Goal: Task Accomplishment & Management: Manage account settings

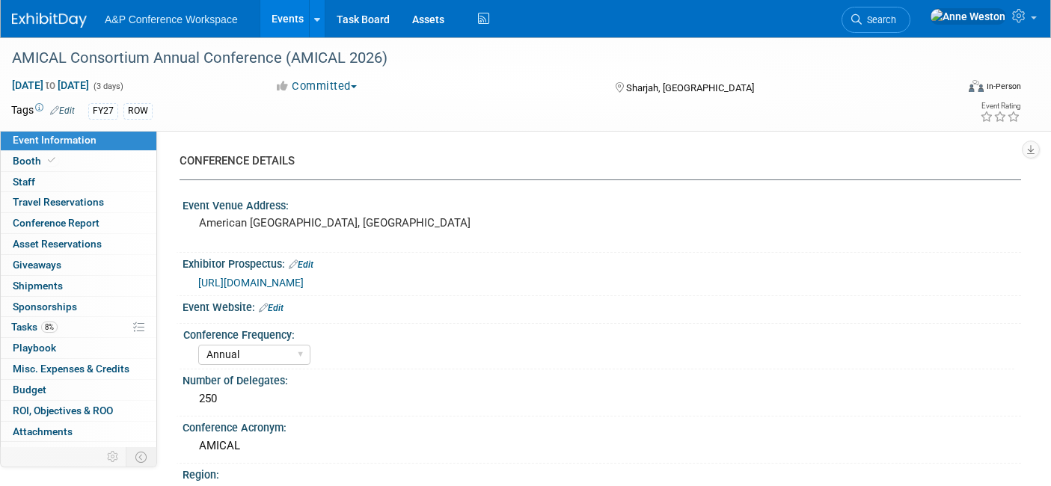
select select "Annual"
select select "Level 2"
select select "In-Person Booth"
select select "Libraries"
select select "Bloomsbury Digital Resources"
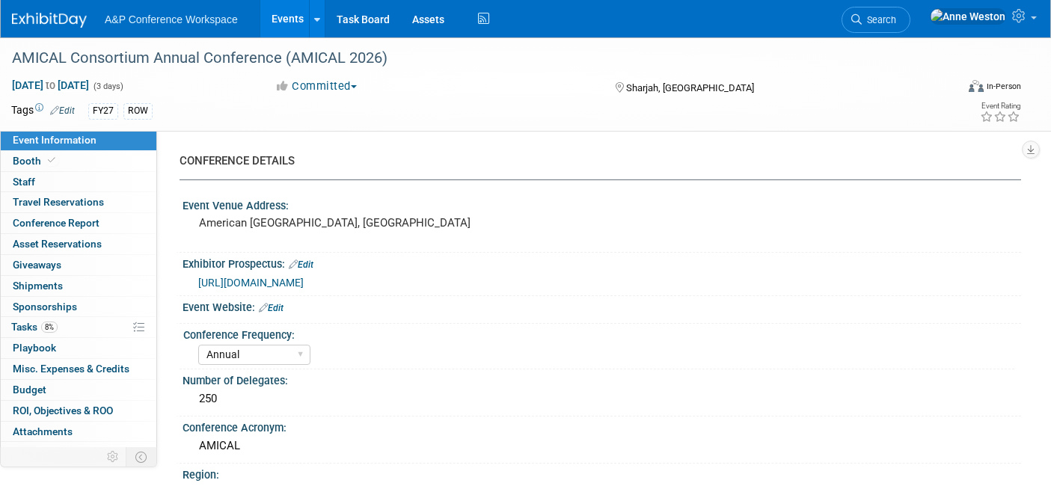
select select "[PERSON_NAME]"
select select "BDR Product Awareness and Trial Generation​"
click at [85, 319] on link "8% Tasks 8%" at bounding box center [79, 327] width 156 height 20
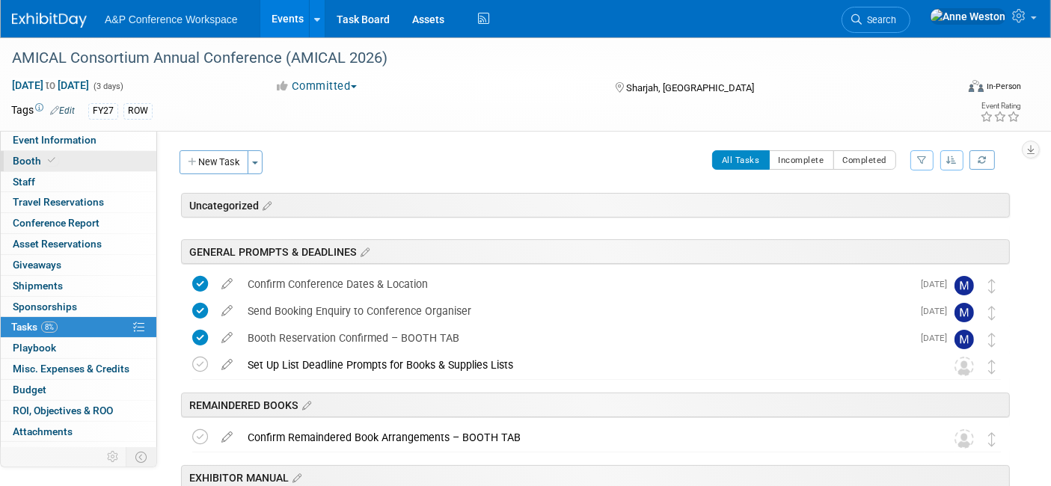
click at [66, 153] on link "Booth" at bounding box center [79, 161] width 156 height 20
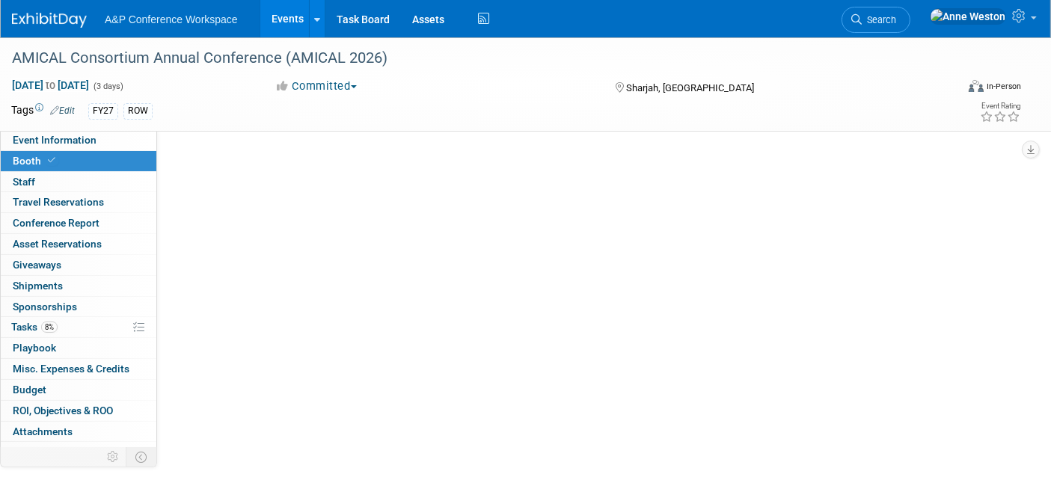
select select "DIGI"
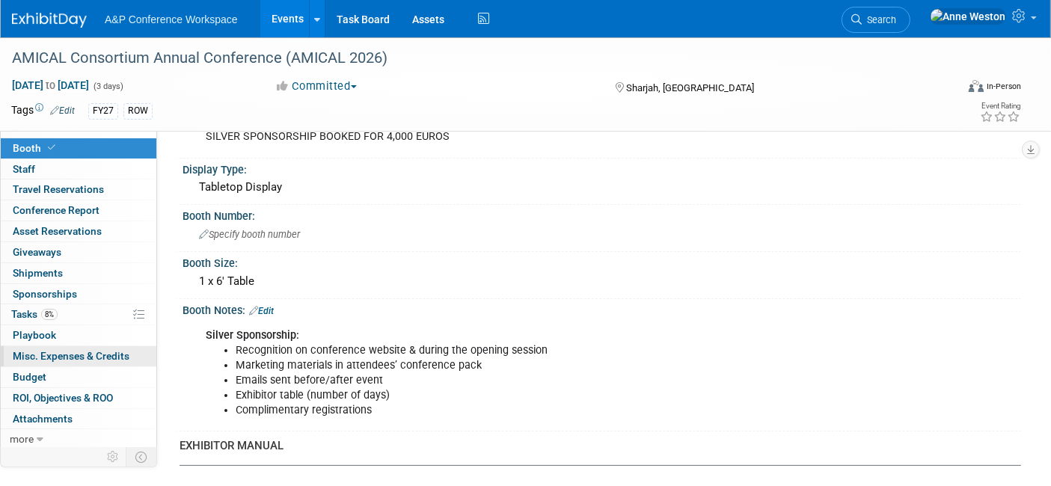
scroll to position [249, 0]
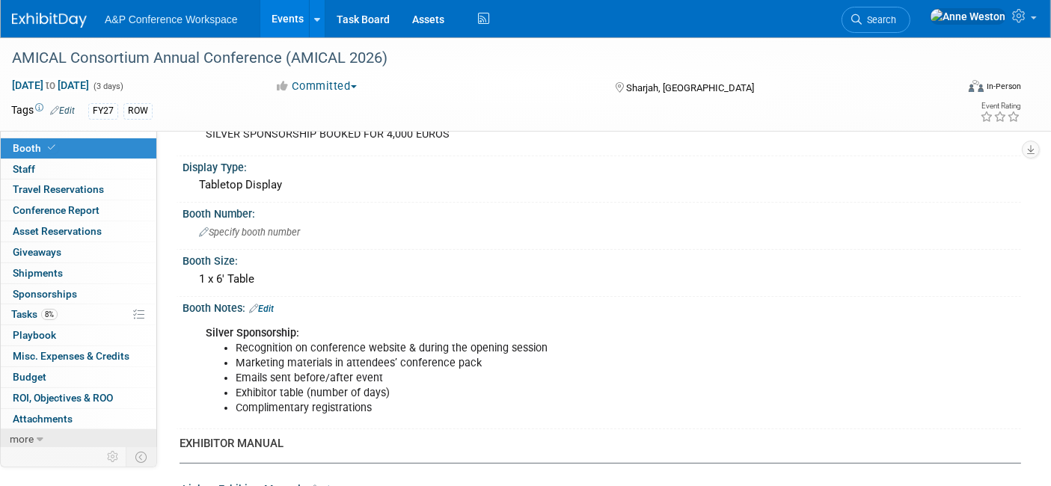
click at [37, 441] on icon at bounding box center [40, 440] width 7 height 10
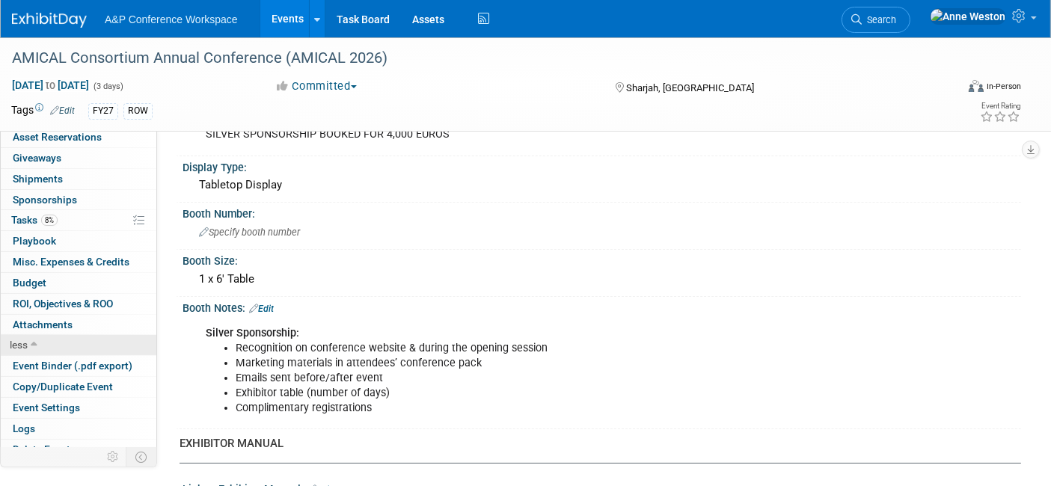
scroll to position [115, 0]
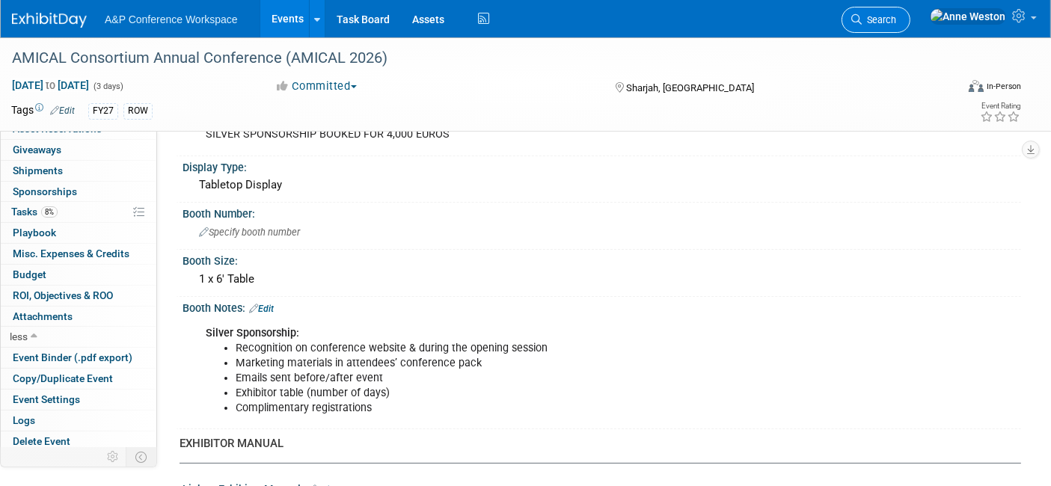
click at [896, 18] on span "Search" at bounding box center [879, 19] width 34 height 11
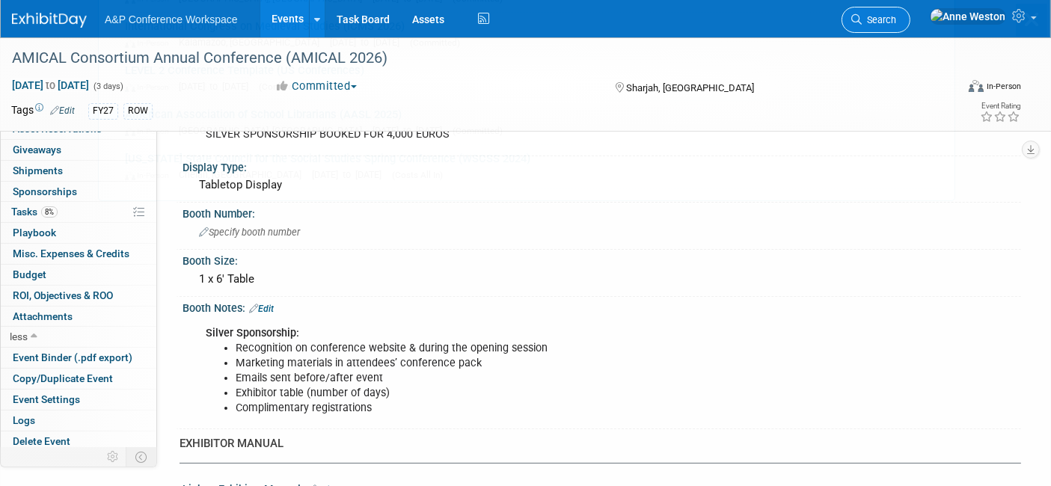
scroll to position [0, 0]
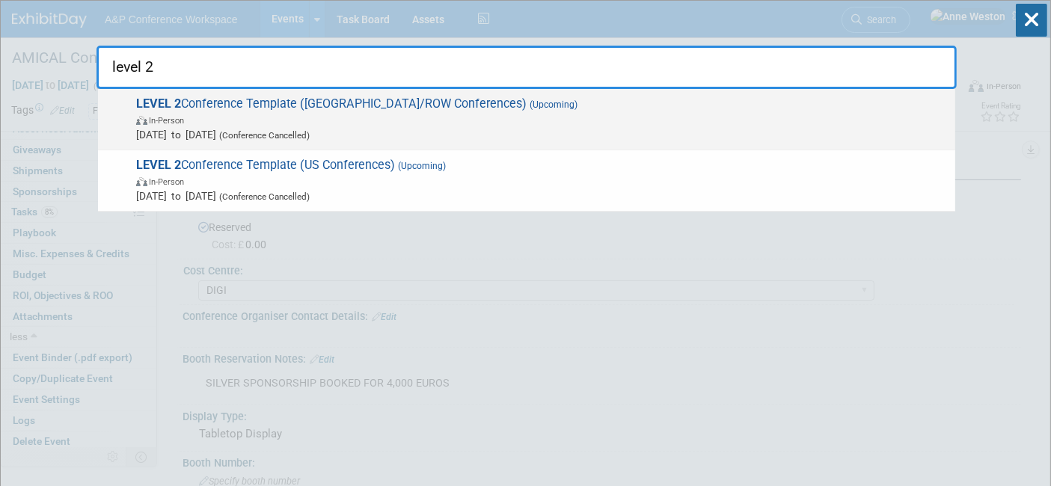
type input "level 2"
click at [224, 125] on span "In-Person" at bounding box center [541, 119] width 811 height 15
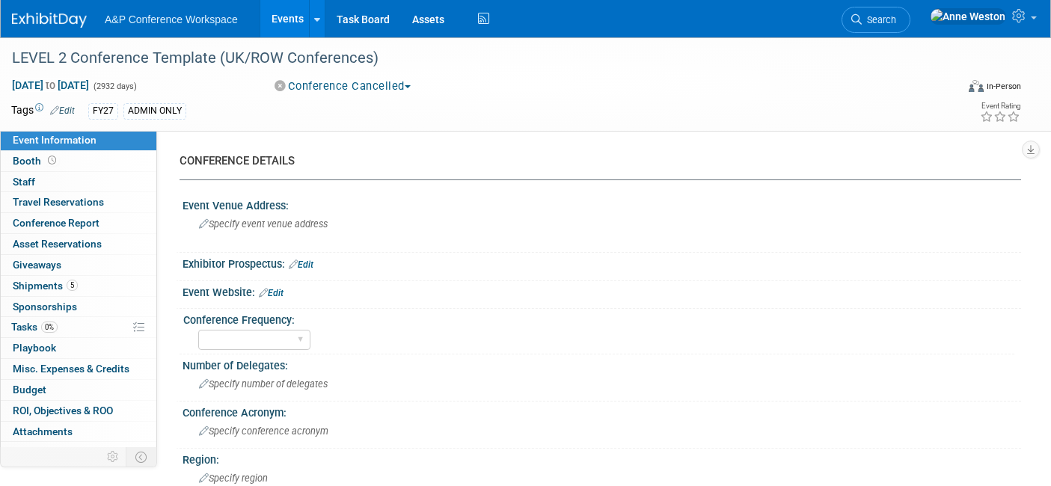
select select "Level 1"
select select "In-Person Booth"
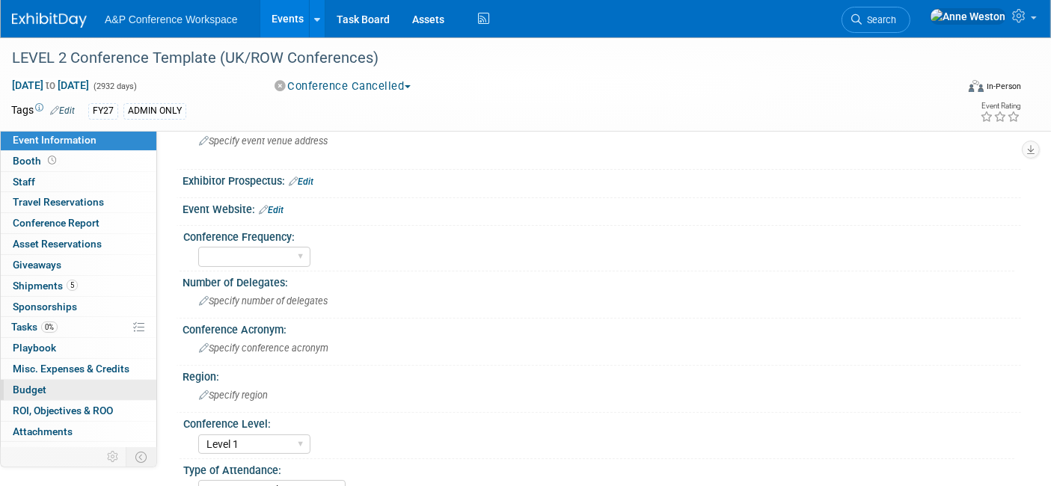
scroll to position [13, 0]
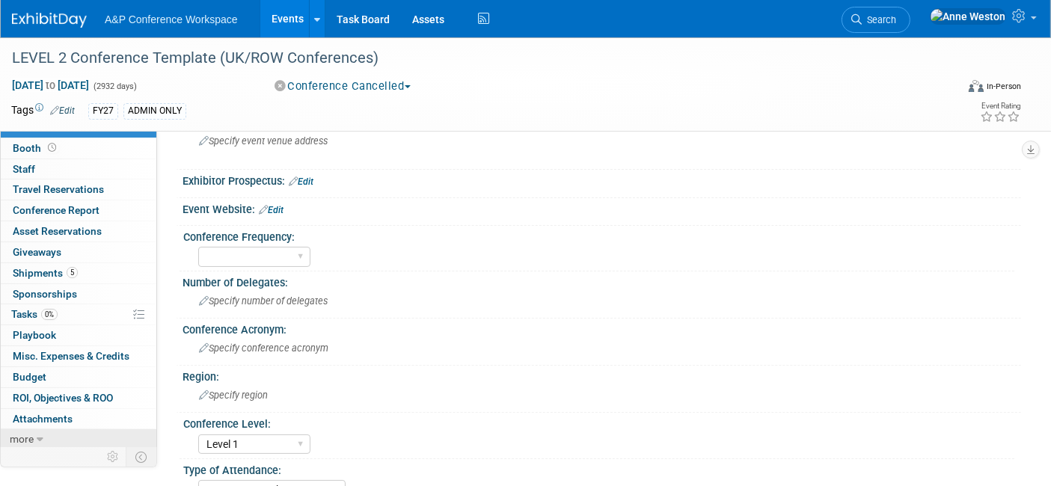
click at [36, 429] on link "more" at bounding box center [79, 439] width 156 height 20
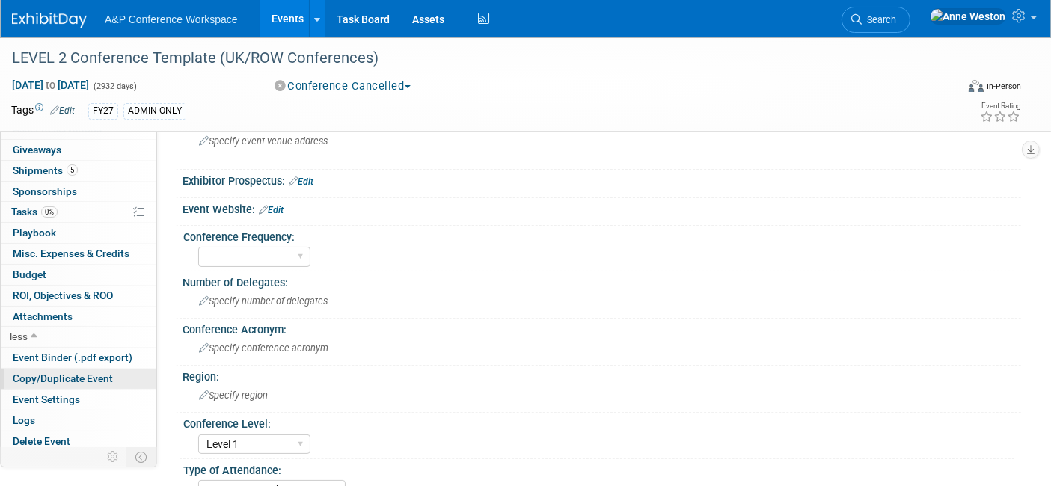
click at [61, 375] on span "Copy/Duplicate Event" at bounding box center [63, 378] width 100 height 12
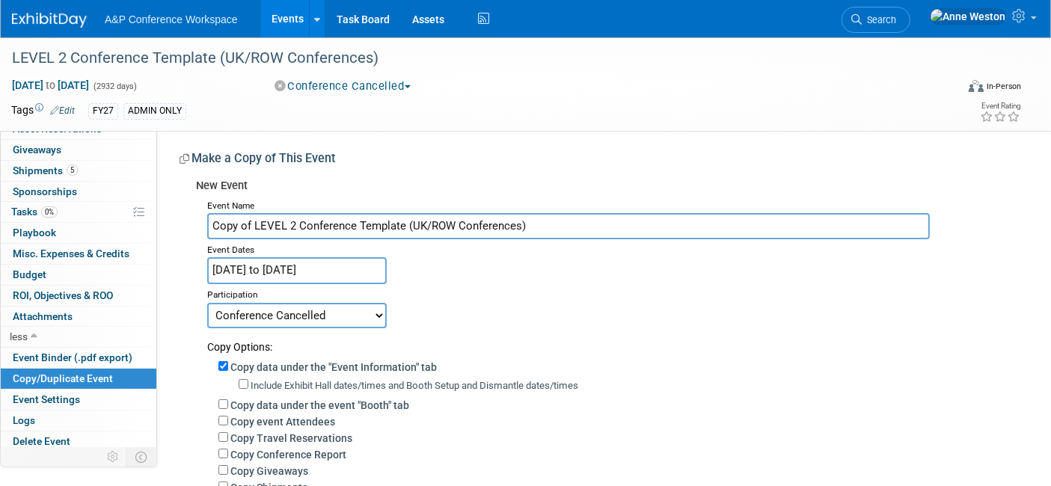
drag, startPoint x: 534, startPoint y: 227, endPoint x: 204, endPoint y: 236, distance: 329.9
click at [200, 230] on div "Event Name Copy of LEVEL 2 Conference Template (UK/ROW Conferences) Event Dates…" at bounding box center [603, 444] width 814 height 499
paste input "Bibliocon 2026"
type input "Bibliocon 2026"
click at [243, 275] on input "Oct 21, 2024 to Oct 30, 2032" at bounding box center [296, 270] width 179 height 26
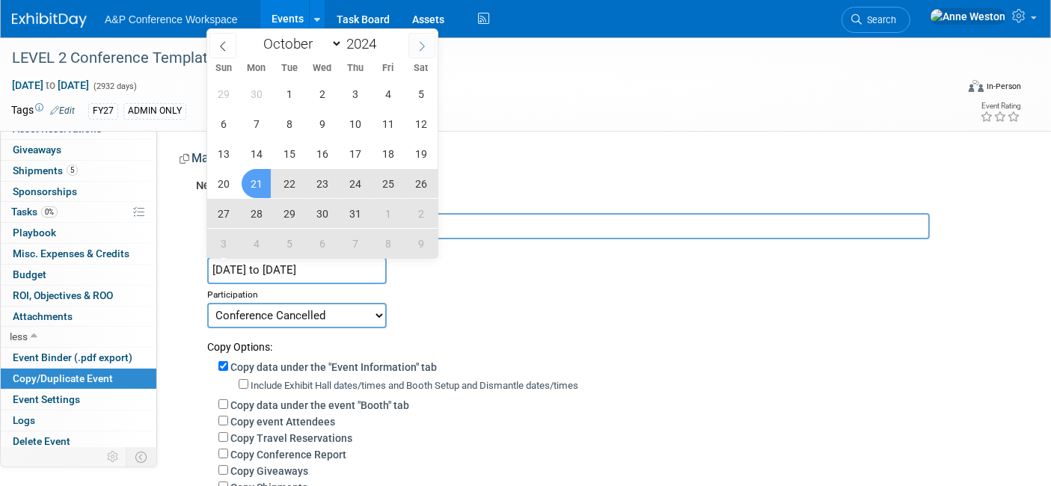
click at [414, 47] on span at bounding box center [421, 45] width 27 height 25
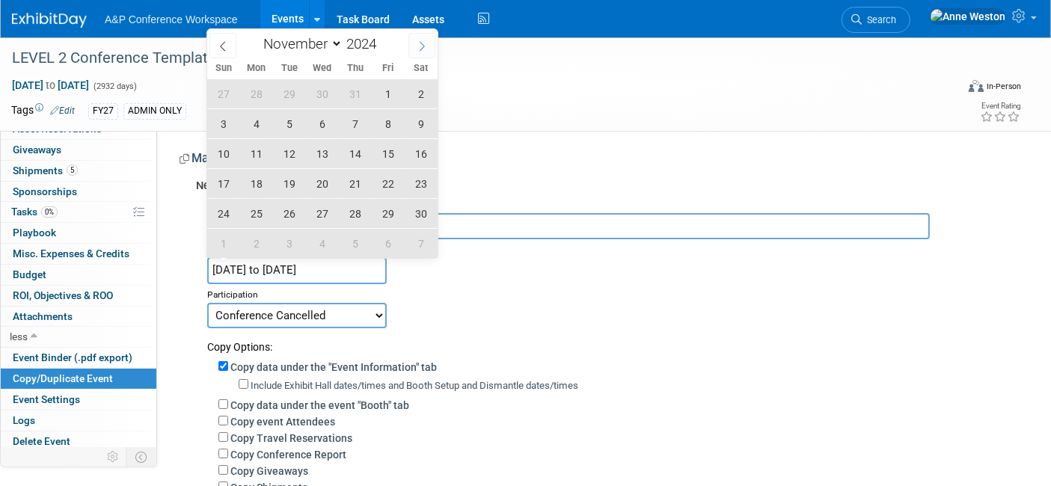
click at [414, 47] on span at bounding box center [421, 45] width 27 height 25
select select "11"
click at [414, 47] on span at bounding box center [421, 45] width 27 height 25
type input "2025"
click at [414, 47] on span at bounding box center [421, 45] width 27 height 25
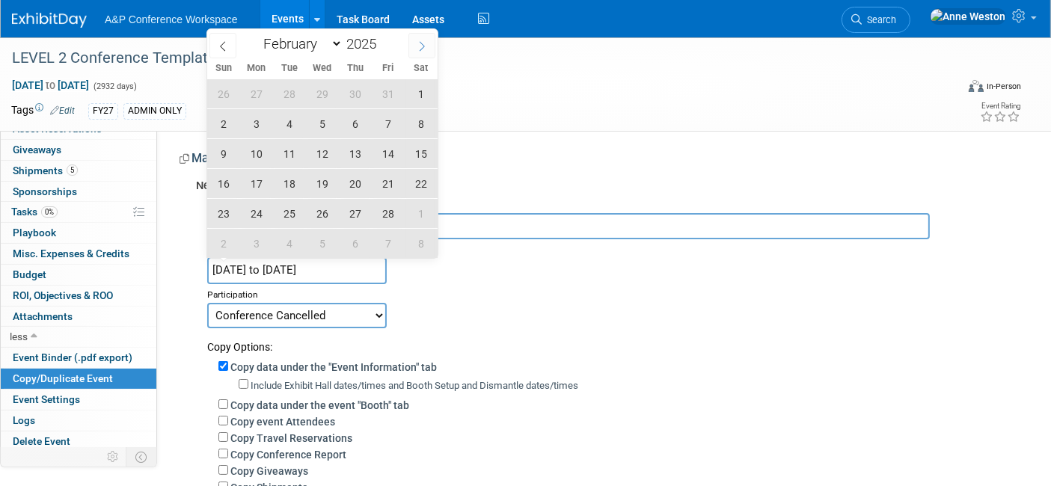
click at [414, 47] on span at bounding box center [421, 45] width 27 height 25
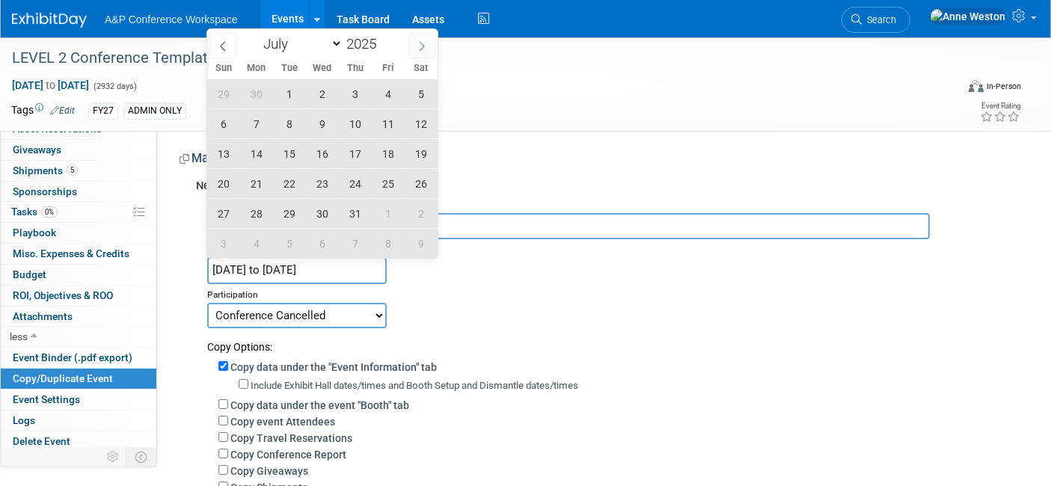
click at [414, 47] on span at bounding box center [421, 45] width 27 height 25
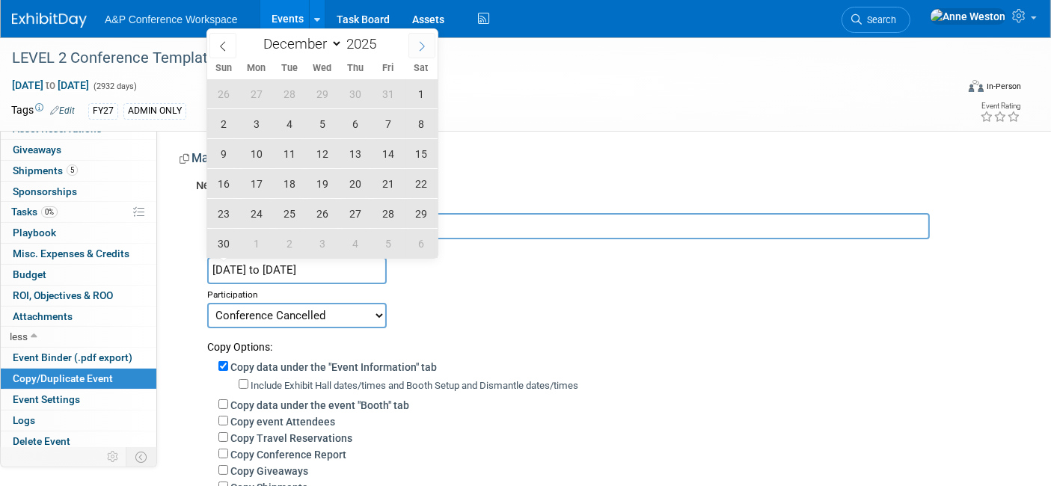
click at [414, 47] on span at bounding box center [421, 45] width 27 height 25
select select "0"
type input "2026"
click at [414, 47] on span at bounding box center [421, 45] width 27 height 25
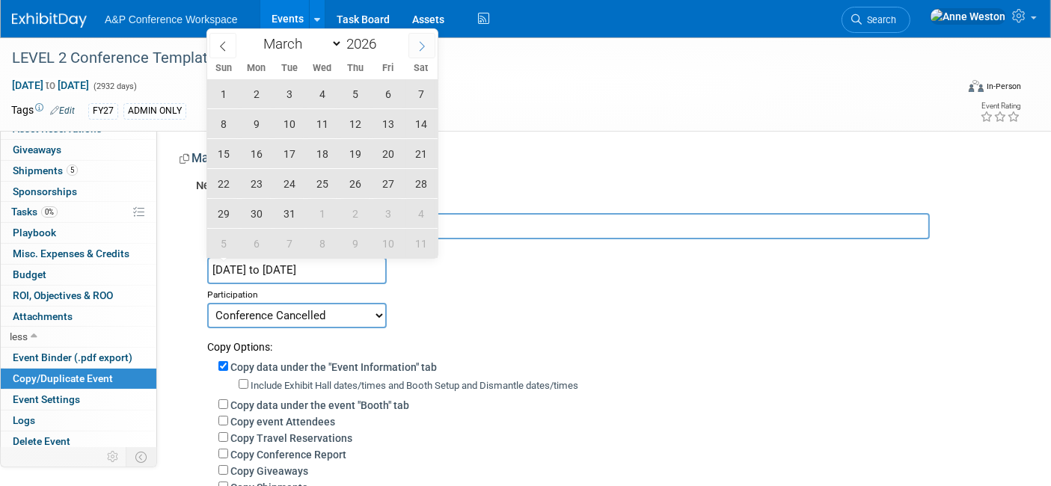
click at [414, 47] on span at bounding box center [421, 45] width 27 height 25
select select "4"
click at [287, 182] on span "19" at bounding box center [288, 183] width 29 height 29
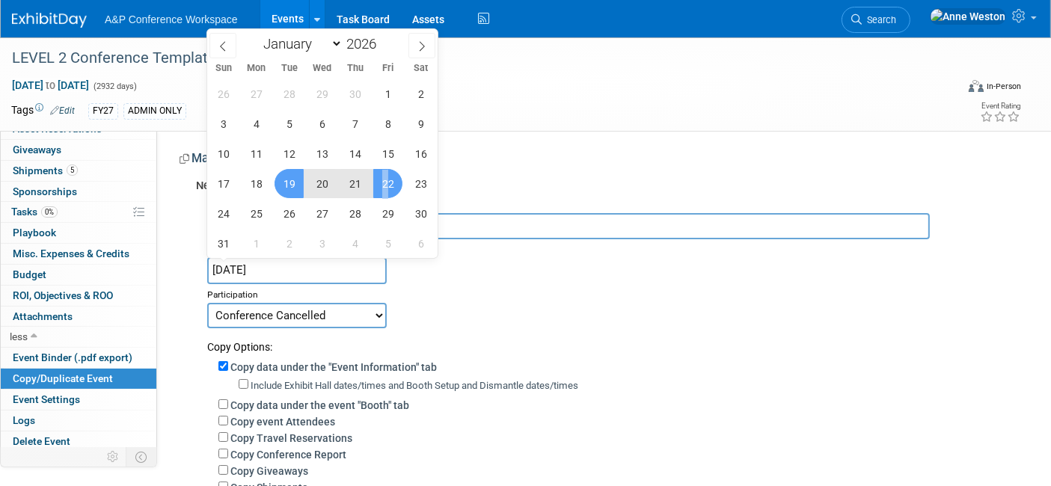
click at [386, 179] on span "22" at bounding box center [387, 183] width 29 height 29
type input "[DATE] to [DATE]"
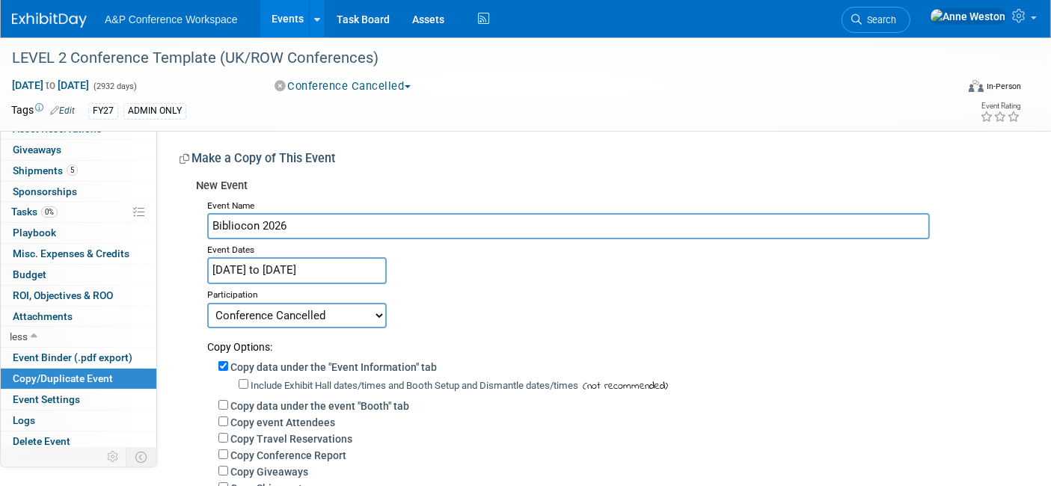
click at [316, 315] on select "Committed Considering Not Going Conference Cancelled Conference Postponed Waiti…" at bounding box center [296, 315] width 179 height 25
select select "1"
click at [207, 303] on select "Committed Considering Not Going Conference Cancelled Conference Postponed Waiti…" at bounding box center [296, 315] width 179 height 25
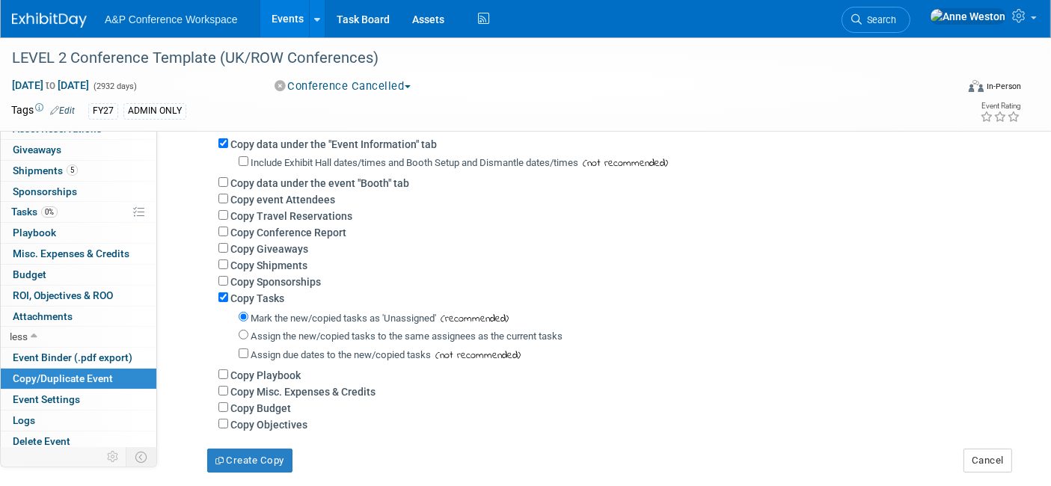
scroll to position [249, 0]
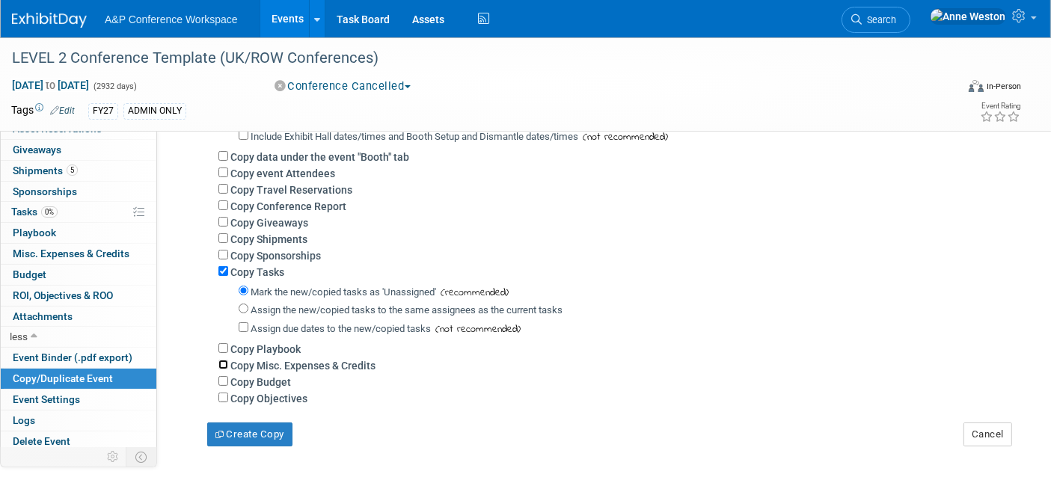
click at [222, 363] on input "Copy Misc. Expenses & Credits" at bounding box center [223, 365] width 10 height 10
checkbox input "true"
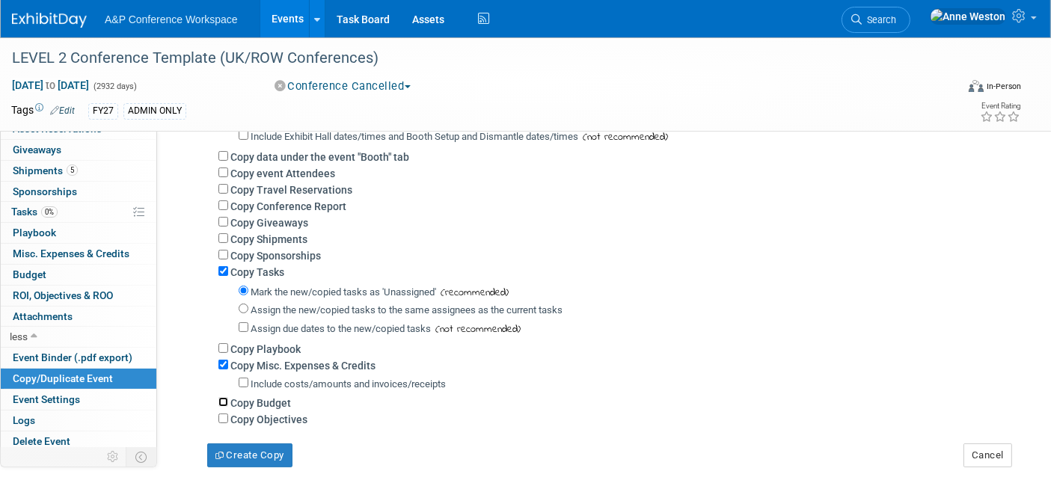
click at [224, 399] on input "Copy Budget" at bounding box center [223, 402] width 10 height 10
checkbox input "true"
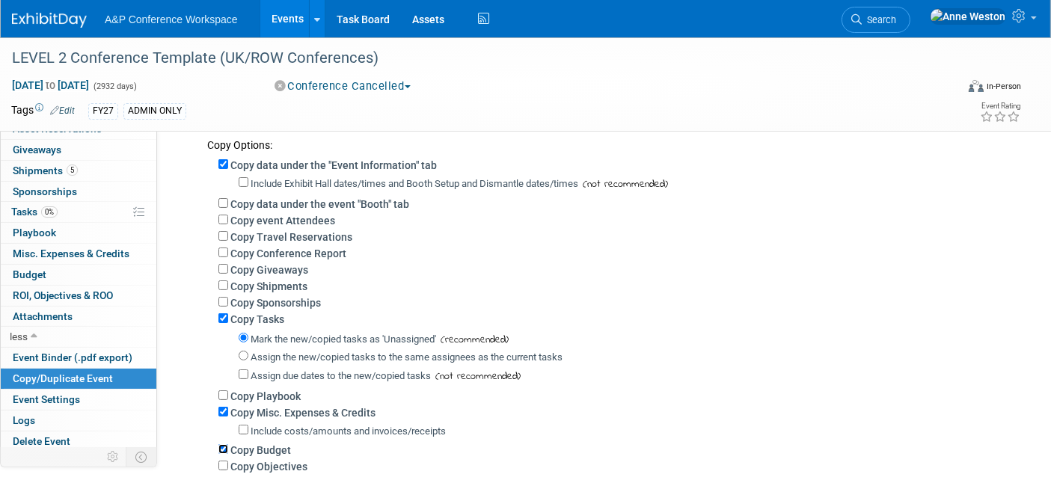
scroll to position [166, 0]
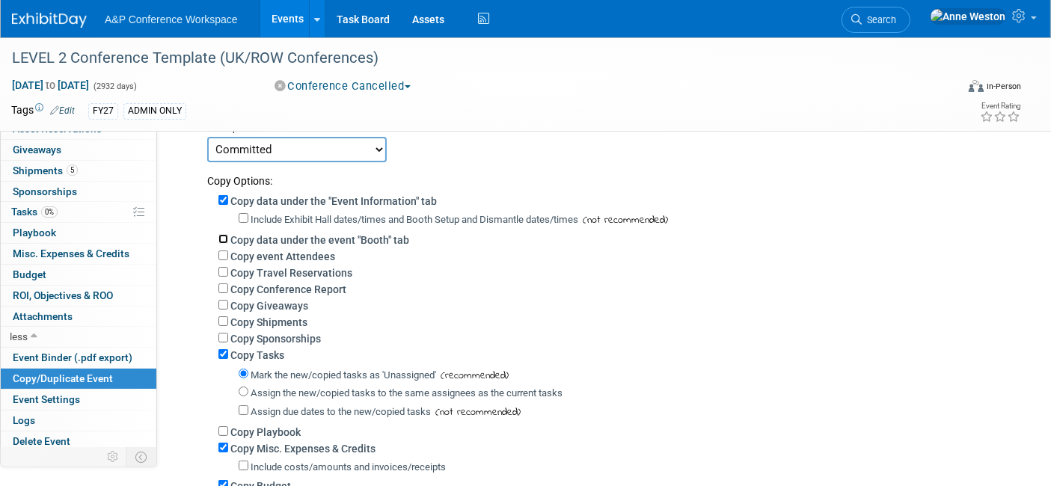
click at [224, 234] on input "Copy data under the event "Booth" tab" at bounding box center [223, 239] width 10 height 10
checkbox input "true"
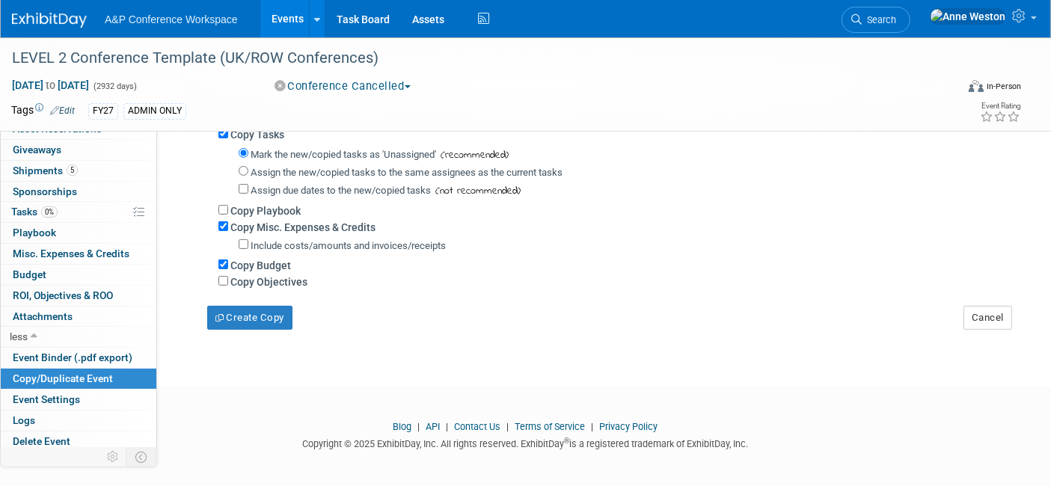
scroll to position [409, 0]
click at [250, 313] on button "Create Copy" at bounding box center [249, 317] width 85 height 24
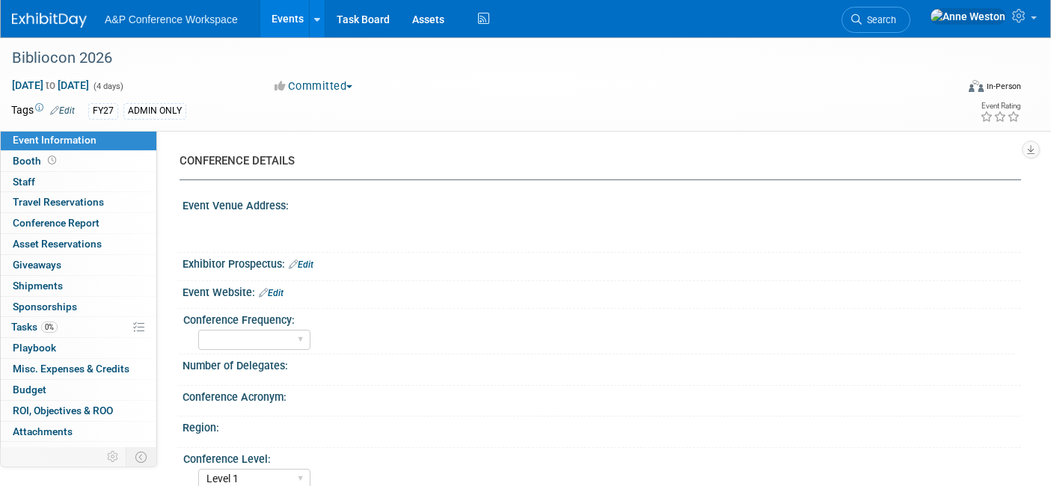
select select "Level 1"
select select "In-Person Booth"
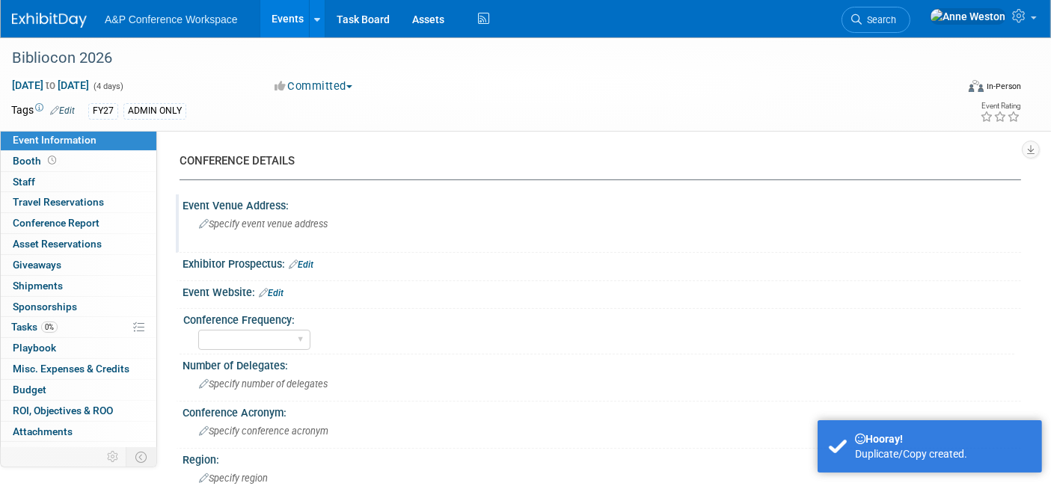
click at [264, 230] on div "Specify event venue address" at bounding box center [357, 229] width 327 height 34
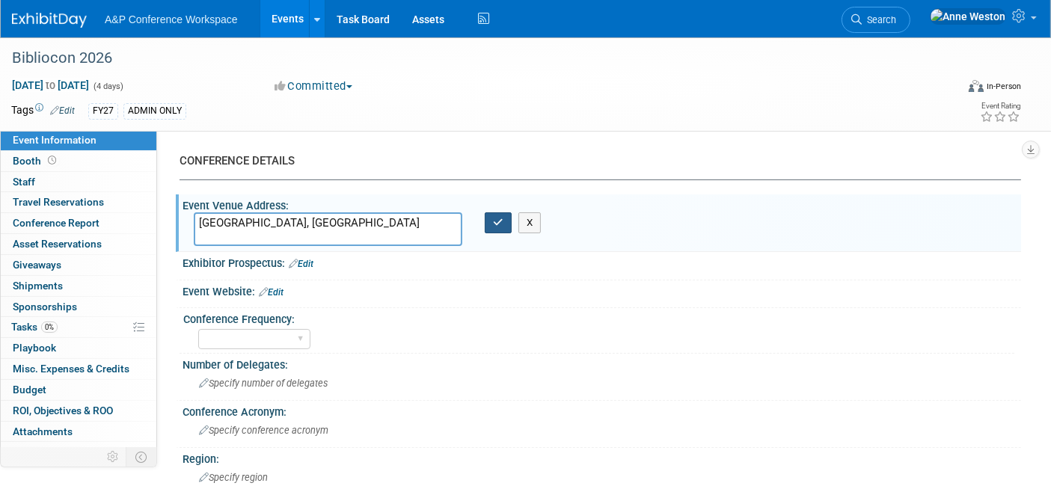
type textarea "[GEOGRAPHIC_DATA], [GEOGRAPHIC_DATA]"
click at [488, 218] on button "button" at bounding box center [498, 222] width 27 height 21
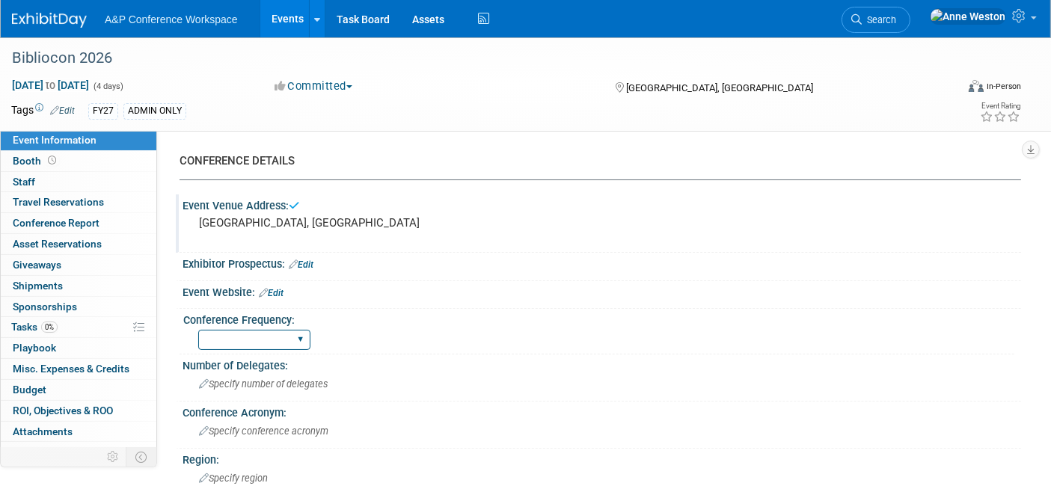
click at [252, 343] on select "Annual Biennial Bi-Annual Triennial Quadrennial" at bounding box center [254, 340] width 112 height 20
select select "Annual"
click at [198, 330] on select "Annual Biennial Bi-Annual Triennial Quadrennial" at bounding box center [254, 340] width 112 height 20
click at [906, 11] on link "Search" at bounding box center [875, 20] width 69 height 26
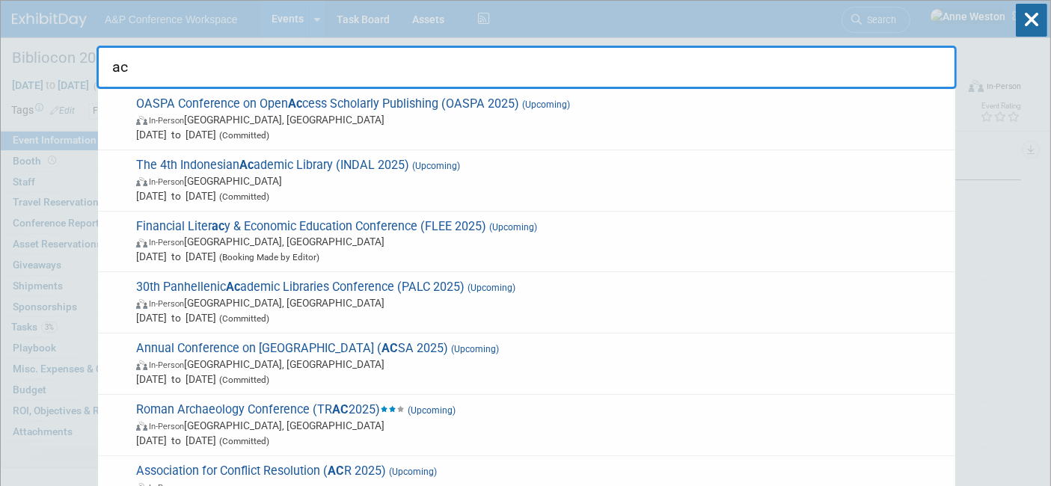
type input "a"
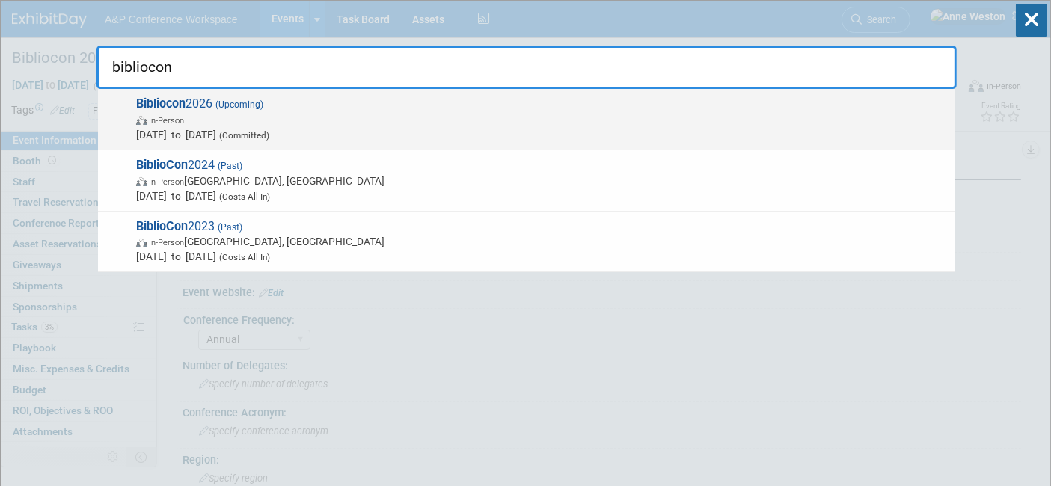
type input "bibliocon"
click at [180, 114] on span "In-Person" at bounding box center [541, 119] width 811 height 15
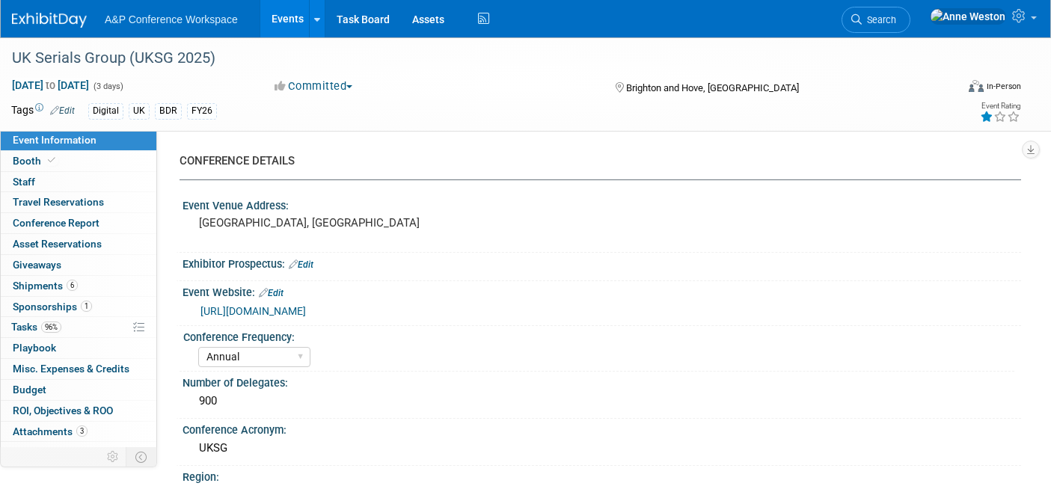
select select "Annual"
select select "Level 1"
select select "In-Person Booth"
select select "Libraries"
select select "Bloomsbury Digital Resources"
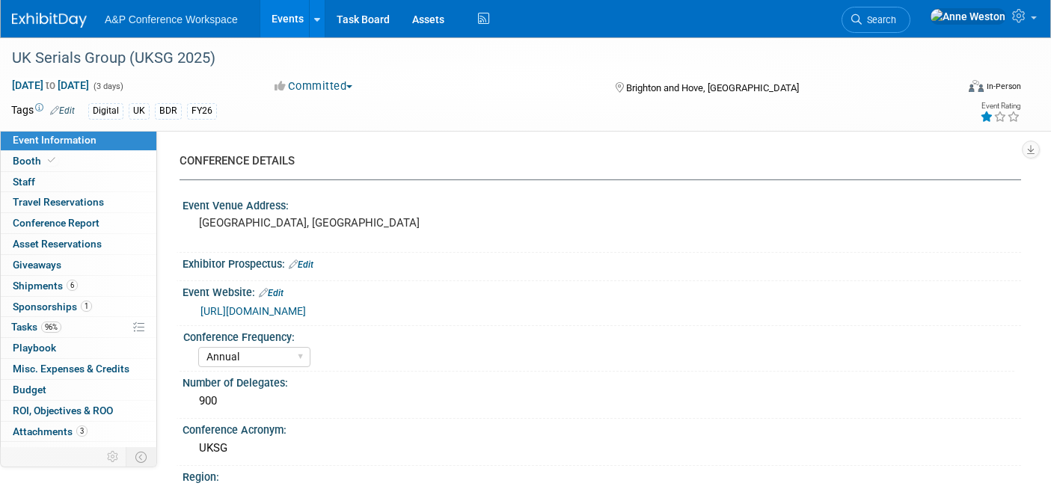
select select "[PERSON_NAME]"
select select "BDR Product Awareness and Trial Generation​"
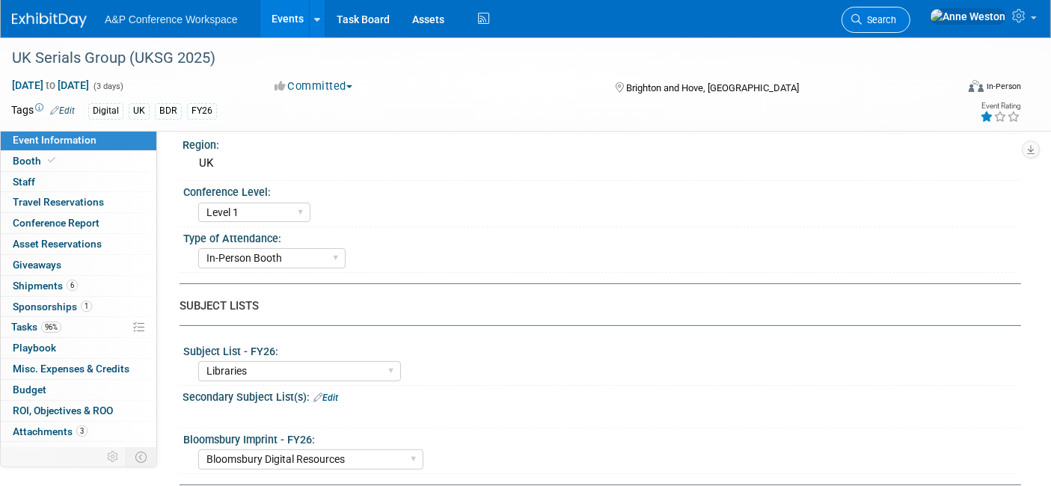
click at [910, 11] on link "Search" at bounding box center [875, 20] width 69 height 26
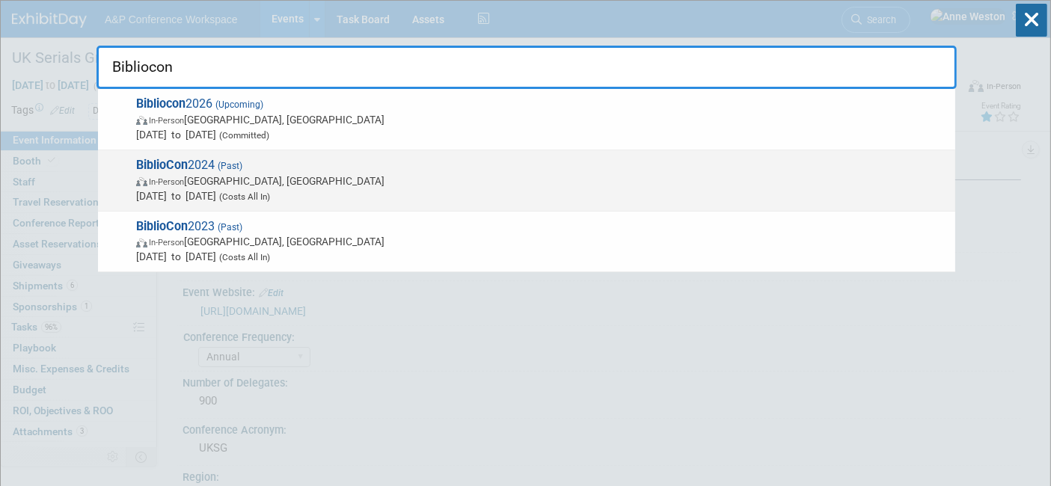
type input "Bibliocon"
click at [173, 158] on span "BiblioCon 2024 (Past) In-Person Hamburg, Germany Jun 4, 2024 to Jun 7, 2024 (Co…" at bounding box center [540, 181] width 816 height 46
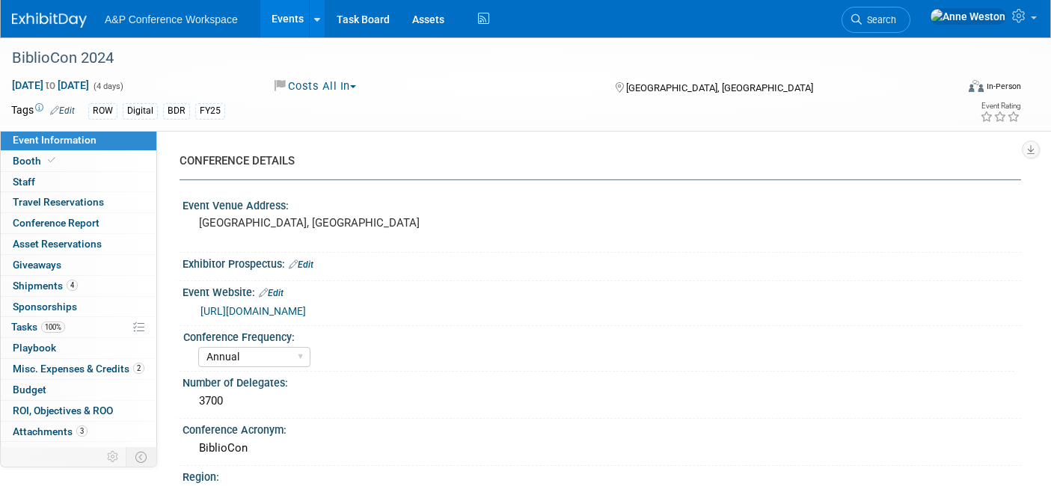
select select "Annual"
select select "Level 1"
select select "In-Person Booth"
select select "[PERSON_NAME]"
click at [254, 357] on select "Annual Biennial Bi-Annual Triennial Quadrennial" at bounding box center [254, 357] width 112 height 20
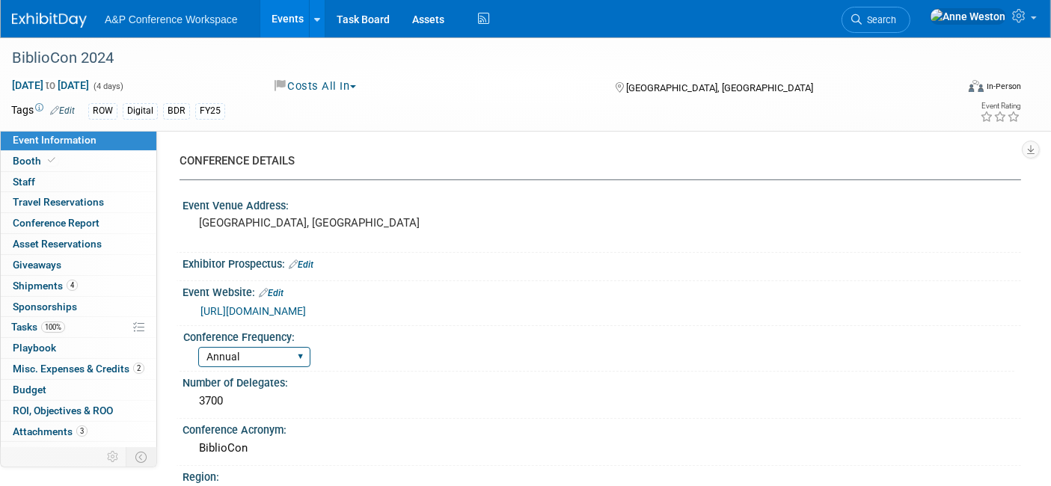
select select "Biennial"
click at [198, 347] on select "Annual Biennial Bi-Annual Triennial Quadrennial" at bounding box center [254, 357] width 112 height 20
click at [268, 358] on select "Annual Biennial Bi-Annual Triennial Quadrennial" at bounding box center [254, 357] width 112 height 20
click at [198, 347] on select "Annual Biennial Bi-Annual Triennial Quadrennial" at bounding box center [254, 357] width 112 height 20
click at [862, 16] on icon at bounding box center [856, 19] width 10 height 10
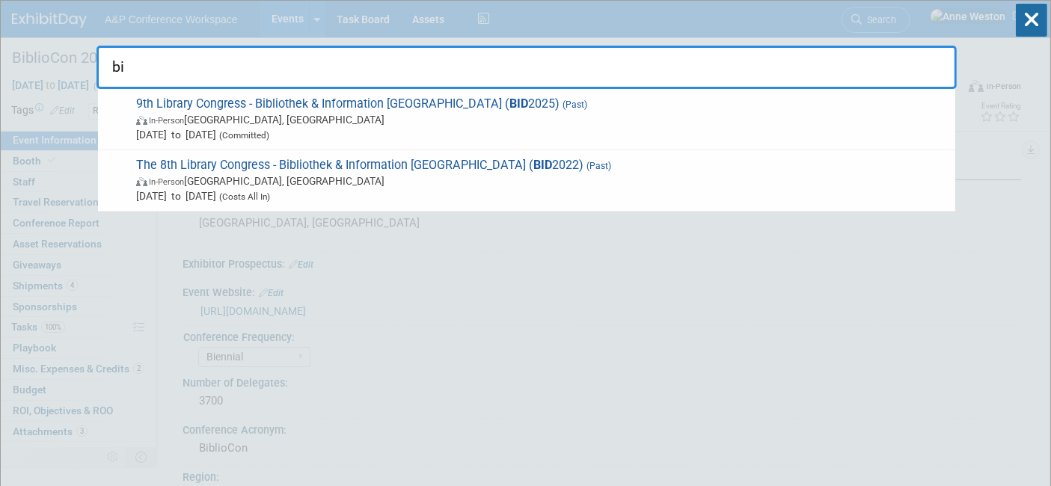
type input "b"
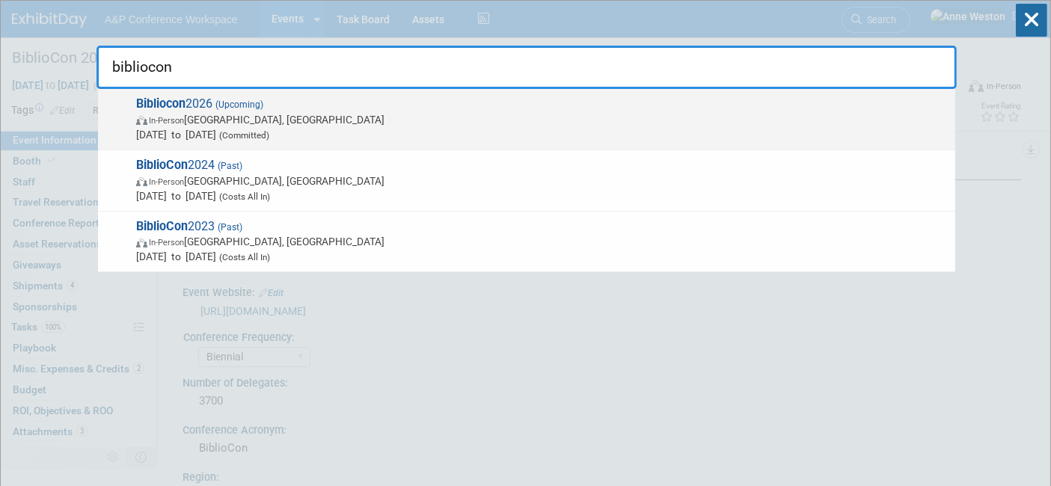
type input "bibliocon"
click at [179, 108] on strong "Bibliocon" at bounding box center [160, 103] width 49 height 14
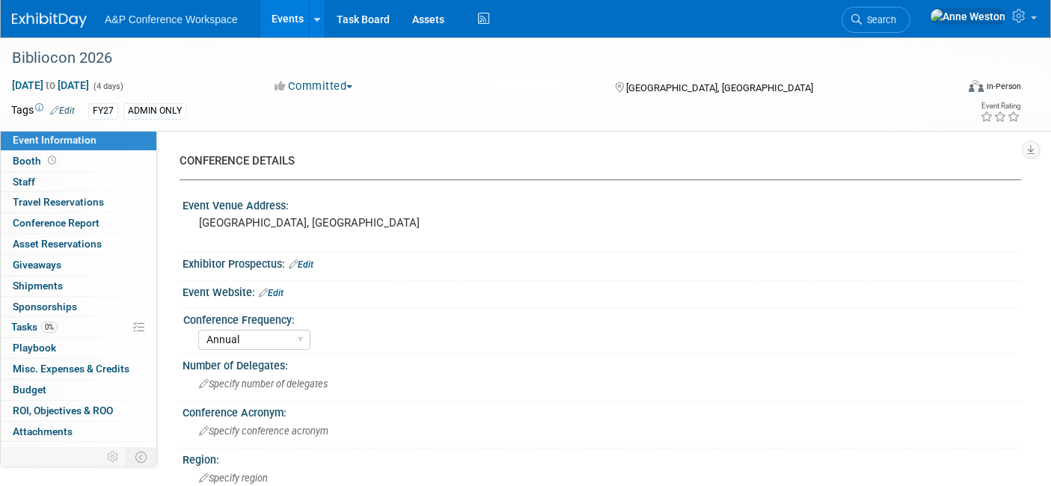
select select "Annual"
select select "Level 1"
select select "In-Person Booth"
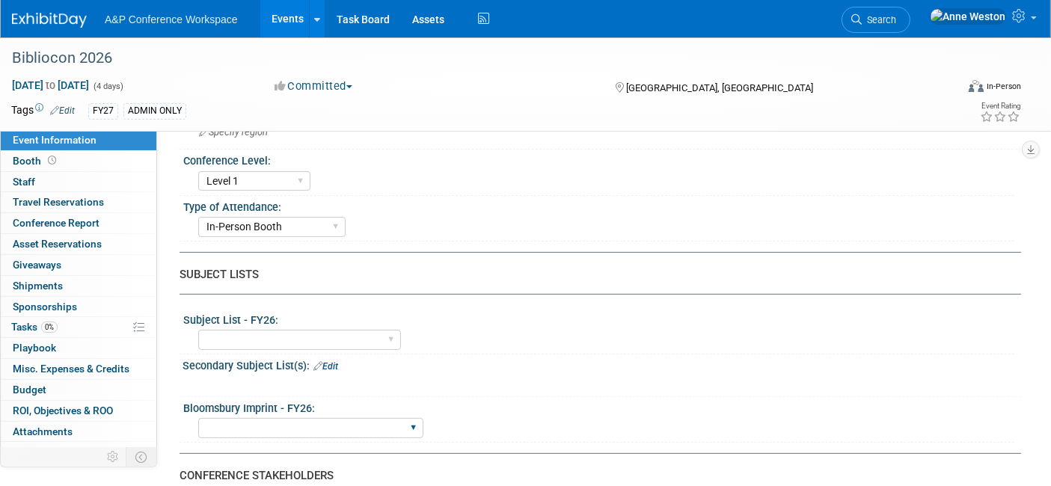
scroll to position [332, 0]
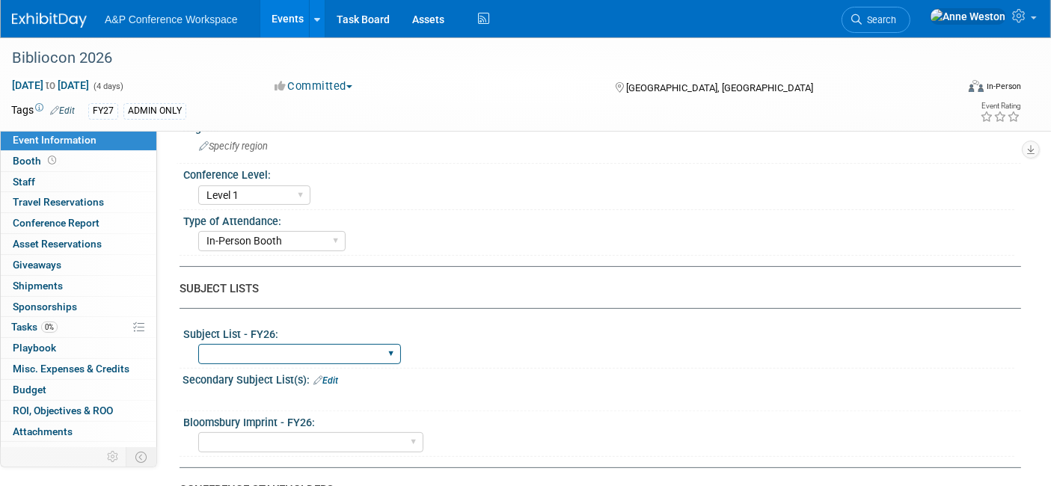
click at [245, 348] on select "ABC-CLIO Reference African Studies Anthropology Archaeology Architecture Archiv…" at bounding box center [299, 354] width 203 height 20
select select "Libraries"
click at [198, 344] on select "ABC-CLIO Reference African Studies Anthropology Archaeology Architecture Archiv…" at bounding box center [299, 354] width 203 height 20
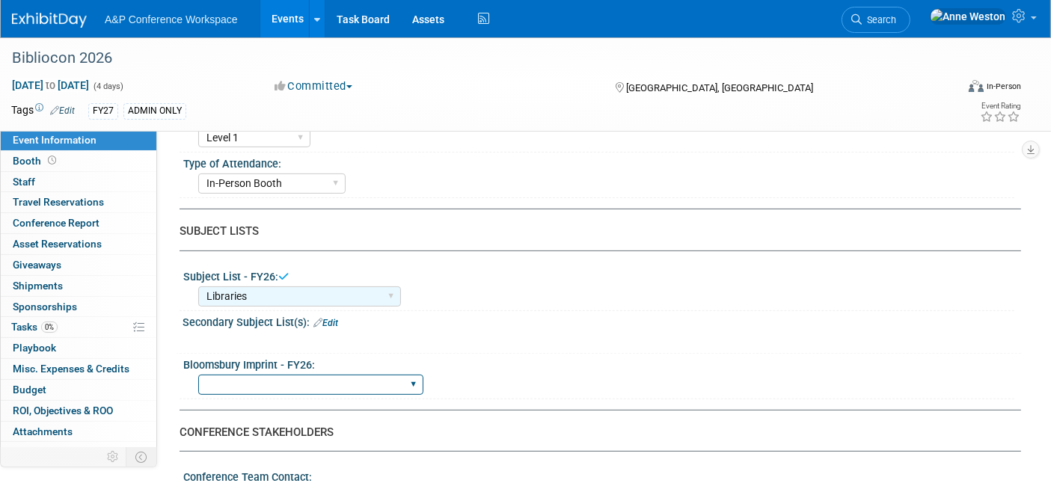
scroll to position [415, 0]
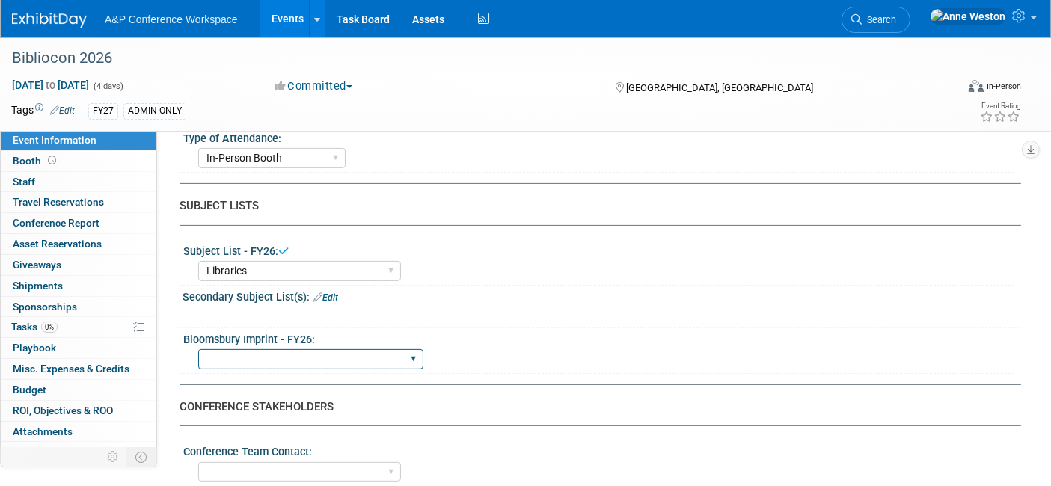
click at [252, 349] on select "Backbeat Bloomsbury Bloomsbury Academic Bloomsbury Digital Resources Bloomsbury…" at bounding box center [310, 359] width 225 height 20
select select "Bloomsbury Digital Resources"
click at [198, 349] on select "Backbeat Bloomsbury Bloomsbury Academic Bloomsbury Digital Resources Bloomsbury…" at bounding box center [310, 359] width 225 height 20
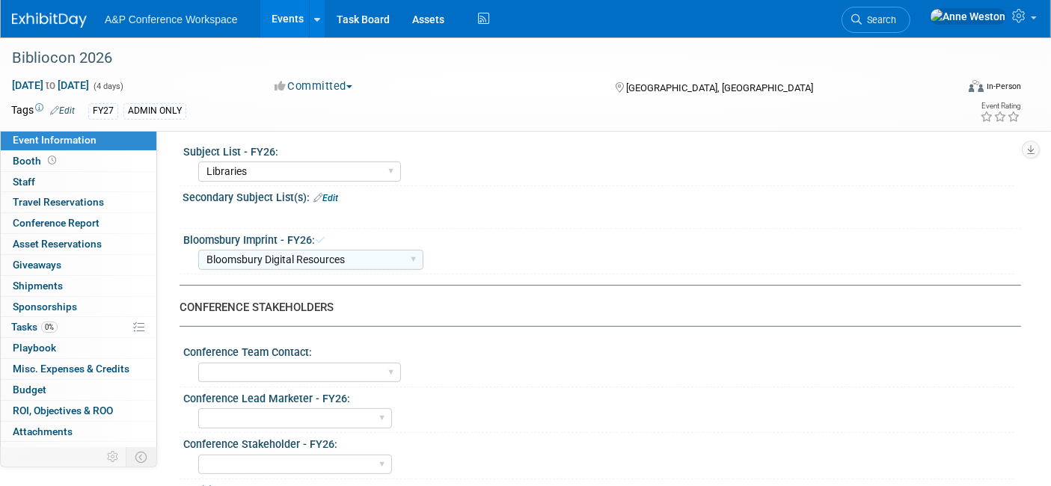
scroll to position [581, 0]
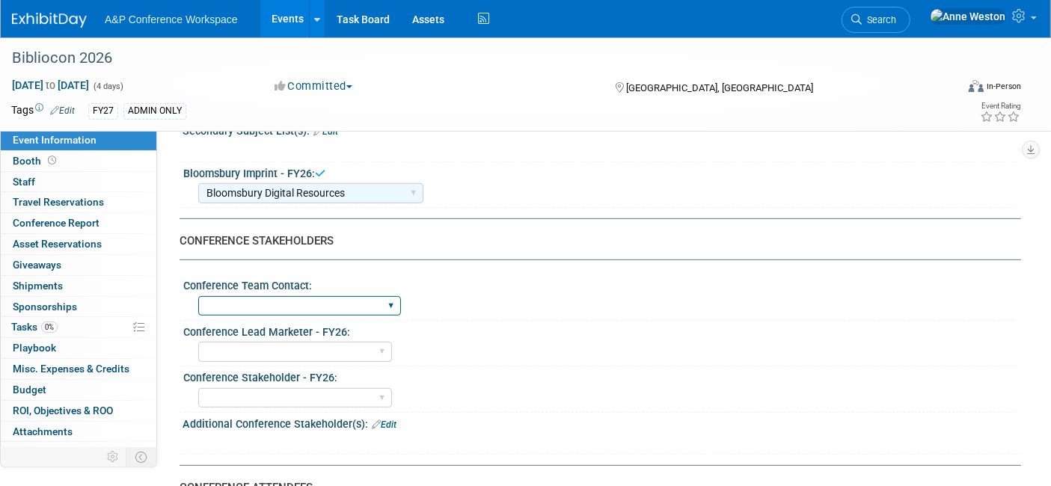
click at [280, 296] on select "[PERSON_NAME] [PERSON_NAME] [PERSON_NAME] [PERSON_NAME] & [PERSON_NAME] [PERSON…" at bounding box center [299, 306] width 203 height 20
select select "[PERSON_NAME]"
click at [198, 296] on select "[PERSON_NAME] [PERSON_NAME] [PERSON_NAME] [PERSON_NAME] & [PERSON_NAME] [PERSON…" at bounding box center [299, 306] width 203 height 20
click at [271, 344] on select "[PERSON_NAME] [PERSON_NAME] [PERSON_NAME] [PERSON_NAME] [PERSON_NAME] [PERSON_N…" at bounding box center [295, 352] width 194 height 20
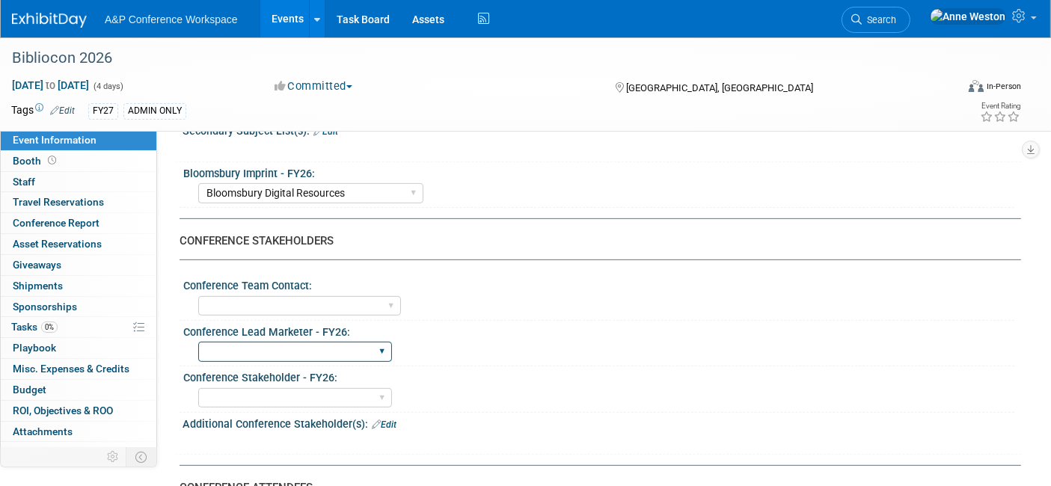
select select "[PERSON_NAME]"
click at [198, 342] on select "[PERSON_NAME] [PERSON_NAME] [PERSON_NAME] [PERSON_NAME] [PERSON_NAME] [PERSON_N…" at bounding box center [295, 352] width 194 height 20
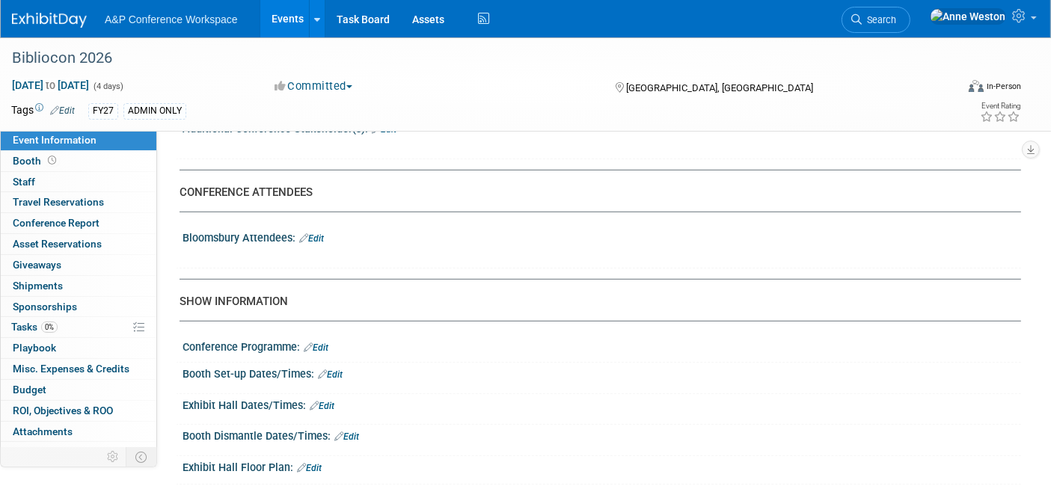
scroll to position [914, 0]
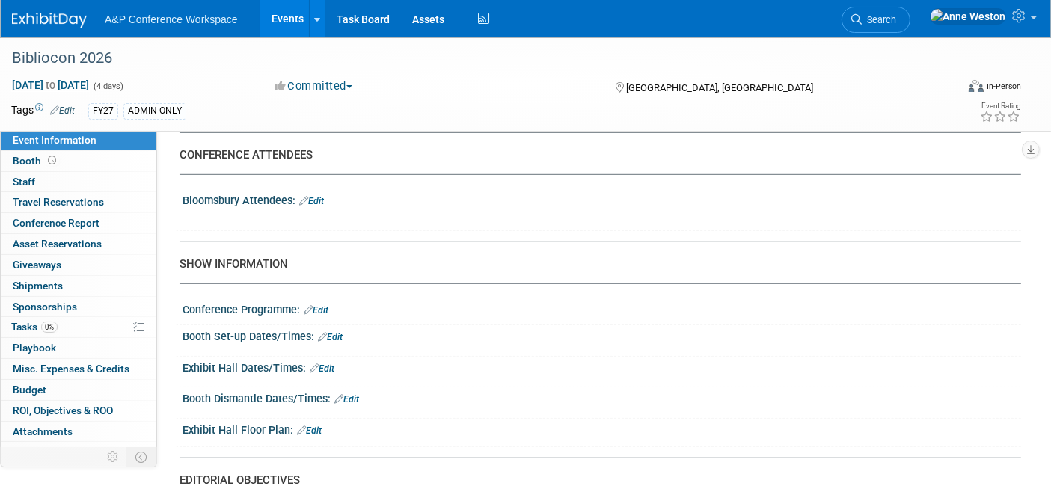
click at [319, 196] on link "Edit" at bounding box center [311, 201] width 25 height 10
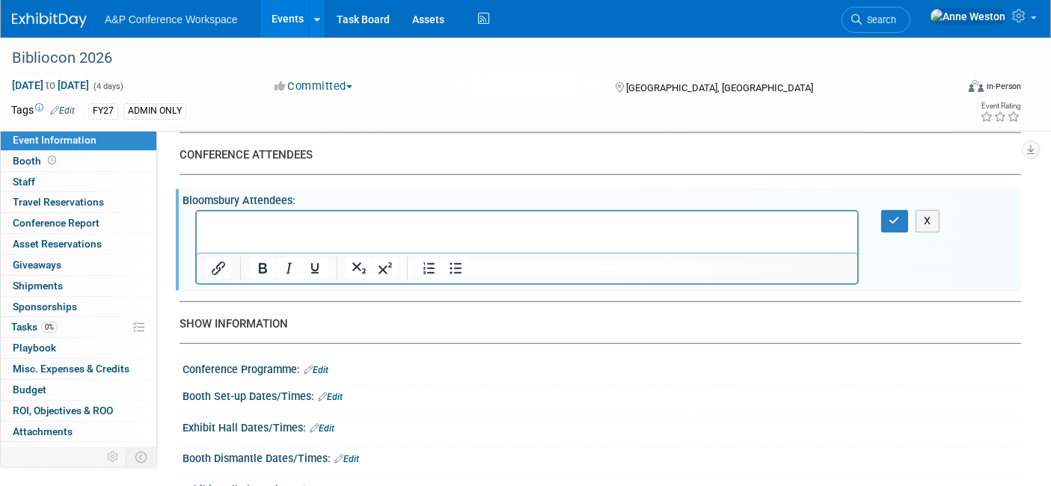
scroll to position [0, 0]
click at [885, 210] on button "button" at bounding box center [895, 221] width 28 height 22
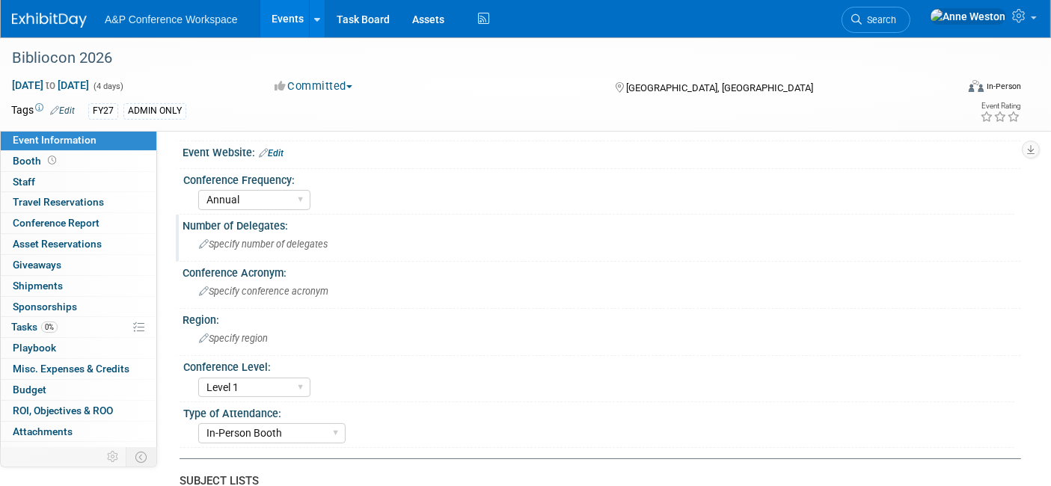
scroll to position [166, 0]
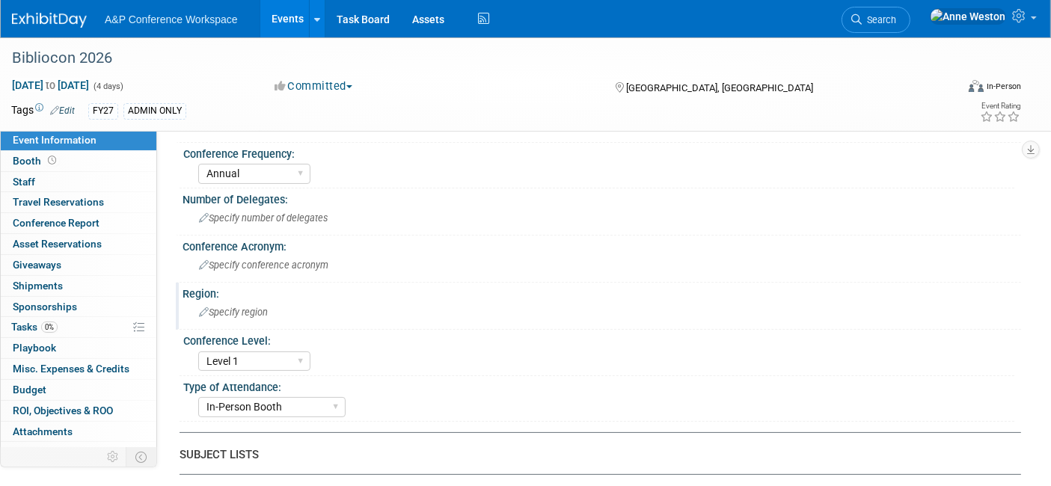
click at [230, 307] on span "Specify region" at bounding box center [233, 312] width 69 height 11
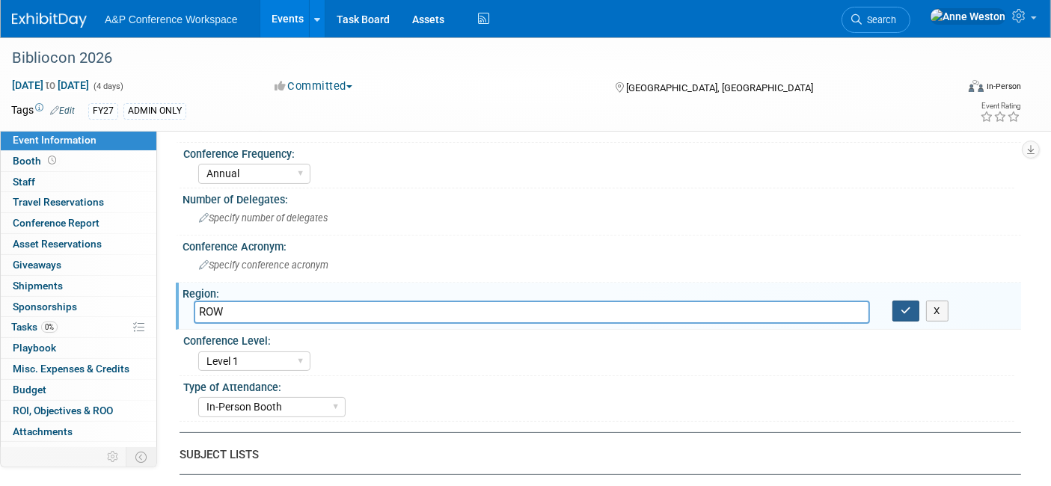
type input "ROW"
click at [910, 306] on icon "button" at bounding box center [905, 311] width 10 height 10
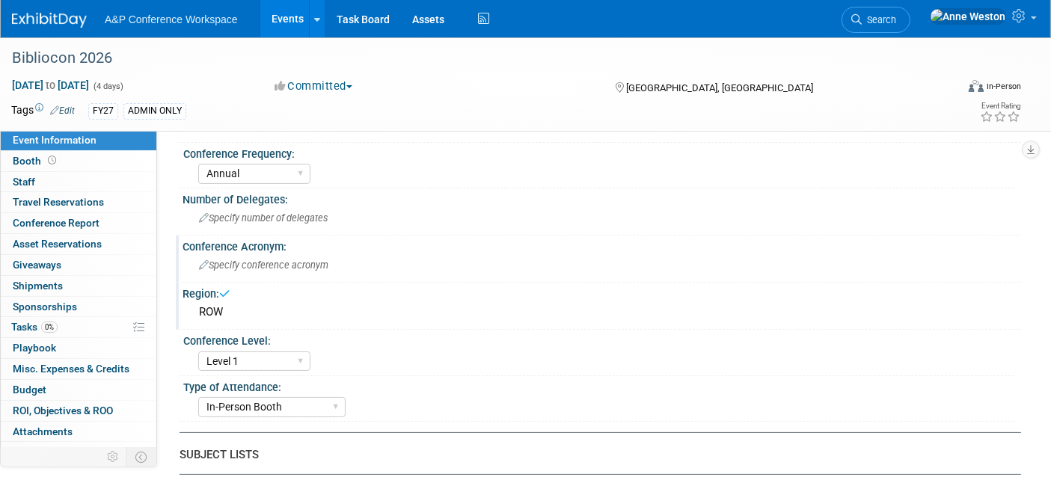
click at [218, 264] on span "Specify conference acronym" at bounding box center [263, 265] width 129 height 11
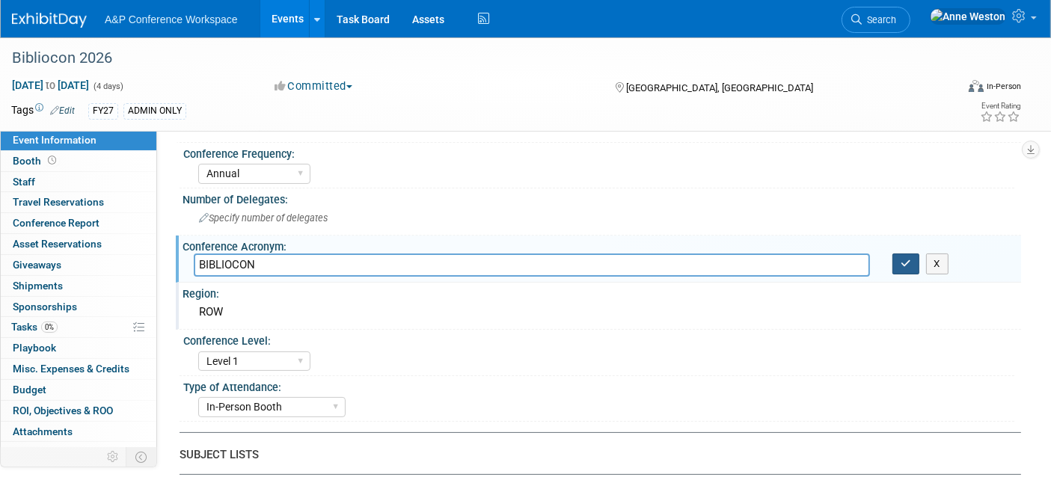
type input "BIBLIOCON"
click at [909, 260] on icon "button" at bounding box center [905, 264] width 10 height 10
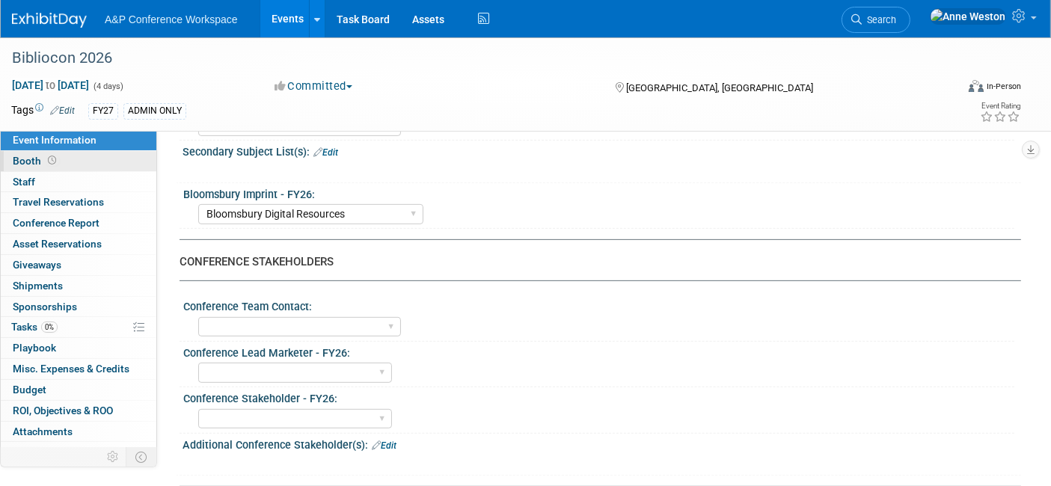
scroll to position [557, 0]
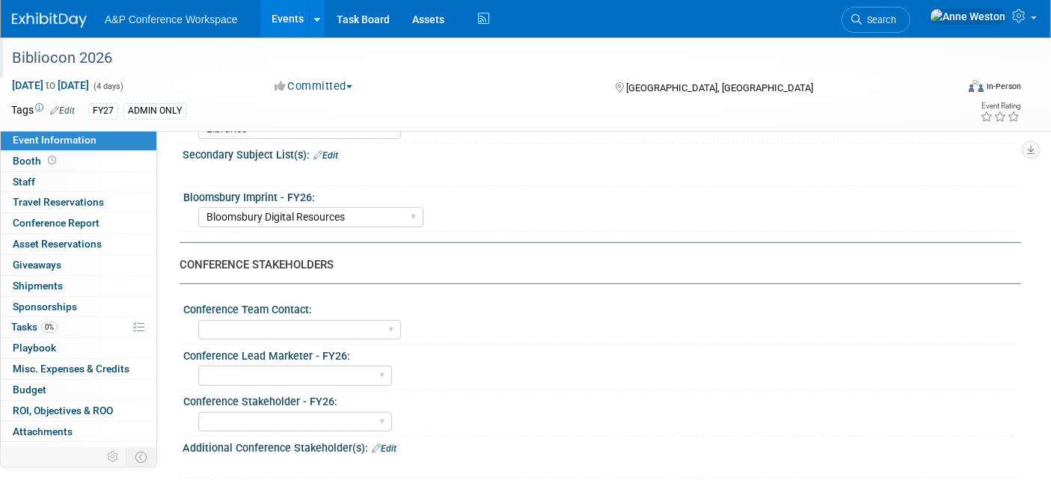
click at [322, 74] on div "Bibliocon 2026" at bounding box center [473, 57] width 946 height 40
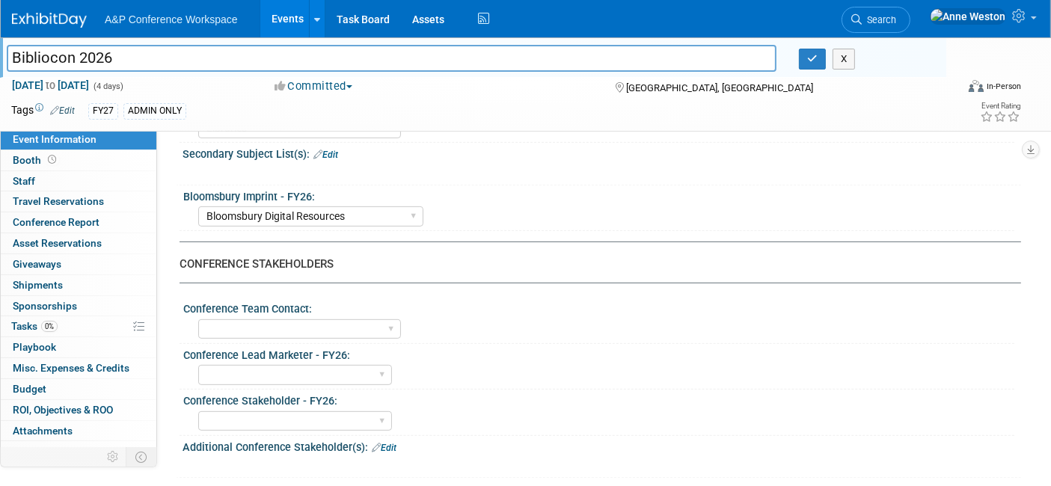
click at [323, 83] on button "Committed" at bounding box center [313, 87] width 89 height 16
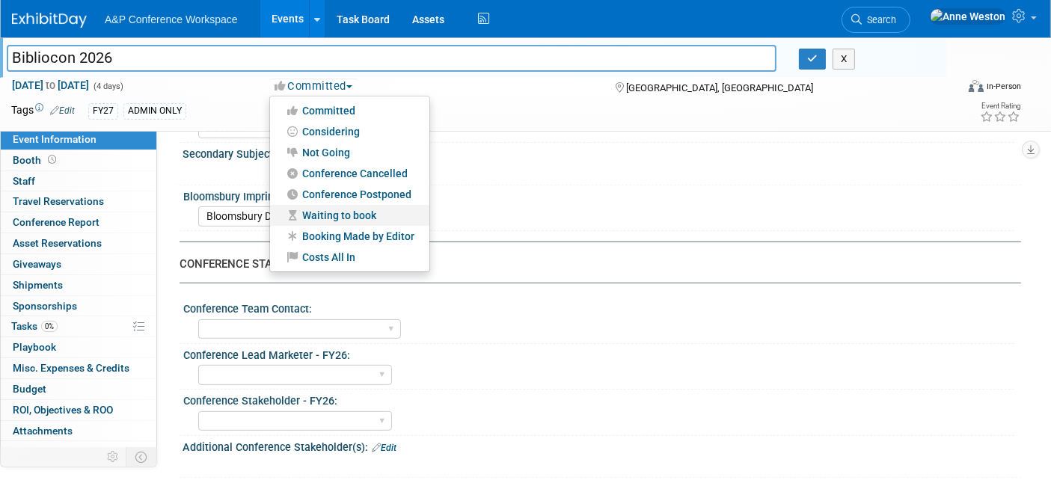
click at [340, 218] on link "Waiting to book" at bounding box center [349, 215] width 159 height 21
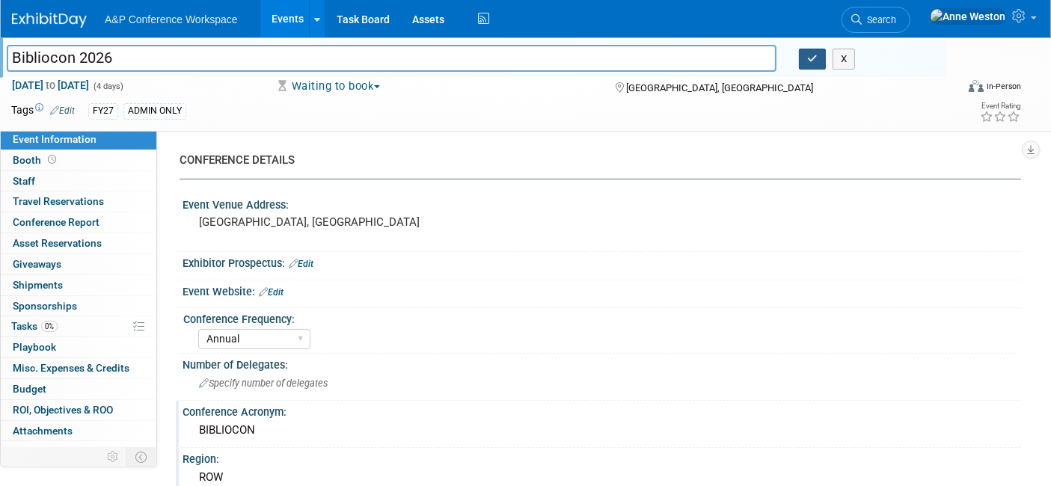
click at [813, 58] on icon "button" at bounding box center [812, 59] width 10 height 10
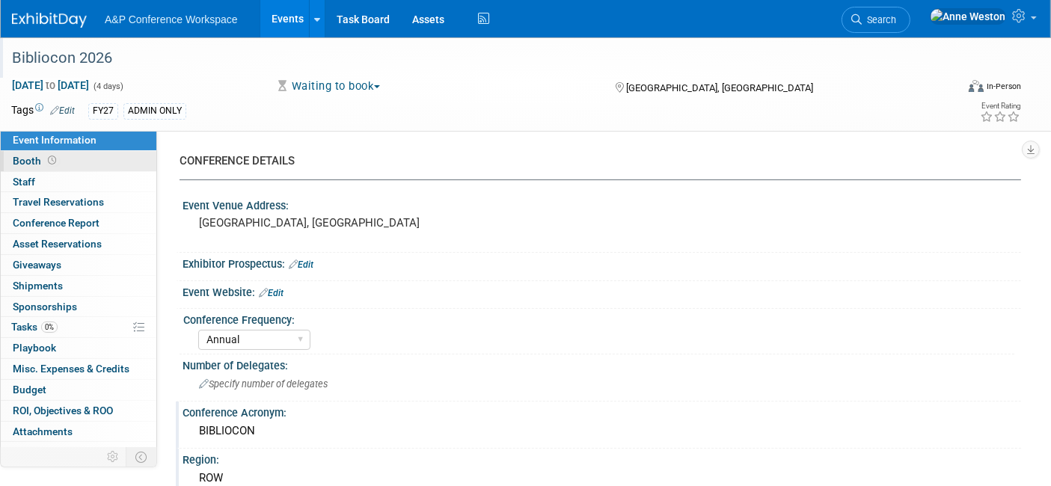
click at [85, 157] on link "Booth" at bounding box center [79, 161] width 156 height 20
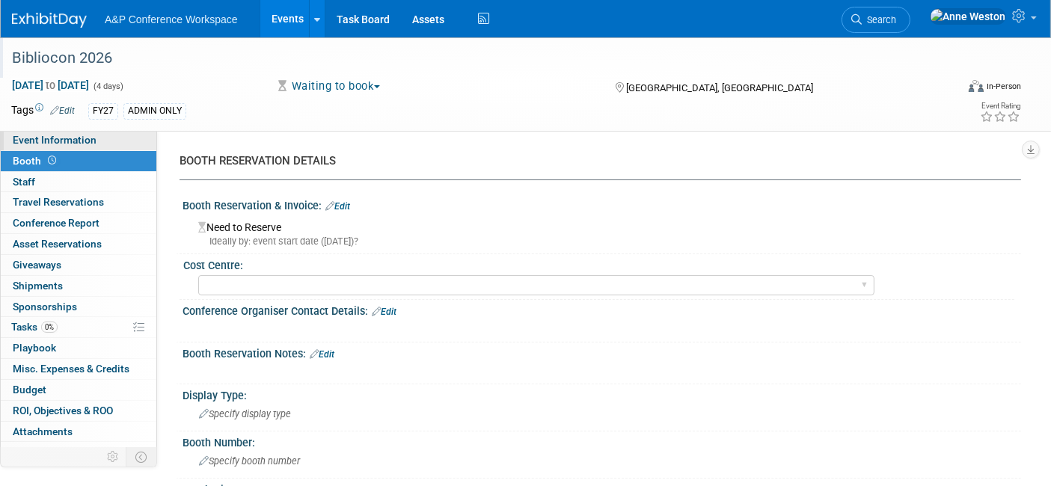
click at [76, 146] on span "Event Information" at bounding box center [55, 140] width 84 height 12
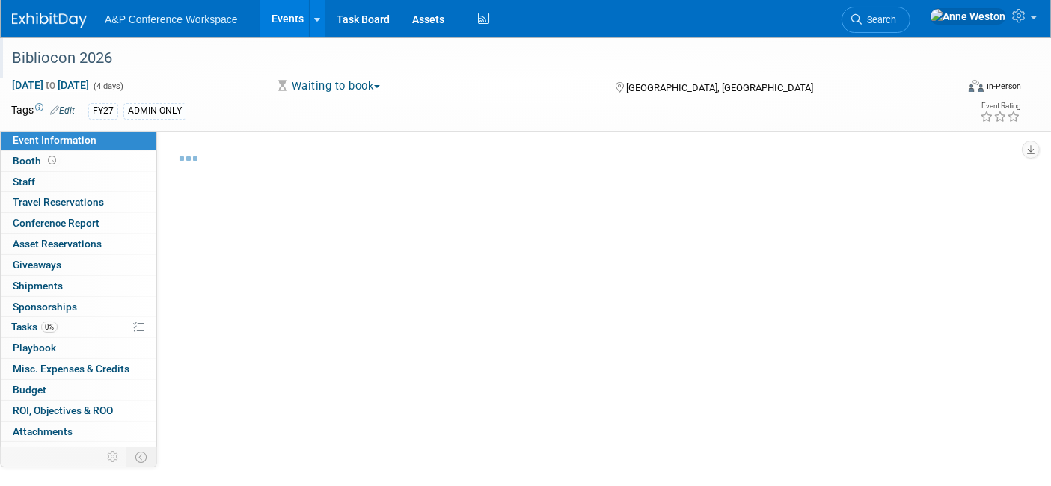
select select "Annual"
select select "Level 1"
select select "In-Person Booth"
select select "Libraries"
select select "Bloomsbury Digital Resources"
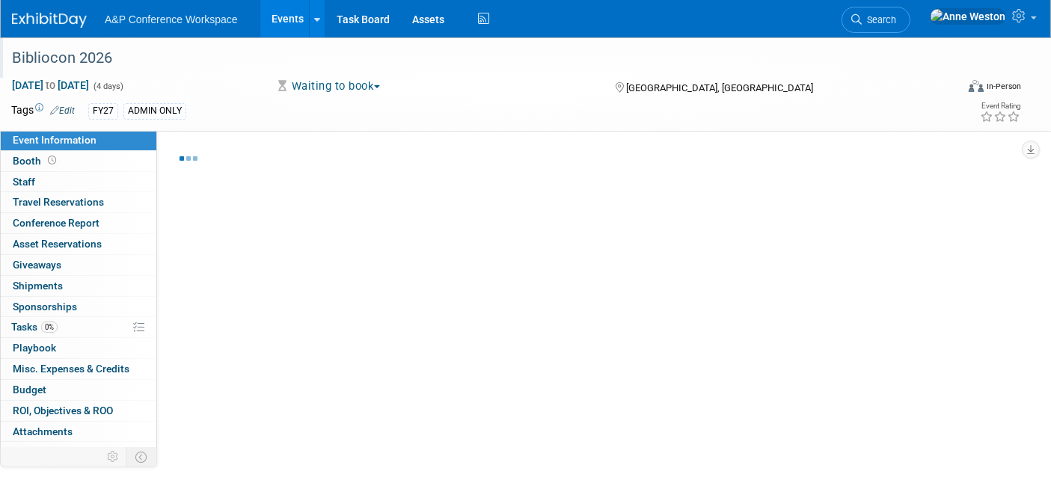
select select "[PERSON_NAME]"
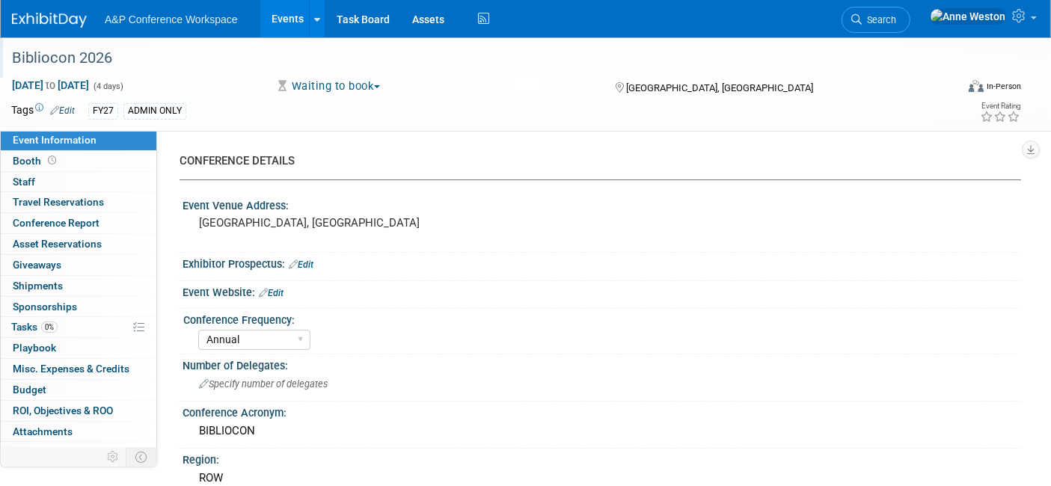
click at [283, 292] on link "Edit" at bounding box center [271, 293] width 25 height 10
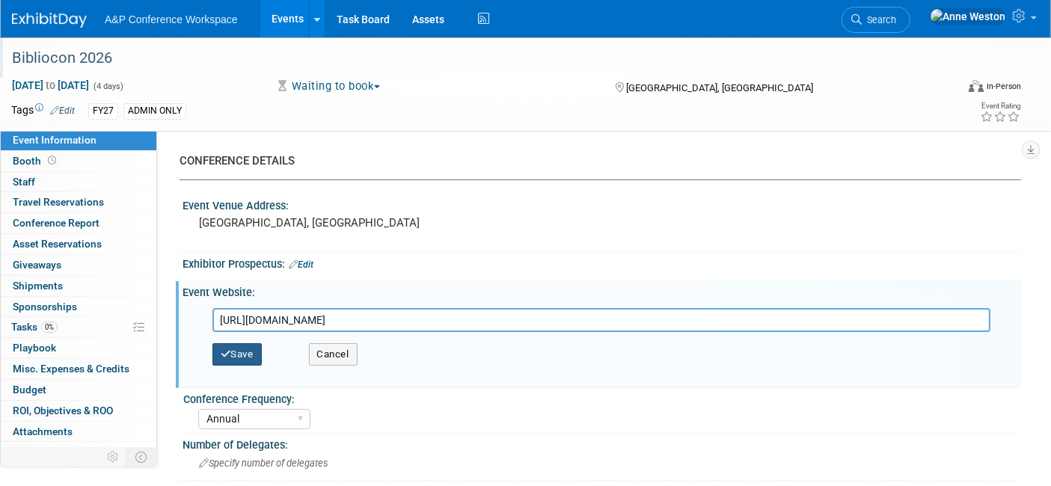
type input "https://2026.bibliocon.de/?lang=en"
click at [235, 357] on button "Save" at bounding box center [236, 354] width 49 height 22
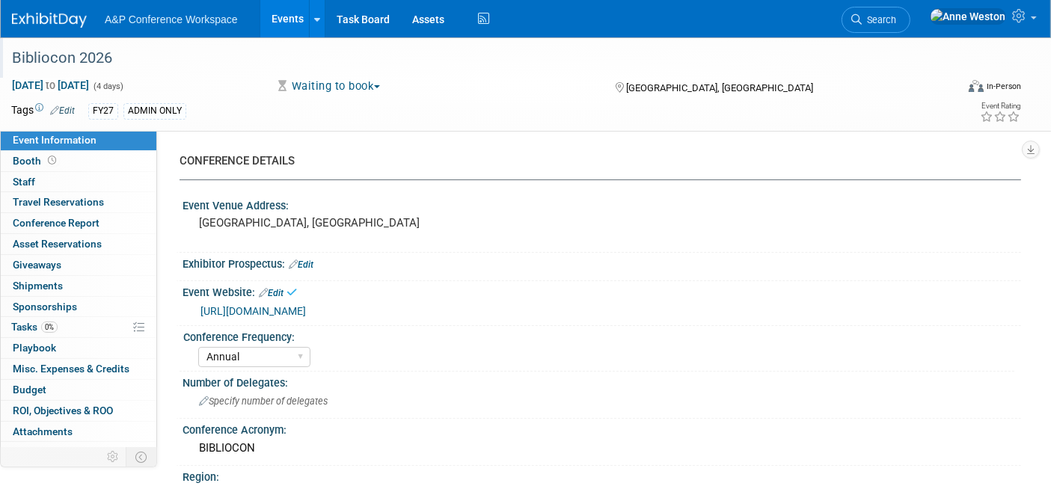
click at [267, 310] on link "https://2026.bibliocon.de/?lang=en" at bounding box center [252, 311] width 105 height 12
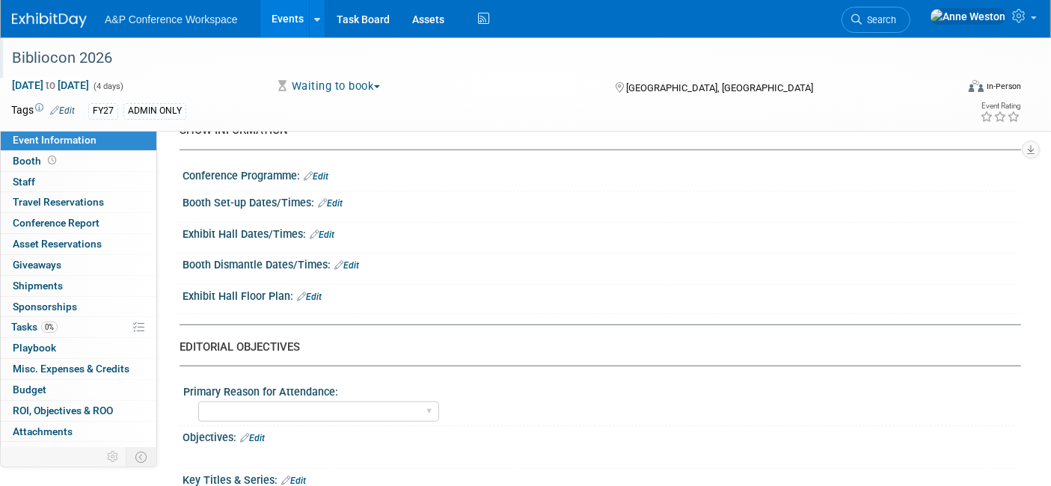
scroll to position [997, 0]
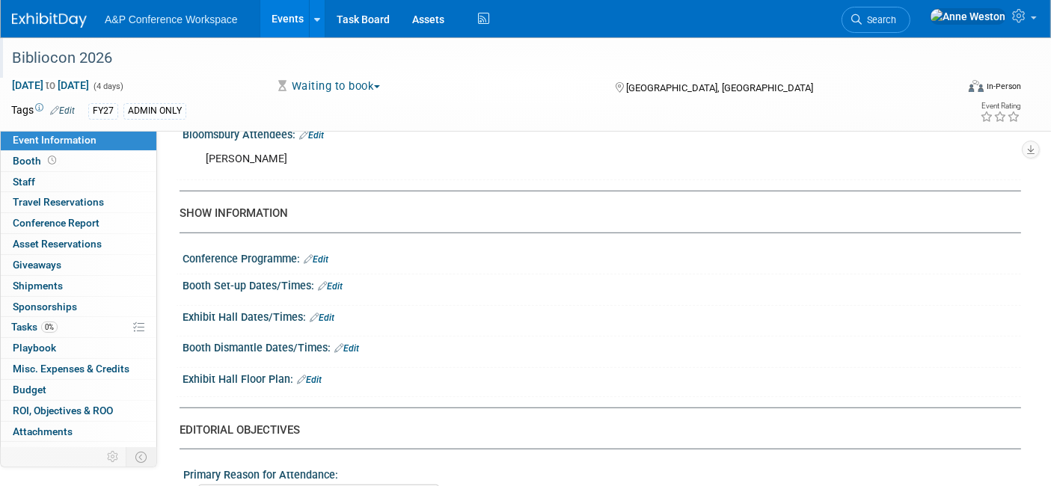
click at [328, 313] on link "Edit" at bounding box center [322, 318] width 25 height 10
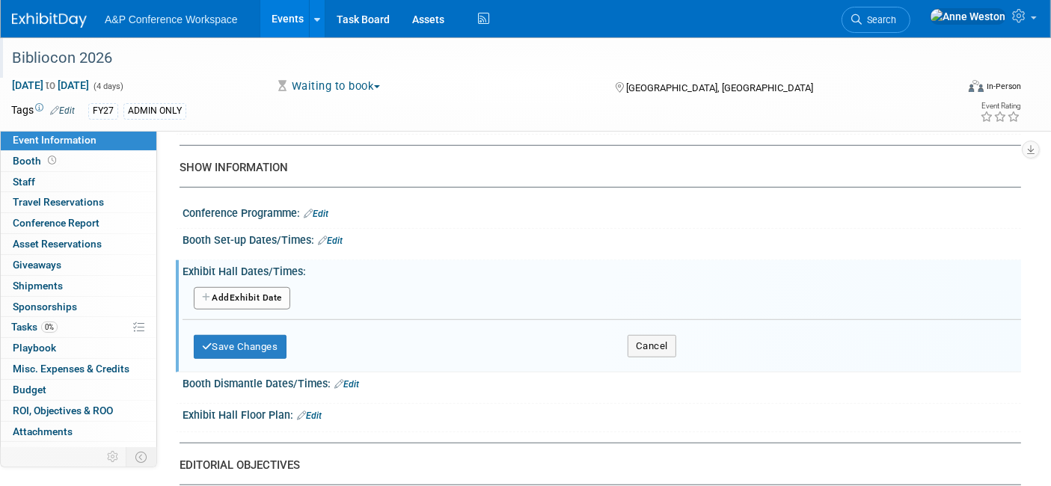
scroll to position [1080, 0]
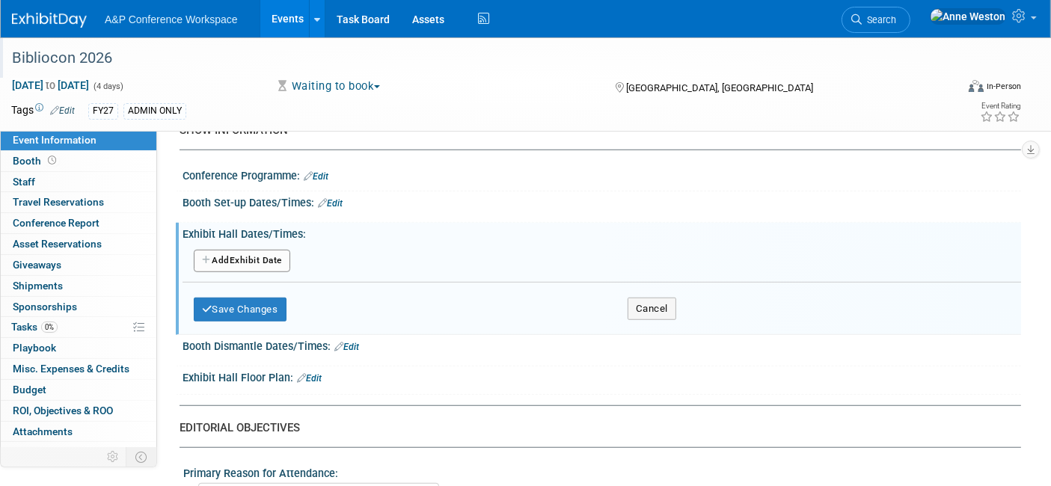
click at [256, 250] on button "Add Another Exhibit Date" at bounding box center [242, 261] width 96 height 22
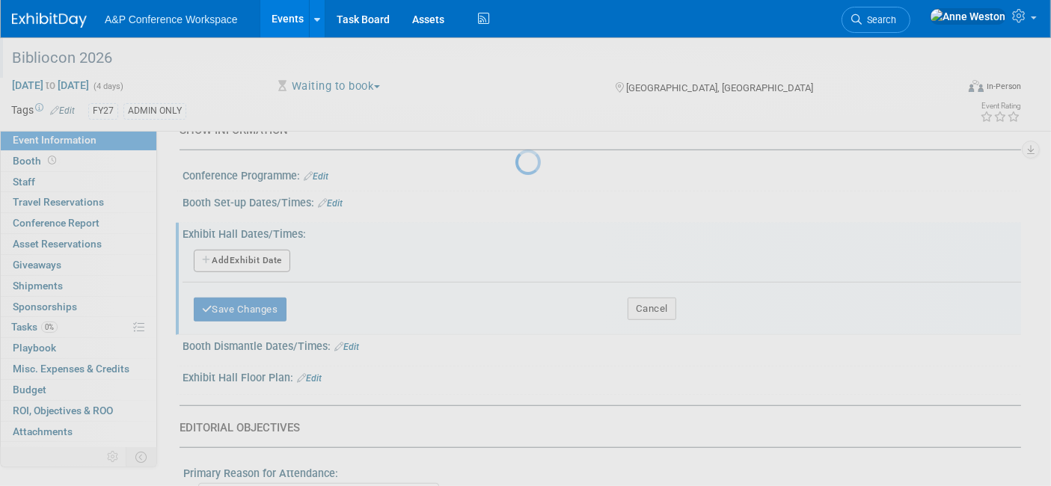
select select "4"
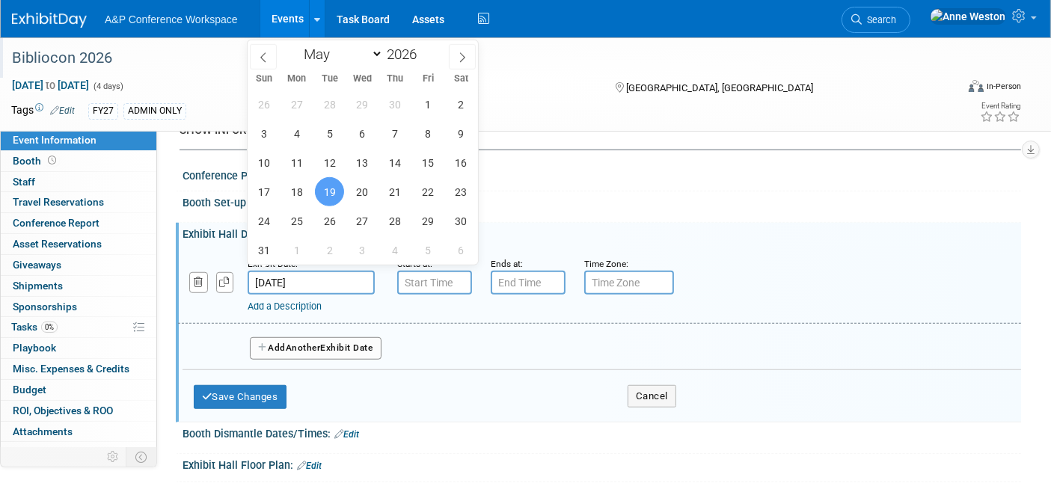
click at [286, 271] on input "May 19, 2026" at bounding box center [311, 283] width 127 height 24
click at [435, 387] on div "Save Changes Cancel" at bounding box center [435, 393] width 482 height 46
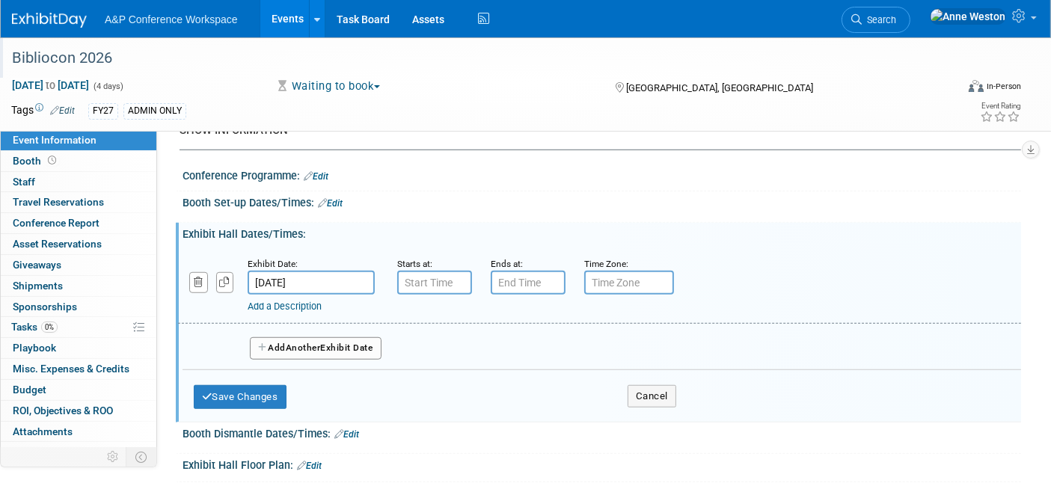
click at [283, 343] on button "Add Another Exhibit Date" at bounding box center [316, 348] width 132 height 22
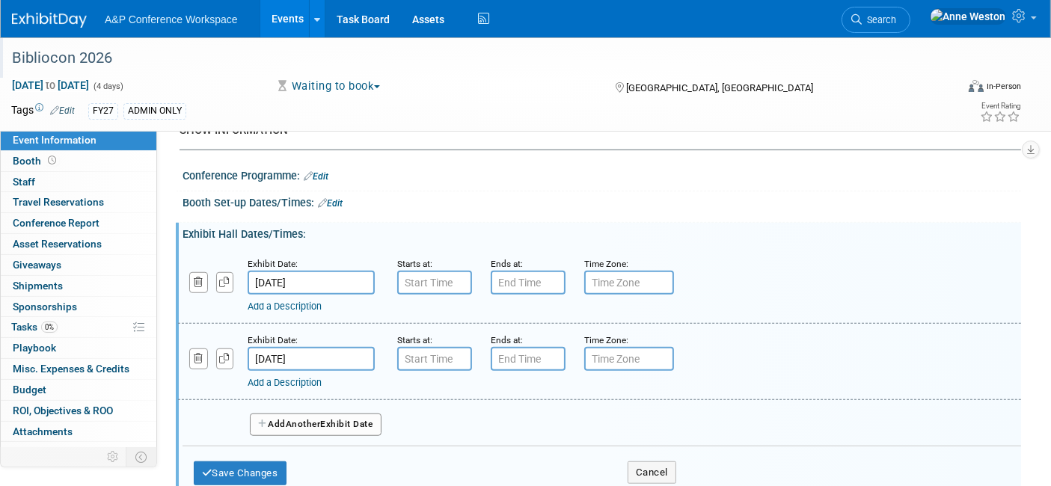
click at [288, 414] on button "Add Another Exhibit Date" at bounding box center [316, 425] width 132 height 22
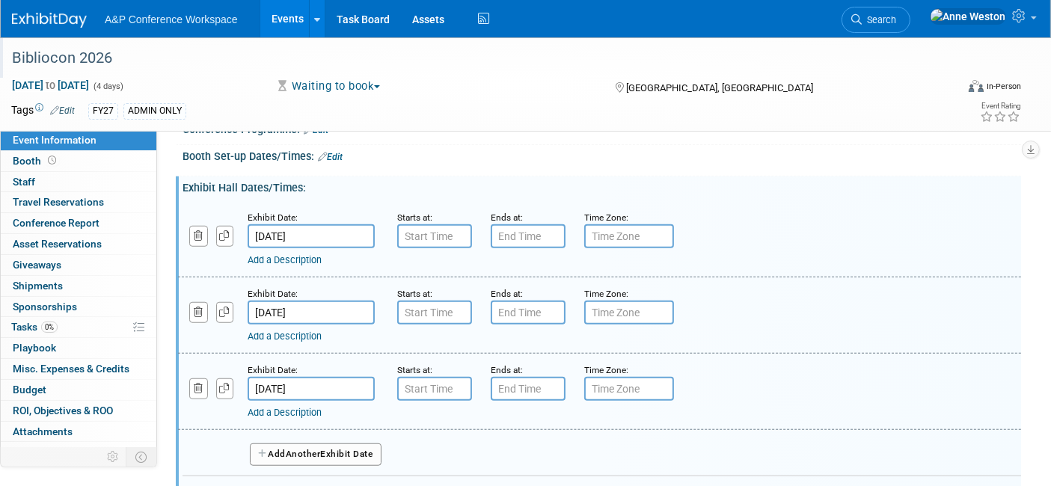
scroll to position [1163, 0]
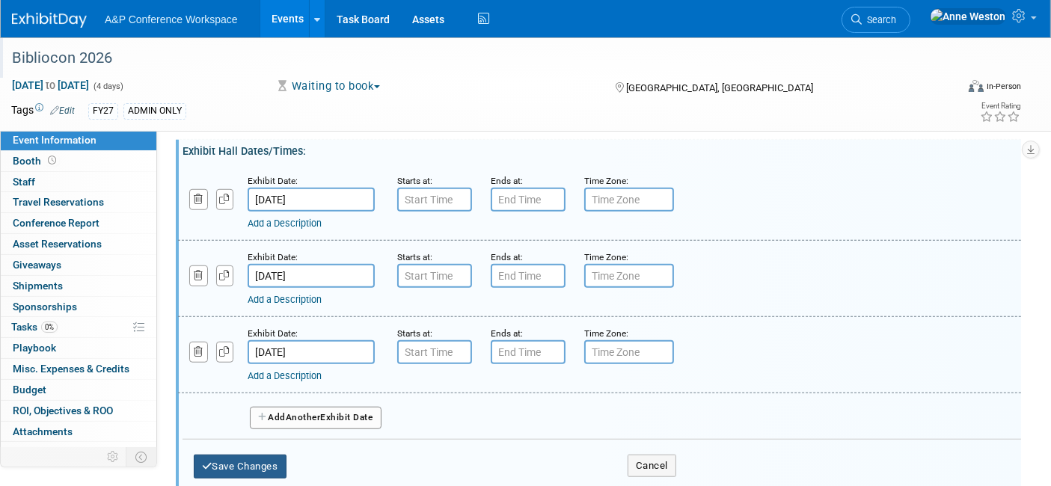
click at [251, 455] on button "Save Changes" at bounding box center [240, 467] width 93 height 24
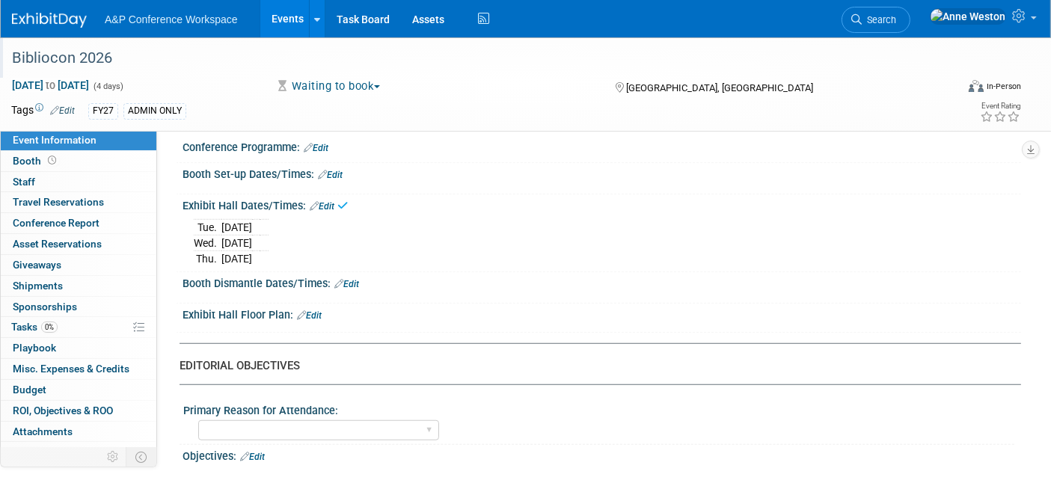
scroll to position [997, 0]
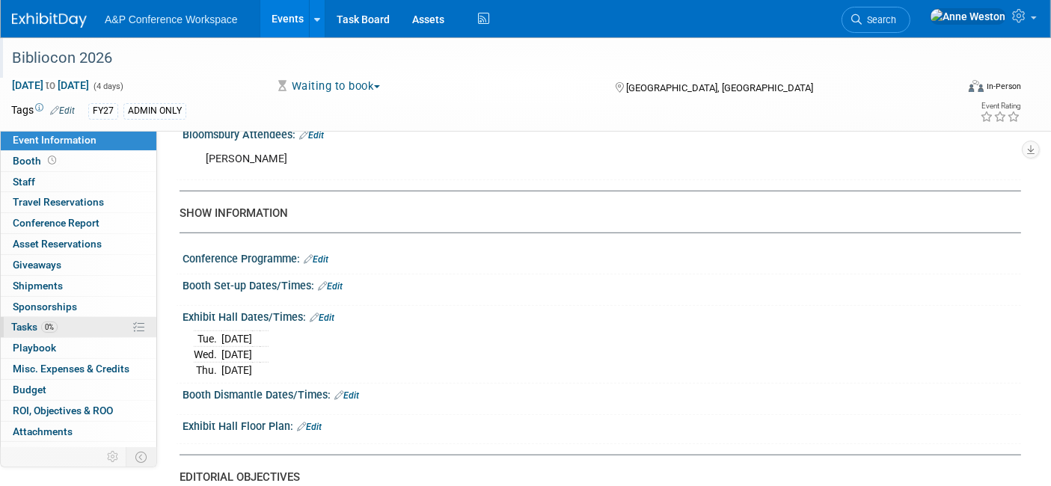
click at [43, 322] on span "0%" at bounding box center [49, 327] width 16 height 11
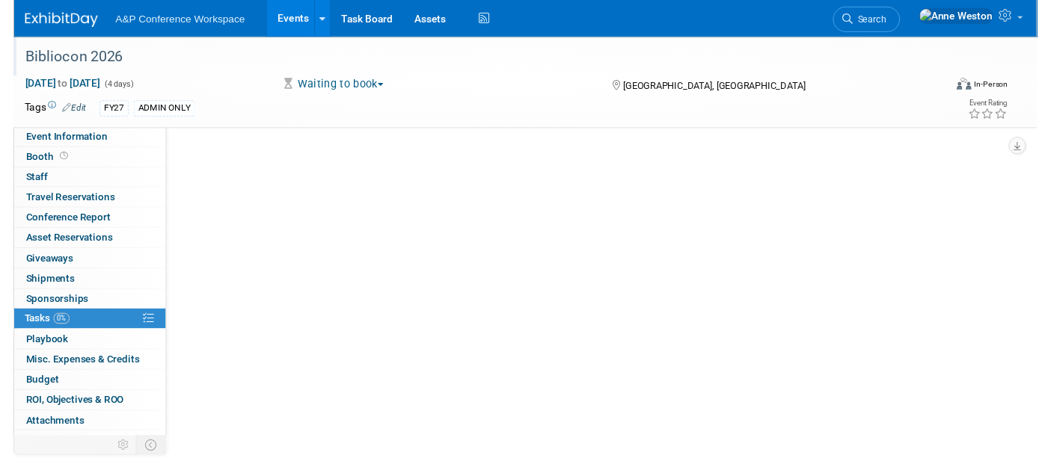
scroll to position [0, 0]
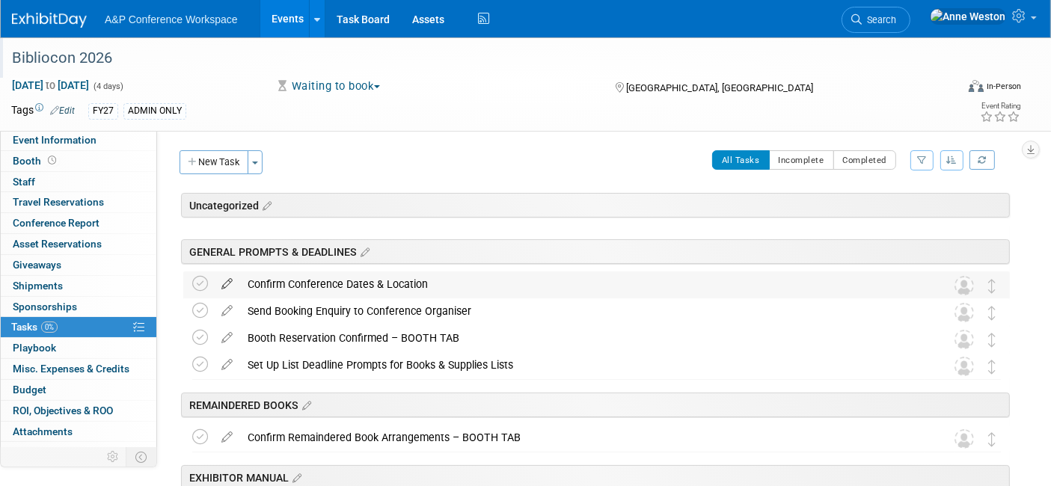
click at [221, 280] on icon at bounding box center [227, 280] width 26 height 19
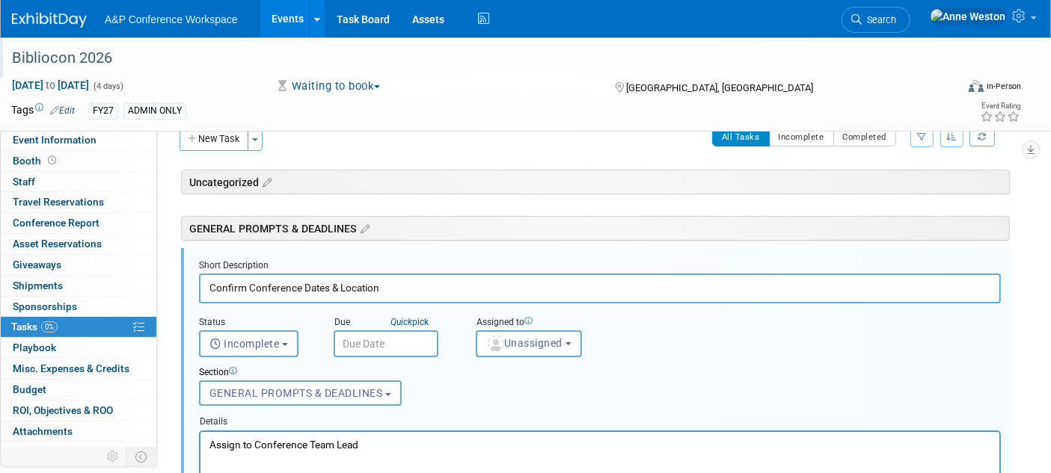
scroll to position [52, 0]
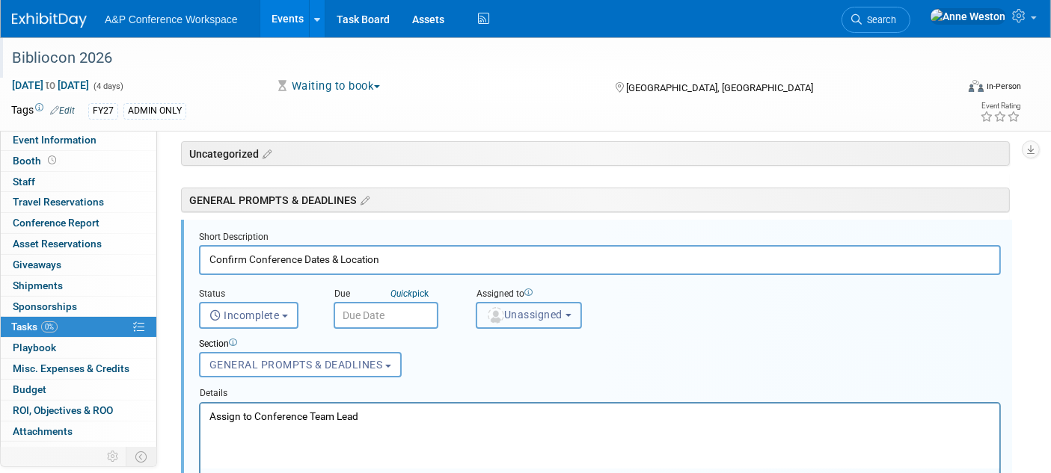
click at [509, 309] on span "Unassigned" at bounding box center [524, 315] width 76 height 12
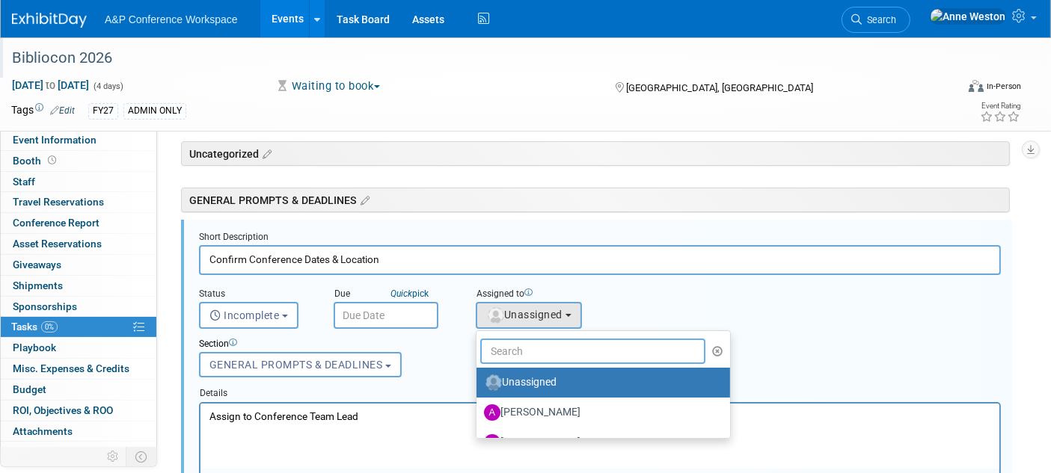
click at [519, 355] on input "text" at bounding box center [592, 351] width 225 height 25
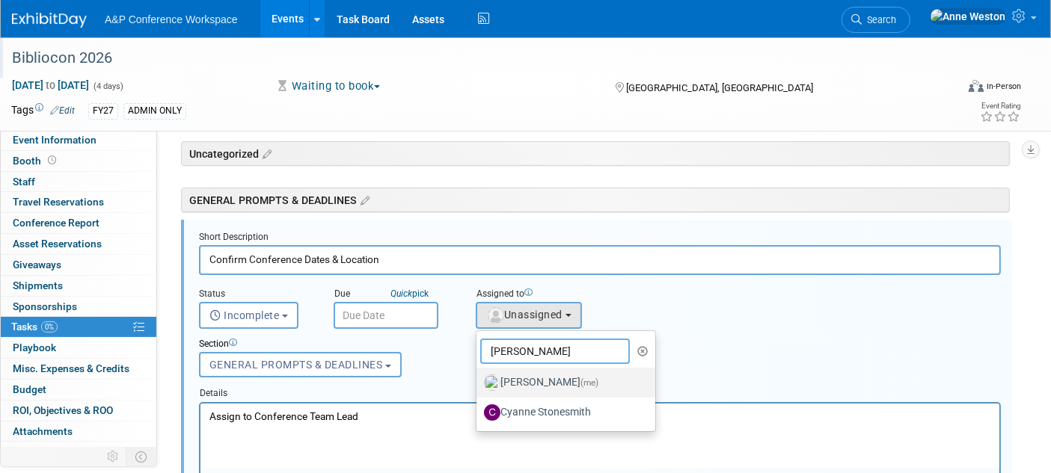
type input "aNNE"
click at [544, 381] on label "[PERSON_NAME] (me)" at bounding box center [562, 383] width 156 height 24
click at [479, 381] on input "[PERSON_NAME] (me)" at bounding box center [474, 381] width 10 height 10
select select "c29719a7-47ff-44fe-b37a-21211f595519"
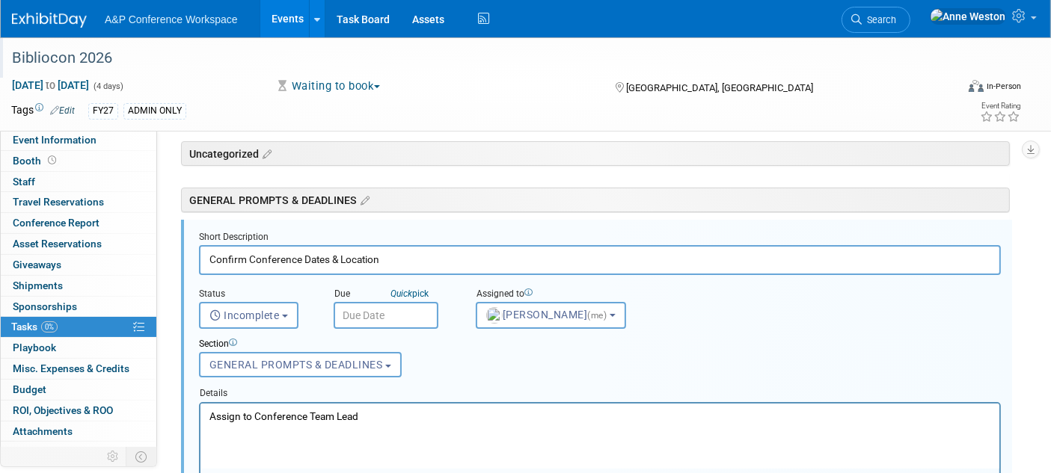
click at [369, 298] on div "Due Quick pick" at bounding box center [394, 295] width 120 height 14
click at [363, 313] on input "text" at bounding box center [386, 315] width 105 height 27
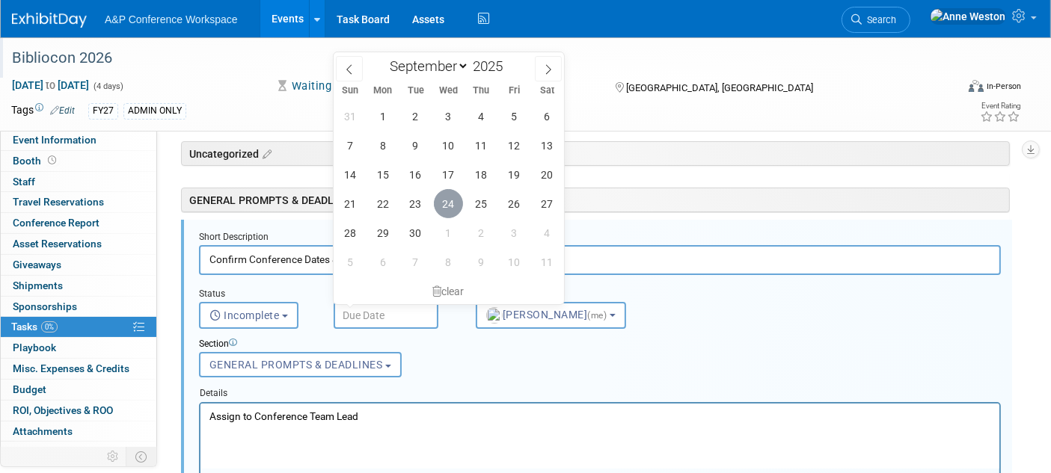
click at [455, 198] on span "24" at bounding box center [448, 203] width 29 height 29
type input "Sep 24, 2025"
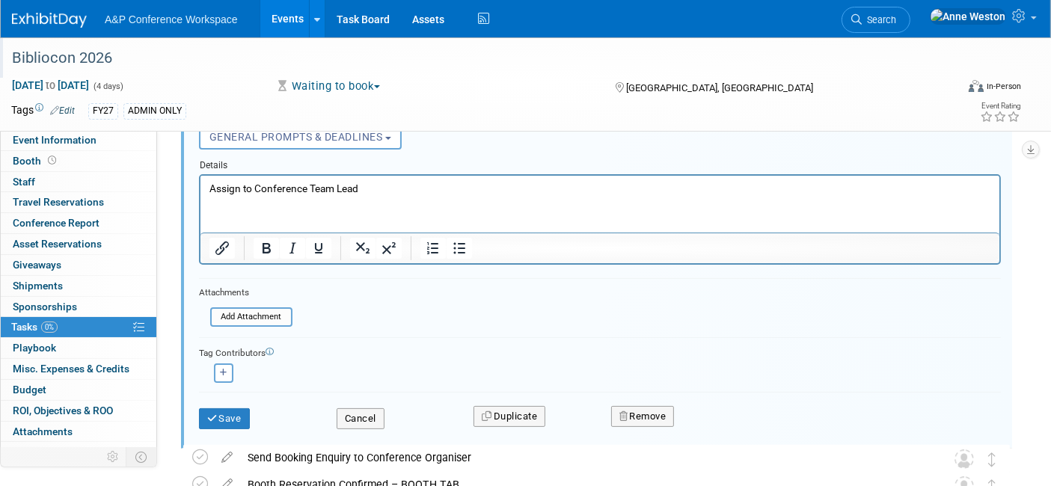
scroll to position [301, 0]
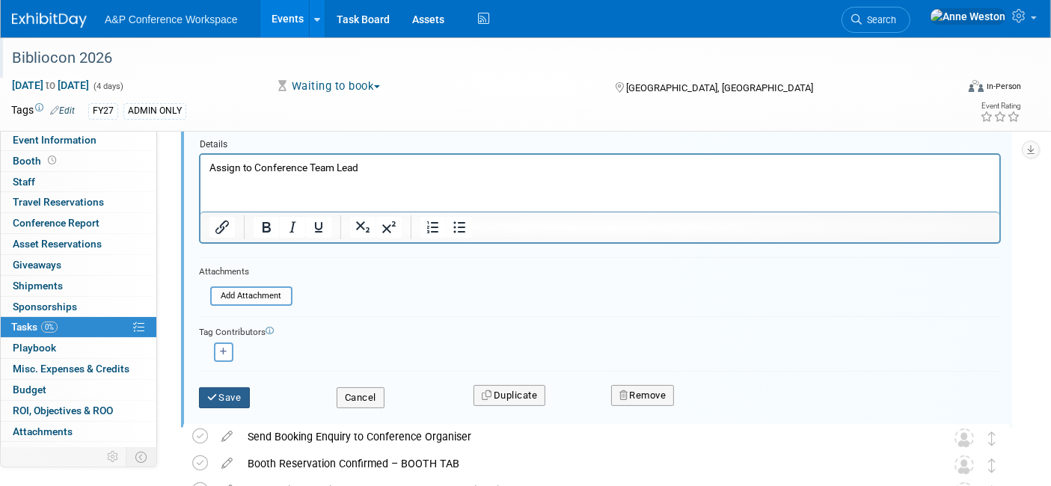
click at [240, 387] on button "Save" at bounding box center [224, 397] width 51 height 21
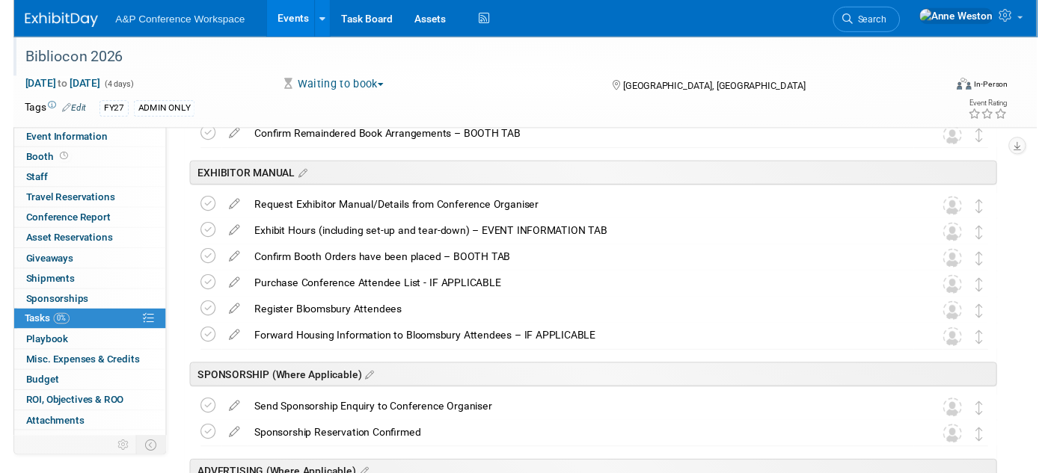
scroll to position [0, 0]
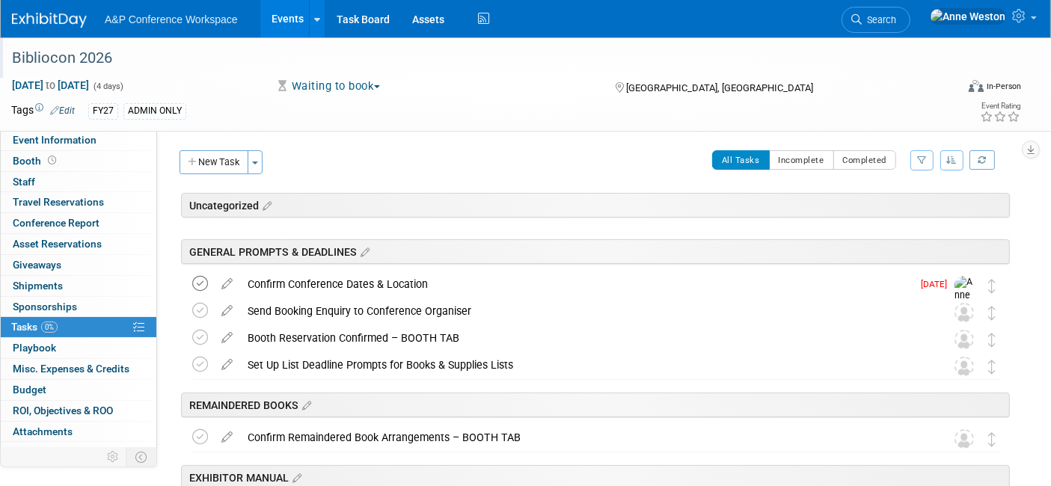
click at [200, 276] on icon at bounding box center [200, 284] width 16 height 16
click at [227, 304] on icon at bounding box center [227, 307] width 26 height 19
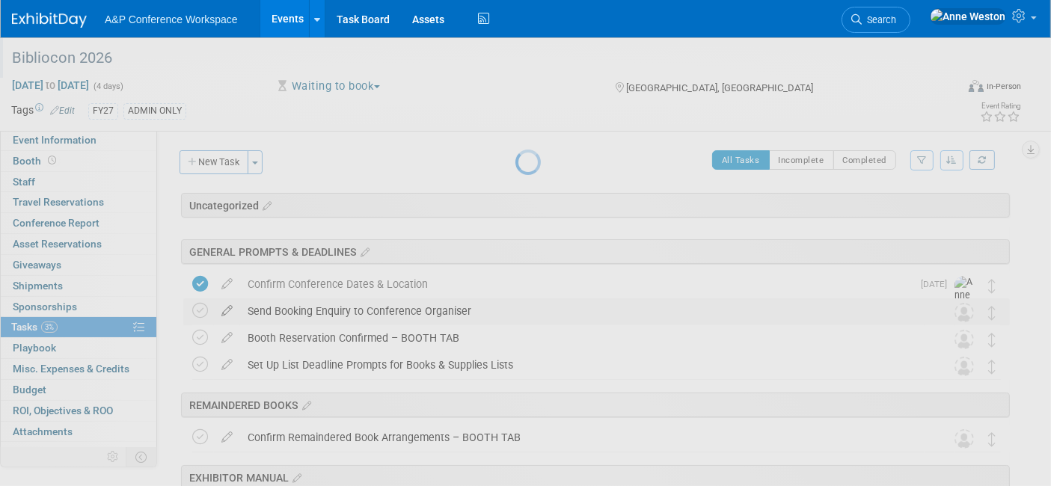
select select "8"
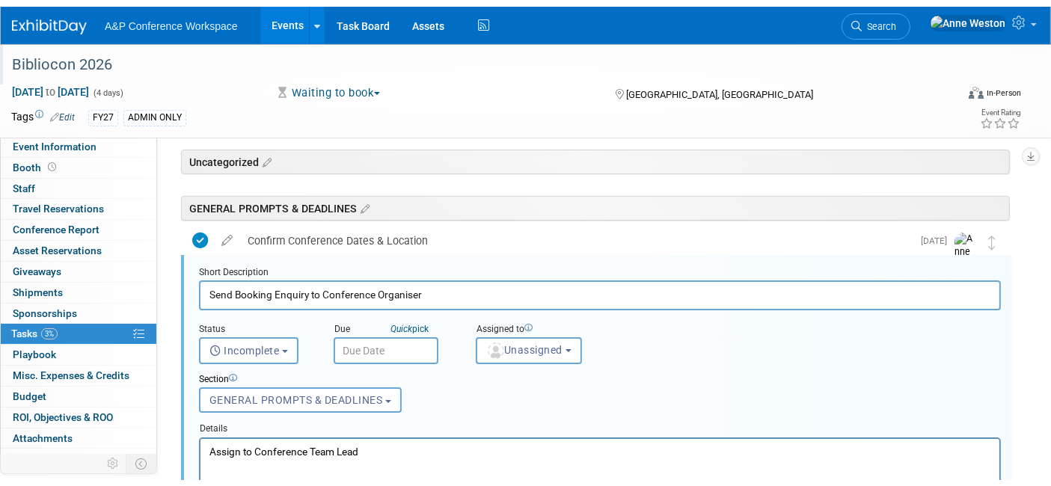
scroll to position [79, 0]
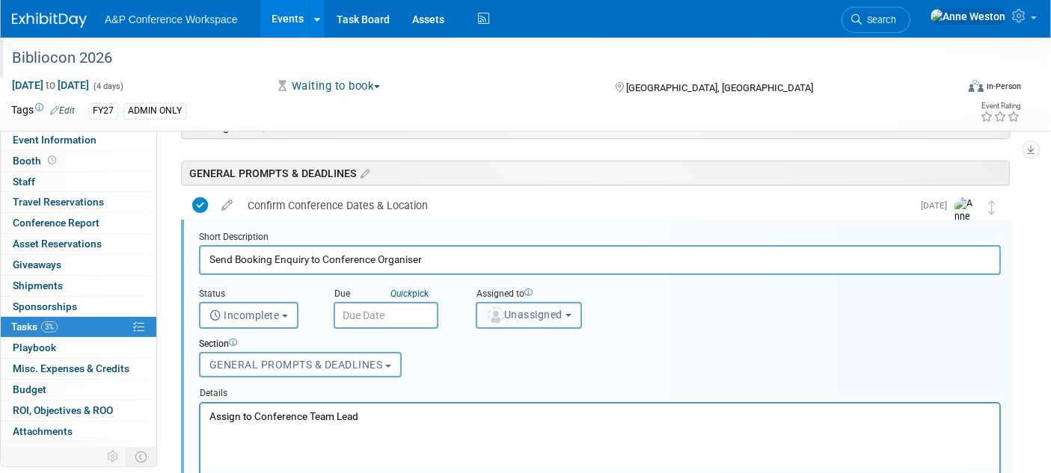
click at [531, 310] on span "Unassigned" at bounding box center [524, 315] width 76 height 12
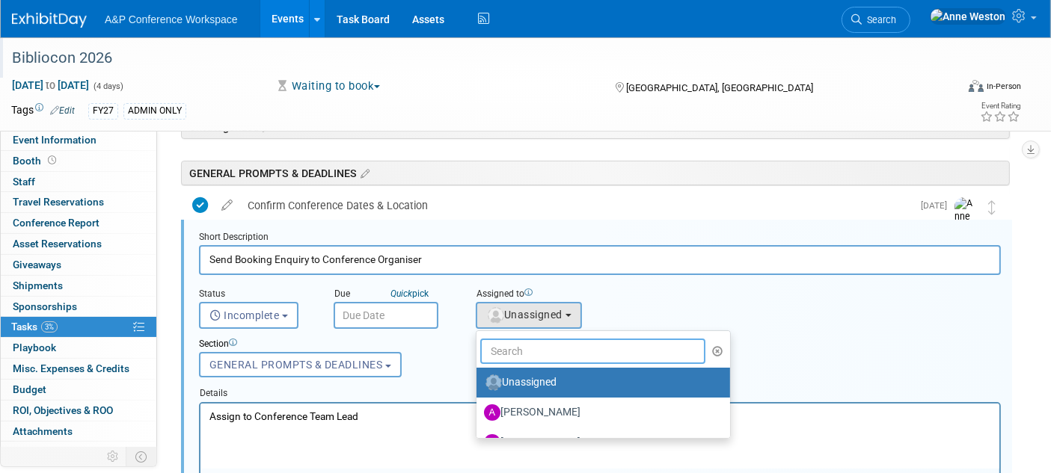
click at [500, 347] on input "text" at bounding box center [592, 351] width 225 height 25
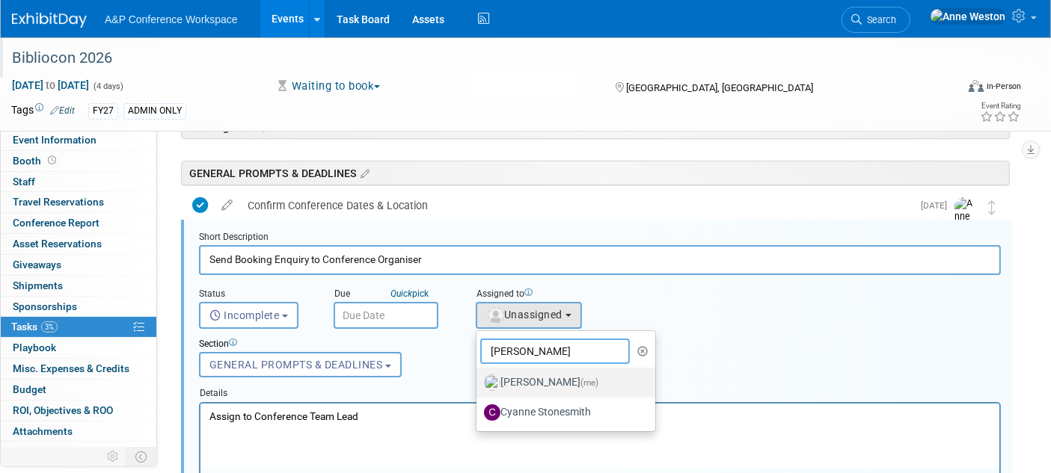
type input "Anne"
click at [532, 383] on label "Anne Weston (me)" at bounding box center [562, 383] width 156 height 24
click at [479, 383] on input "Anne Weston (me)" at bounding box center [474, 381] width 10 height 10
select select "c29719a7-47ff-44fe-b37a-21211f595519"
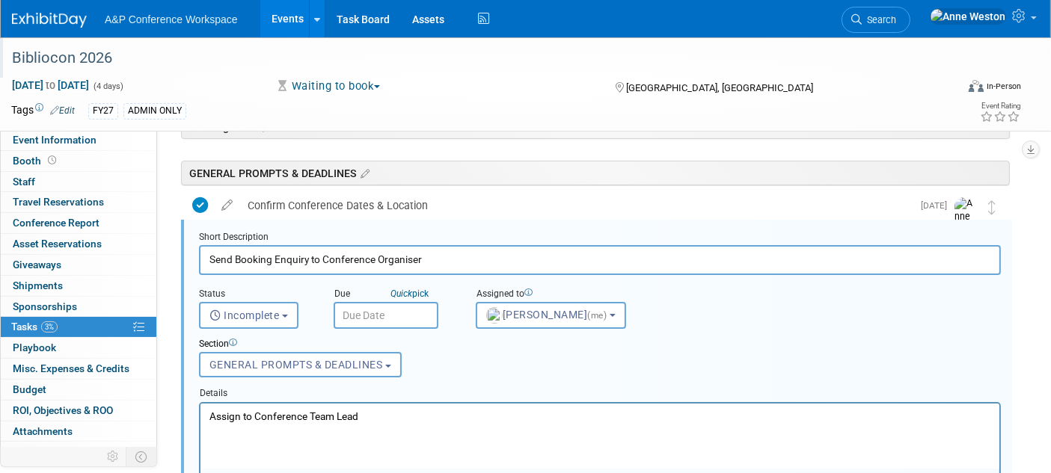
click at [352, 317] on input "text" at bounding box center [386, 315] width 105 height 27
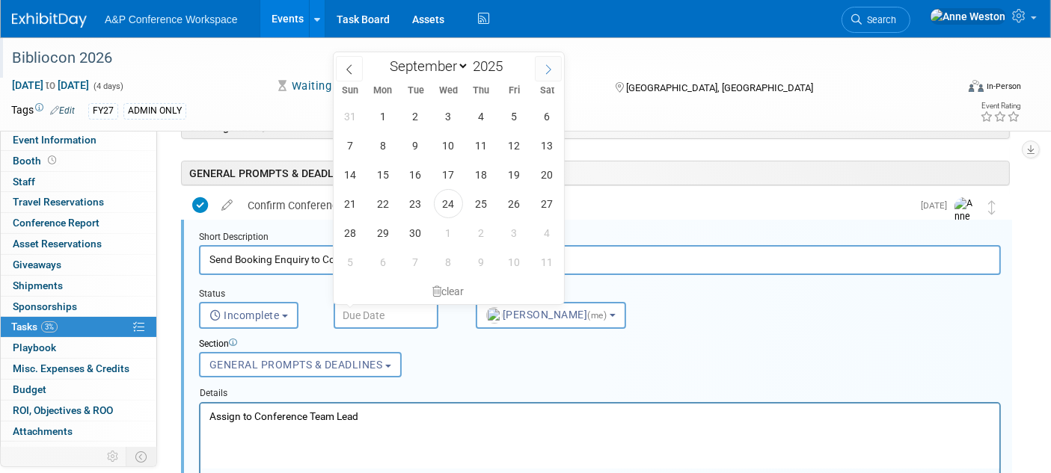
click at [542, 61] on span at bounding box center [548, 68] width 27 height 25
select select "9"
click at [515, 229] on span "31" at bounding box center [514, 232] width 29 height 29
type input "Oct 31, 2025"
click at [271, 411] on p "Assign to Conference Team Lead" at bounding box center [600, 416] width 782 height 14
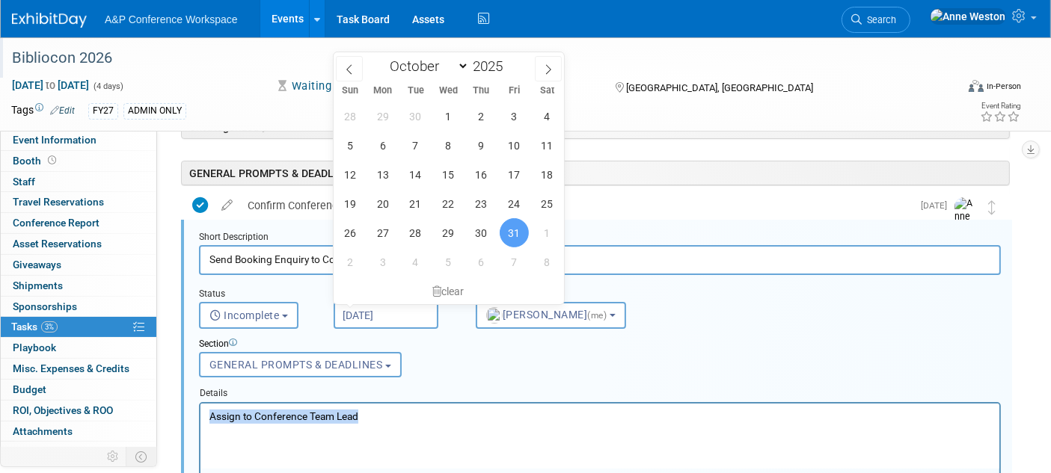
drag, startPoint x: 371, startPoint y: 414, endPoint x: 174, endPoint y: 429, distance: 197.2
click at [200, 423] on html "Assign to Conference Team Lead" at bounding box center [599, 413] width 799 height 20
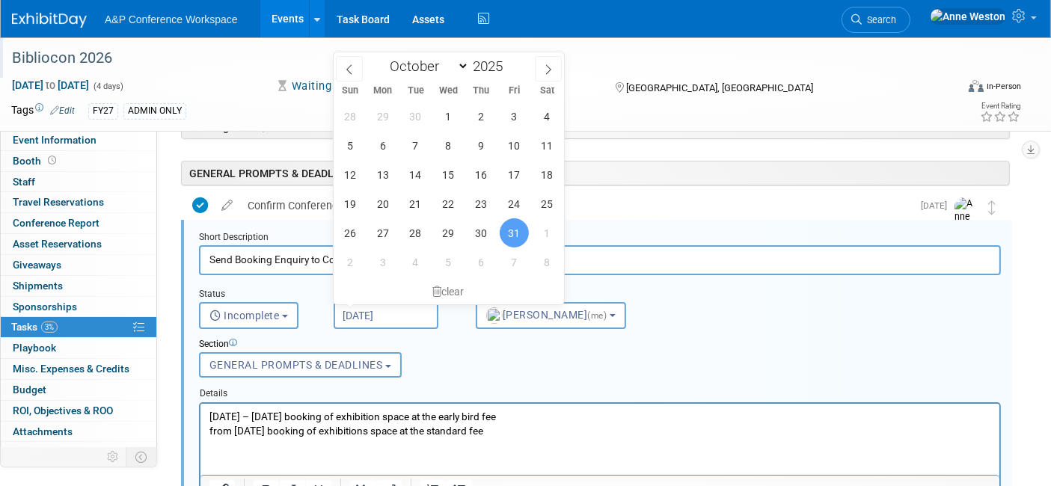
click at [692, 437] on p "from 10.12.2025 booking of exhibitions space at the standard fee" at bounding box center [600, 430] width 782 height 14
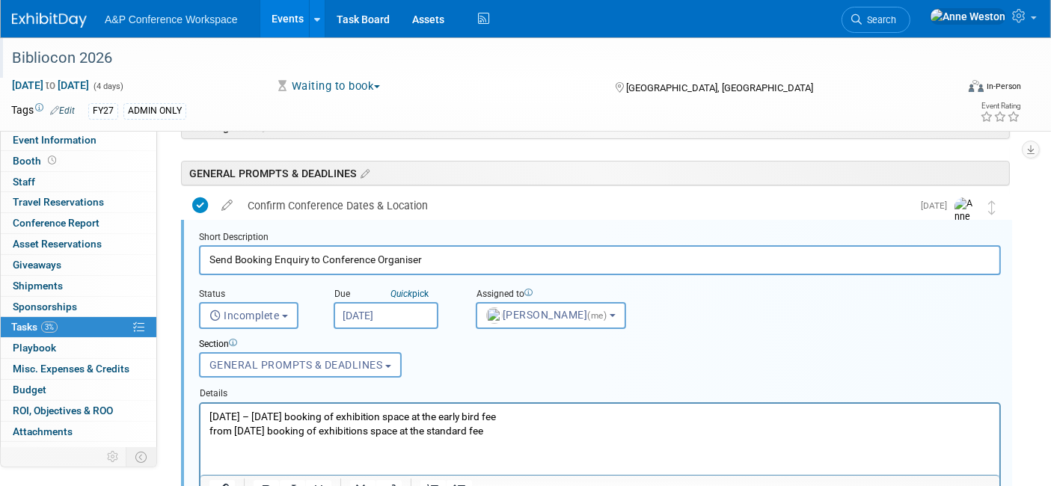
click at [654, 338] on div "Section" at bounding box center [565, 345] width 733 height 14
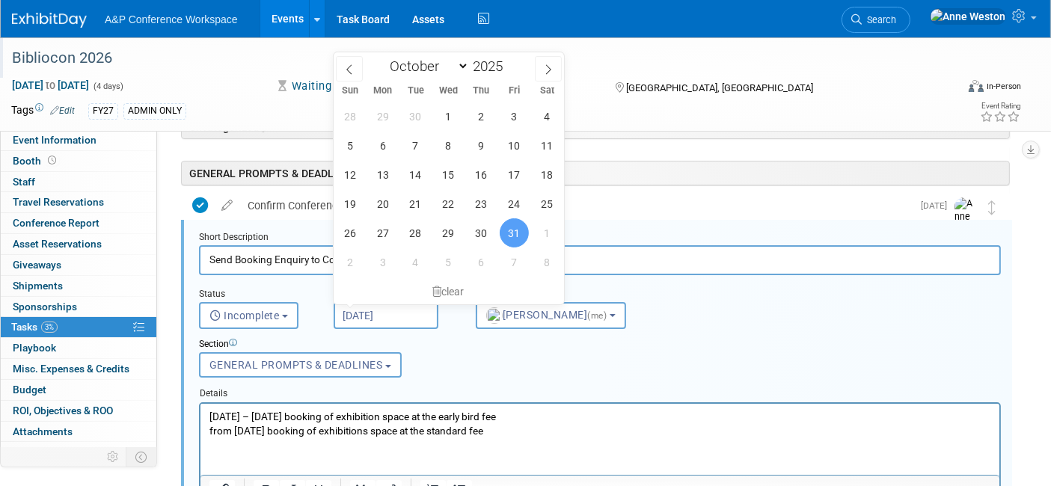
click at [369, 306] on input "Oct 31, 2025" at bounding box center [386, 315] width 105 height 27
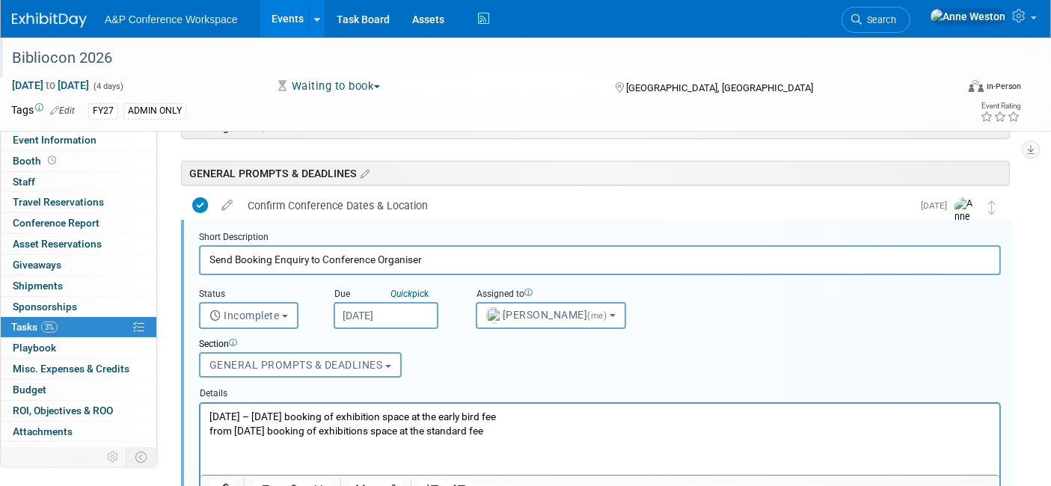
click at [559, 371] on div "Section Uncategorized GENERAL PROMPTS & DEADLINES REMAINDERED BOOKS EXHIBITOR M…" at bounding box center [565, 355] width 755 height 52
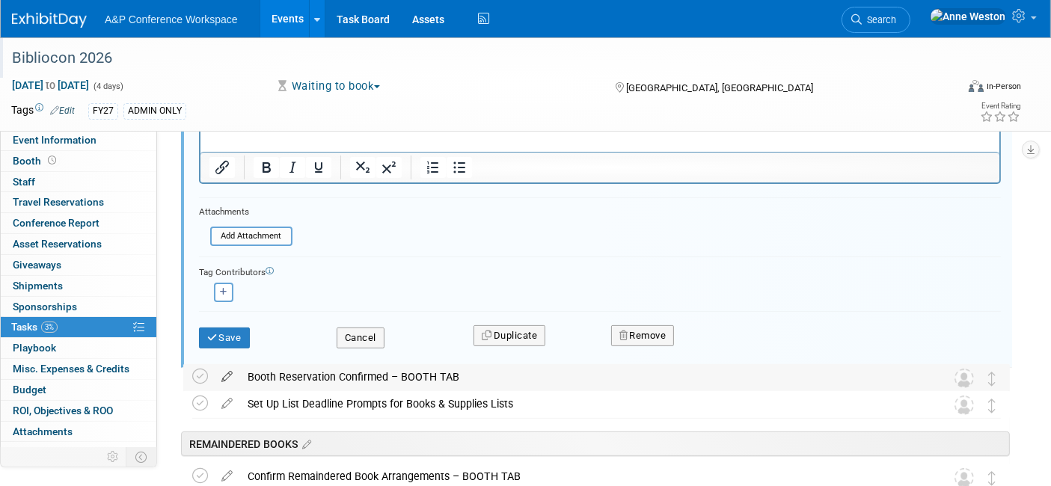
scroll to position [411, 0]
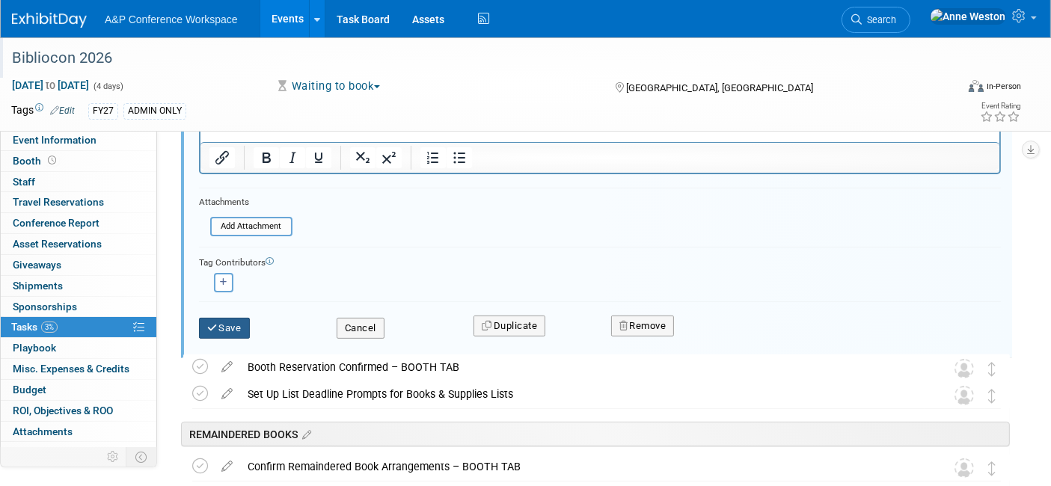
click at [215, 323] on icon "submit" at bounding box center [213, 328] width 12 height 10
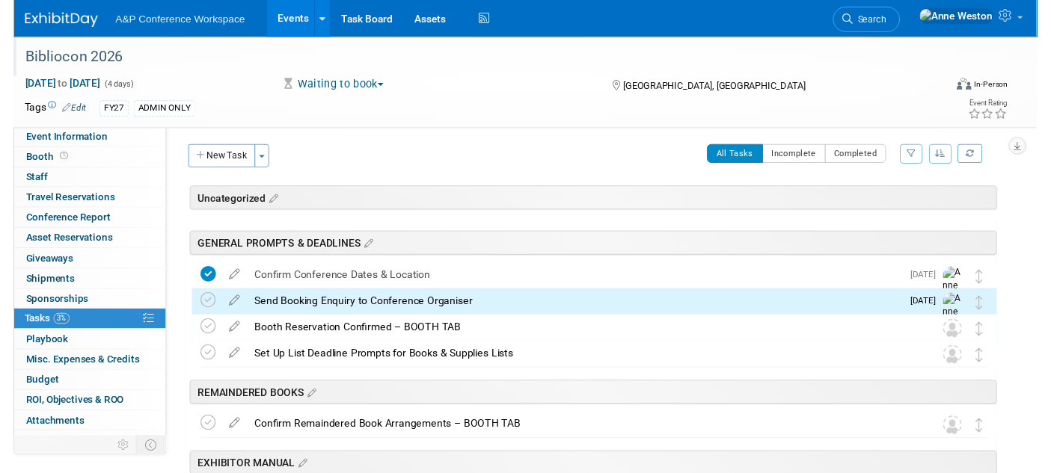
scroll to position [0, 0]
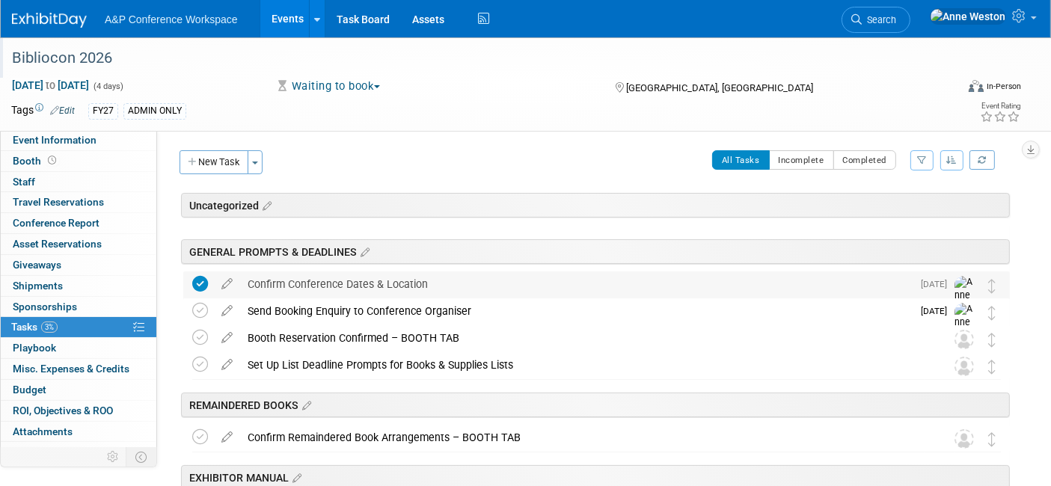
click at [300, 283] on div "Confirm Conference Dates & Location" at bounding box center [576, 283] width 672 height 25
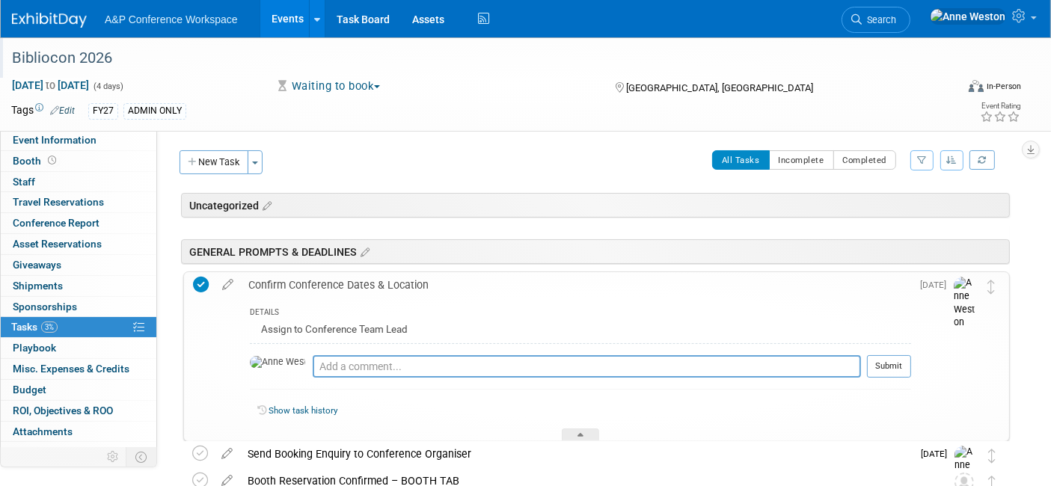
click at [300, 283] on div "Confirm Conference Dates & Location" at bounding box center [576, 284] width 670 height 25
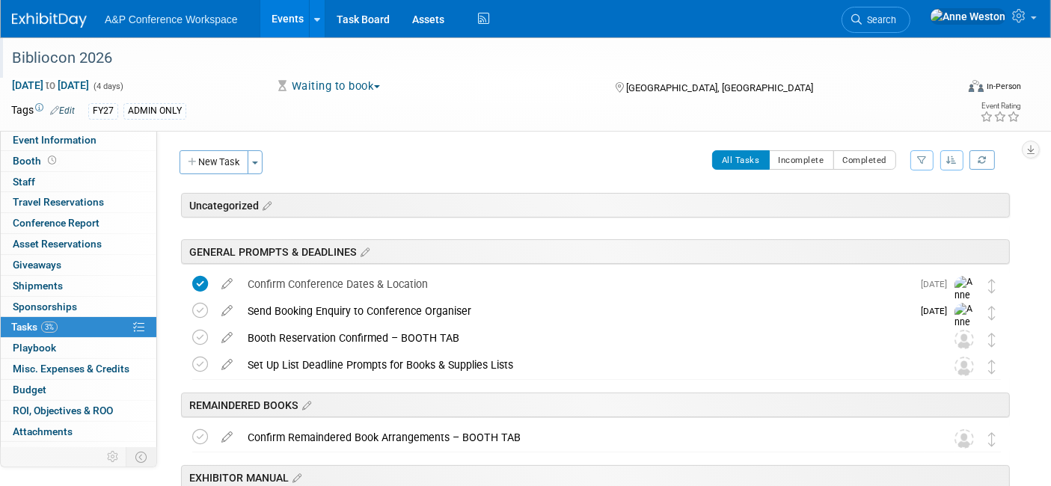
click at [295, 316] on div "Send Booking Enquiry to Conference Organiser" at bounding box center [576, 310] width 672 height 25
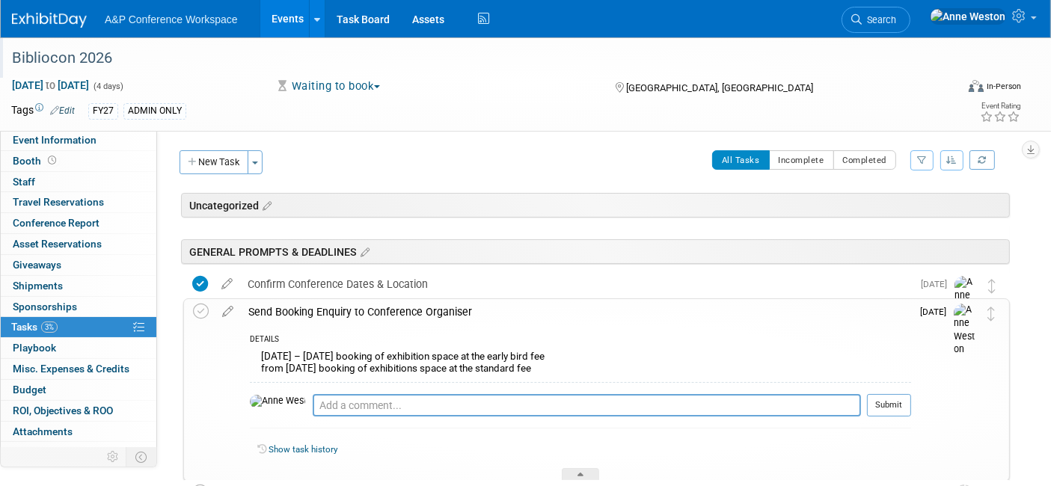
click at [295, 316] on div "Send Booking Enquiry to Conference Organiser" at bounding box center [576, 311] width 670 height 25
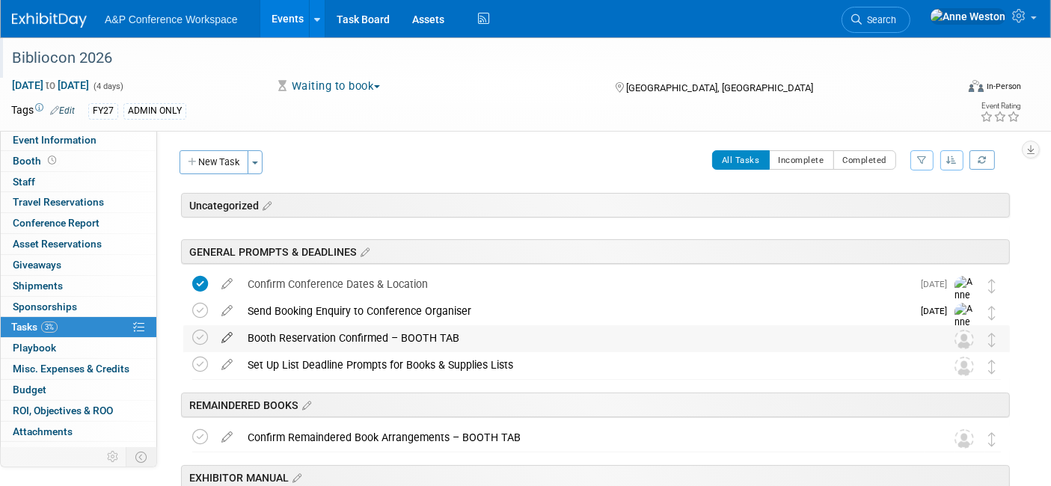
click at [224, 337] on icon at bounding box center [227, 334] width 26 height 19
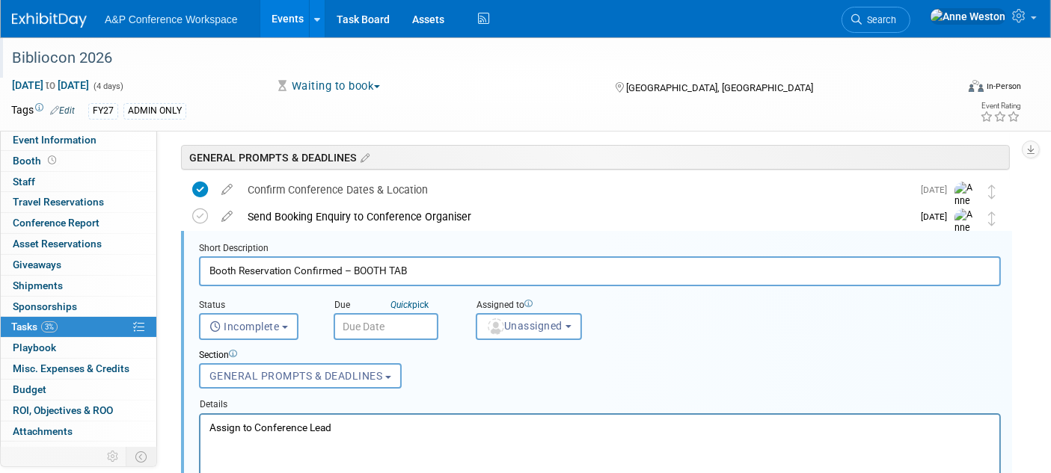
scroll to position [106, 0]
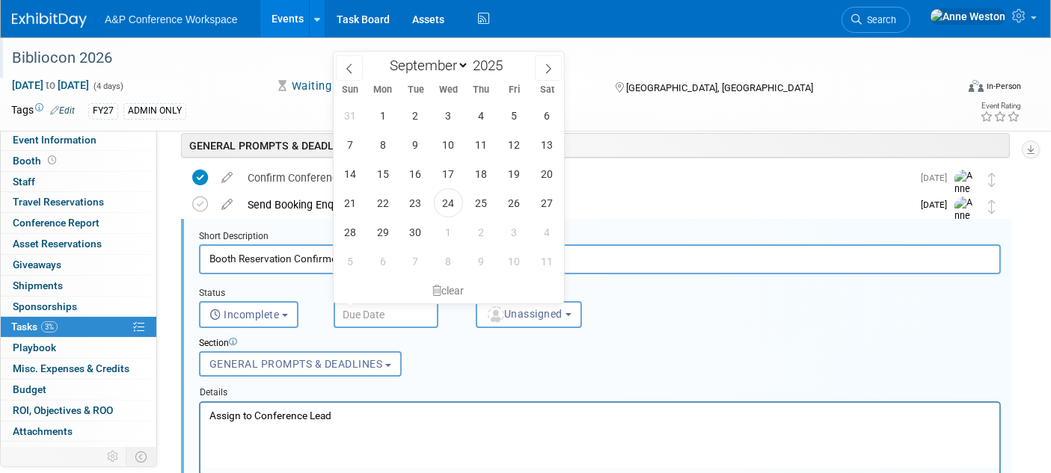
click at [365, 306] on input "text" at bounding box center [386, 314] width 105 height 27
click at [544, 65] on icon at bounding box center [548, 69] width 10 height 10
select select "11"
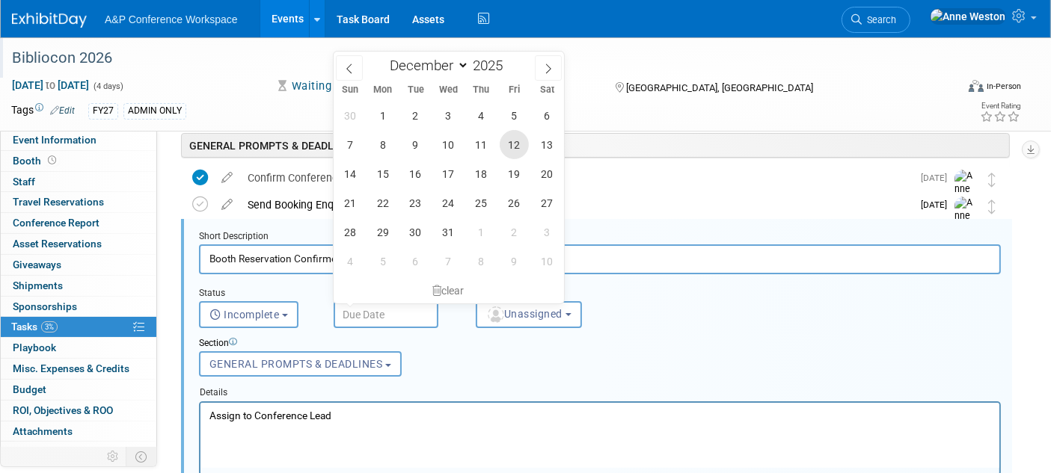
click at [503, 140] on span "12" at bounding box center [514, 144] width 29 height 29
type input "Dec 12, 2025"
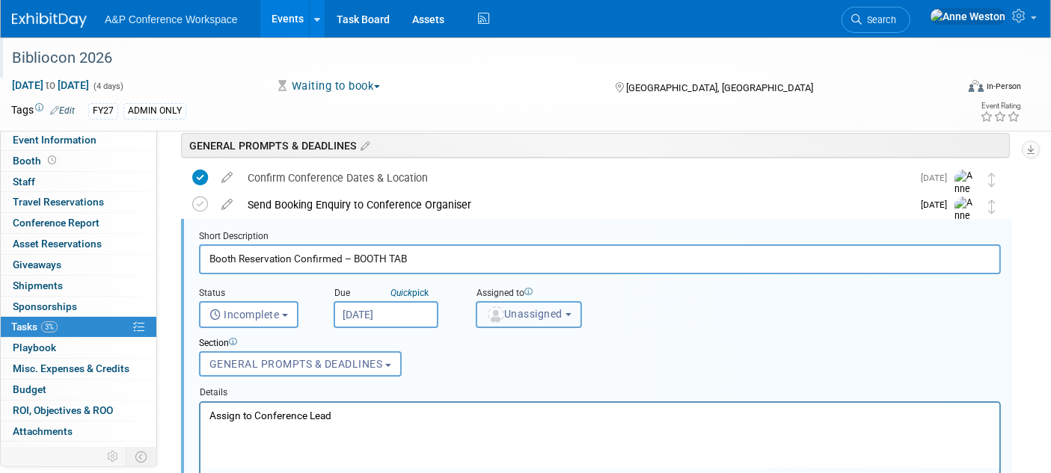
click at [505, 313] on span "Unassigned" at bounding box center [524, 314] width 76 height 12
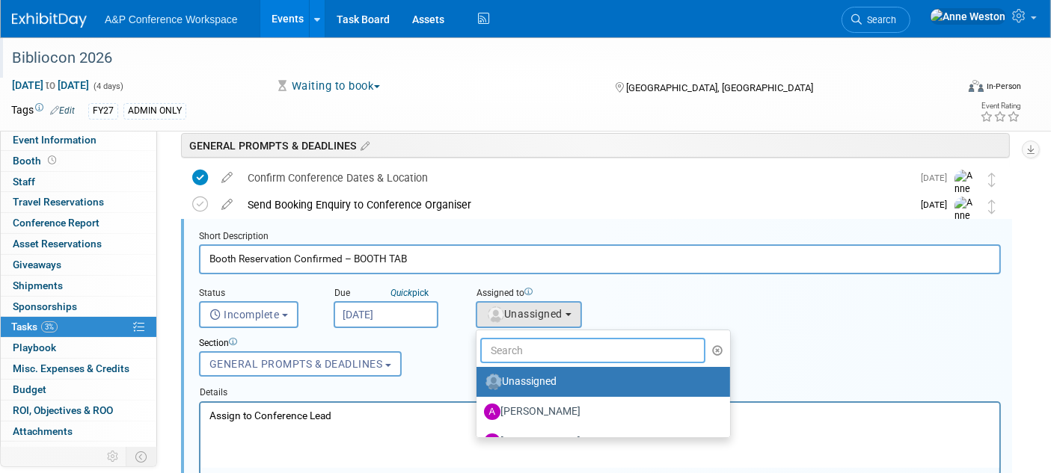
click at [523, 346] on input "text" at bounding box center [592, 350] width 225 height 25
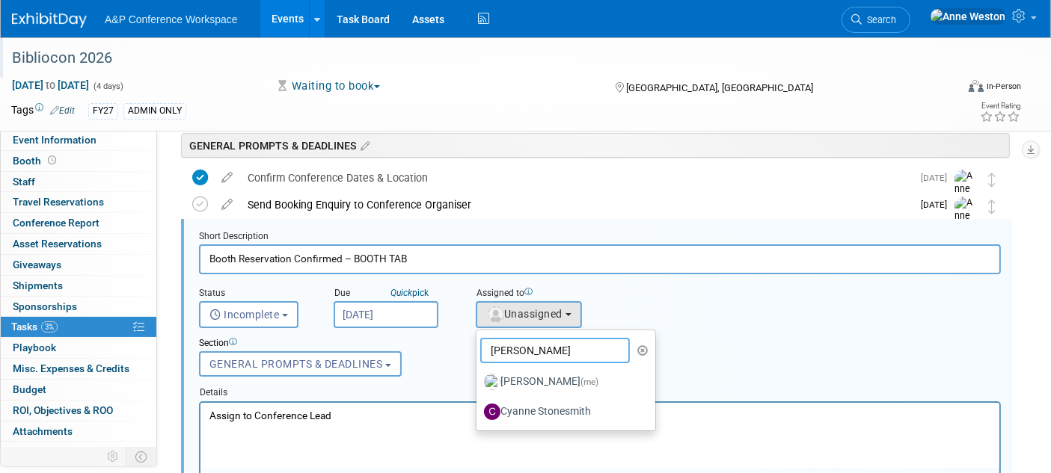
type input "Anne"
click at [580, 381] on span "(me)" at bounding box center [589, 382] width 18 height 10
click at [479, 381] on input "Anne Weston (me)" at bounding box center [474, 380] width 10 height 10
select select "c29719a7-47ff-44fe-b37a-21211f595519"
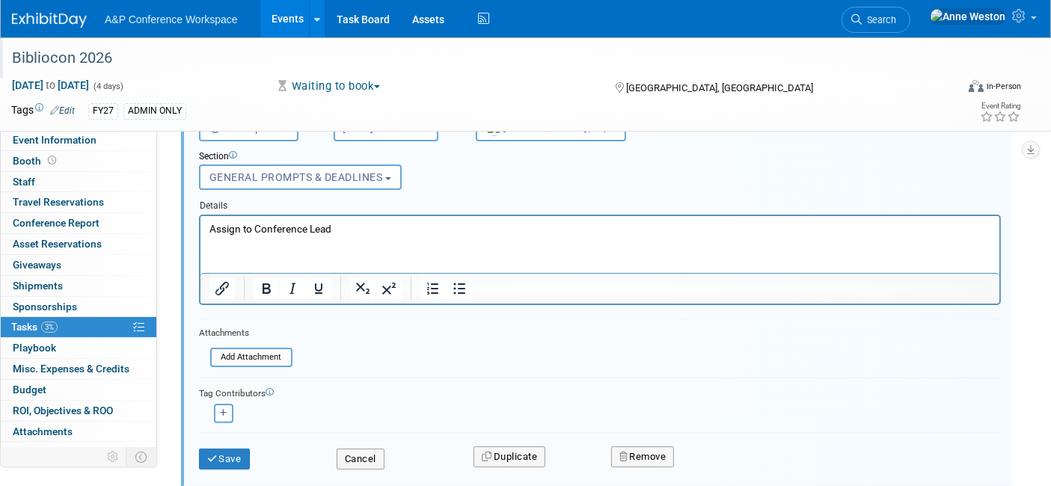
scroll to position [355, 0]
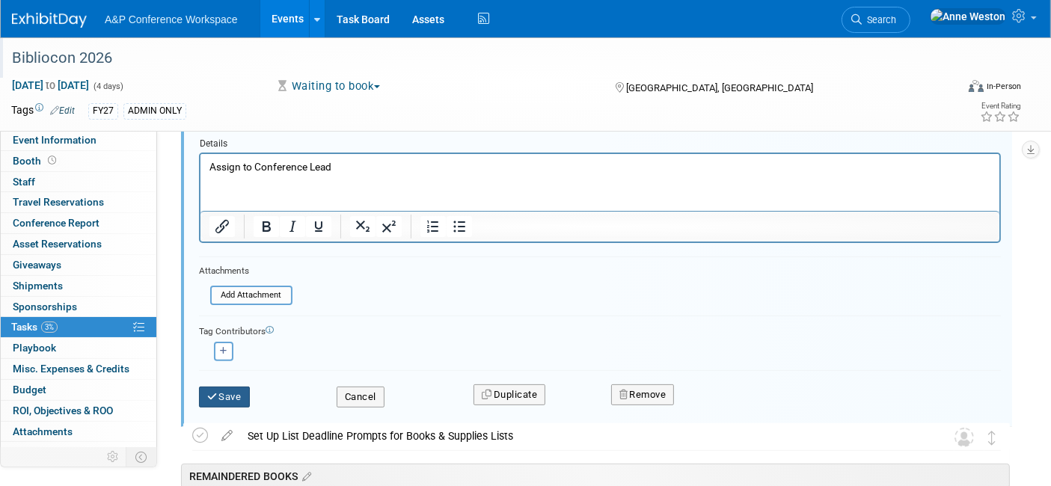
click at [241, 392] on button "Save" at bounding box center [224, 397] width 51 height 21
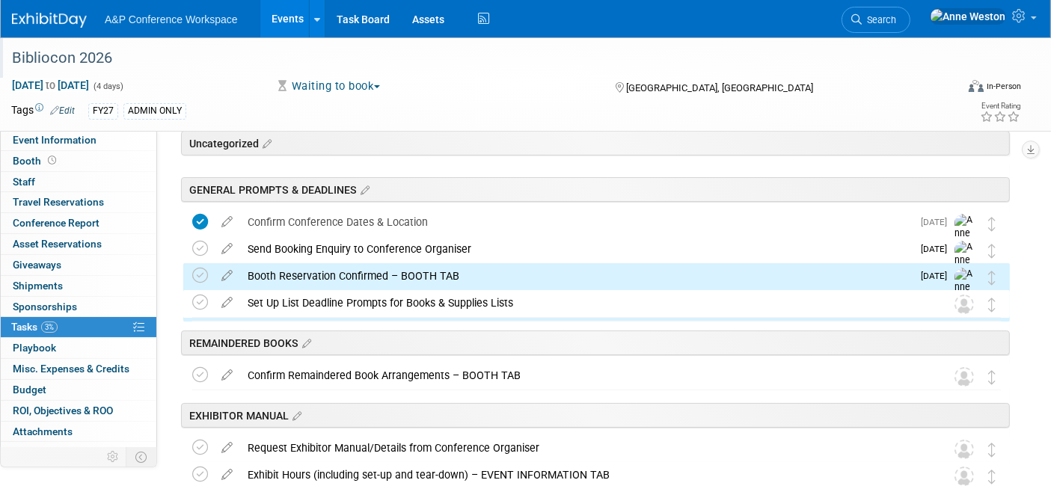
scroll to position [0, 0]
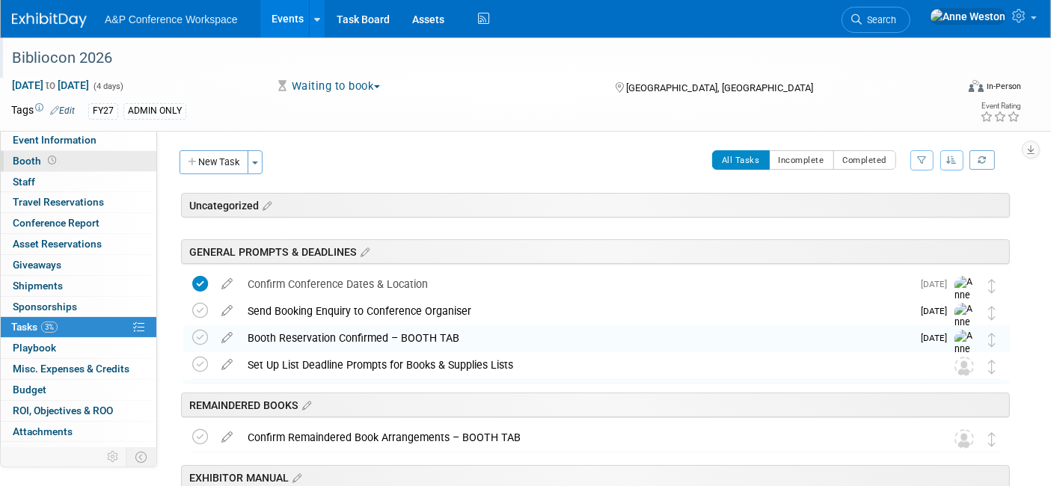
click at [42, 163] on span "Booth" at bounding box center [36, 161] width 46 height 12
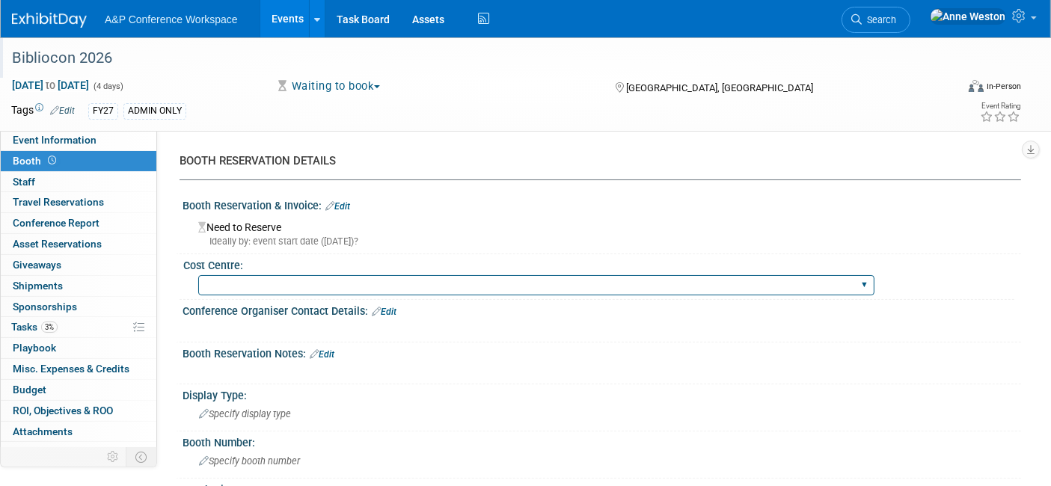
click at [292, 286] on select "BGBG BLRG BPDL BUAV BUIB BUMD COBA COMD CUAP FBAP HART IBIB RGP DIGI BUHA ABC-C…" at bounding box center [536, 285] width 676 height 20
select select "DIGI"
click at [198, 275] on select "BGBG BLRG BPDL BUAV BUIB BUMD COBA COMD CUAP FBAP HART IBIB RGP DIGI BUHA ABC-C…" at bounding box center [536, 285] width 676 height 20
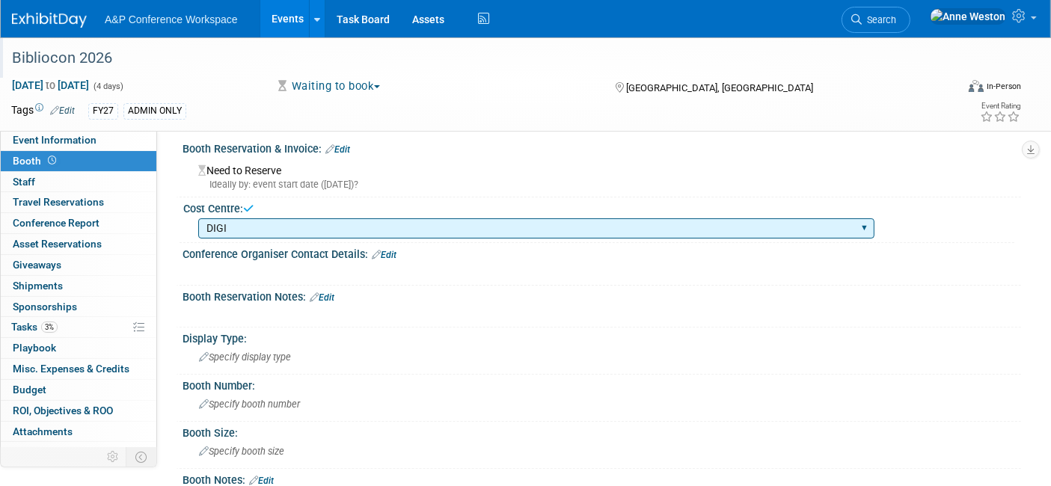
scroll to position [83, 0]
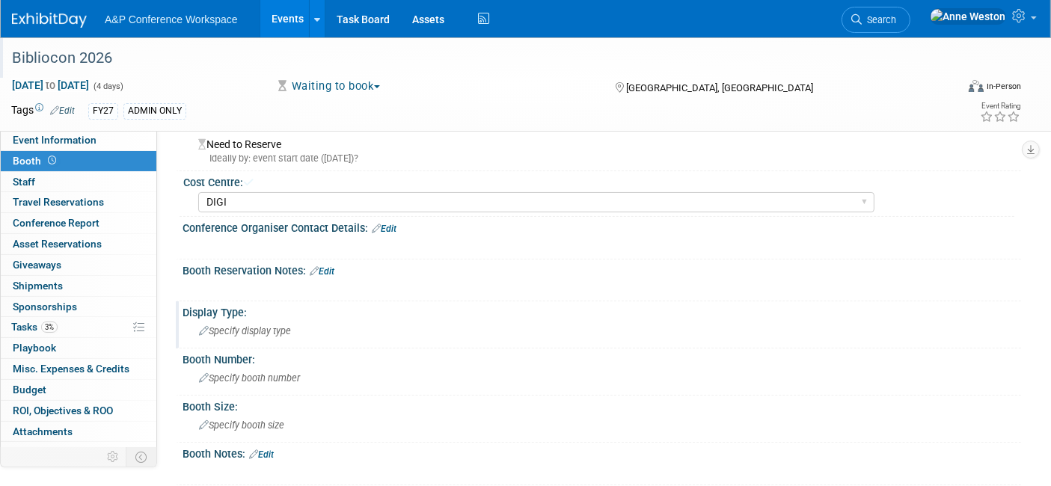
click at [241, 325] on span "Specify display type" at bounding box center [245, 330] width 92 height 11
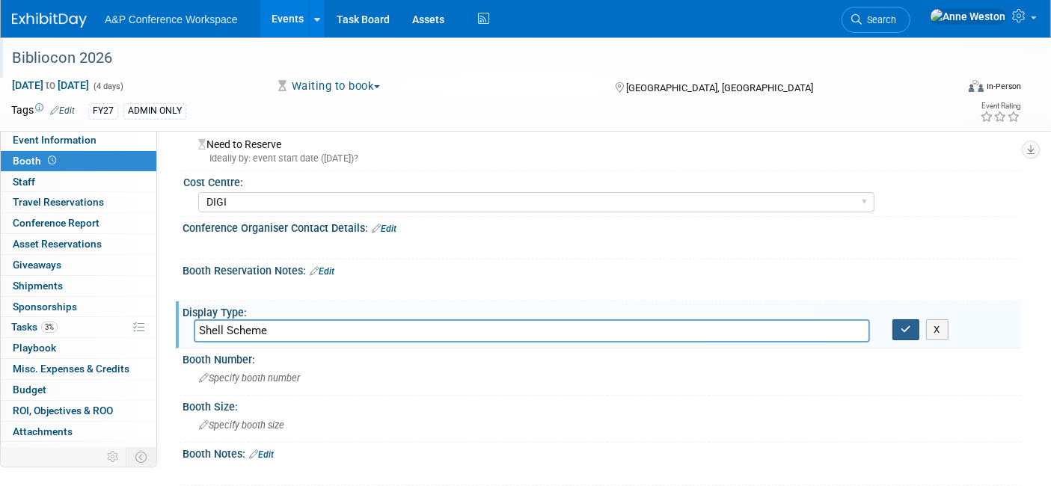
type input "Shell Scheme"
click at [894, 326] on button "button" at bounding box center [905, 329] width 27 height 21
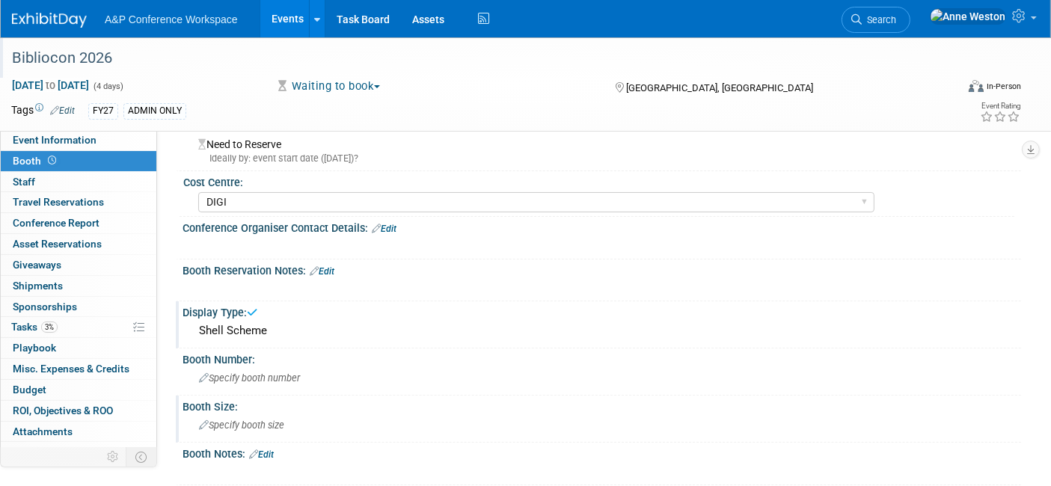
scroll to position [166, 0]
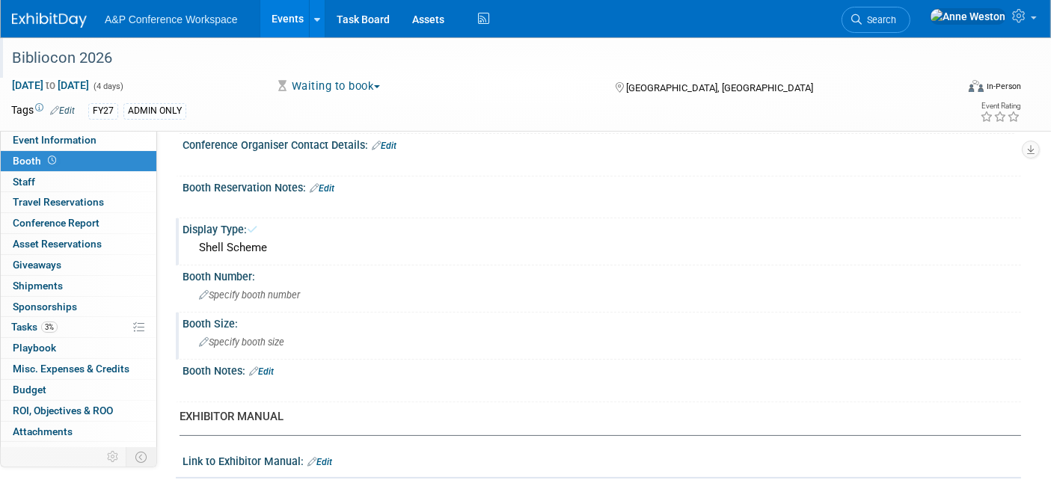
click at [257, 337] on span "Specify booth size" at bounding box center [241, 342] width 85 height 11
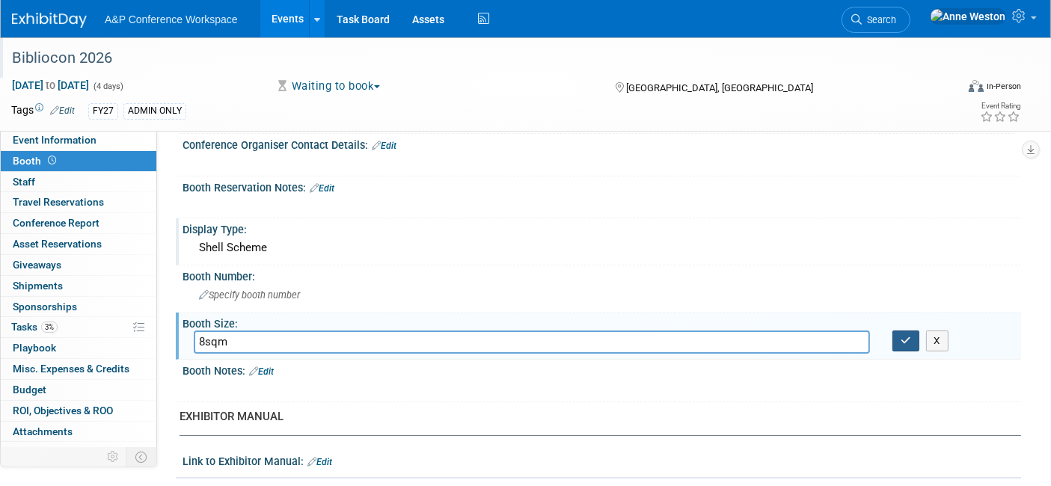
type input "8sqm"
click at [899, 339] on button "button" at bounding box center [905, 341] width 27 height 21
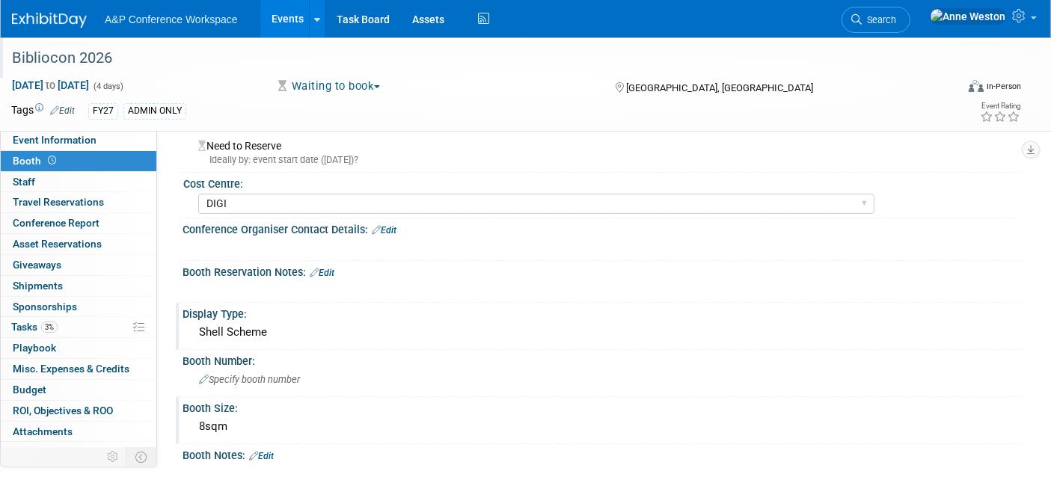
scroll to position [0, 0]
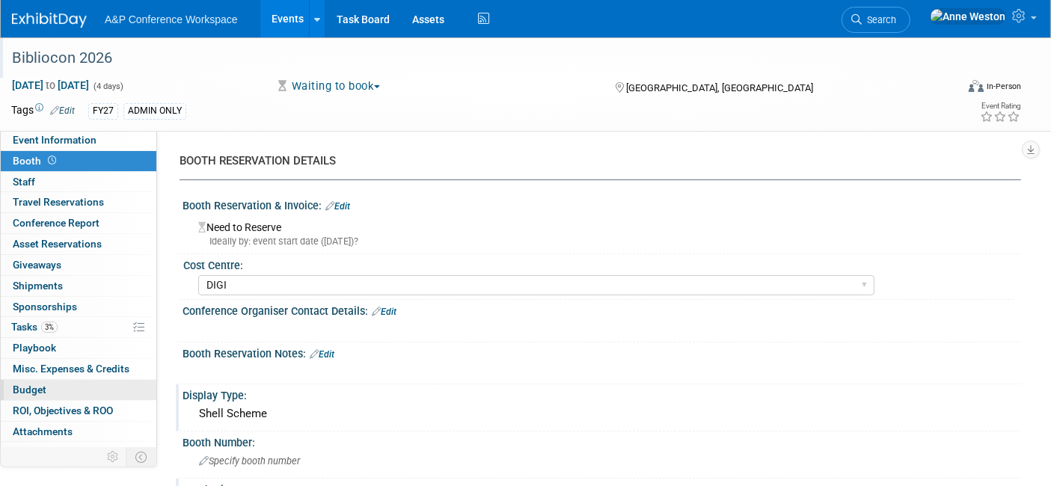
click at [61, 383] on link "Budget" at bounding box center [79, 390] width 156 height 20
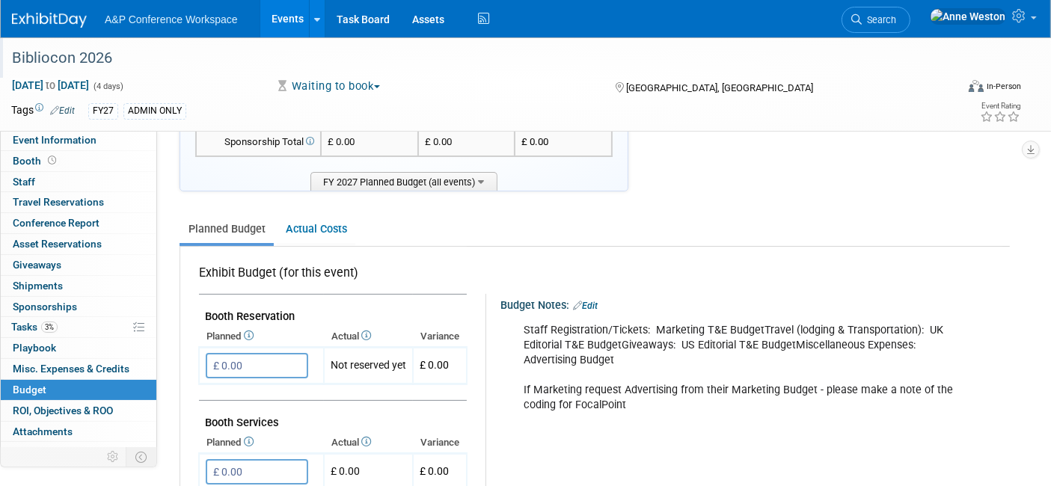
scroll to position [166, 0]
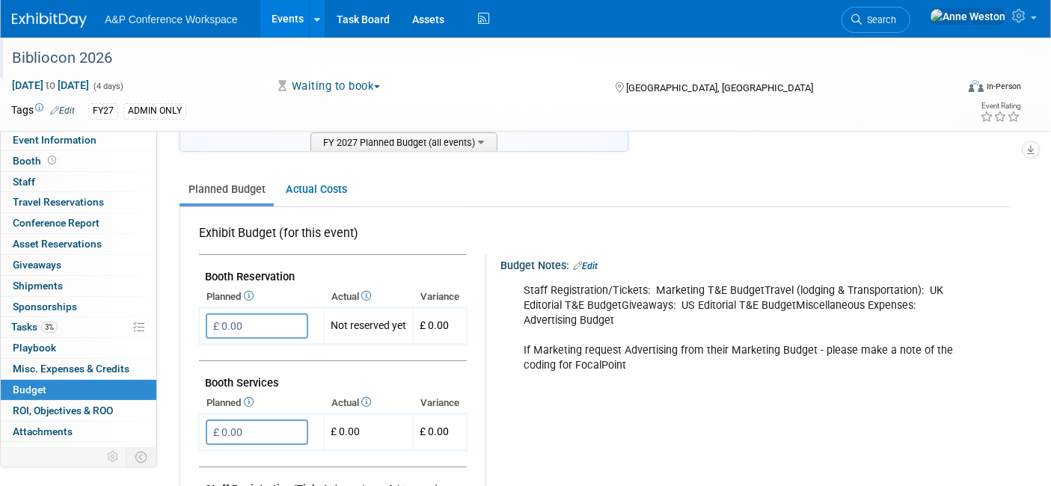
click at [595, 261] on link "Edit" at bounding box center [585, 266] width 25 height 10
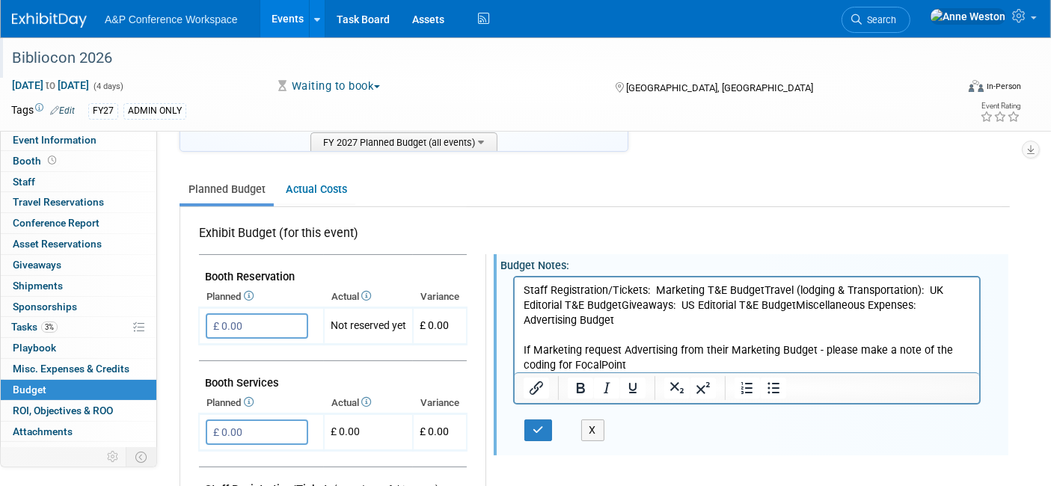
scroll to position [0, 0]
click at [761, 289] on p "Staff Registration/Tickets: Marketing T&E BudgetTravel (lodging & Transportatio…" at bounding box center [746, 328] width 447 height 90
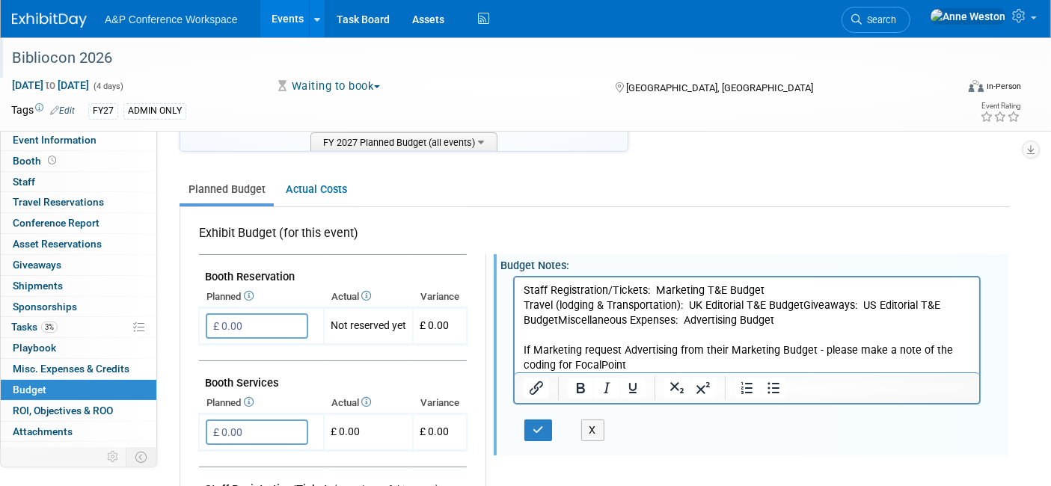
click at [799, 303] on p "Travel (lodging & Transportation): UK Editorial T&E BudgetGiveaways: US Editori…" at bounding box center [746, 335] width 447 height 75
click at [538, 425] on icon "button" at bounding box center [537, 430] width 11 height 10
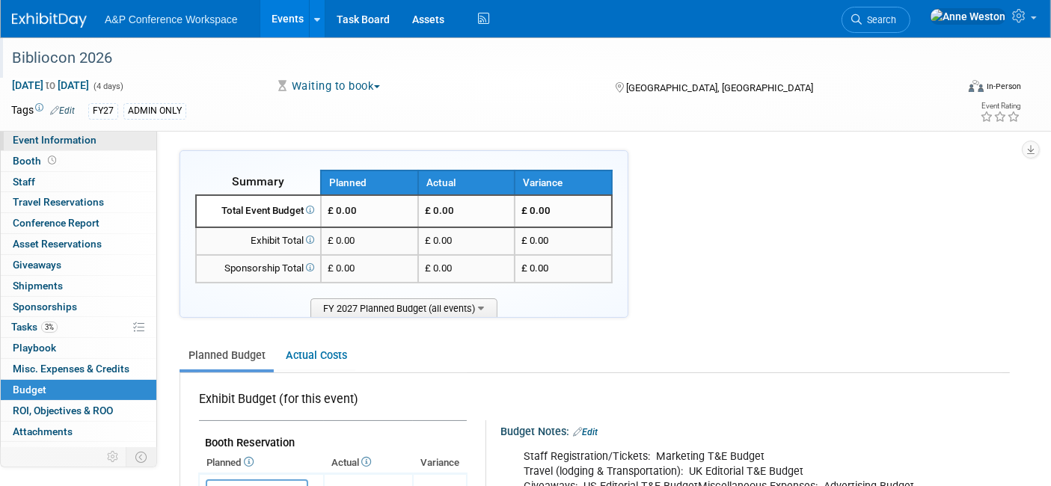
click at [58, 138] on span "Event Information" at bounding box center [55, 140] width 84 height 12
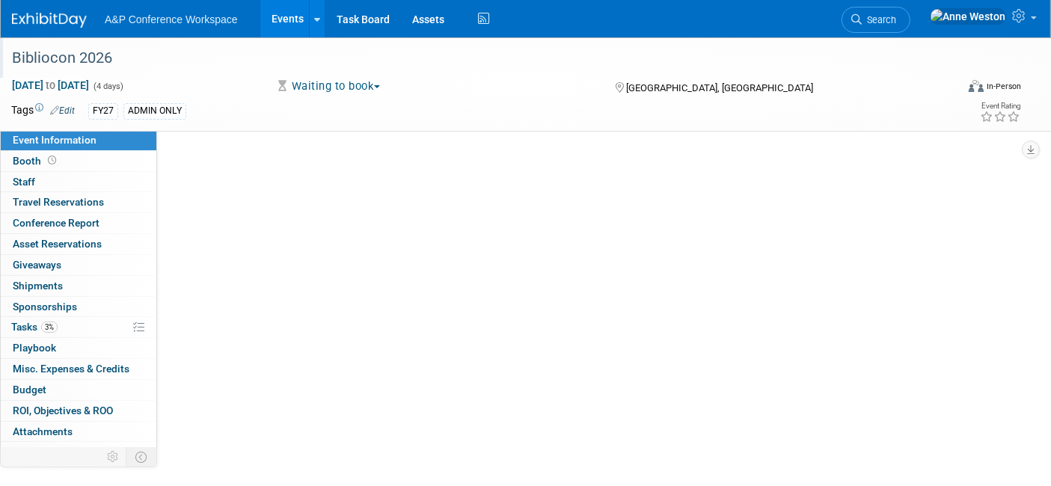
select select "Annual"
select select "Level 1"
select select "In-Person Booth"
select select "Libraries"
select select "Bloomsbury Digital Resources"
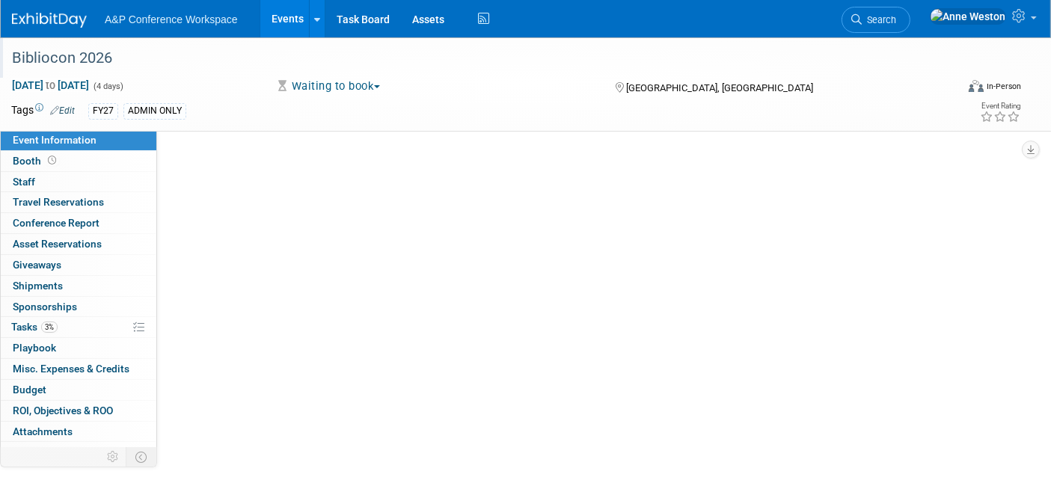
select select "[PERSON_NAME]"
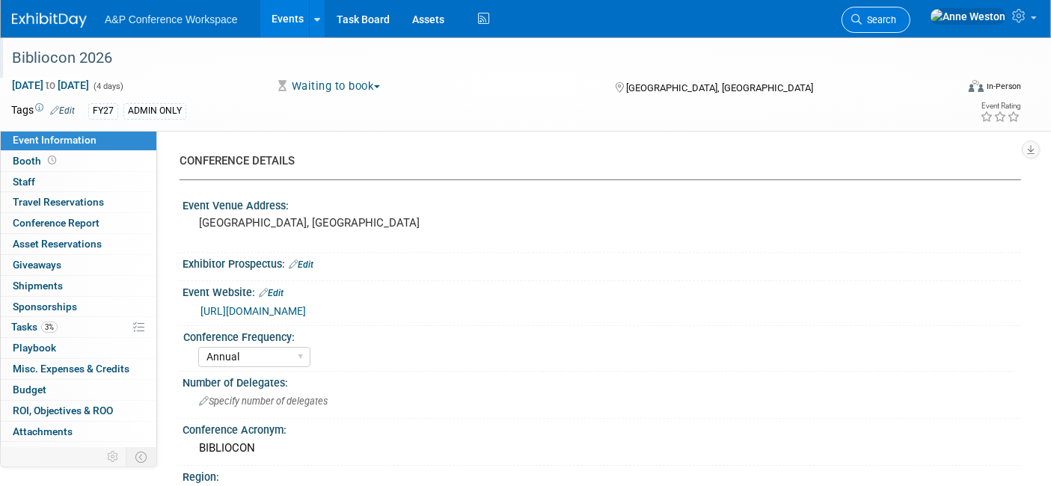
click at [896, 19] on span "Search" at bounding box center [879, 19] width 34 height 11
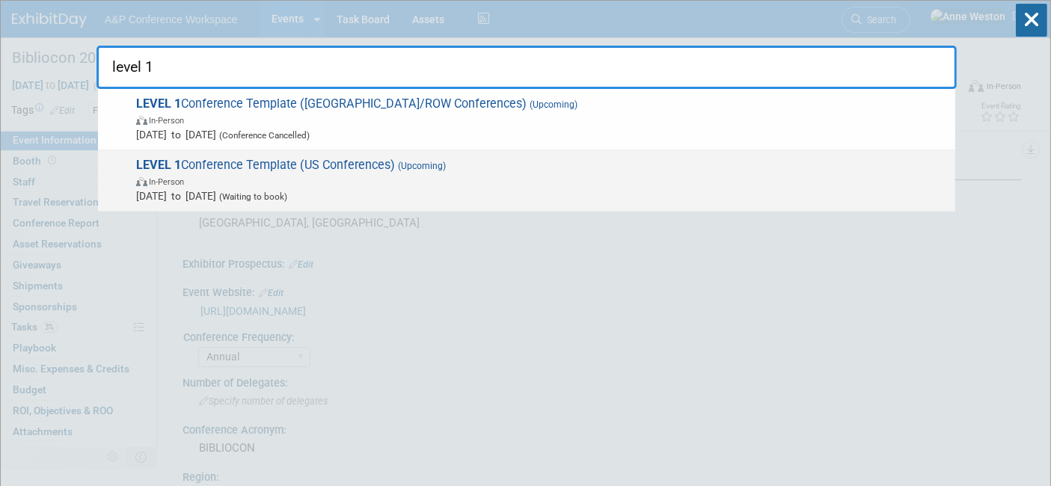
type input "level 1"
click at [283, 158] on span "LEVEL 1 Conference Template (US Conferences) (Upcoming) In-Person Oct 21, 2024 …" at bounding box center [540, 181] width 816 height 46
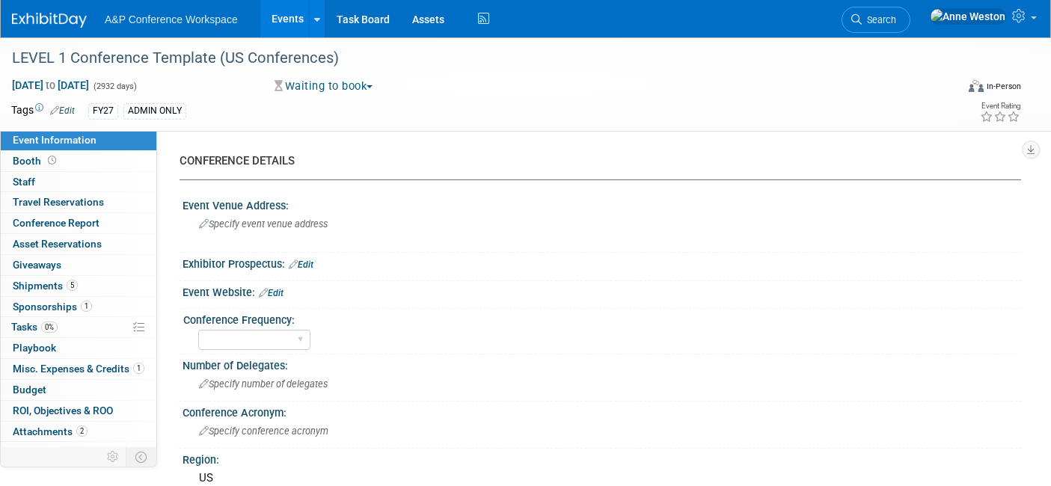
select select "Level 1"
select select "In-Person Booth"
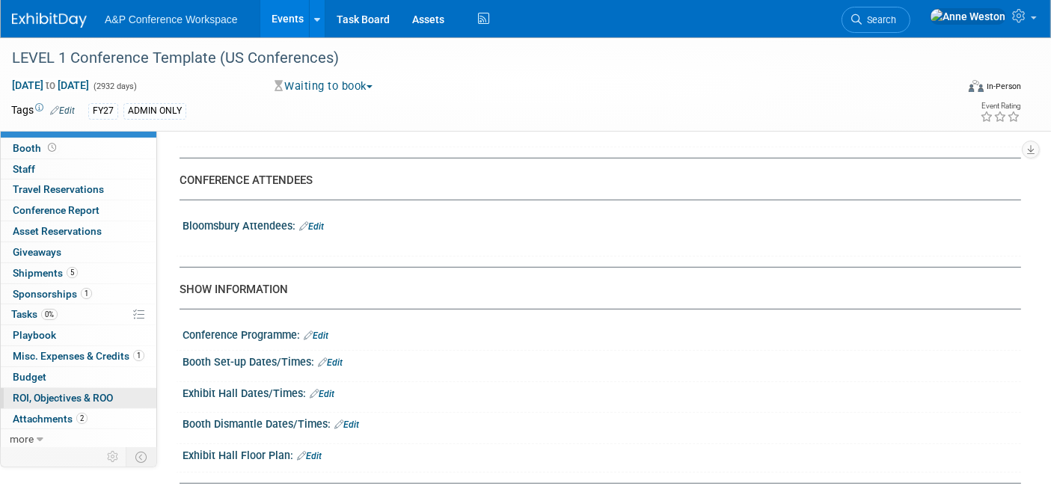
scroll to position [914, 0]
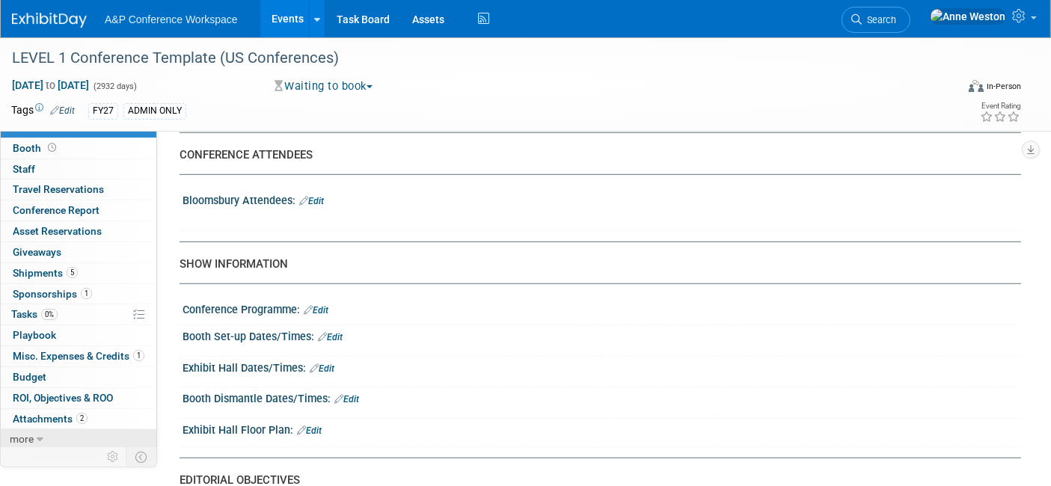
click at [30, 439] on span "more" at bounding box center [22, 439] width 24 height 12
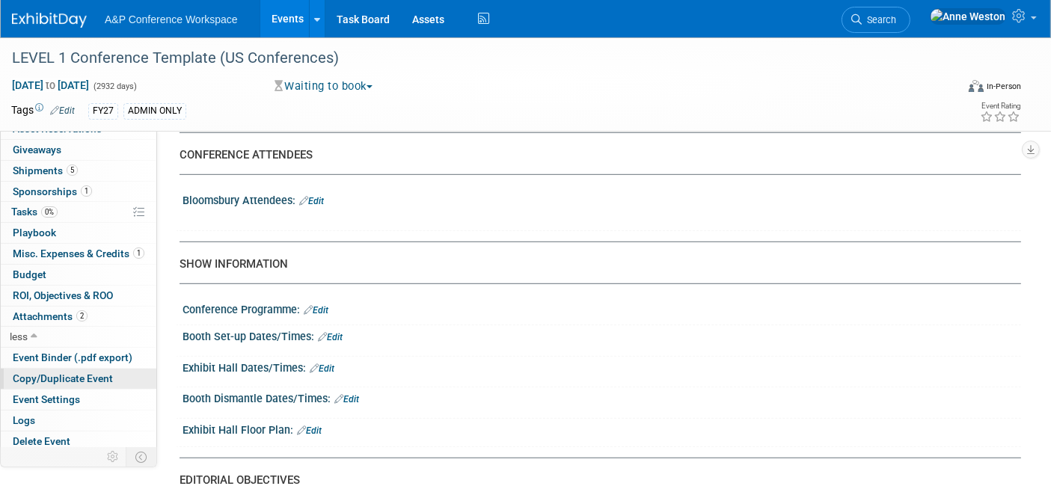
click at [61, 379] on span "Copy/Duplicate Event" at bounding box center [63, 378] width 100 height 12
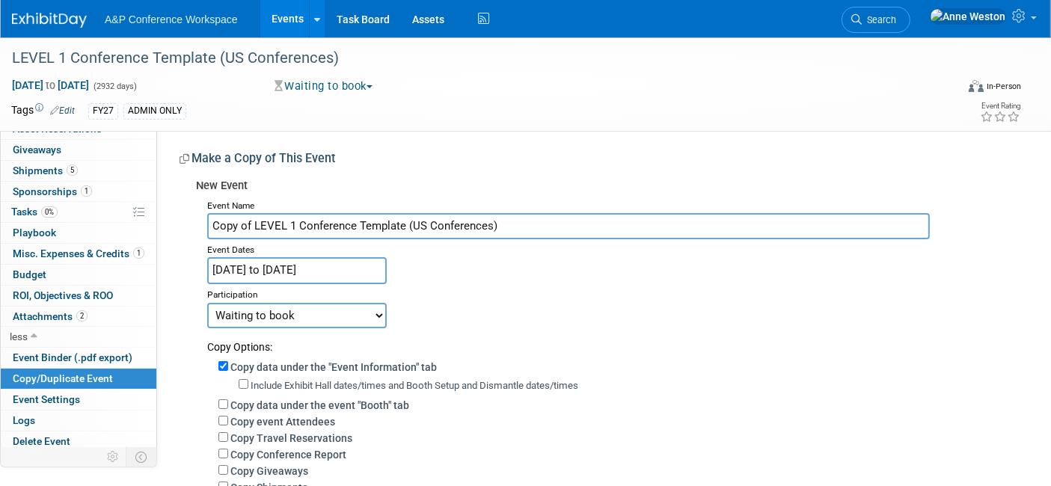
drag, startPoint x: 500, startPoint y: 224, endPoint x: 194, endPoint y: 246, distance: 306.7
click at [194, 246] on div "New Event Event Name Copy of LEVEL 1 Conference Template (US Conferences) Event…" at bounding box center [594, 433] width 830 height 522
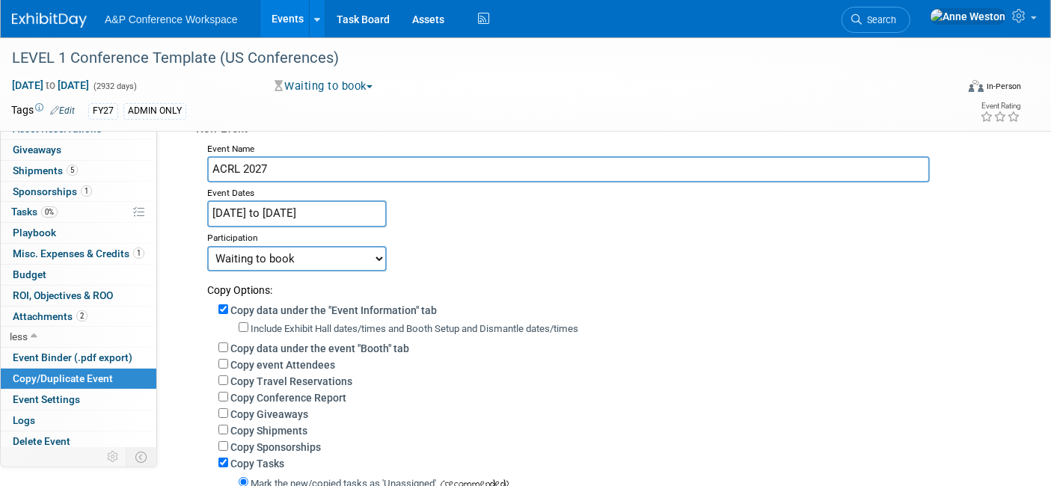
scroll to position [83, 0]
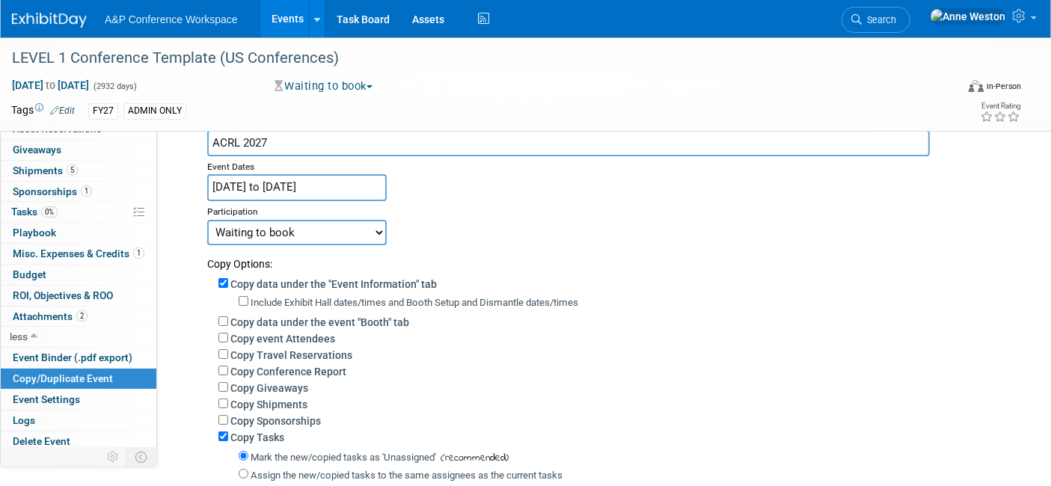
type input "ACRL 2027"
click at [224, 318] on input "Copy data under the event "Booth" tab" at bounding box center [223, 321] width 10 height 10
checkbox input "true"
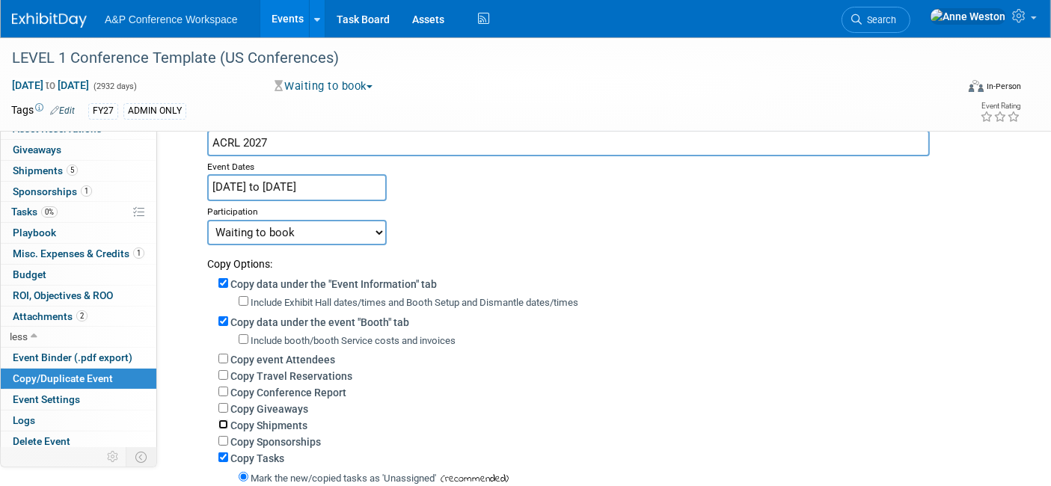
click at [220, 423] on input "Copy Shipments" at bounding box center [223, 425] width 10 height 10
checkbox input "true"
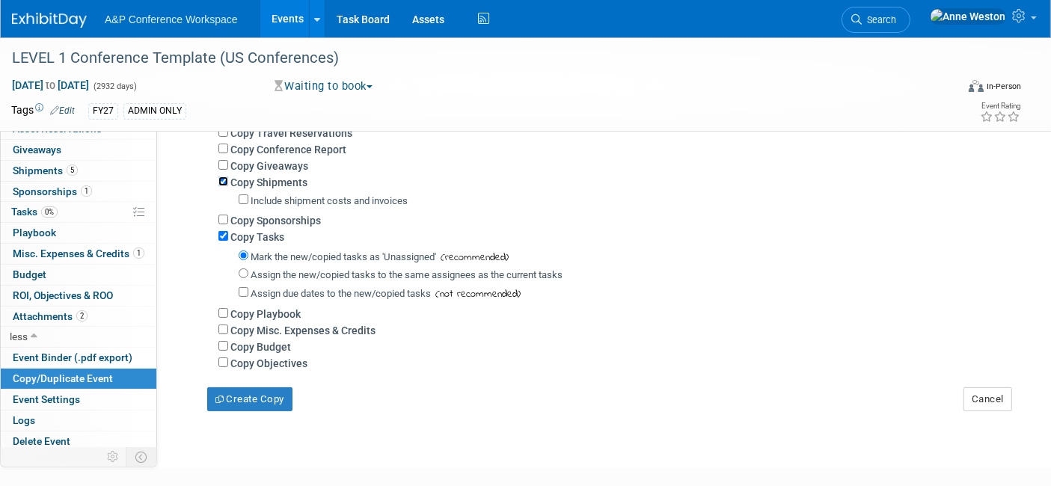
scroll to position [332, 0]
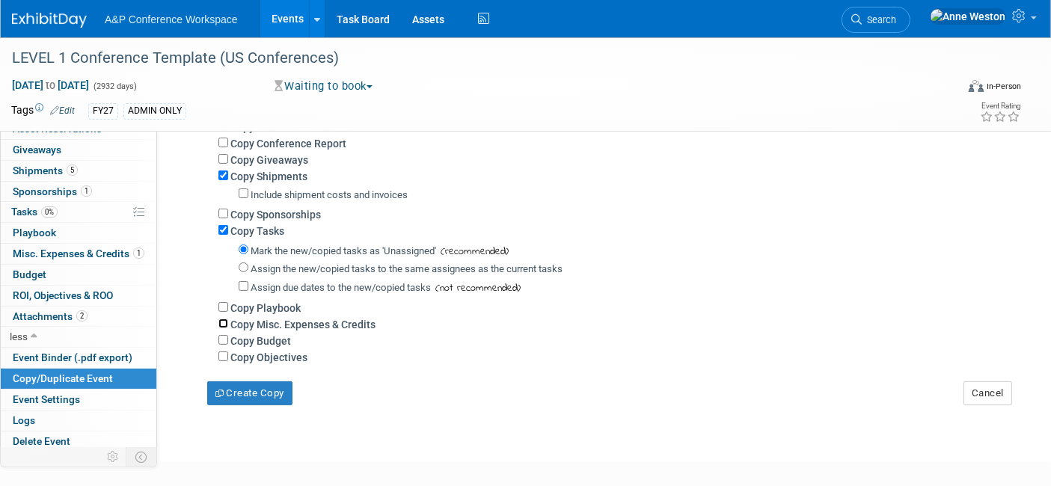
click at [220, 319] on input "Copy Misc. Expenses & Credits" at bounding box center [223, 324] width 10 height 10
checkbox input "true"
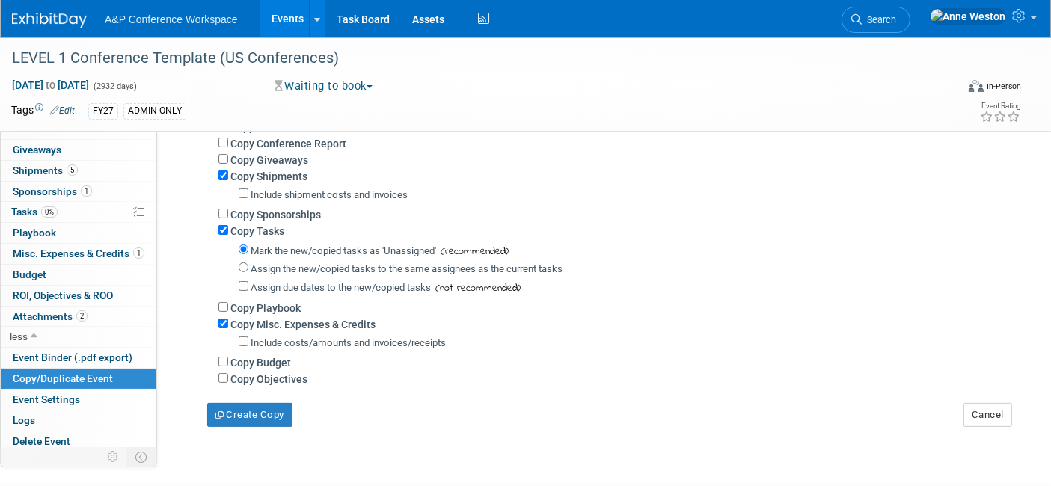
click at [222, 354] on div "Copy Budget" at bounding box center [613, 362] width 791 height 16
click at [227, 357] on input "Copy Budget" at bounding box center [223, 362] width 10 height 10
checkbox input "true"
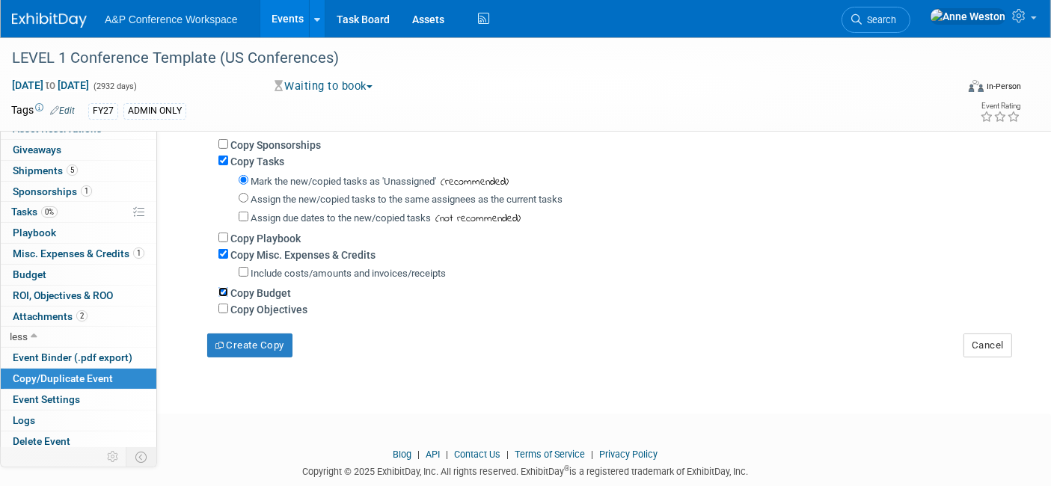
scroll to position [429, 0]
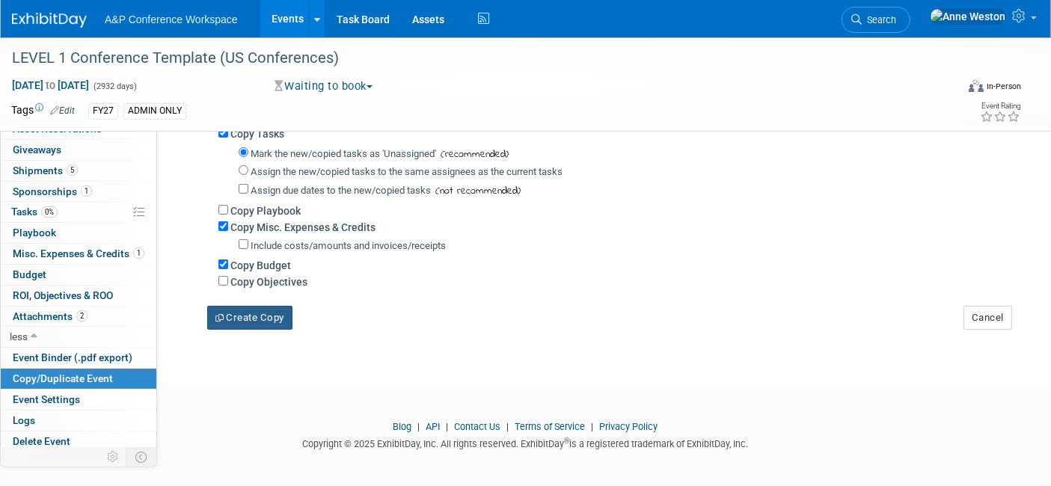
click at [252, 313] on button "Create Copy" at bounding box center [249, 318] width 85 height 24
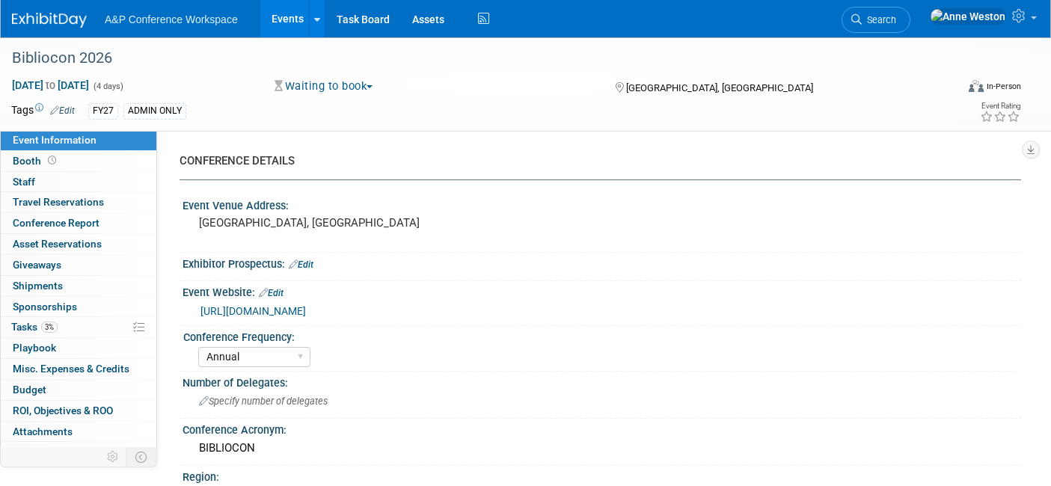
select select "Annual"
select select "Level 1"
select select "In-Person Booth"
select select "Libraries"
select select "Bloomsbury Digital Resources"
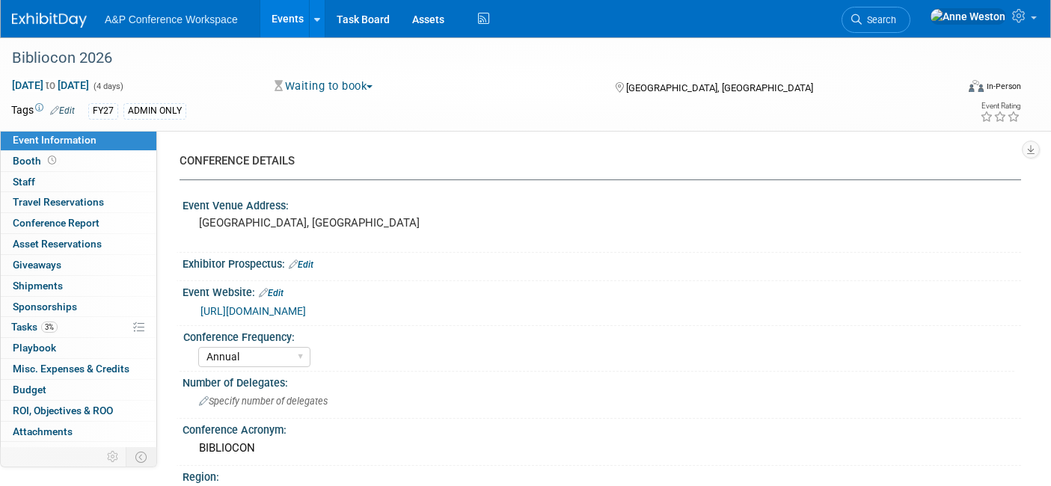
select select "[PERSON_NAME]"
click at [64, 110] on link "Edit" at bounding box center [62, 110] width 25 height 10
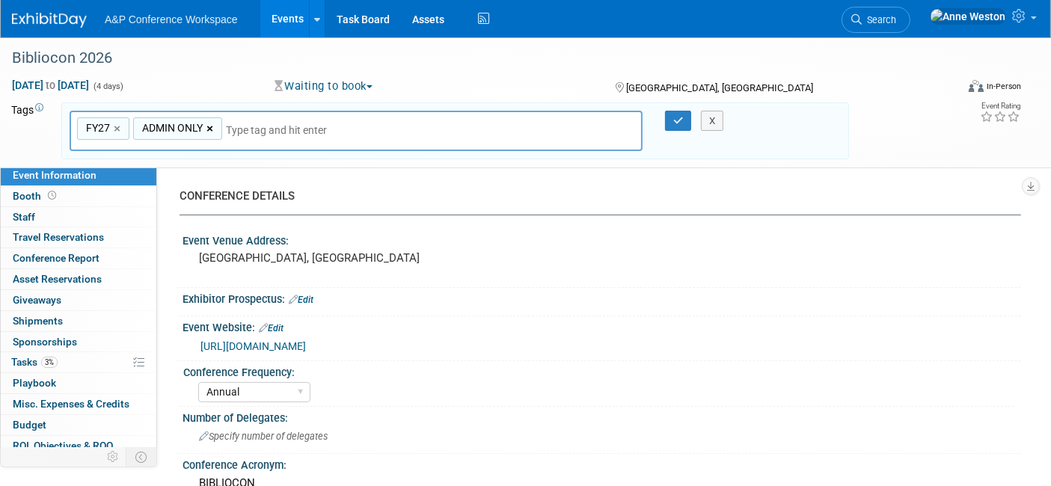
click at [207, 125] on link "×" at bounding box center [211, 128] width 10 height 17
type input "FY27"
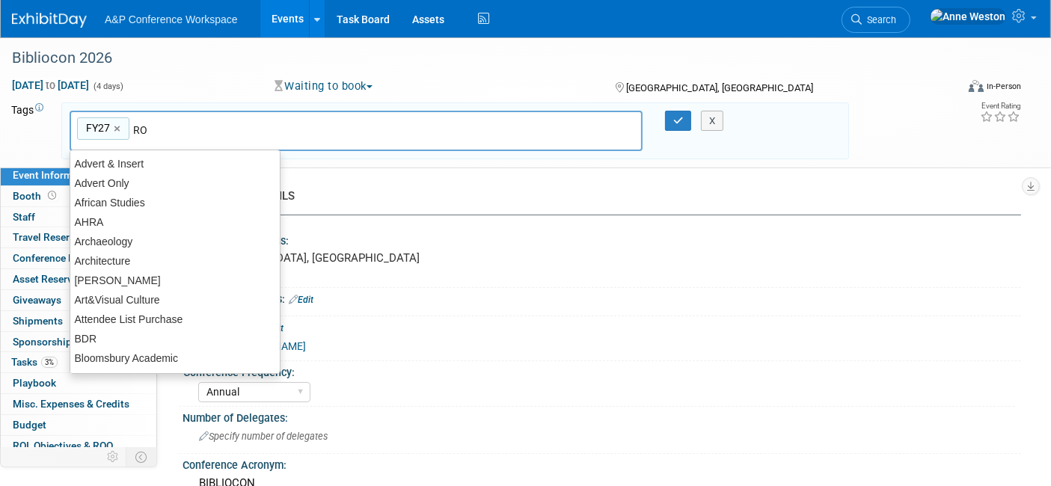
type input "ROW"
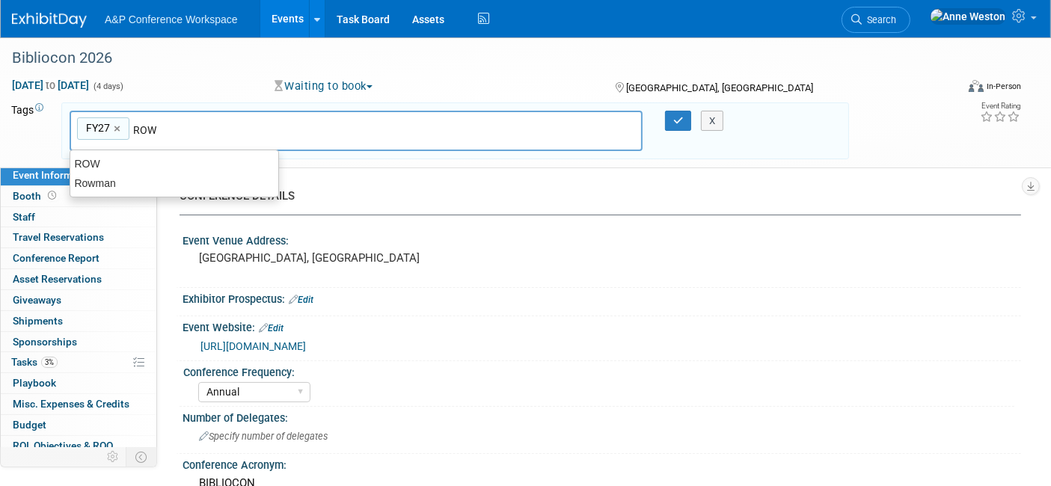
type input "FY27, ROW"
click at [676, 120] on icon "button" at bounding box center [678, 121] width 10 height 10
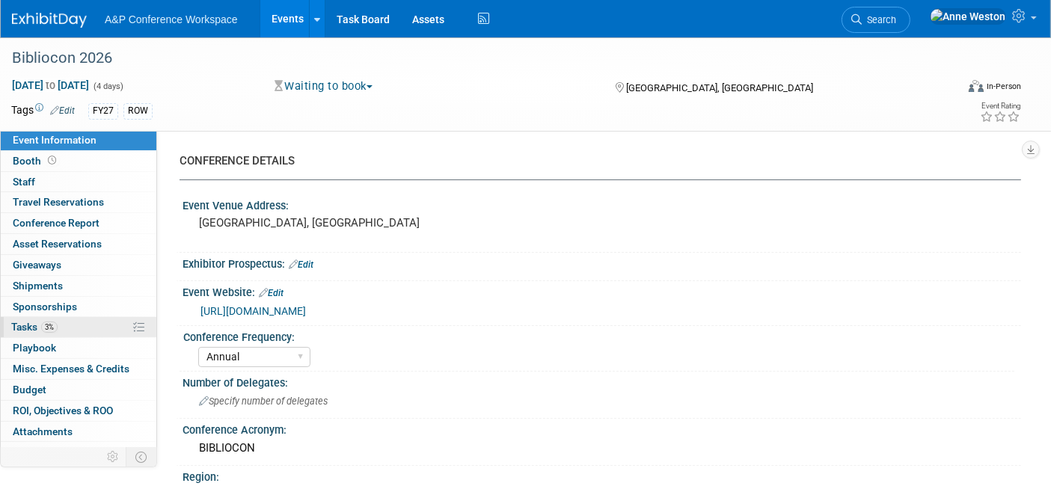
click at [101, 325] on link "3% Tasks 3%" at bounding box center [79, 327] width 156 height 20
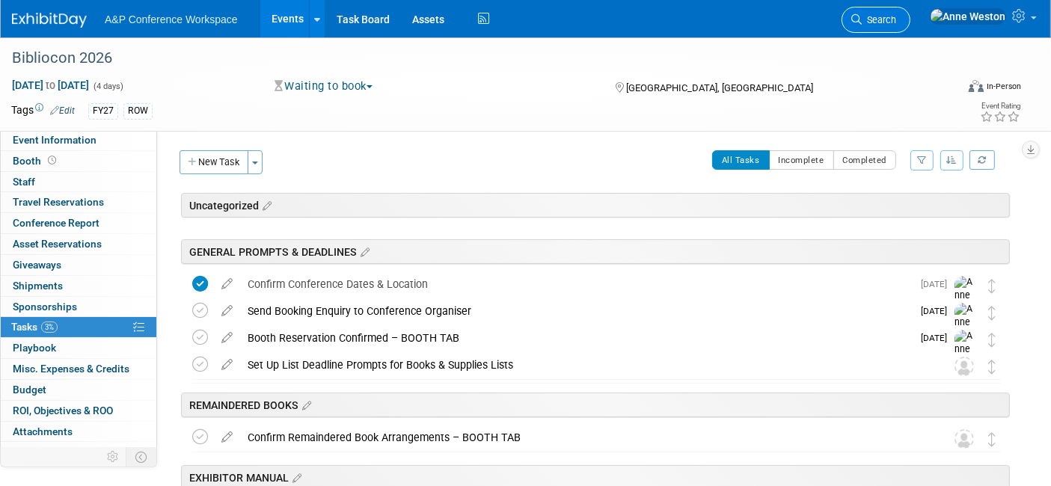
click at [896, 14] on span "Search" at bounding box center [879, 19] width 34 height 11
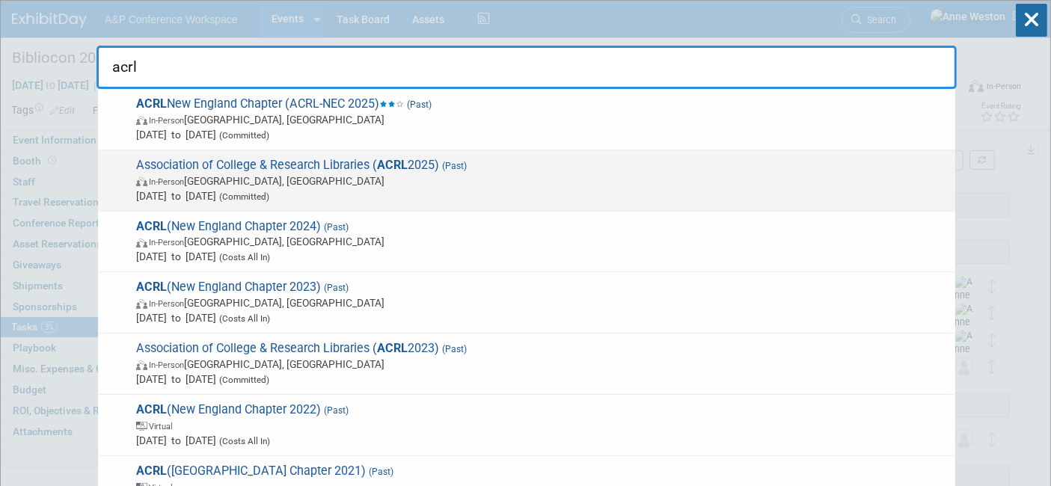
type input "acrl"
click at [233, 159] on span "Association of College & Research Libraries ( ACRL 2025) (Past) In-Person Minne…" at bounding box center [540, 181] width 816 height 46
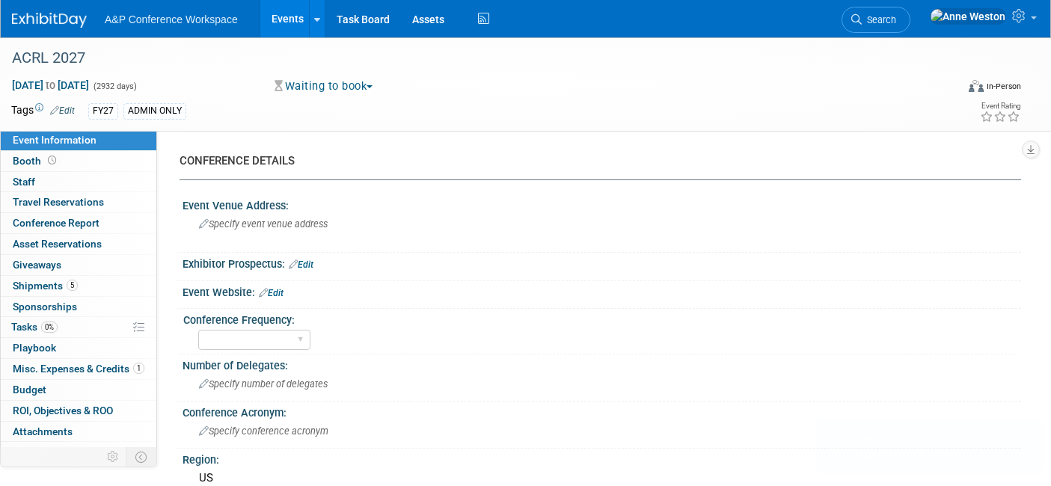
select select "Level 1"
select select "In-Person Booth"
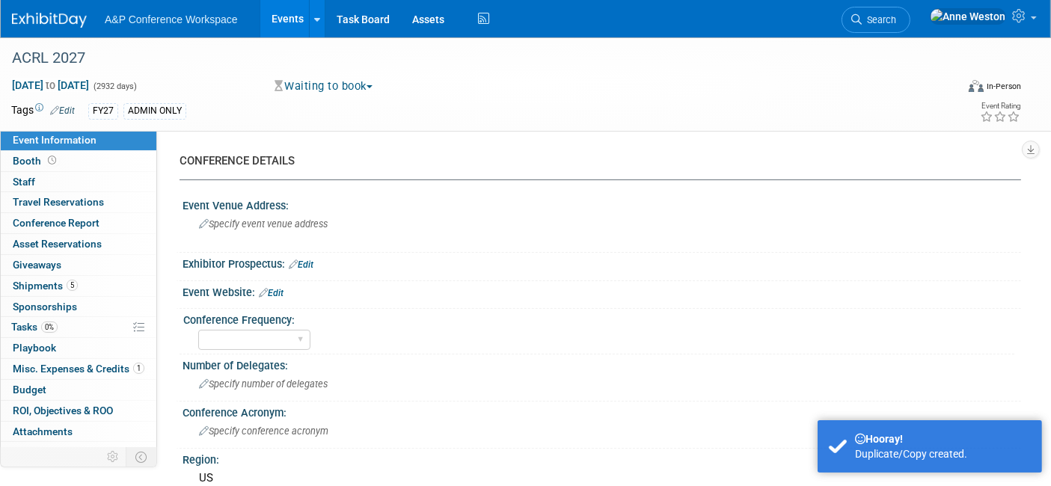
click at [68, 111] on link "Edit" at bounding box center [62, 110] width 25 height 10
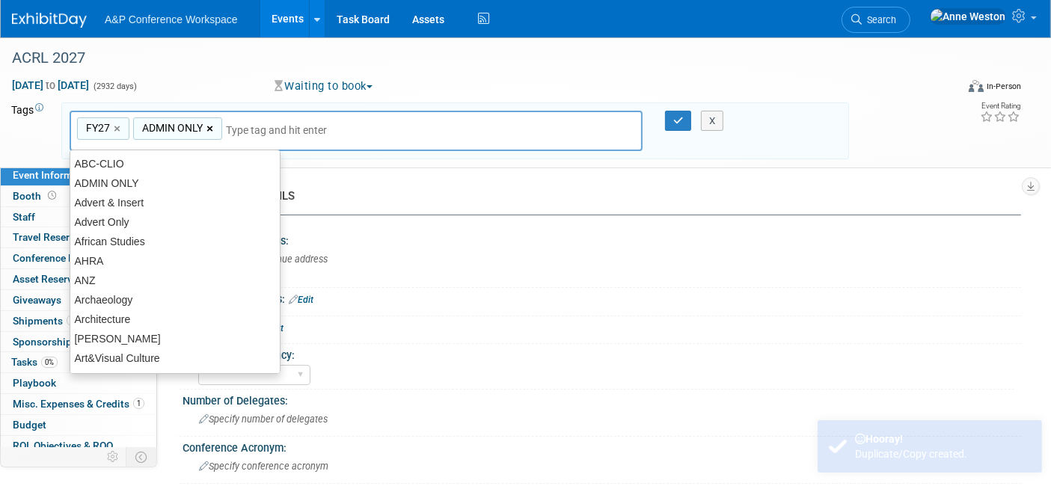
click at [207, 129] on link "×" at bounding box center [211, 128] width 10 height 17
type input "FY27"
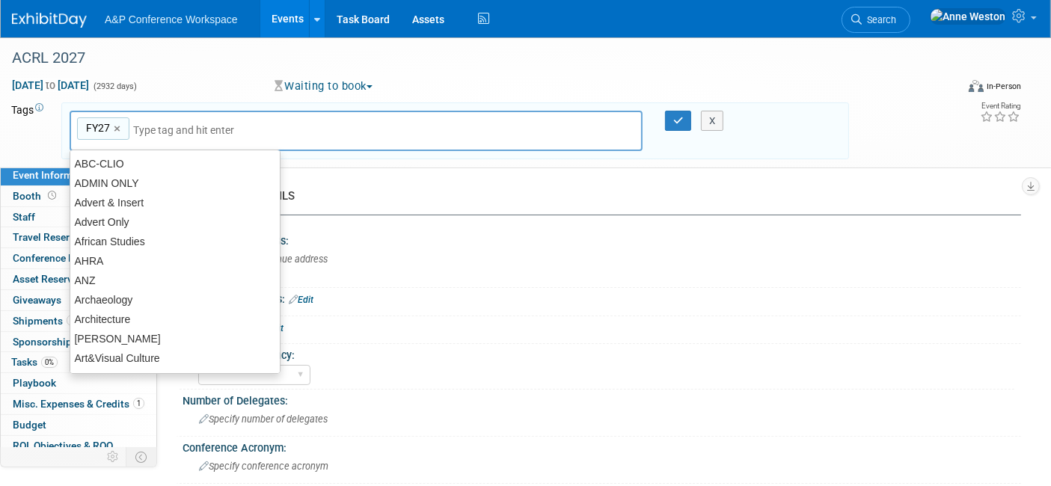
click at [208, 129] on input "text" at bounding box center [237, 130] width 209 height 15
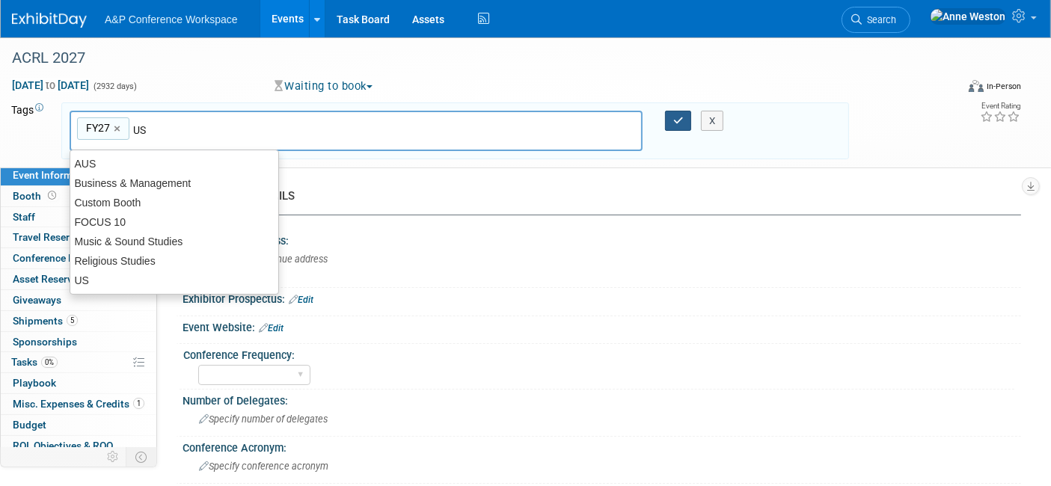
type input "US"
click at [675, 120] on icon "button" at bounding box center [678, 121] width 10 height 10
type input "FY27,[GEOGRAPHIC_DATA]"
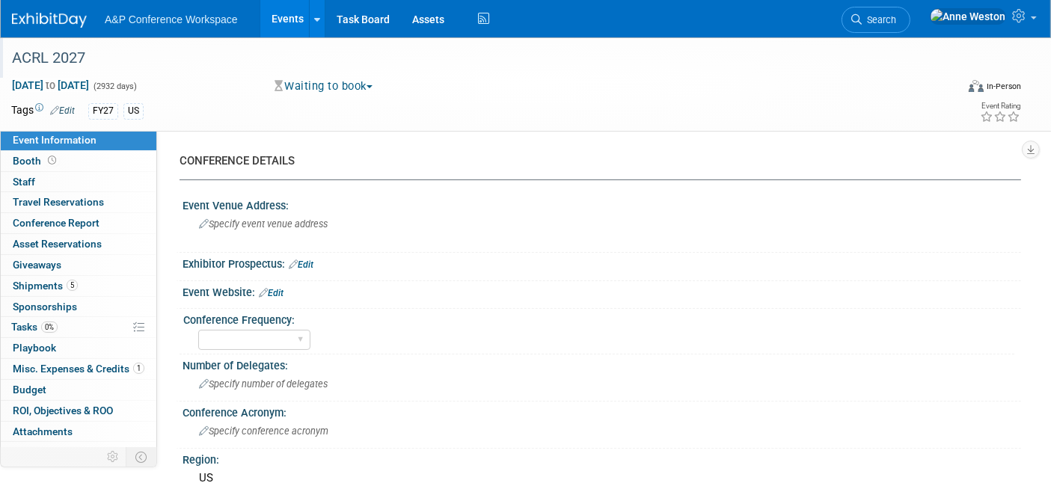
click at [91, 64] on div "ACRL 2027" at bounding box center [471, 58] width 928 height 27
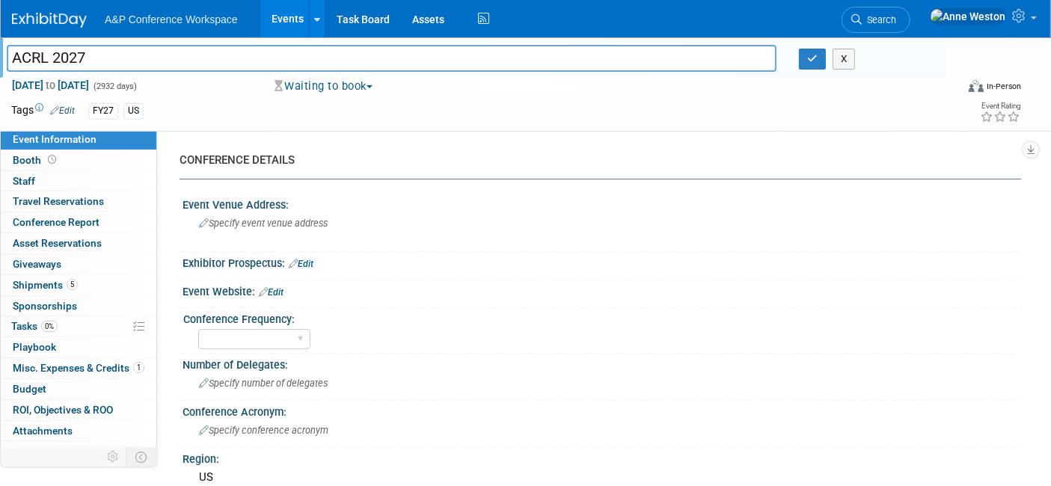
drag, startPoint x: 138, startPoint y: 58, endPoint x: 0, endPoint y: 59, distance: 137.6
click at [0, 59] on div "ACRL 2027" at bounding box center [392, 60] width 792 height 22
paste input "Association of College & Research Libraries (ACRL 2025)"
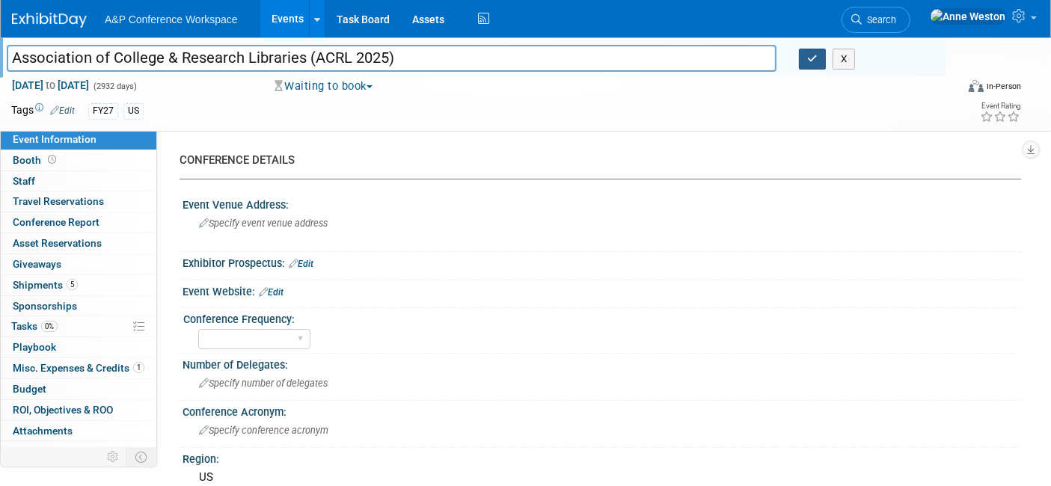
type input "Association of College & Research Libraries (ACRL 2025)"
click at [811, 54] on icon "button" at bounding box center [812, 59] width 10 height 10
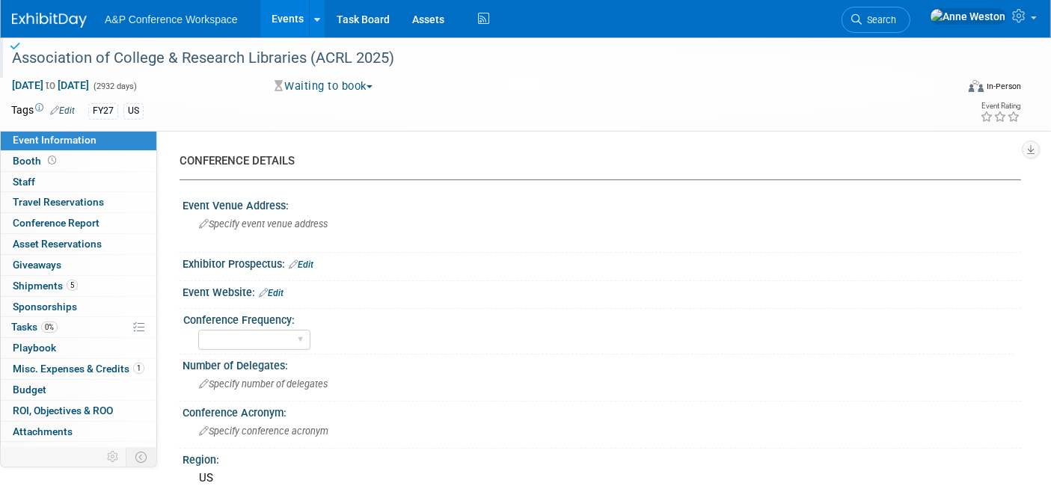
click at [379, 52] on div "Association of College & Research Libraries (ACRL 2025)" at bounding box center [471, 58] width 928 height 27
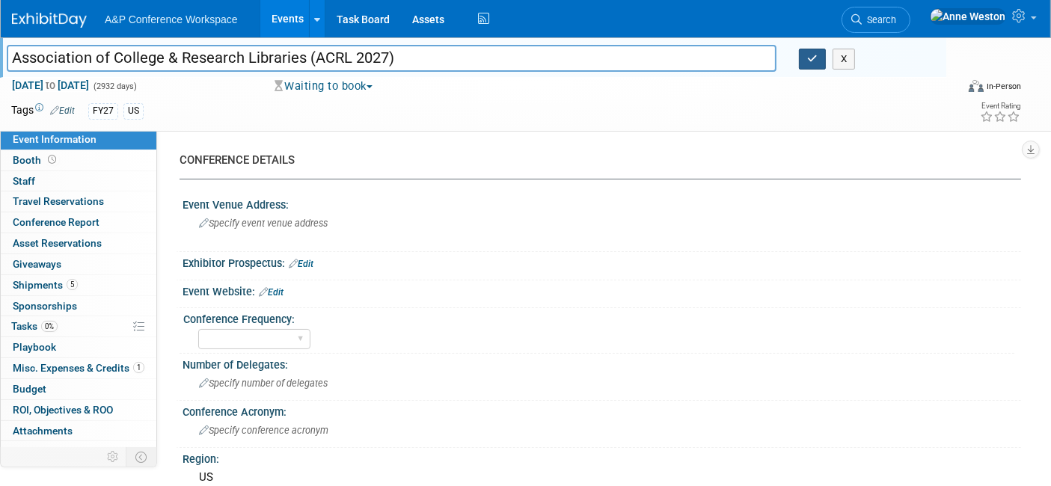
type input "Association of College & Research Libraries (ACRL 2027)"
click at [808, 58] on icon "button" at bounding box center [812, 59] width 10 height 10
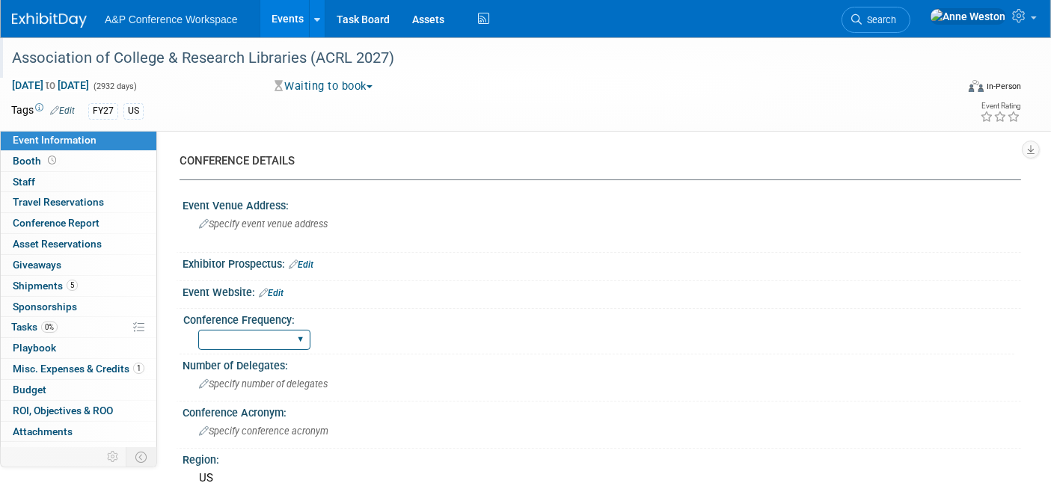
click at [226, 343] on select "Annual Biennial Bi-Annual Triennial Quadrennial" at bounding box center [254, 340] width 112 height 20
select select "Biennial"
click at [198, 330] on select "Annual Biennial Bi-Annual Triennial Quadrennial" at bounding box center [254, 340] width 112 height 20
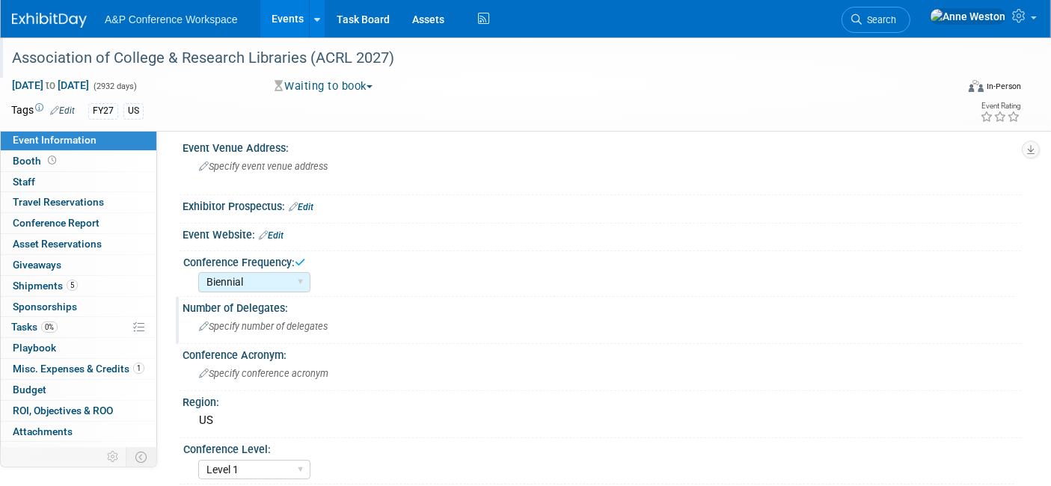
scroll to position [83, 0]
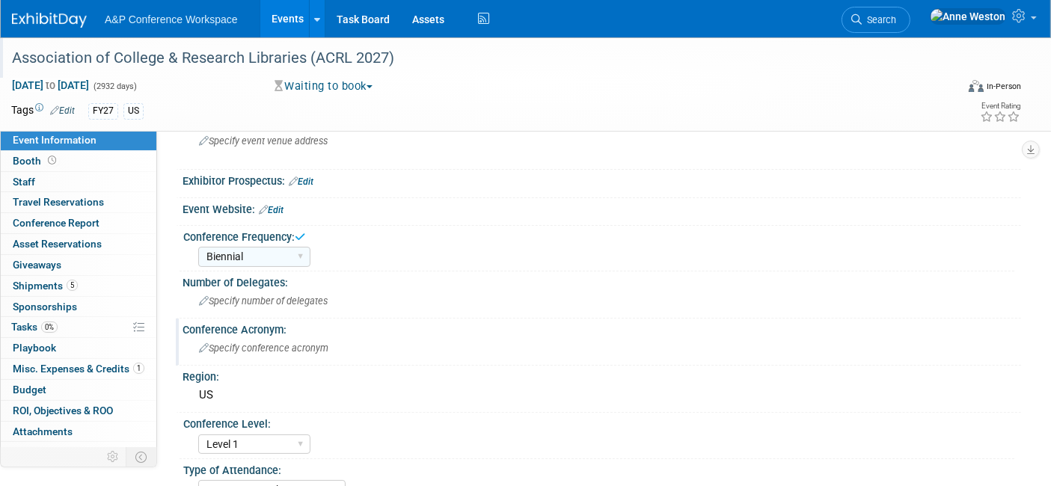
click at [283, 347] on span "Specify conference acronym" at bounding box center [263, 348] width 129 height 11
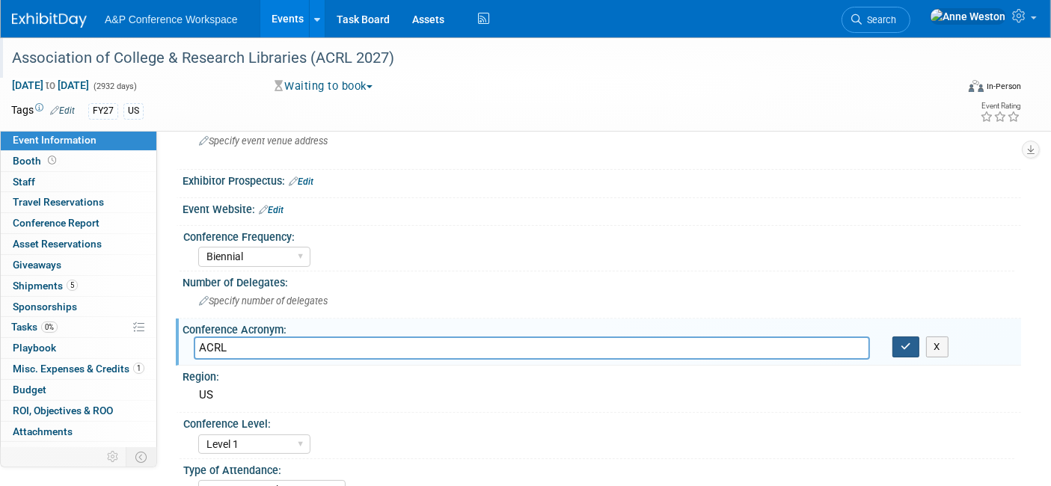
type input "ACRL"
click at [893, 343] on button "button" at bounding box center [905, 347] width 27 height 21
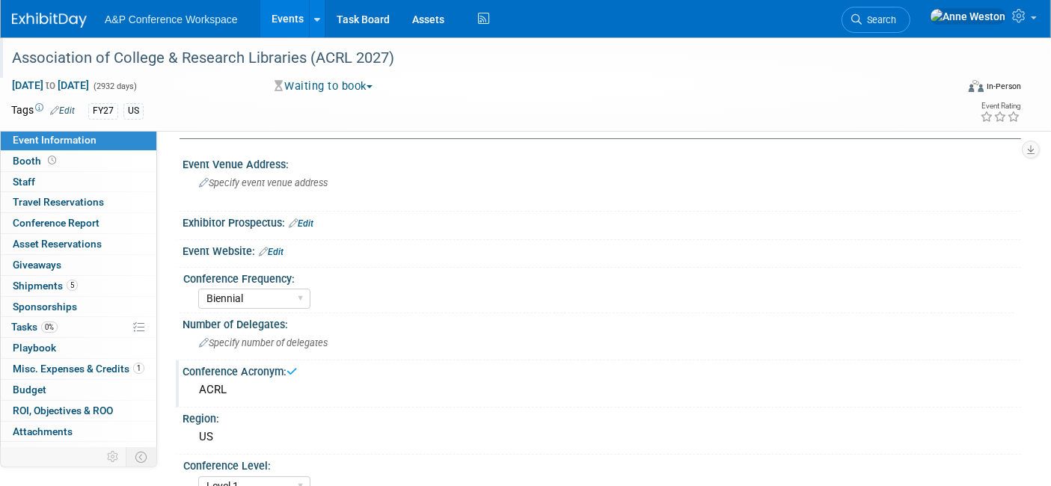
scroll to position [0, 0]
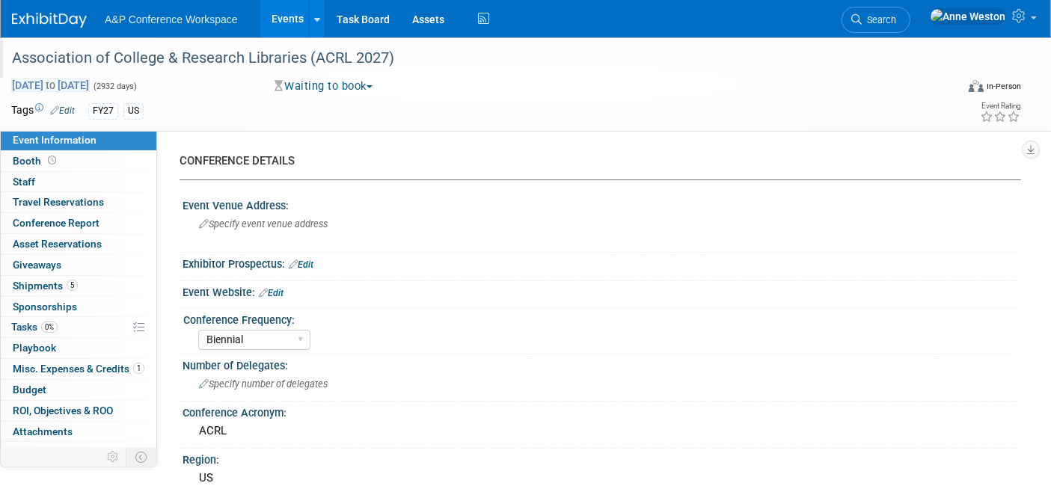
click at [90, 85] on span "Oct 21, 2024 to Oct 30, 2032" at bounding box center [50, 85] width 79 height 13
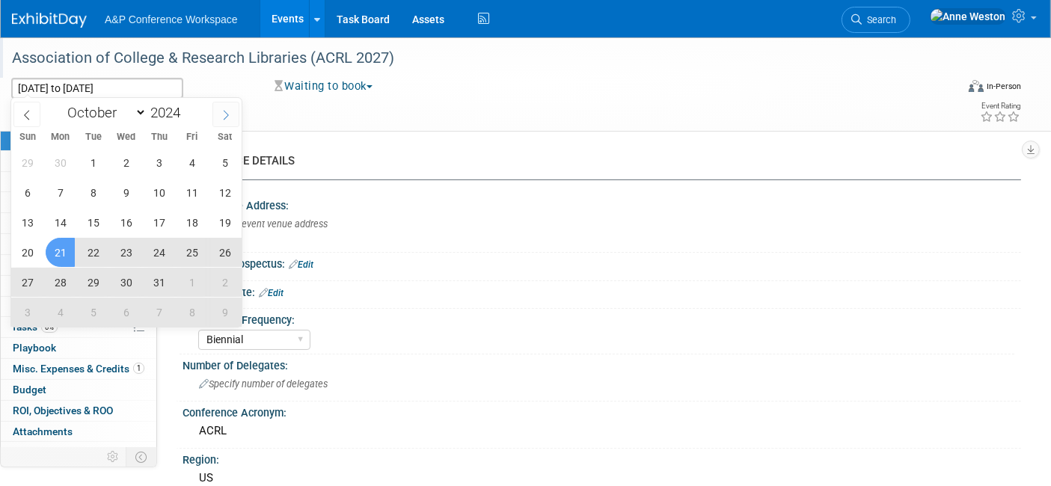
click at [228, 110] on icon at bounding box center [226, 115] width 10 height 10
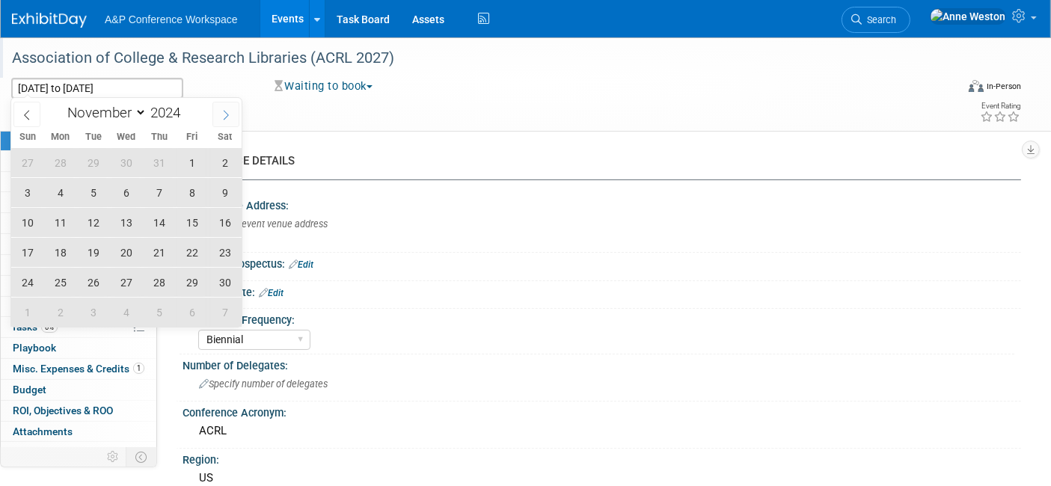
click at [228, 110] on icon at bounding box center [226, 115] width 10 height 10
select select "11"
click at [228, 110] on icon at bounding box center [226, 115] width 10 height 10
type input "2025"
click at [228, 110] on icon at bounding box center [226, 115] width 10 height 10
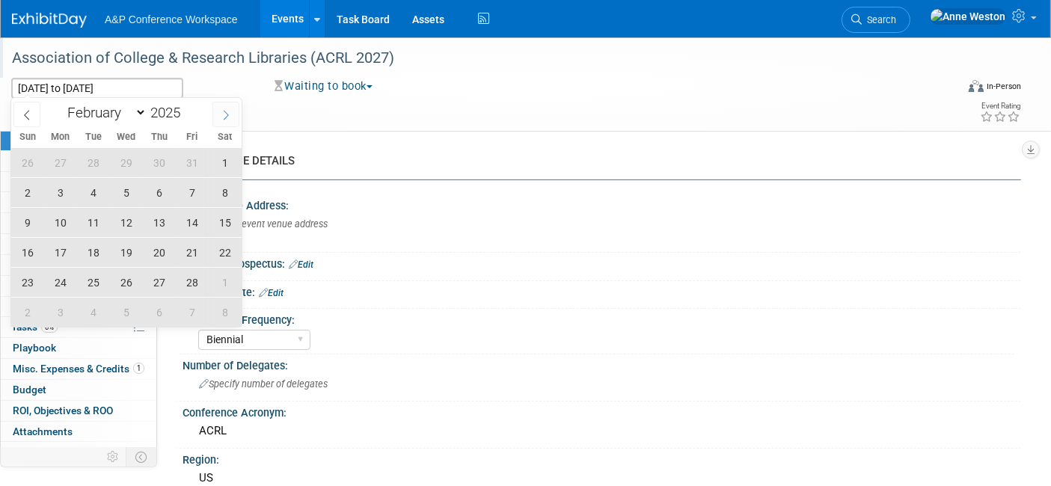
click at [228, 110] on icon at bounding box center [226, 115] width 10 height 10
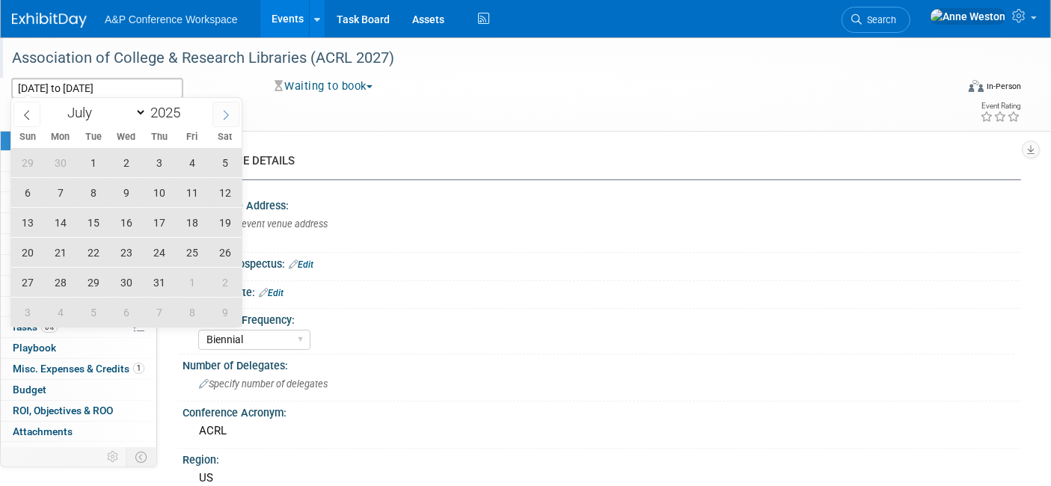
click at [228, 110] on icon at bounding box center [226, 115] width 10 height 10
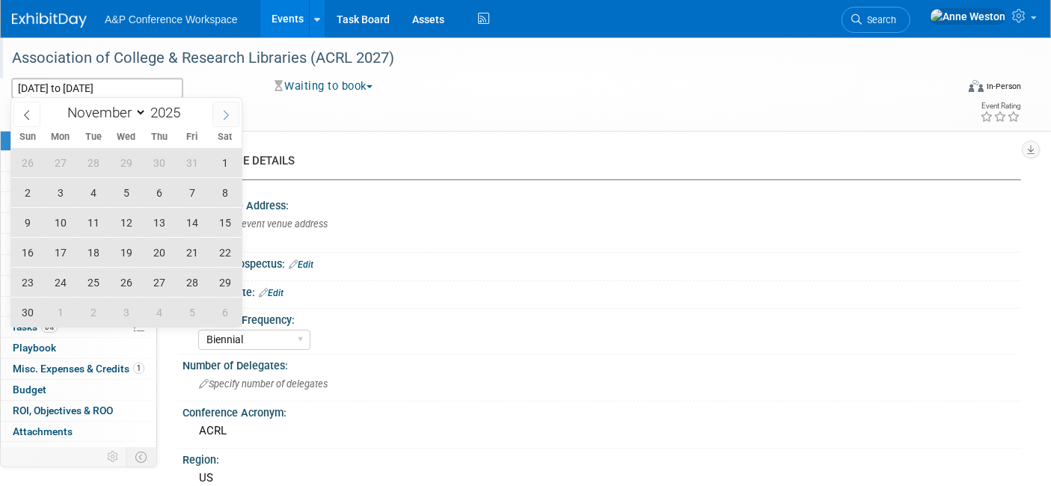
select select "11"
click at [228, 110] on icon at bounding box center [226, 115] width 10 height 10
type input "2026"
click at [228, 110] on icon at bounding box center [226, 115] width 10 height 10
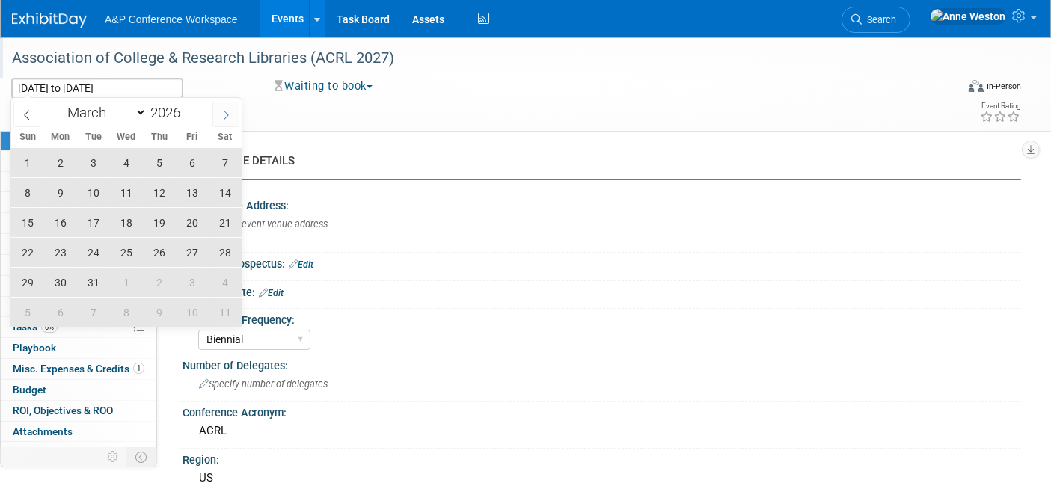
click at [228, 110] on icon at bounding box center [226, 115] width 10 height 10
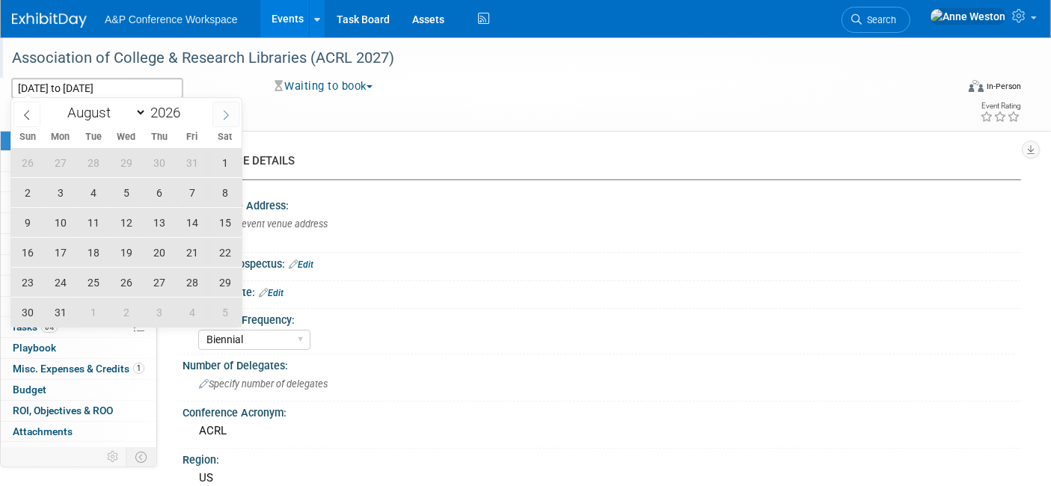
click at [228, 110] on icon at bounding box center [226, 115] width 10 height 10
select select "11"
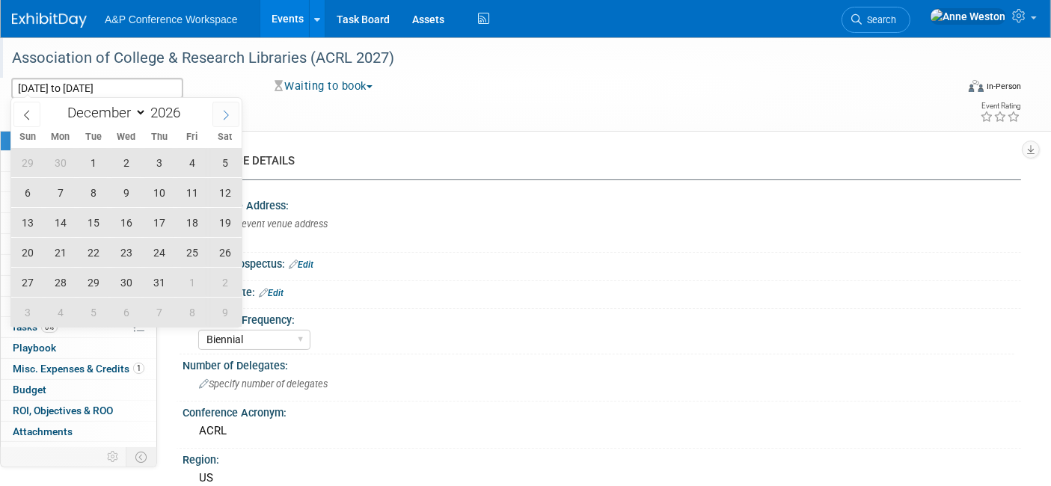
click at [228, 110] on icon at bounding box center [226, 115] width 10 height 10
type input "2027"
click at [228, 110] on icon at bounding box center [226, 115] width 10 height 10
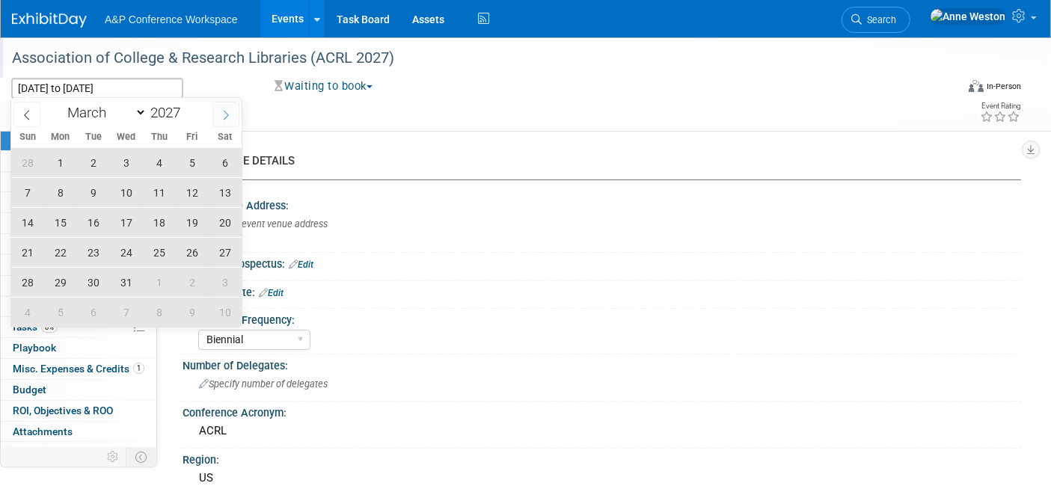
select select "3"
click at [126, 188] on span "7" at bounding box center [125, 192] width 29 height 29
type input "Apr 7, 2027"
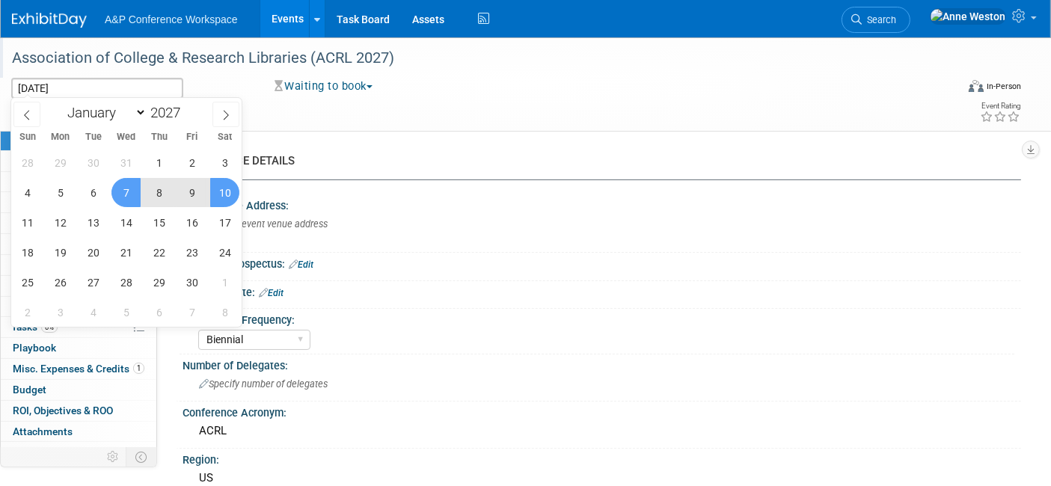
click at [233, 185] on span "10" at bounding box center [224, 192] width 29 height 29
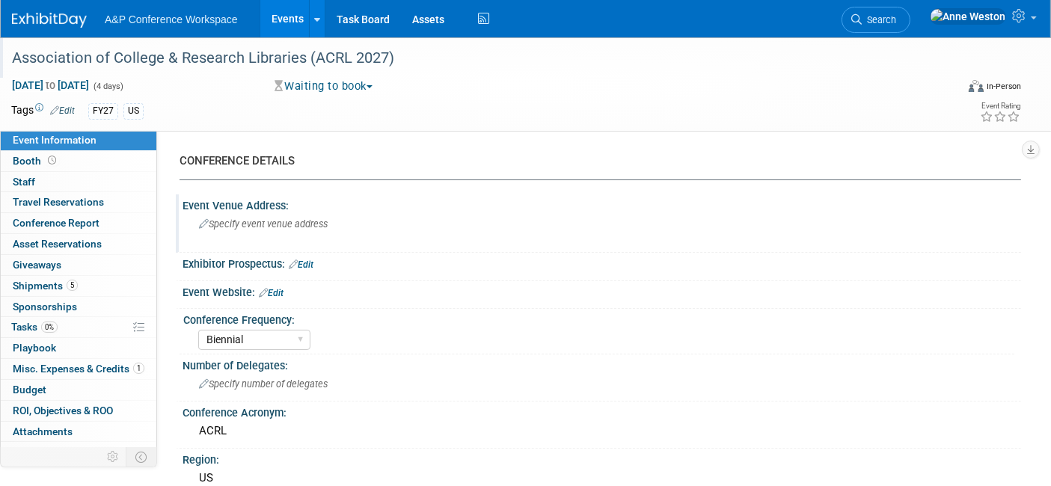
click at [233, 221] on span "Specify event venue address" at bounding box center [263, 223] width 129 height 11
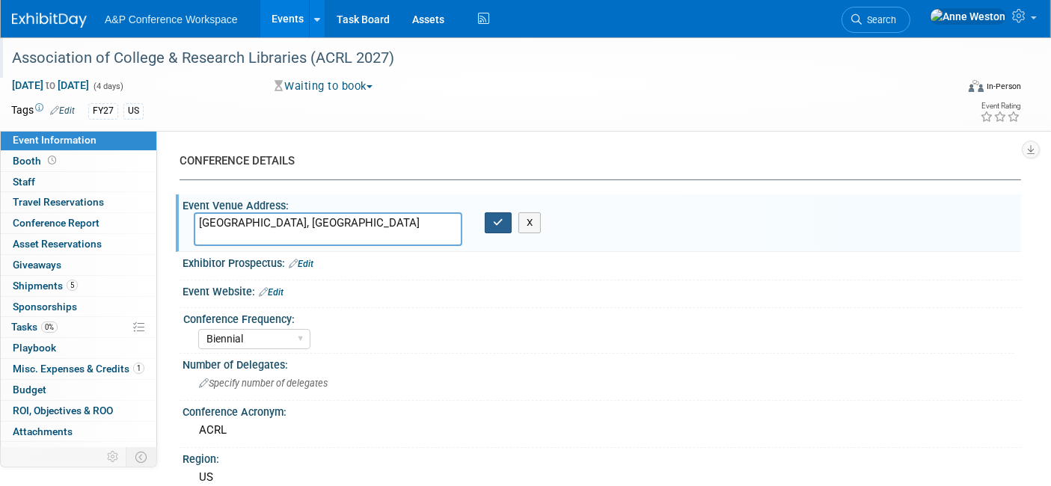
type textarea "[GEOGRAPHIC_DATA], [GEOGRAPHIC_DATA]"
click at [494, 225] on icon "button" at bounding box center [498, 223] width 10 height 10
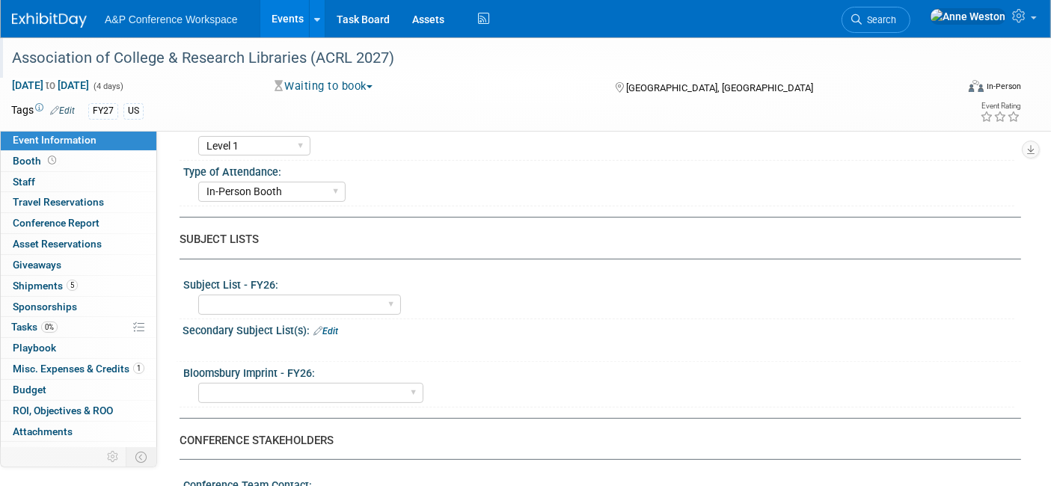
scroll to position [415, 0]
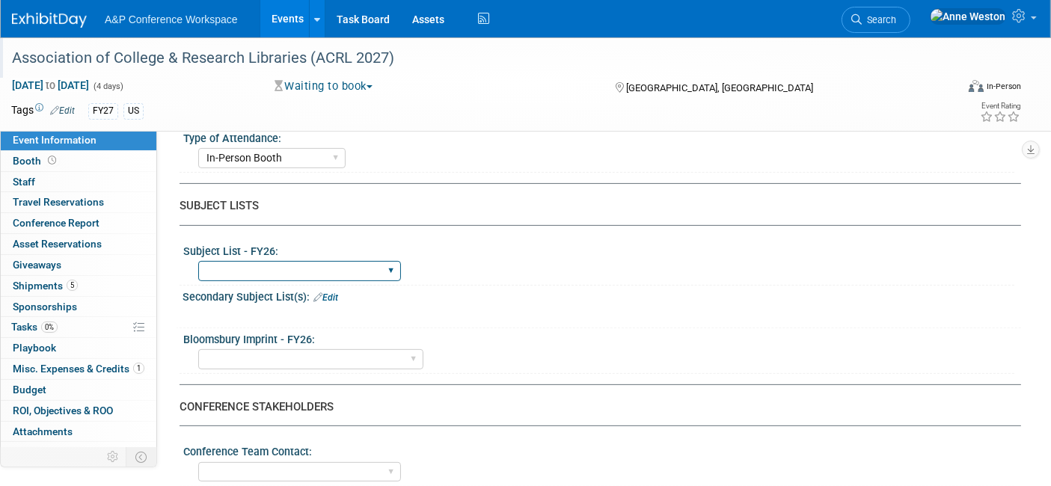
click at [337, 262] on select "ABC-CLIO Reference African Studies Anthropology Archaeology Architecture Archiv…" at bounding box center [299, 271] width 203 height 20
select select "Libraries"
click at [198, 261] on select "ABC-CLIO Reference African Studies Anthropology Archaeology Architecture Archiv…" at bounding box center [299, 271] width 203 height 20
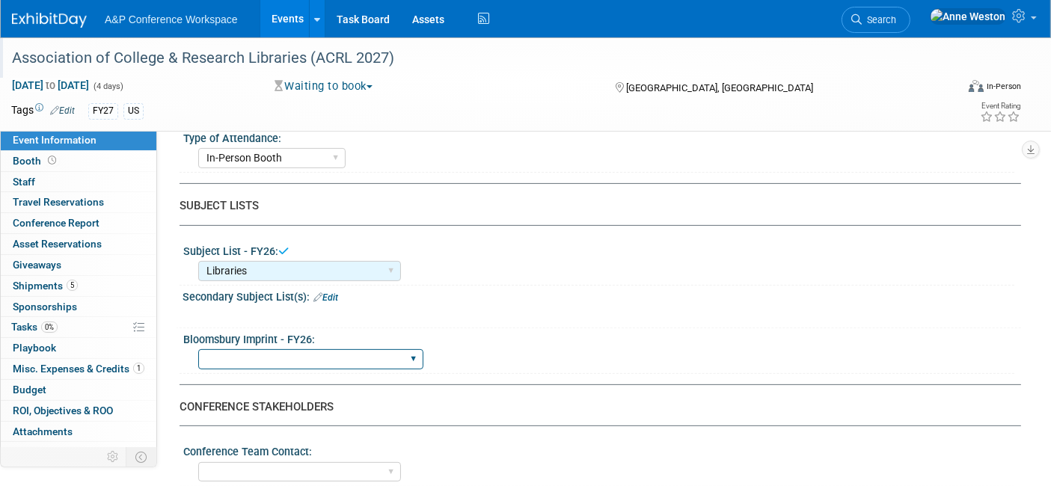
click at [247, 353] on select "Backbeat Bloomsbury Bloomsbury Academic Bloomsbury Digital Resources Bloomsbury…" at bounding box center [310, 359] width 225 height 20
select select "Bloomsbury Digital Resources"
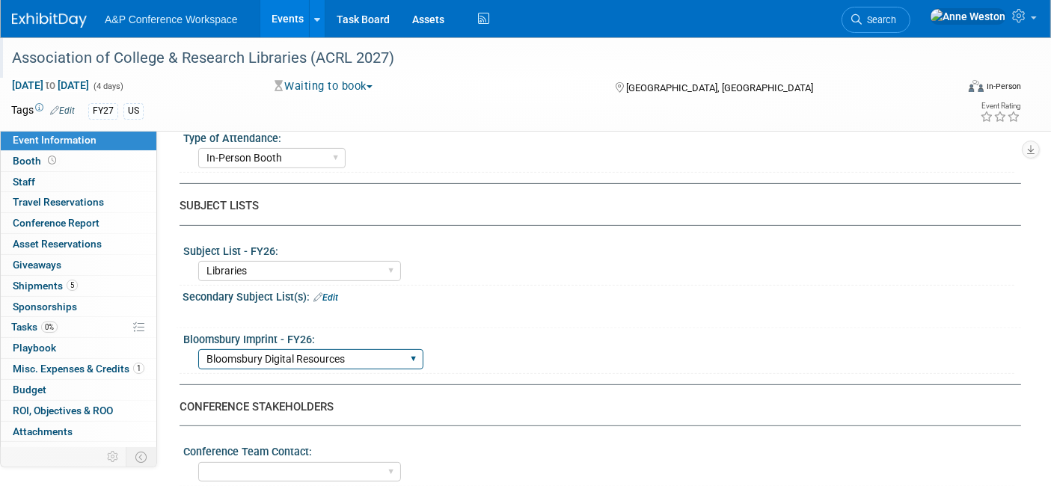
click at [198, 349] on select "Backbeat Bloomsbury Bloomsbury Academic Bloomsbury Digital Resources Bloomsbury…" at bounding box center [310, 359] width 225 height 20
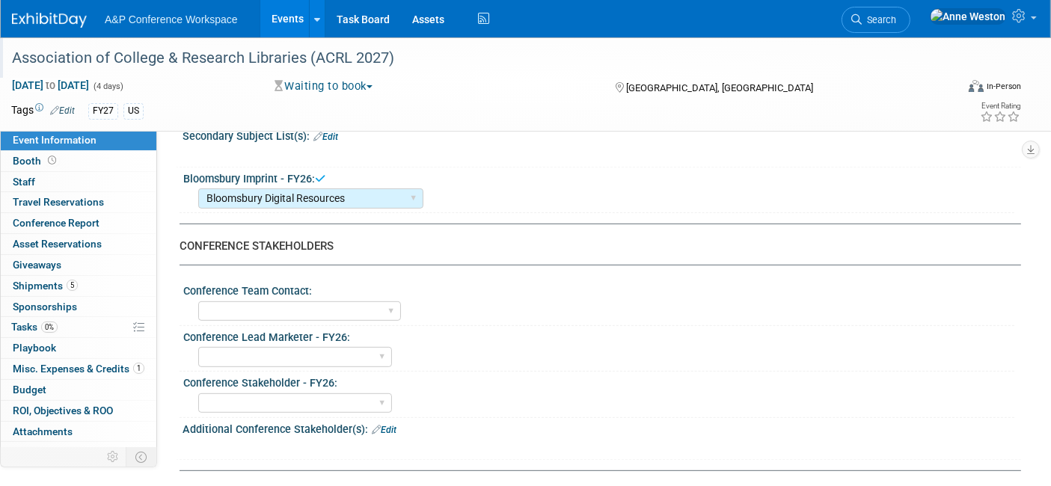
scroll to position [581, 0]
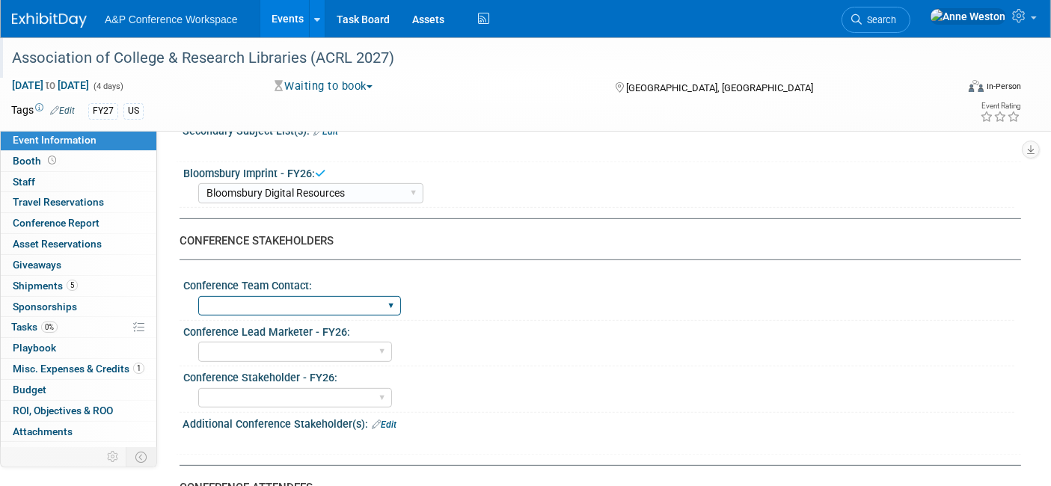
click at [273, 296] on select "Anne Weston Matt Hambridge Amanda Oney Anne Weston & Amanda Oney Anne Weston & …" at bounding box center [299, 306] width 203 height 20
select select "[PERSON_NAME]"
click at [198, 296] on select "Anne Weston Matt Hambridge Amanda Oney Anne Weston & Amanda Oney Anne Weston & …" at bounding box center [299, 306] width 203 height 20
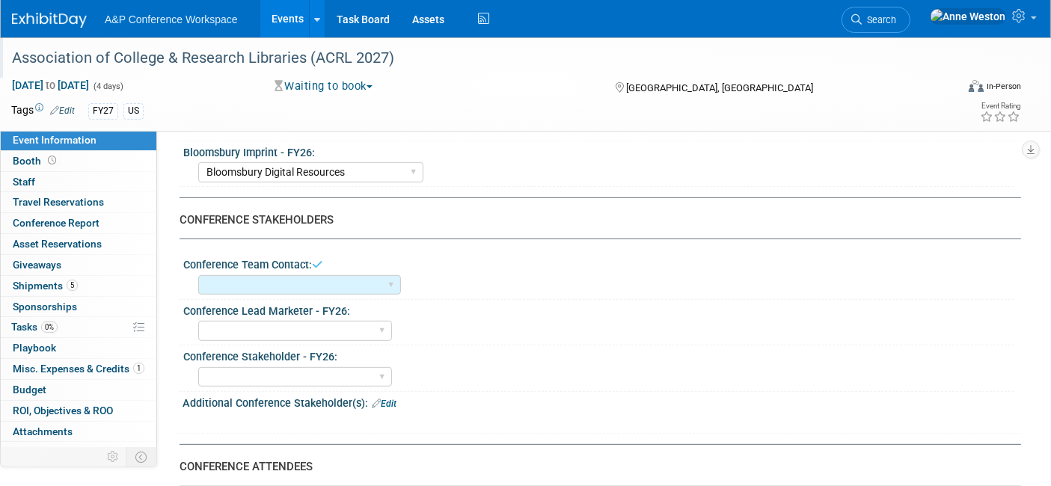
scroll to position [664, 0]
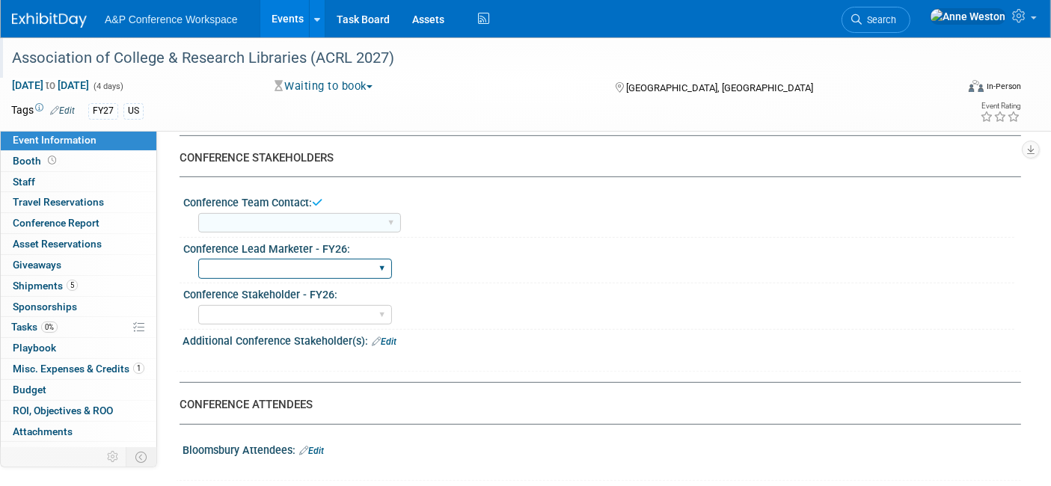
click at [264, 259] on select "Abigail Larkin Alice Billington Ami Reitmeier Amy Suratia Andy Boyd Anna Robert…" at bounding box center [295, 269] width 194 height 20
select select "[PERSON_NAME]"
click at [198, 259] on select "Abigail Larkin Alice Billington Ami Reitmeier Amy Suratia Andy Boyd Anna Robert…" at bounding box center [295, 269] width 194 height 20
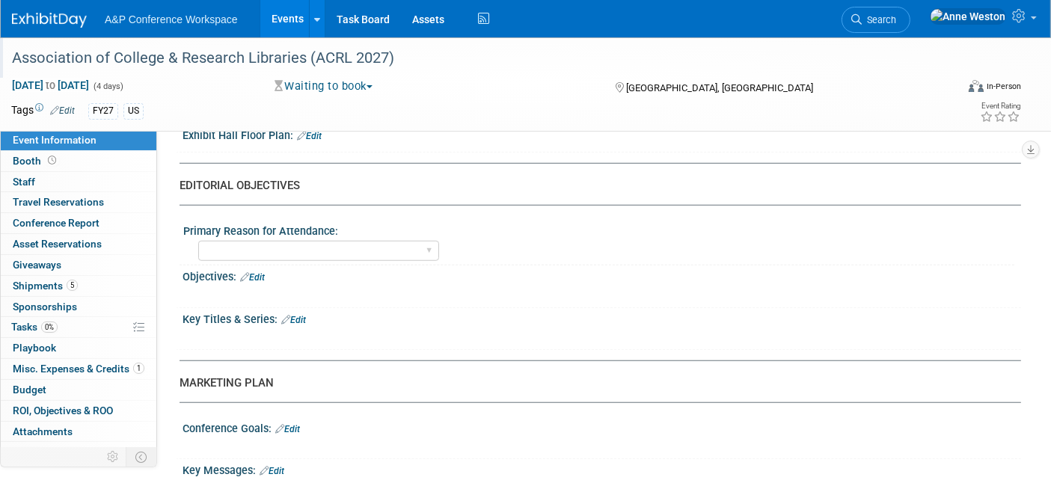
scroll to position [1246, 0]
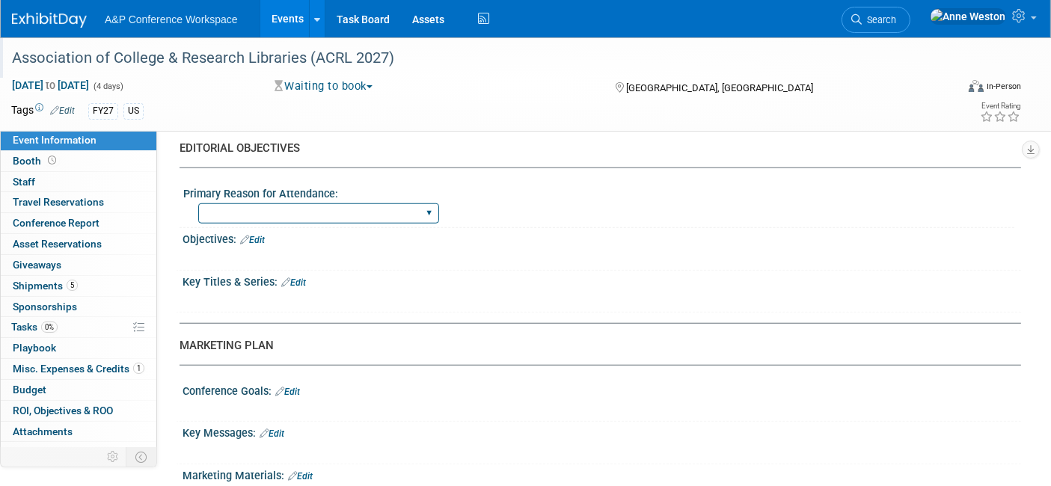
click at [345, 203] on select "BDR Product Awareness and Trial Generation​ Brand/Subject Presence​ Competitor …" at bounding box center [318, 213] width 241 height 20
select select "BDR Product Awareness and Trial Generation​"
click at [198, 203] on select "BDR Product Awareness and Trial Generation​ Brand/Subject Presence​ Competitor …" at bounding box center [318, 213] width 241 height 20
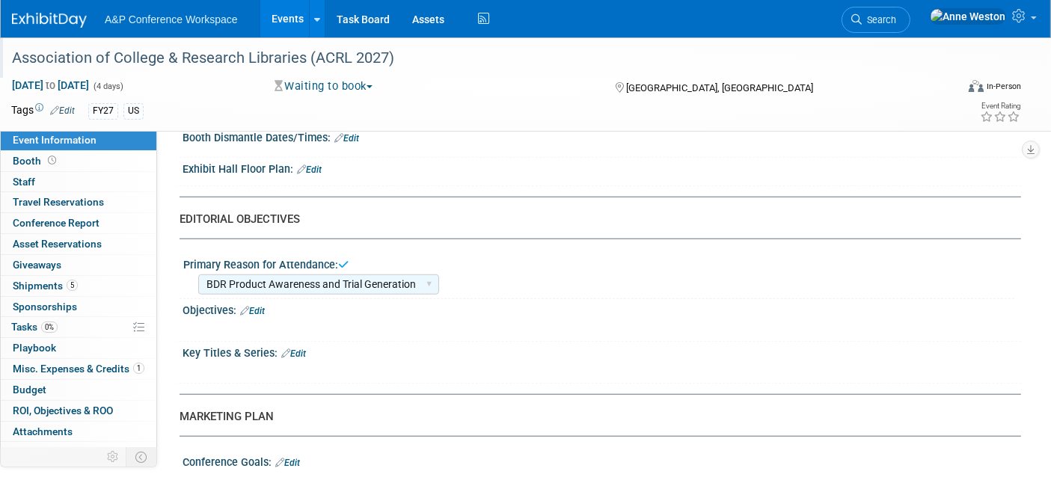
scroll to position [1163, 0]
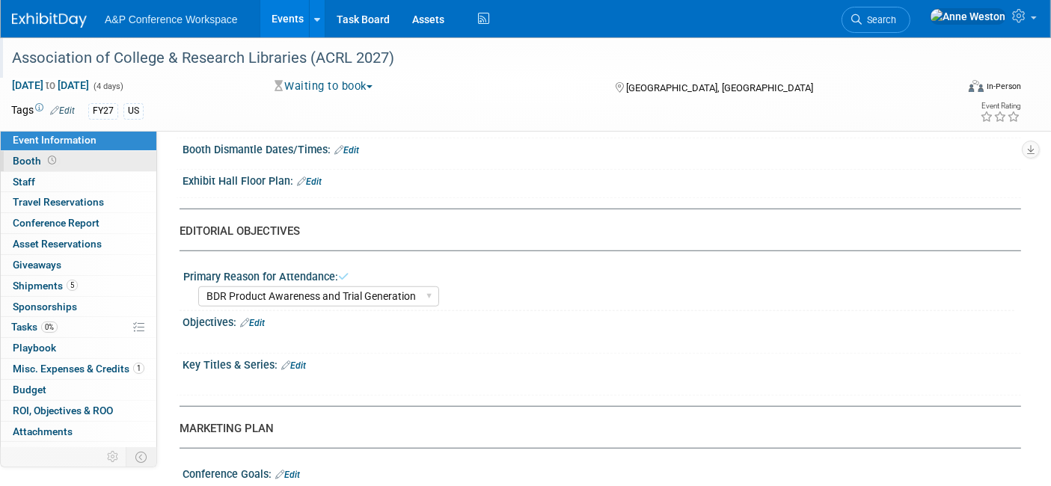
click at [49, 159] on icon at bounding box center [52, 160] width 8 height 8
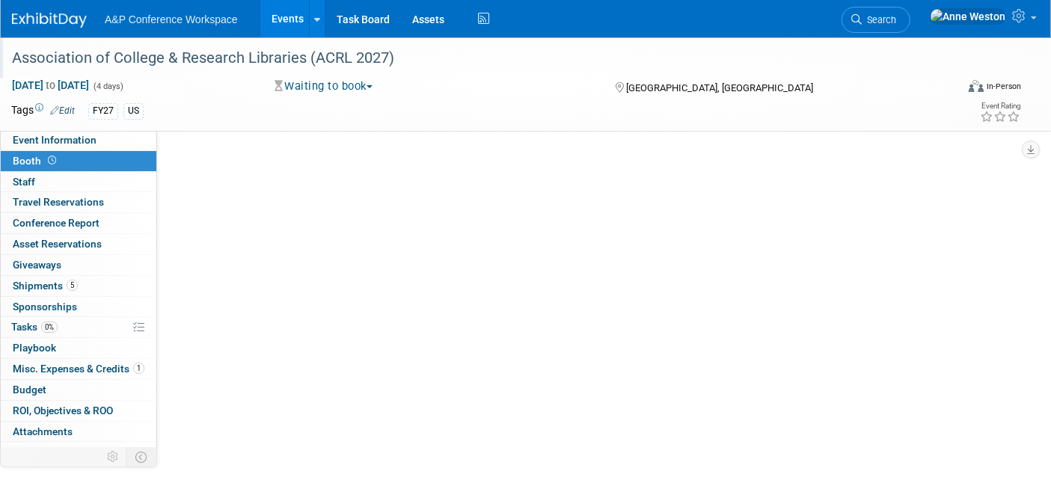
scroll to position [0, 0]
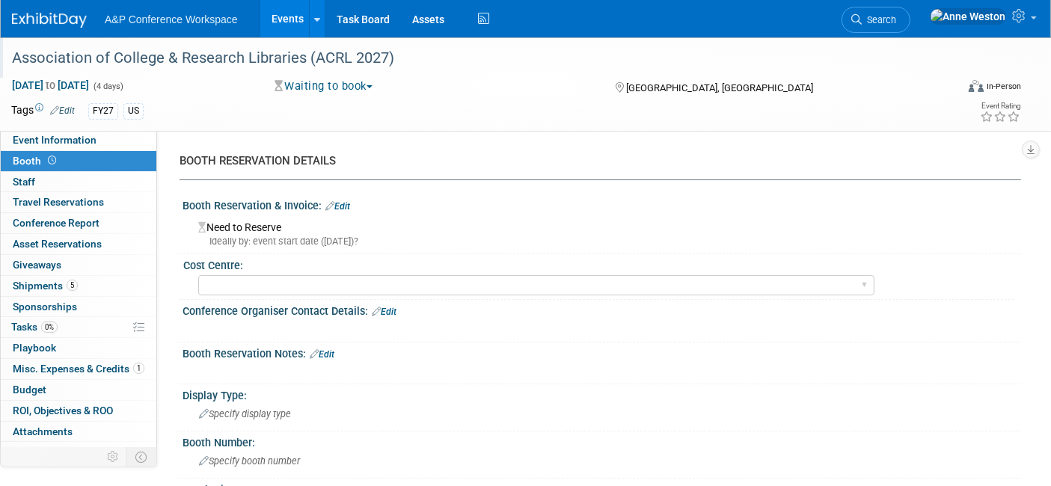
click at [357, 85] on button "Waiting to book" at bounding box center [323, 87] width 109 height 16
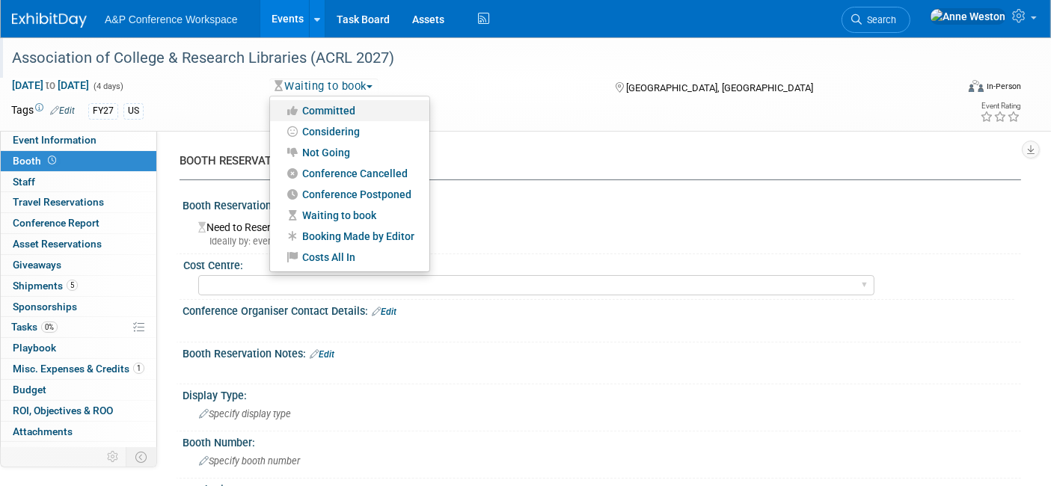
click at [351, 111] on link "Committed" at bounding box center [349, 110] width 159 height 21
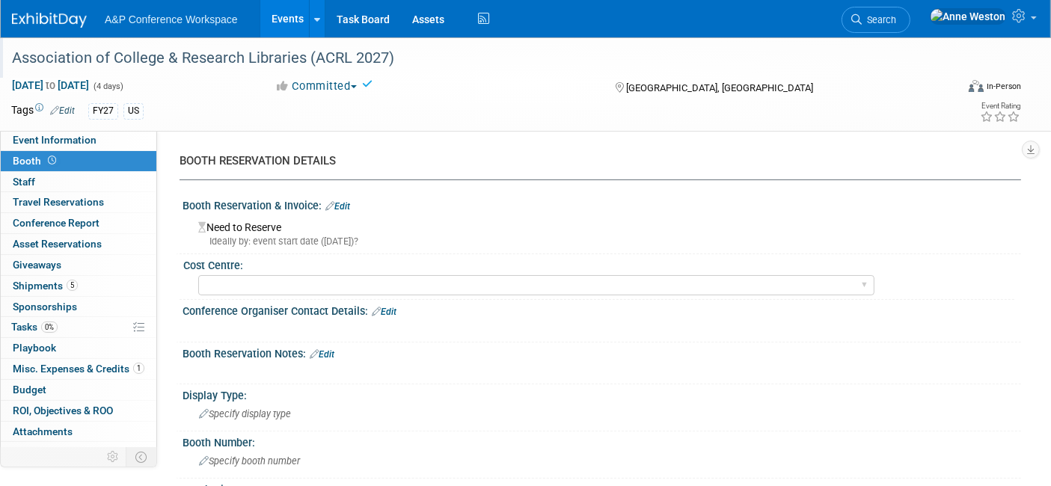
click at [348, 204] on link "Edit" at bounding box center [337, 206] width 25 height 10
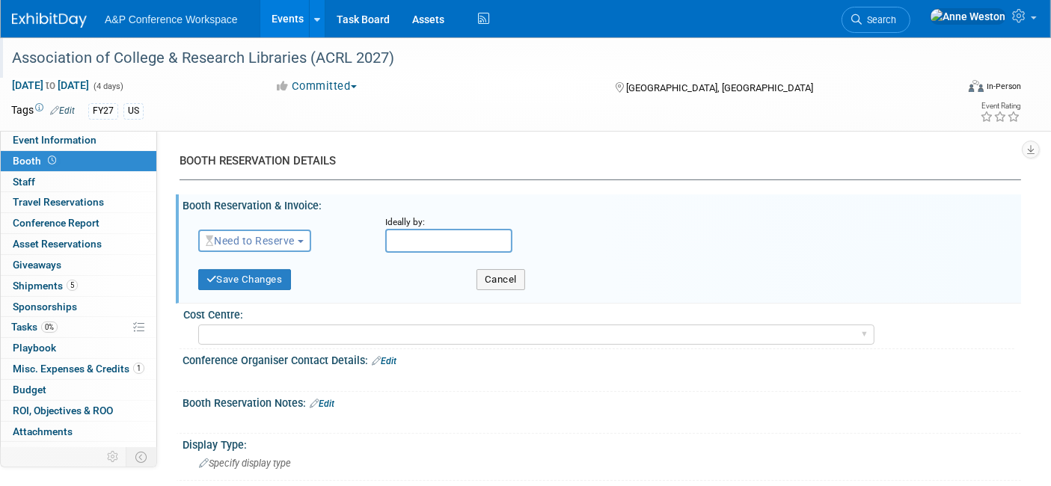
click at [268, 238] on span "Need to Reserve" at bounding box center [250, 241] width 89 height 12
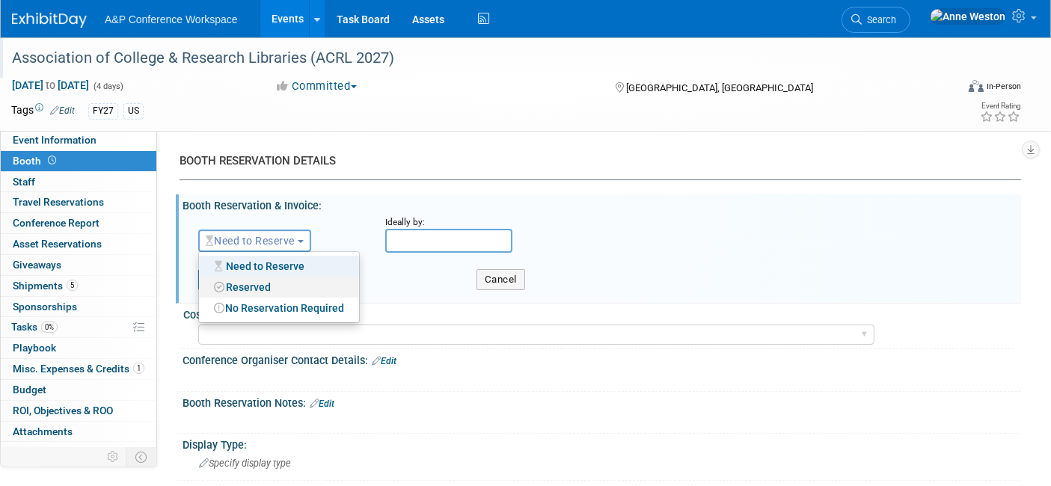
click at [265, 283] on link "Reserved" at bounding box center [279, 287] width 160 height 21
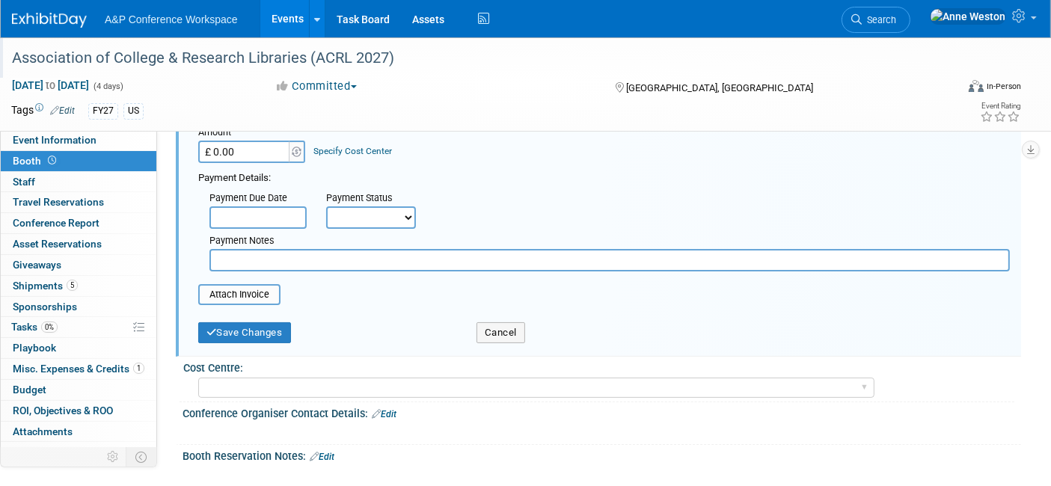
scroll to position [166, 0]
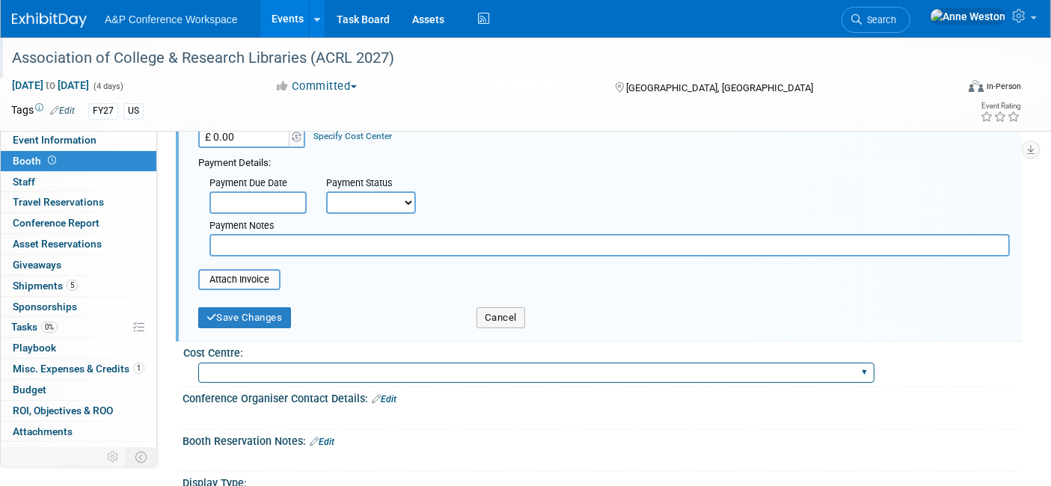
click at [214, 363] on select "BGBG BLRG BPDL BUAV BUIB BUMD COBA COMD CUAP FBAP HART IBIB RGP DIGI BUHA ABC-C…" at bounding box center [536, 373] width 676 height 20
select select "DIGI"
click at [198, 363] on select "BGBG BLRG BPDL BUAV BUIB BUMD COBA COMD CUAP FBAP HART IBIB RGP DIGI BUHA ABC-C…" at bounding box center [536, 373] width 676 height 20
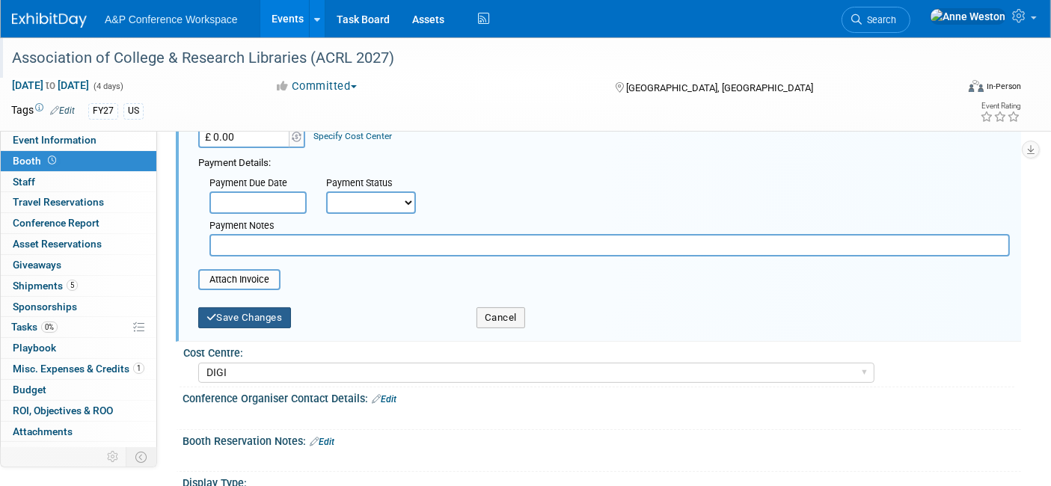
click at [240, 311] on button "Save Changes" at bounding box center [244, 317] width 93 height 21
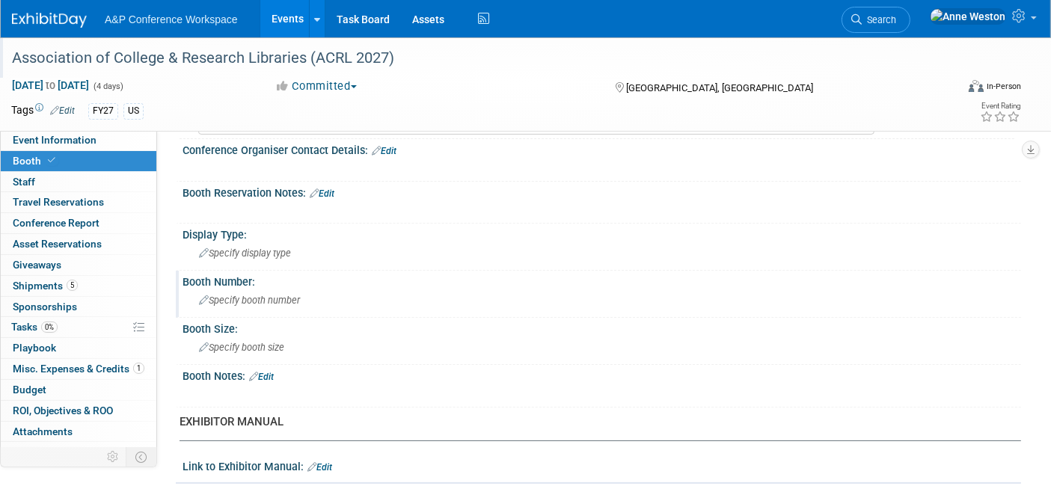
click at [230, 295] on span "Specify booth number" at bounding box center [249, 300] width 101 height 11
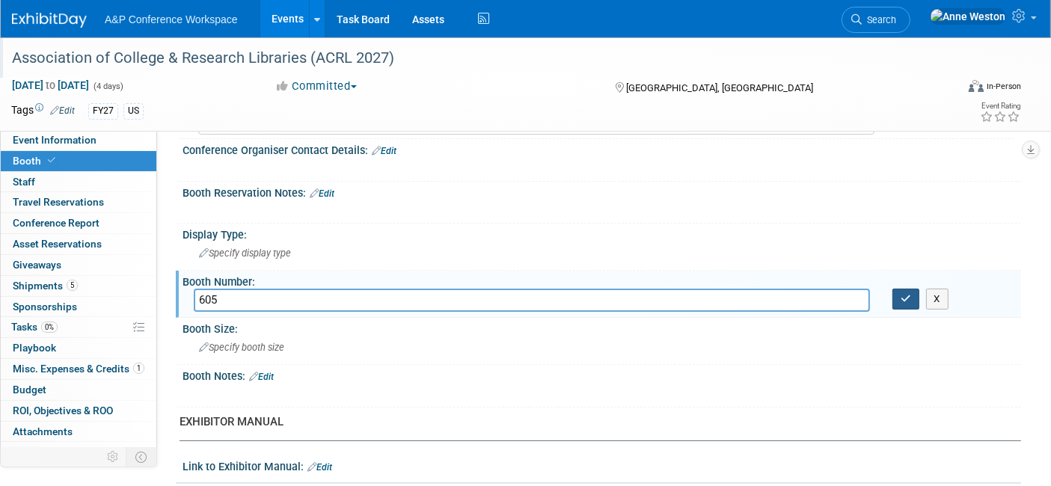
type input "605"
click at [902, 296] on icon "button" at bounding box center [905, 299] width 10 height 10
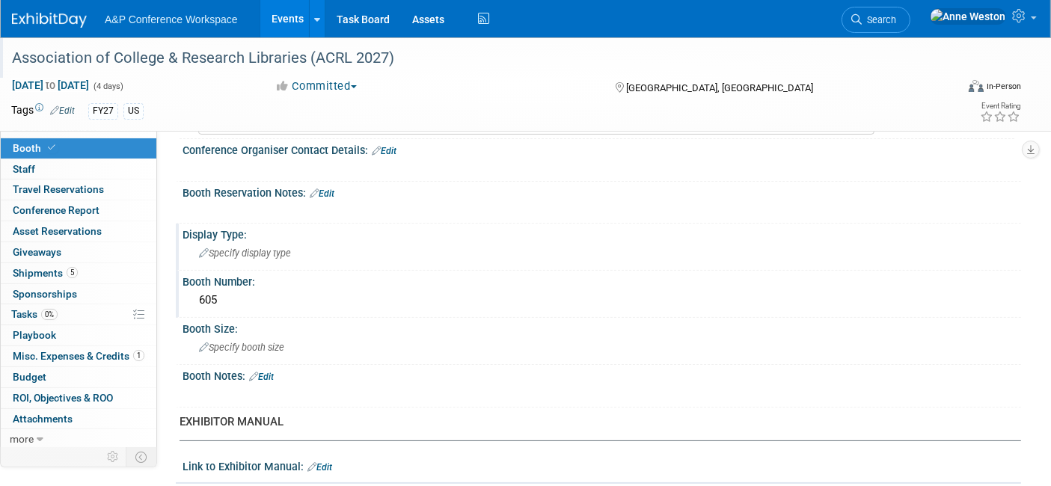
click at [215, 250] on span "Specify display type" at bounding box center [245, 253] width 92 height 11
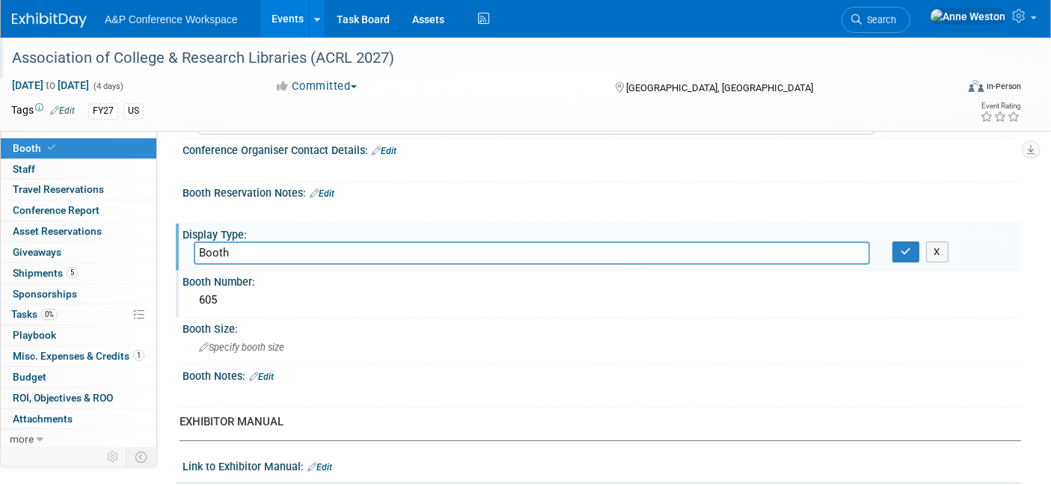
type input "Booth"
click at [918, 243] on div "X" at bounding box center [950, 252] width 117 height 21
click at [904, 248] on icon "button" at bounding box center [905, 252] width 10 height 10
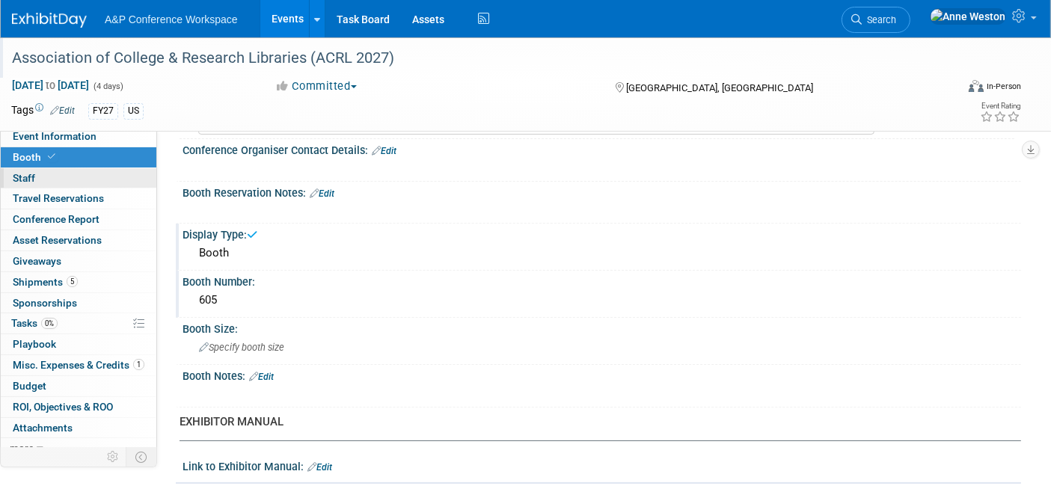
scroll to position [0, 0]
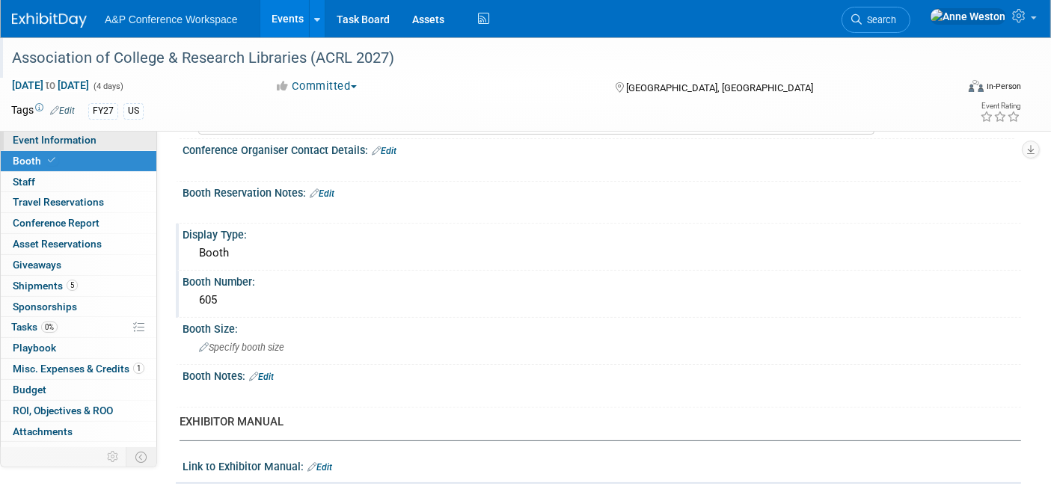
click at [76, 146] on span "Event Information" at bounding box center [55, 140] width 84 height 12
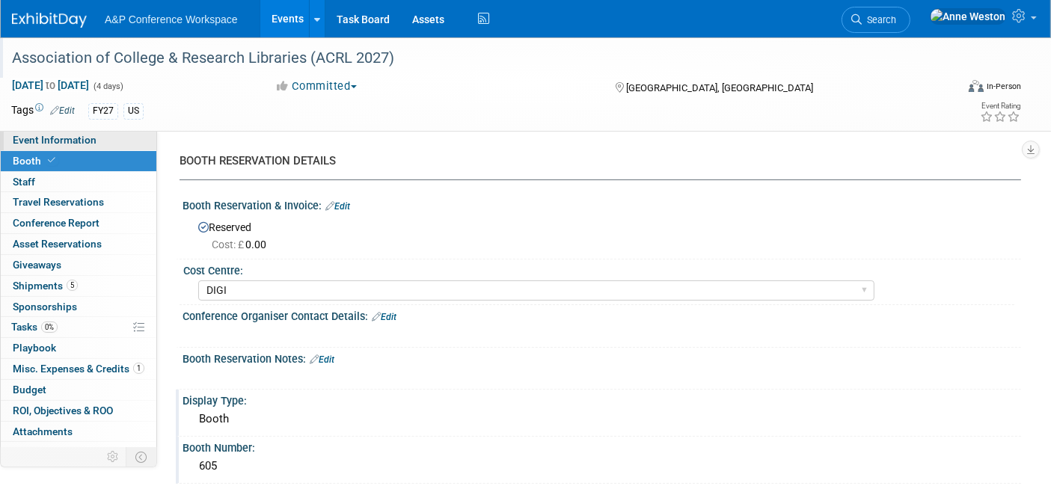
select select "Biennial"
select select "Level 1"
select select "In-Person Booth"
select select "Libraries"
select select "Bloomsbury Digital Resources"
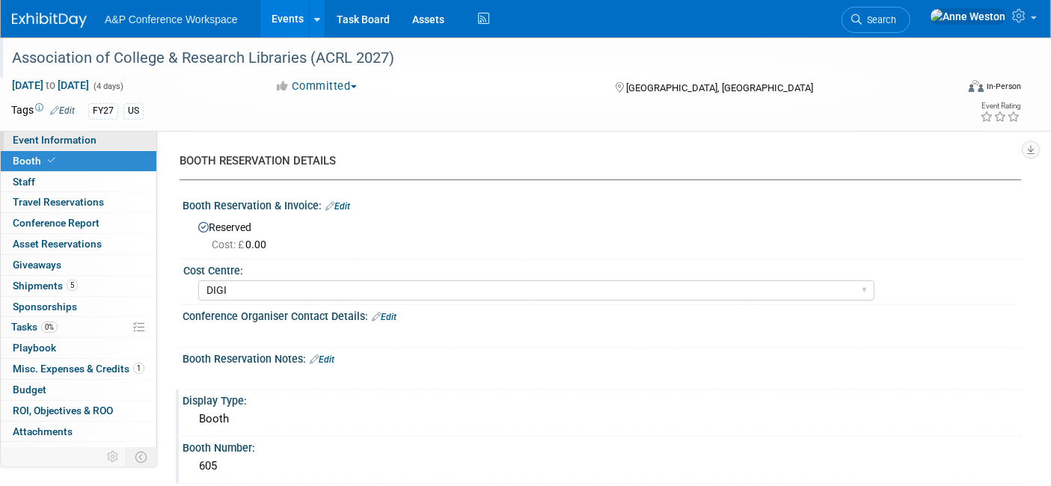
select select "[PERSON_NAME]"
select select "BDR Product Awareness and Trial Generation​"
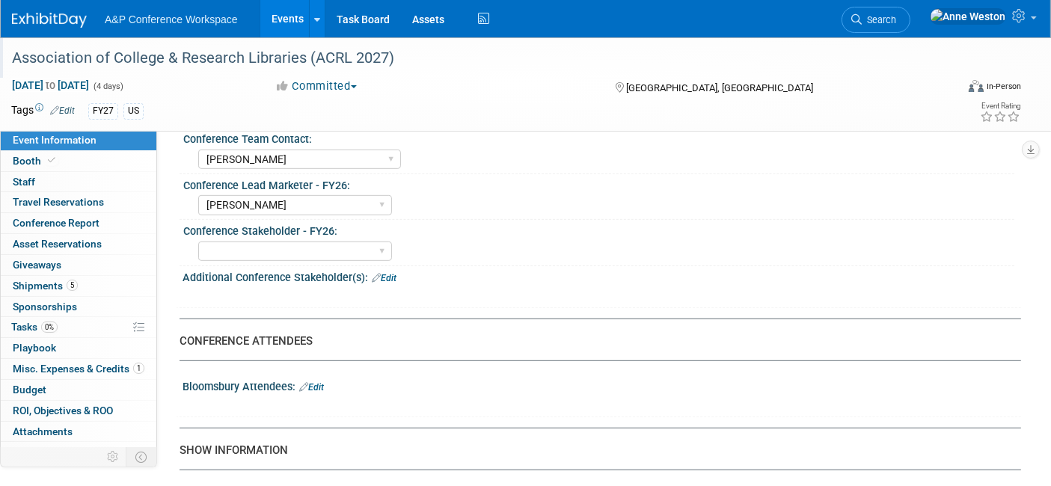
scroll to position [664, 0]
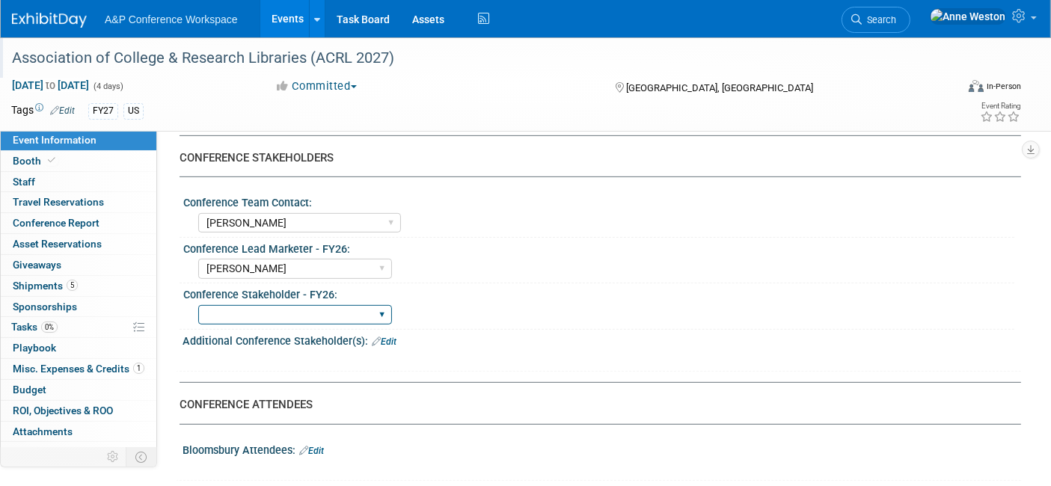
click at [301, 305] on select "Abigail Larkin Alice Billington Ami Reitmeier Amy Suratia Andy Boyd Anna Robert…" at bounding box center [295, 315] width 194 height 20
select select "[PERSON_NAME]"
click at [198, 305] on select "Abigail Larkin Alice Billington Ami Reitmeier Amy Suratia Andy Boyd Anna Robert…" at bounding box center [295, 315] width 194 height 20
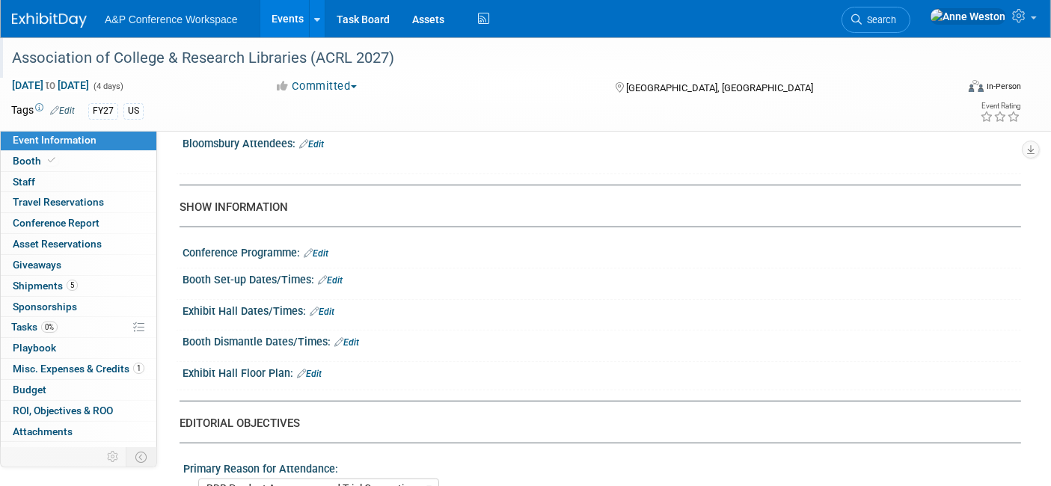
scroll to position [997, 0]
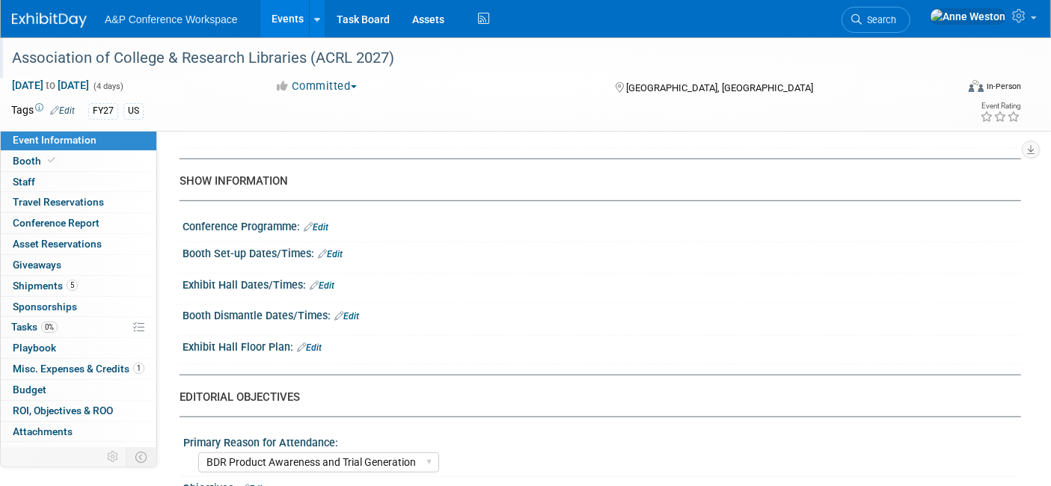
click at [314, 343] on link "Edit" at bounding box center [309, 348] width 25 height 10
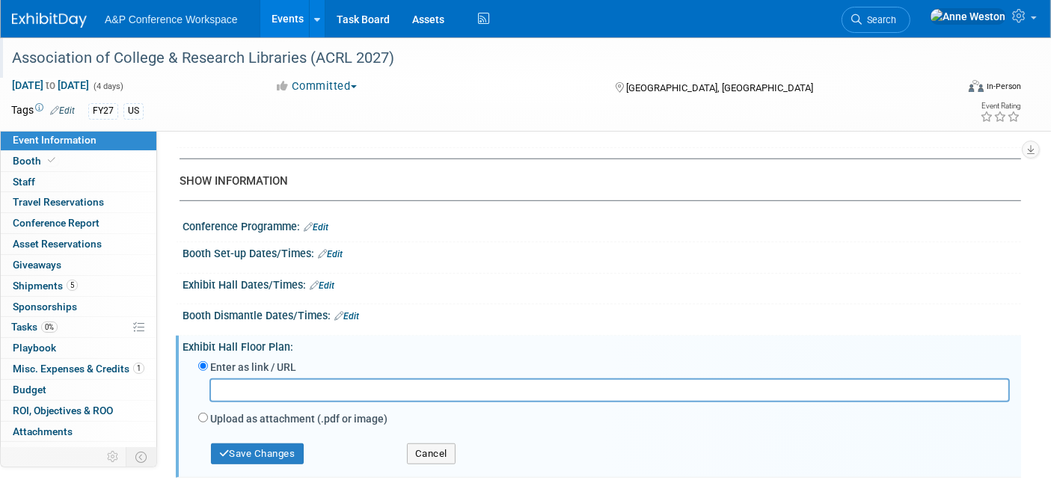
drag, startPoint x: 264, startPoint y: 370, endPoint x: 245, endPoint y: 381, distance: 21.8
click at [245, 381] on input "text" at bounding box center [609, 389] width 800 height 23
paste input "https://s23.a2zinc.net/clients/corcexpo/ACRL2027/Public/EventMap.aspx?shMode=E&…"
type input "https://s23.a2zinc.net/clients/corcexpo/ACRL2027/Public/EventMap.aspx?shMode=E&…"
click at [260, 443] on button "Save Changes" at bounding box center [257, 453] width 93 height 21
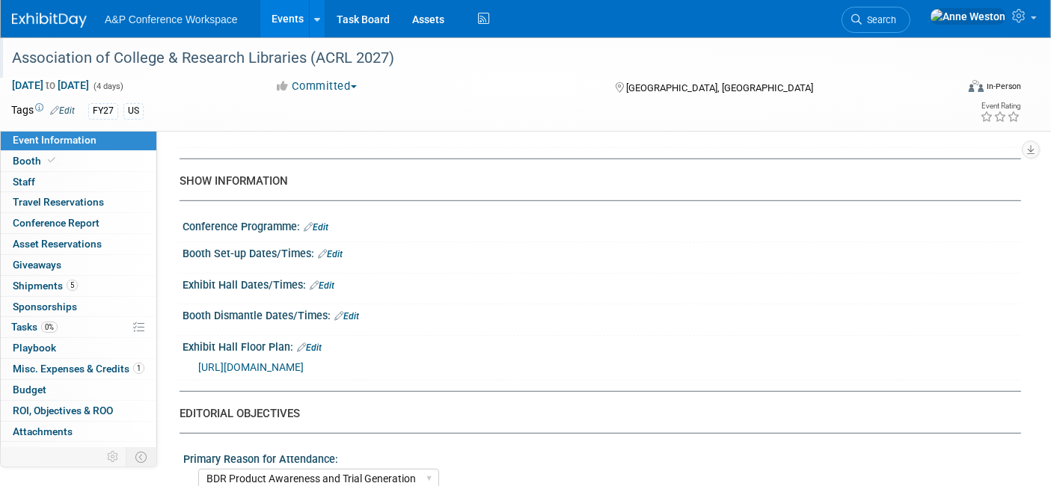
click at [304, 361] on span "https://s23.a2zinc.net/clients/corcexpo/ACRL2027/Public/EventMap.aspx?shMode=E&…" at bounding box center [250, 367] width 105 height 12
click at [115, 156] on link "Booth" at bounding box center [79, 161] width 156 height 20
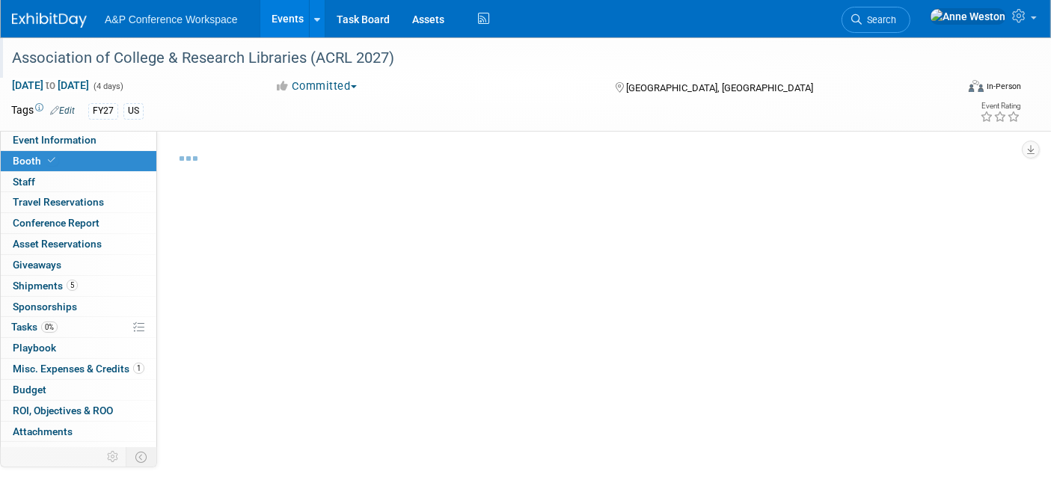
select select "DIGI"
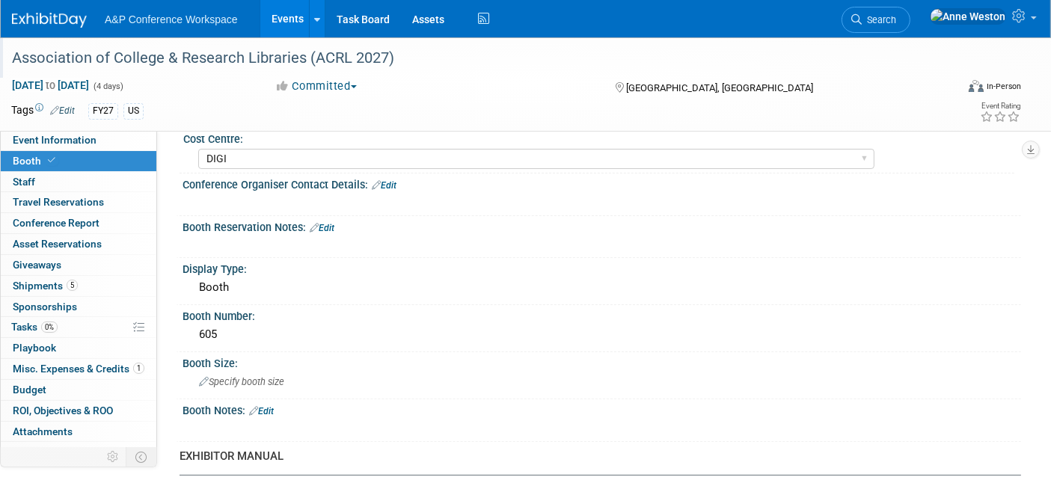
scroll to position [166, 0]
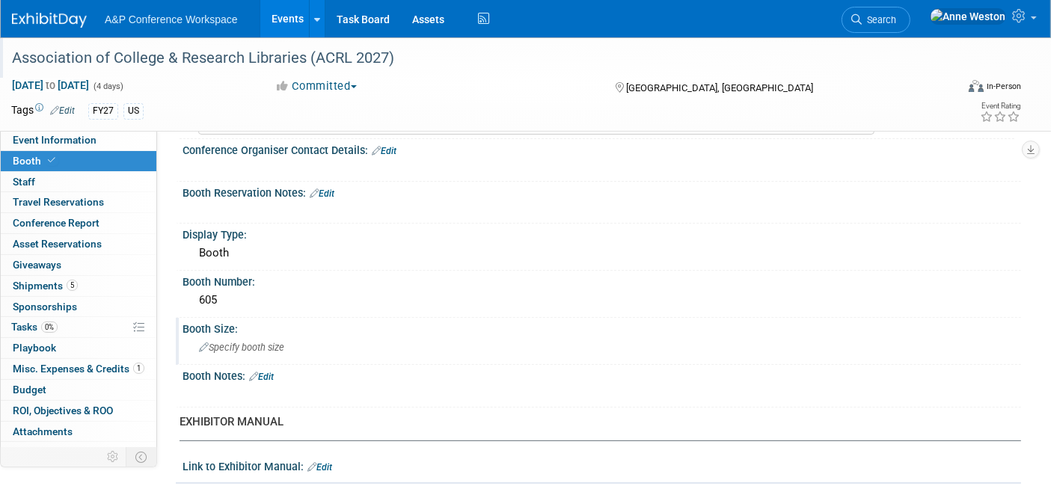
click at [243, 343] on span "Specify booth size" at bounding box center [241, 347] width 85 height 11
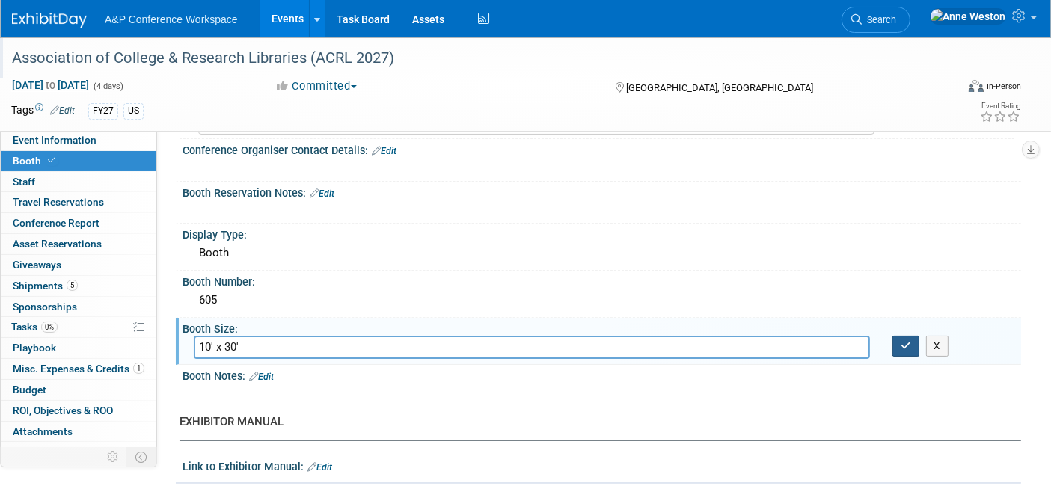
type input "10' x 30'"
click at [902, 341] on icon "button" at bounding box center [905, 346] width 10 height 10
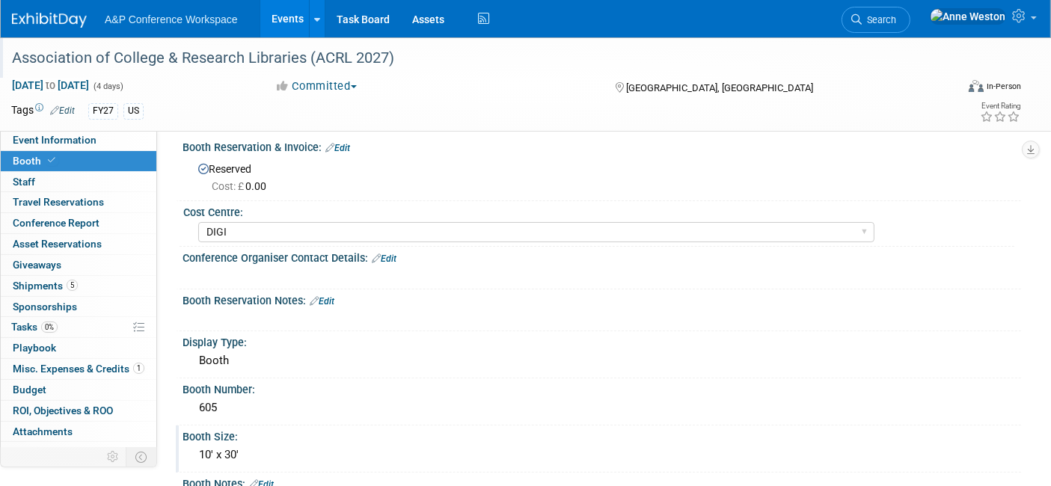
scroll to position [0, 0]
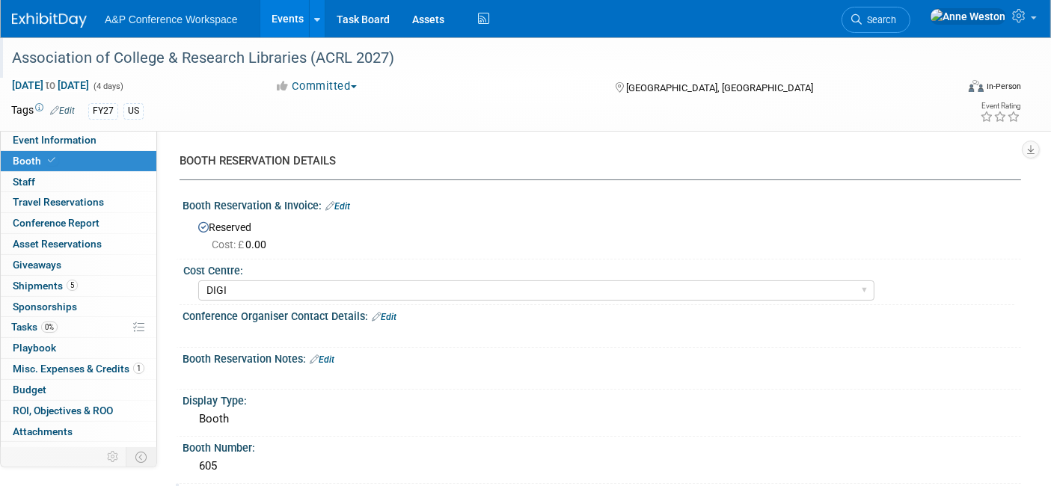
click at [337, 208] on link "Edit" at bounding box center [337, 206] width 25 height 10
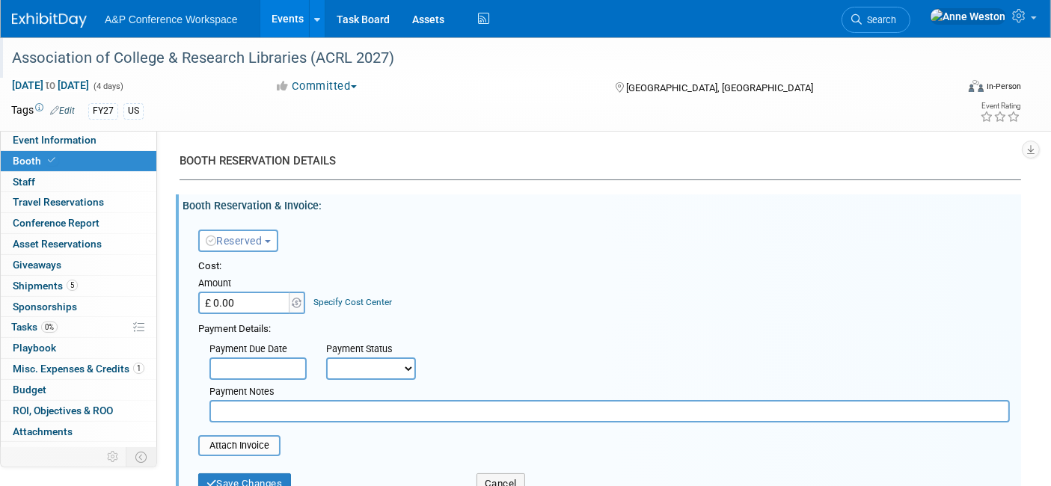
click at [243, 301] on input "£ 0.00" at bounding box center [244, 303] width 93 height 22
type input "£ 4,562.50"
click at [366, 298] on link "Specify Cost Center" at bounding box center [353, 302] width 79 height 10
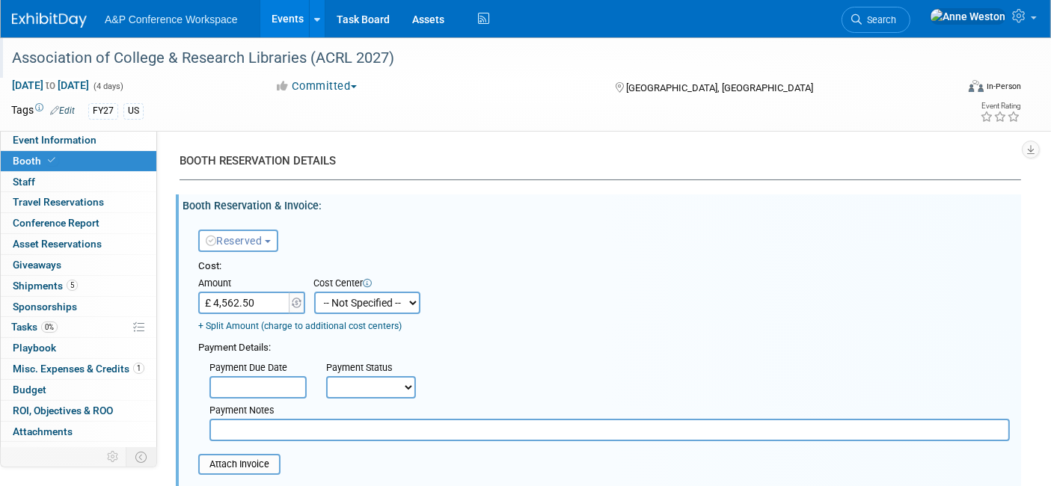
click at [366, 298] on select "-- Not Specified -- ACE-ENTOTH ACE-HOTEL ACE-TRAVEL ACM-ADVERT ACM-ENTOTH ACM-F…" at bounding box center [367, 303] width 106 height 22
select select "18966355"
click at [314, 292] on select "-- Not Specified -- ACE-ENTOTH ACE-HOTEL ACE-TRAVEL ACM-ADVERT ACM-ENTOTH ACM-F…" at bounding box center [367, 303] width 106 height 22
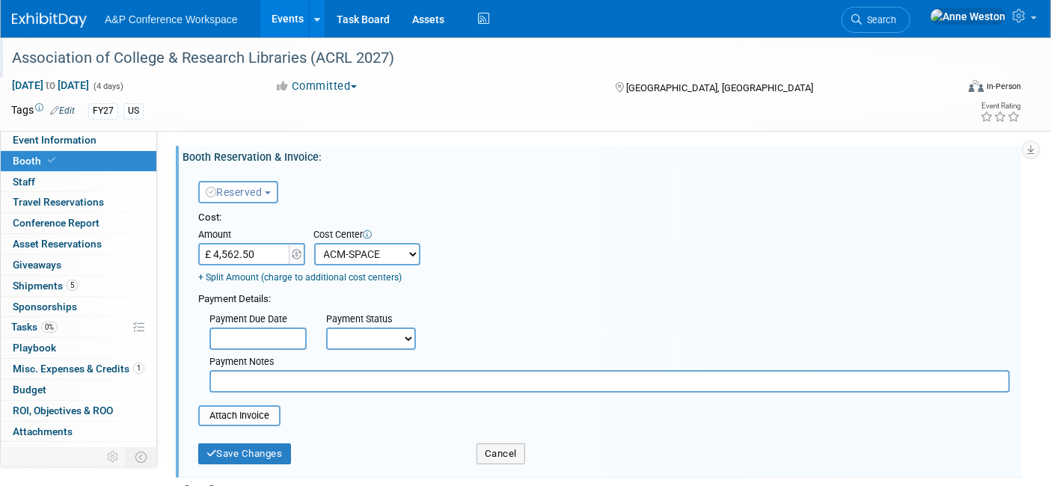
scroll to position [83, 0]
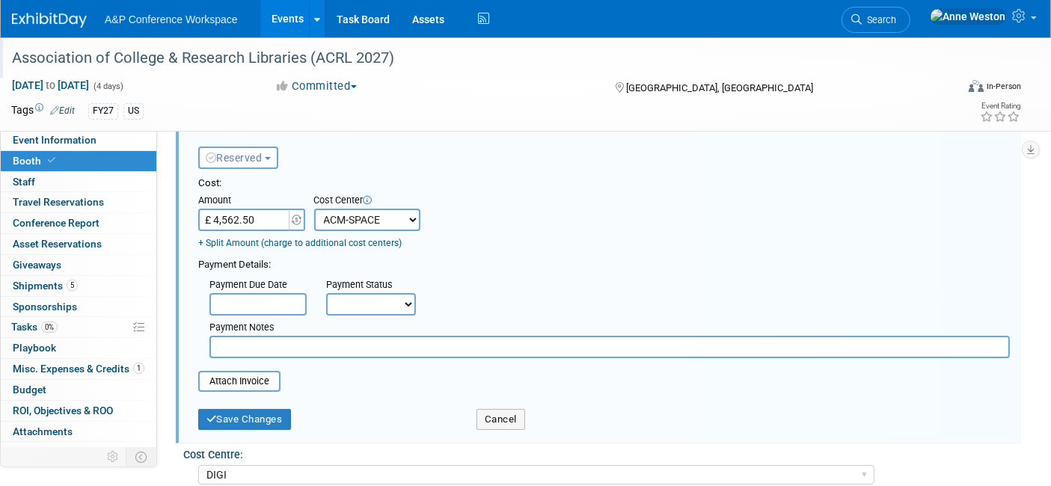
click at [354, 290] on div "Payment Status" at bounding box center [376, 285] width 100 height 15
click at [357, 299] on select "Not Paid Yet Partially Paid Paid in Full" at bounding box center [371, 304] width 90 height 22
select select "2"
click at [326, 293] on select "Not Paid Yet Partially Paid Paid in Full" at bounding box center [371, 304] width 90 height 22
click at [271, 417] on button "Save Changes" at bounding box center [244, 419] width 93 height 21
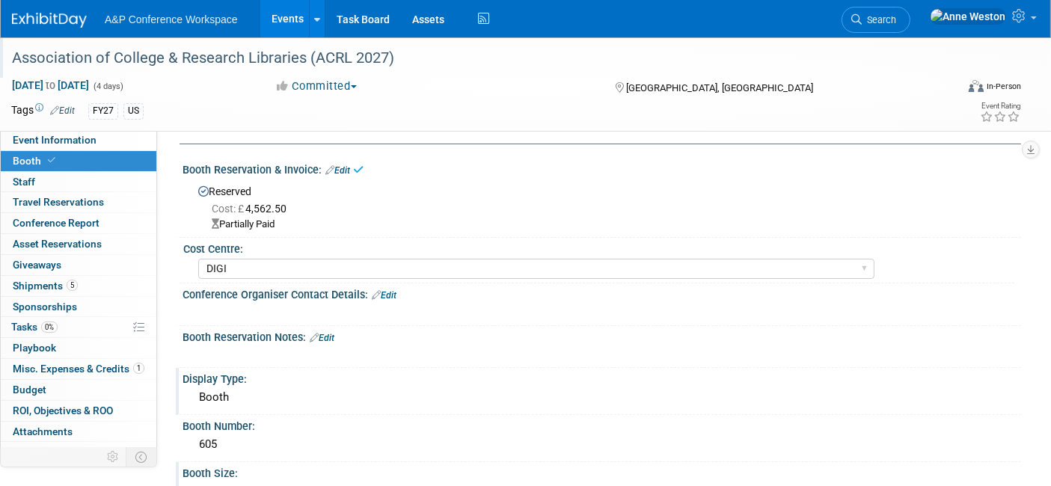
scroll to position [0, 0]
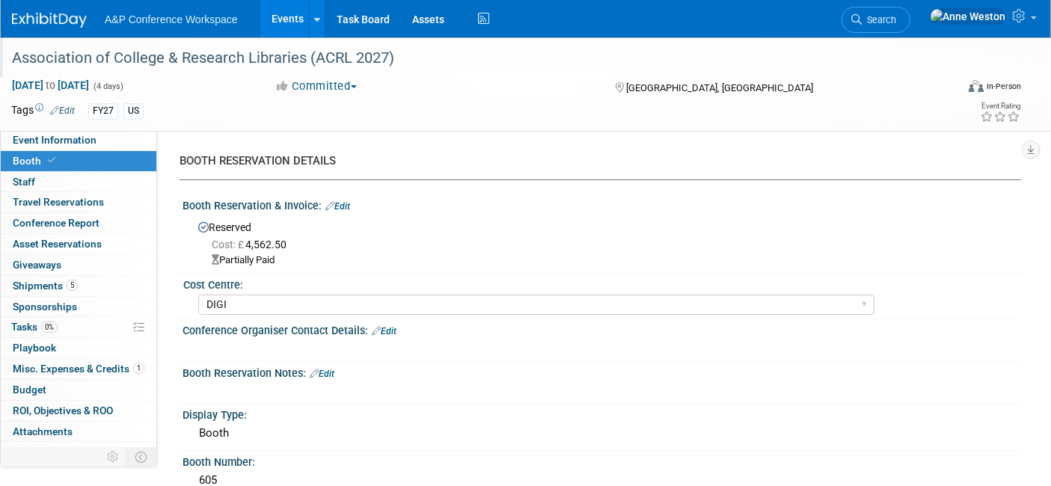
click at [339, 208] on link "Edit" at bounding box center [337, 206] width 25 height 10
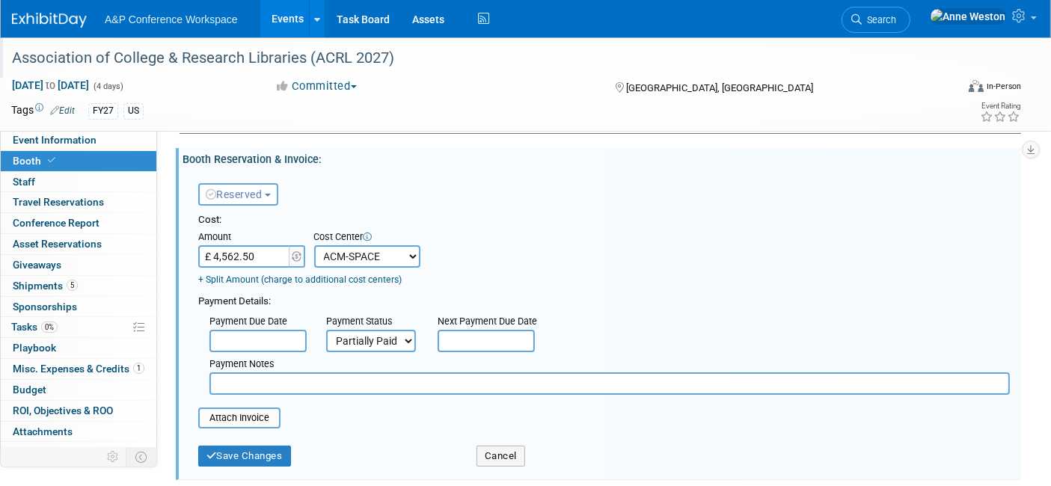
scroll to position [83, 0]
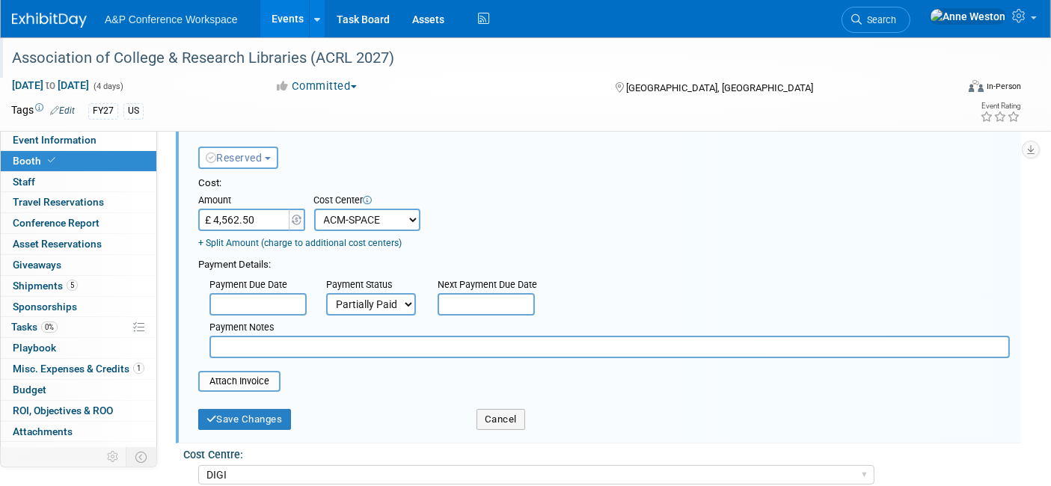
click at [269, 239] on link "+ Split Amount (charge to additional cost centers)" at bounding box center [299, 243] width 203 height 10
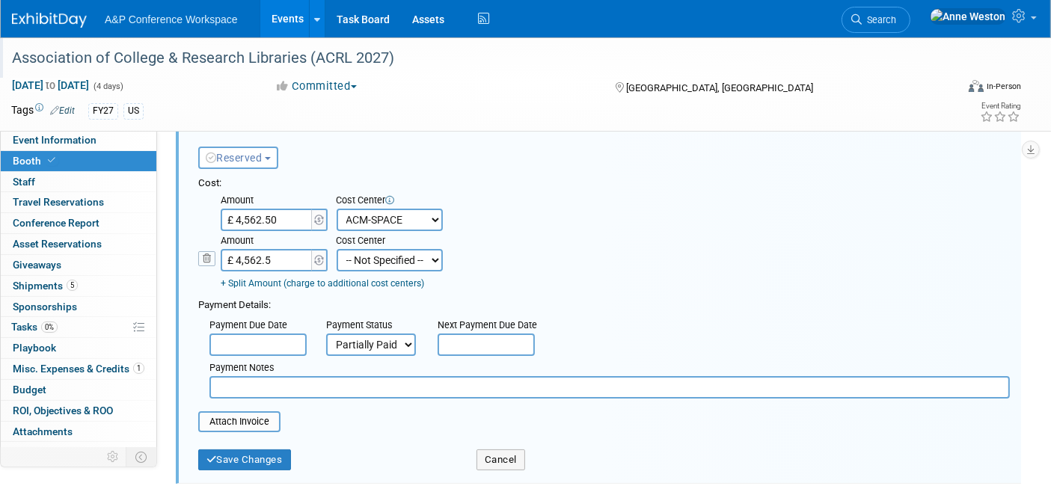
type input "£ 4,562.50"
click at [365, 257] on select "-- Not Specified -- ACE-ENTOTH ACE-HOTEL ACE-TRAVEL ACM-ADVERT ACM-ENTOTH ACM-F…" at bounding box center [390, 260] width 106 height 22
select select "18966355"
click at [337, 249] on select "-- Not Specified -- ACE-ENTOTH ACE-HOTEL ACE-TRAVEL ACM-ADVERT ACM-ENTOTH ACM-F…" at bounding box center [390, 260] width 106 height 22
click at [452, 342] on input "text" at bounding box center [485, 345] width 97 height 22
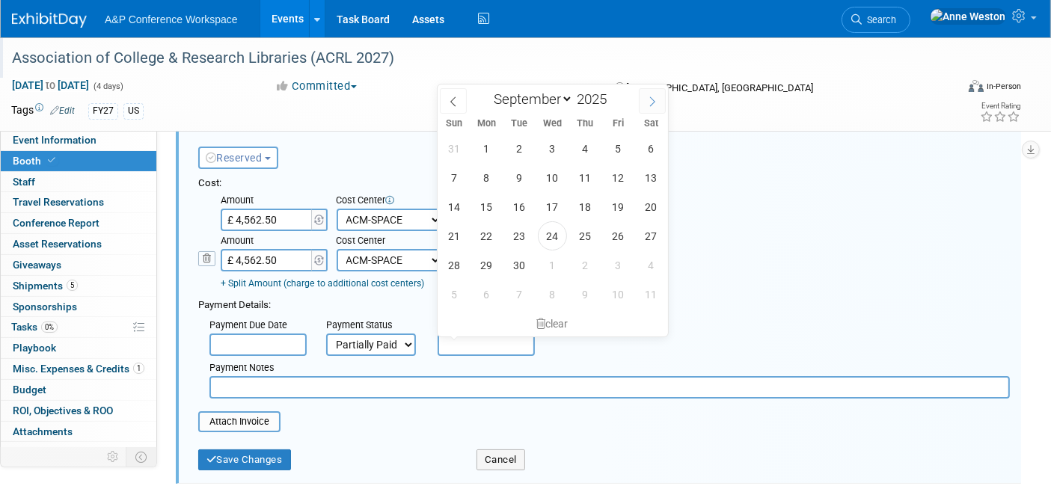
click at [648, 93] on span at bounding box center [652, 100] width 27 height 25
select select "10"
click at [581, 245] on span "20" at bounding box center [585, 235] width 29 height 29
type input "Nov 20, 2025"
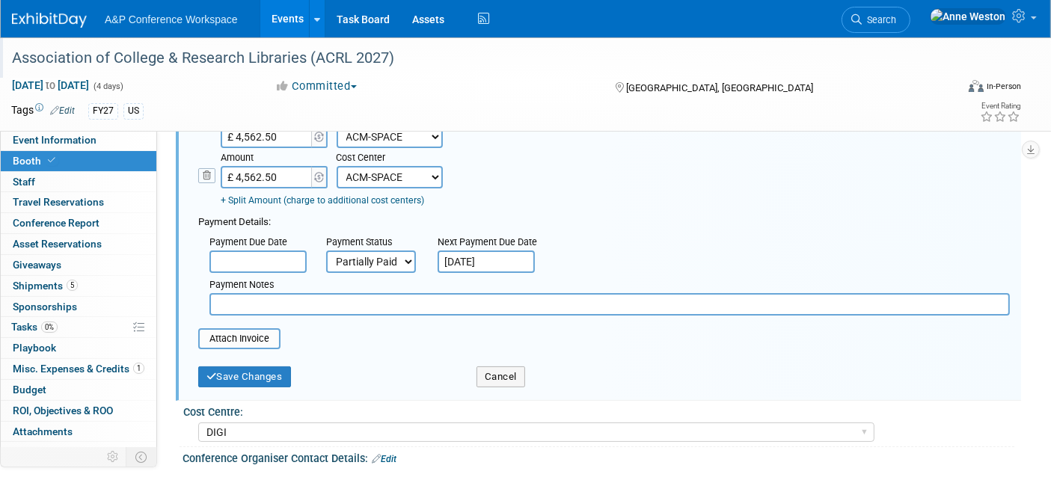
scroll to position [249, 0]
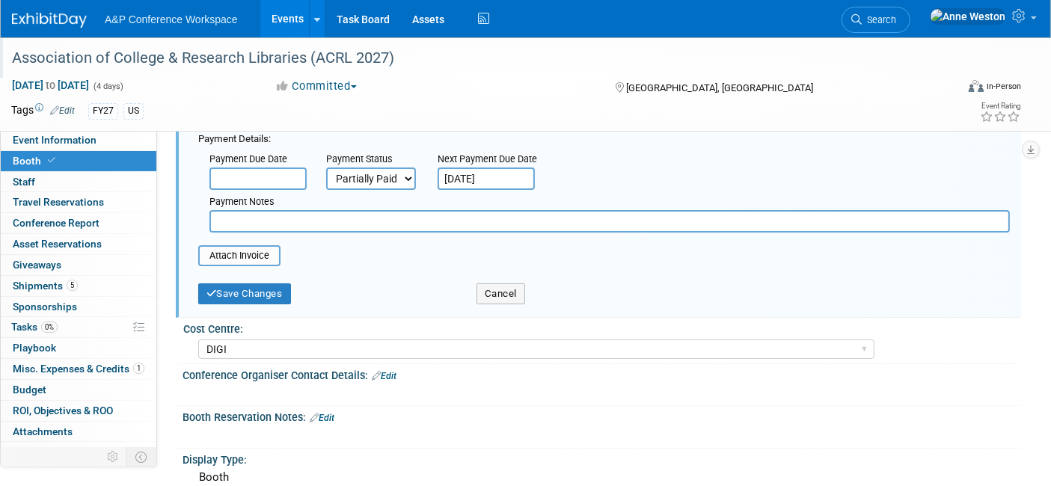
click at [248, 222] on input "text" at bounding box center [609, 221] width 800 height 22
type input "Accrue to FY28"
click at [253, 285] on button "Save Changes" at bounding box center [244, 293] width 93 height 21
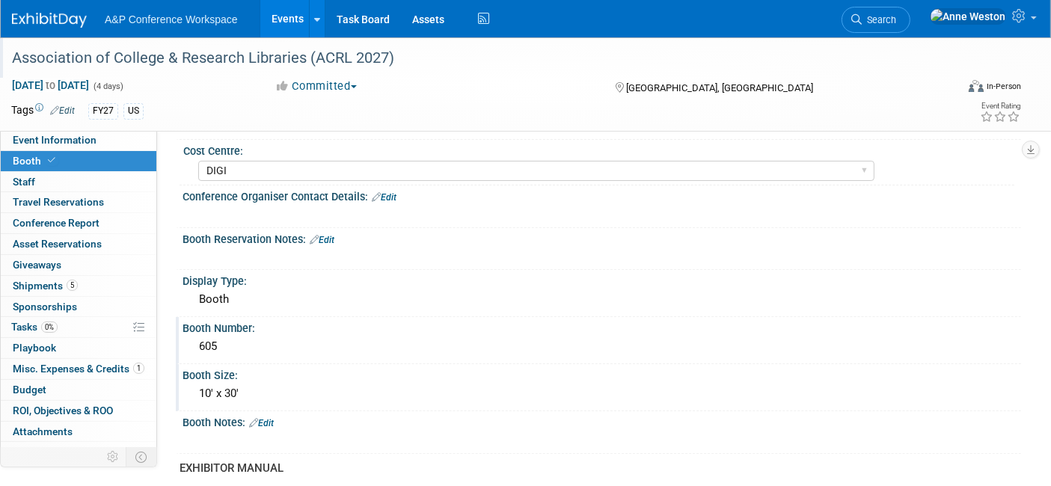
scroll to position [0, 0]
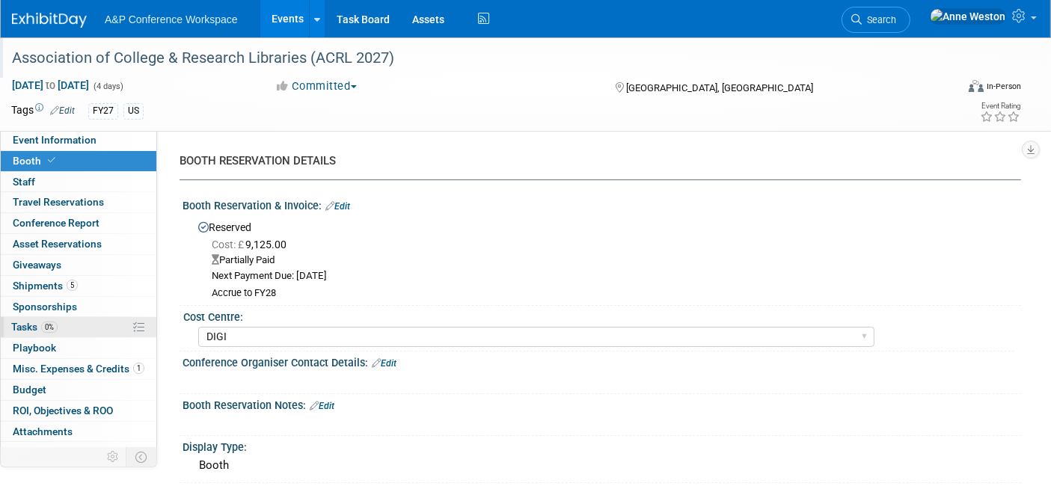
click at [49, 323] on span "0%" at bounding box center [49, 327] width 16 height 11
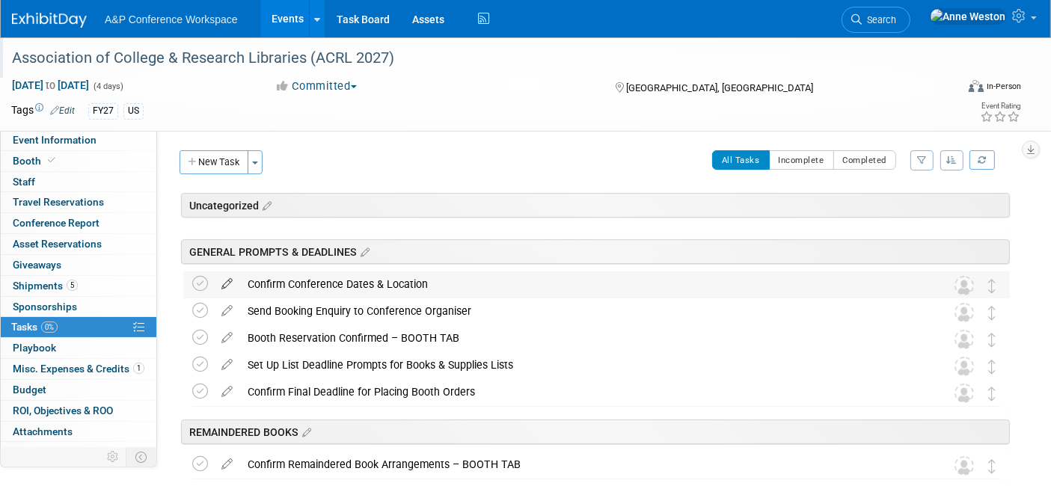
click at [230, 280] on icon at bounding box center [227, 280] width 26 height 19
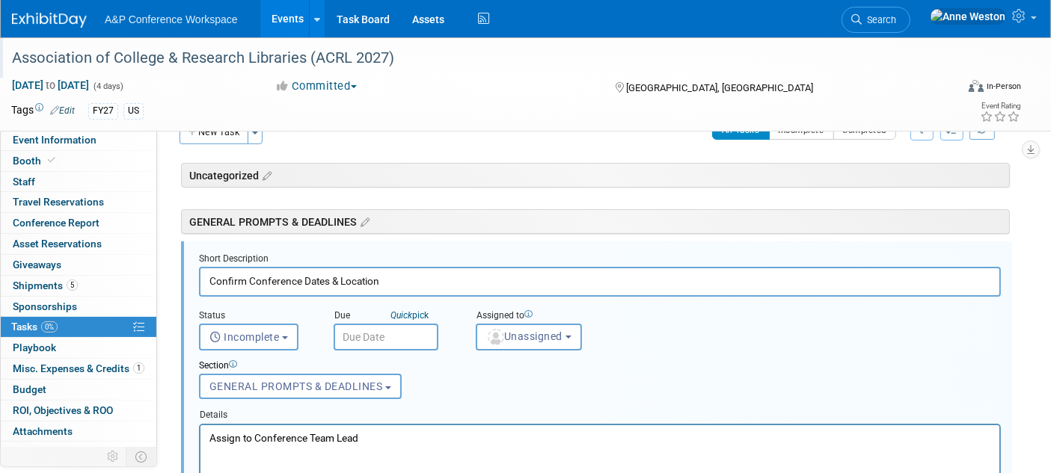
scroll to position [52, 0]
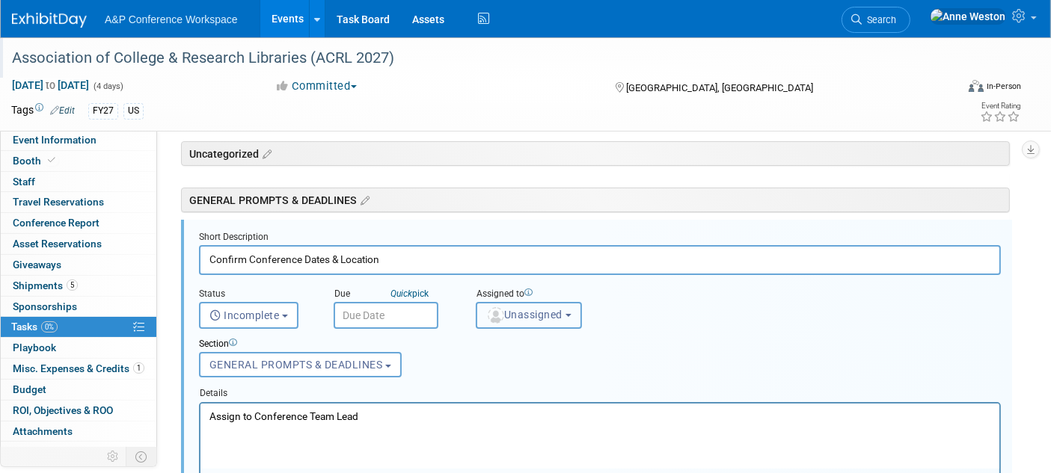
click at [527, 312] on span "Unassigned" at bounding box center [524, 315] width 76 height 12
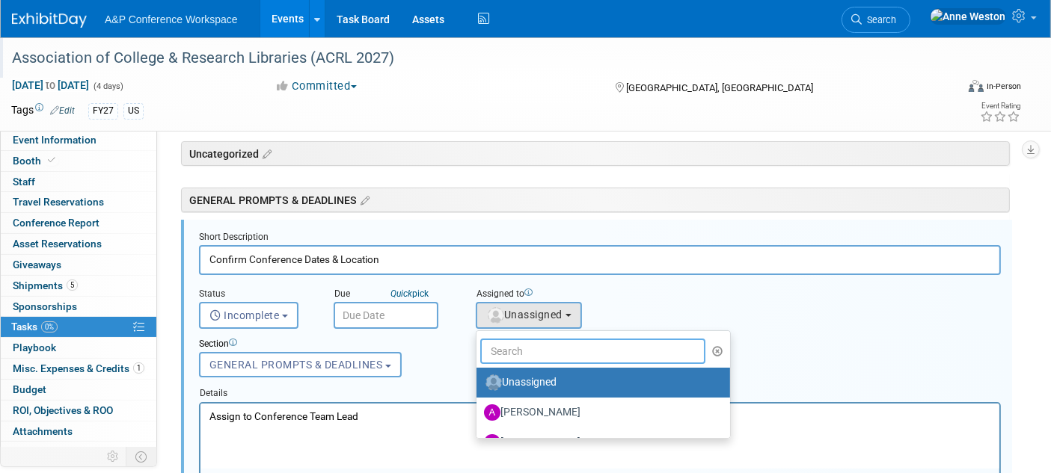
click at [510, 352] on input "text" at bounding box center [592, 351] width 225 height 25
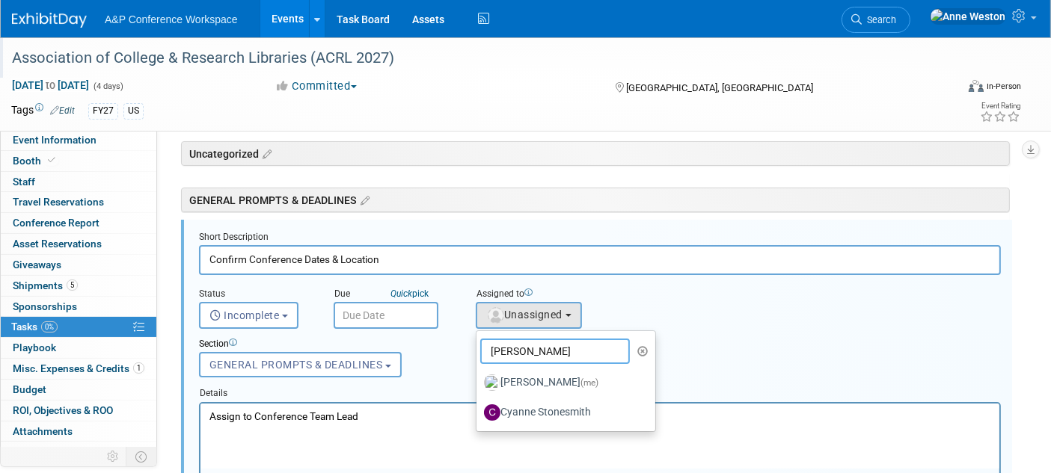
type input "Anne"
click at [510, 379] on label "Anne Weston (me)" at bounding box center [562, 383] width 156 height 24
click at [479, 379] on input "Anne Weston (me)" at bounding box center [474, 381] width 10 height 10
select select "c29719a7-47ff-44fe-b37a-21211f595519"
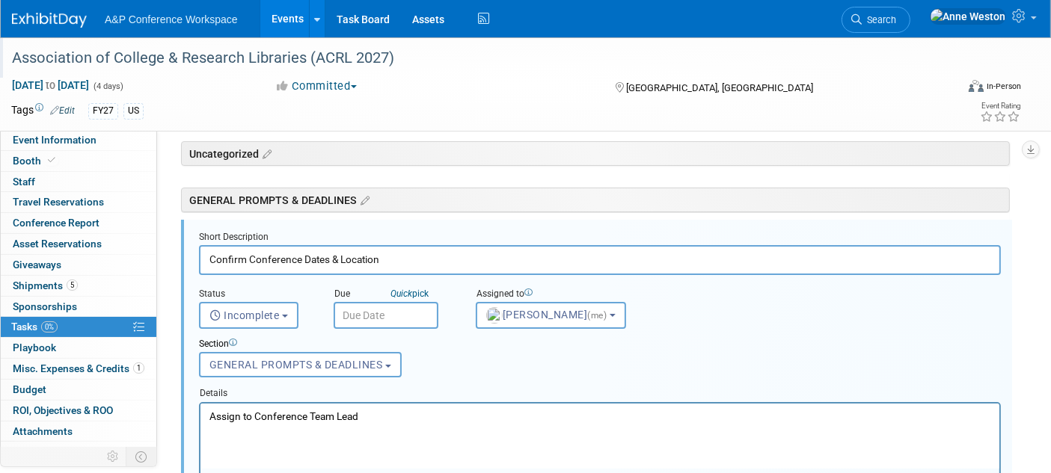
click at [351, 313] on input "text" at bounding box center [386, 315] width 105 height 27
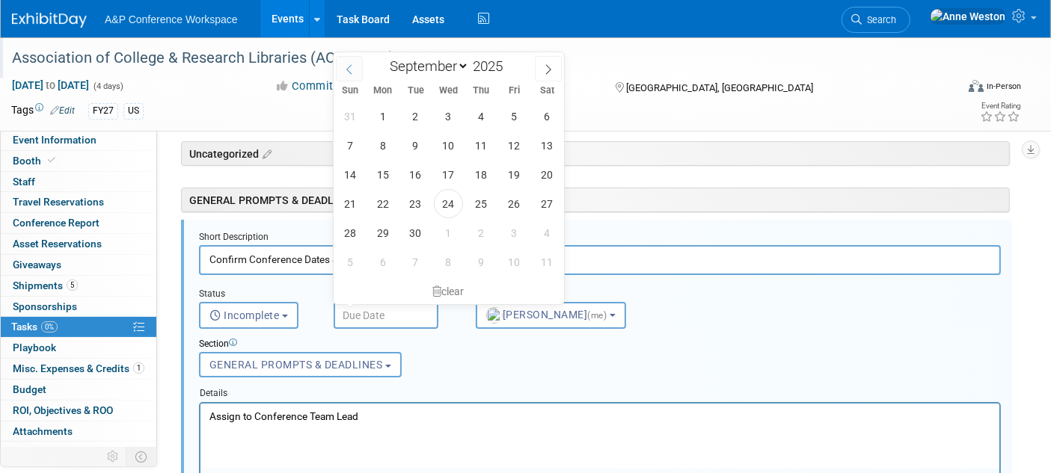
click at [348, 67] on icon at bounding box center [349, 69] width 10 height 10
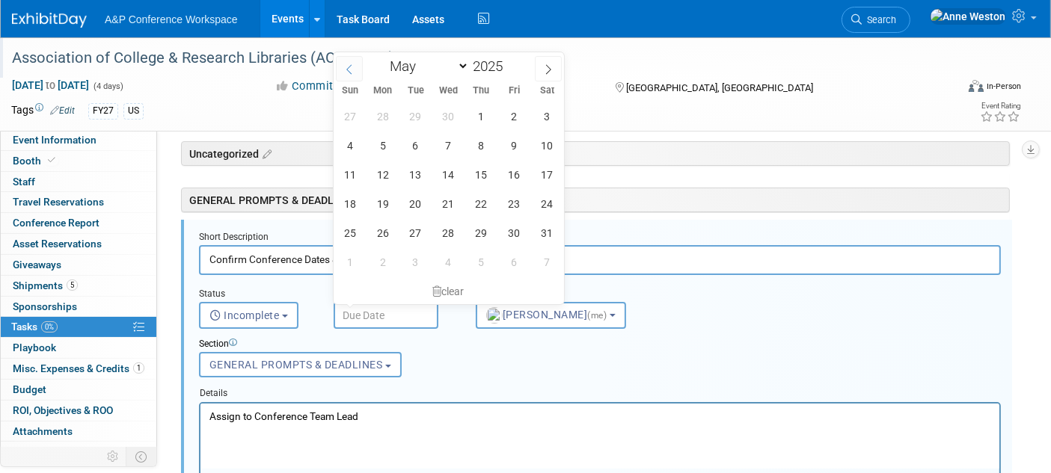
select select "3"
click at [458, 227] on span "30" at bounding box center [448, 232] width 29 height 29
type input "Apr 30, 2025"
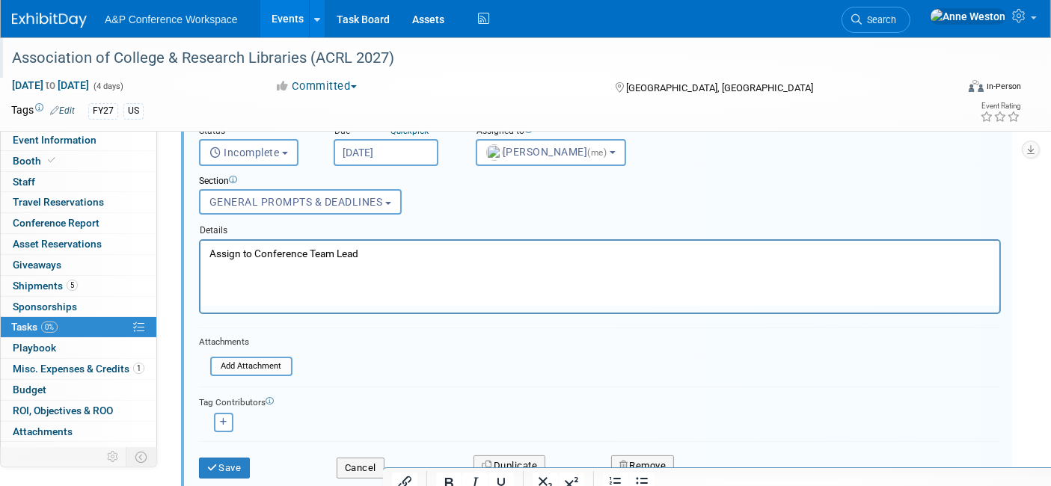
scroll to position [218, 0]
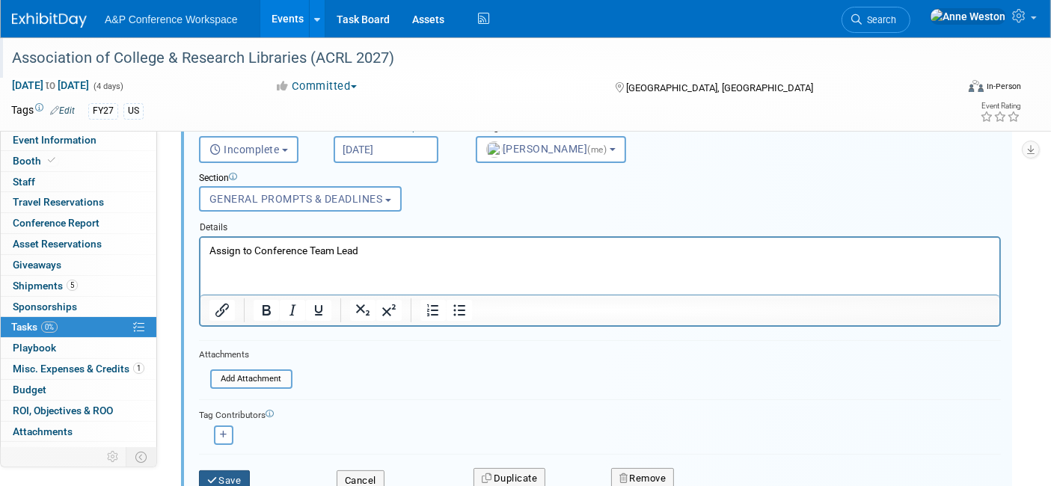
click at [229, 470] on button "Save" at bounding box center [224, 480] width 51 height 21
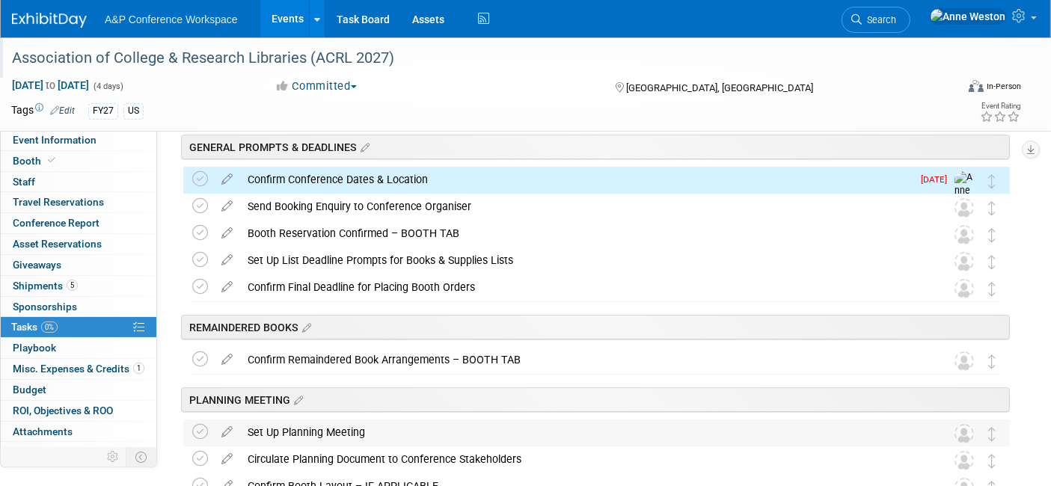
scroll to position [0, 0]
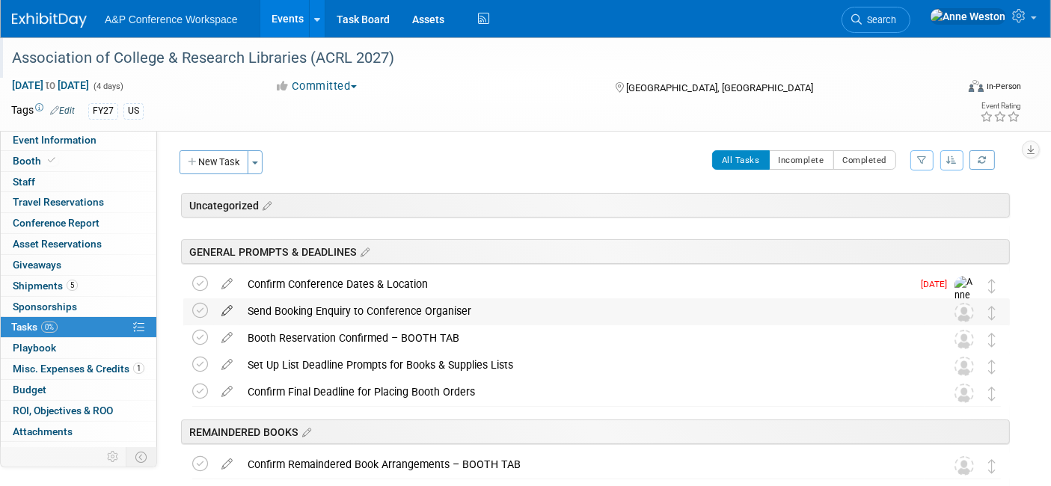
click at [225, 306] on icon at bounding box center [227, 307] width 26 height 19
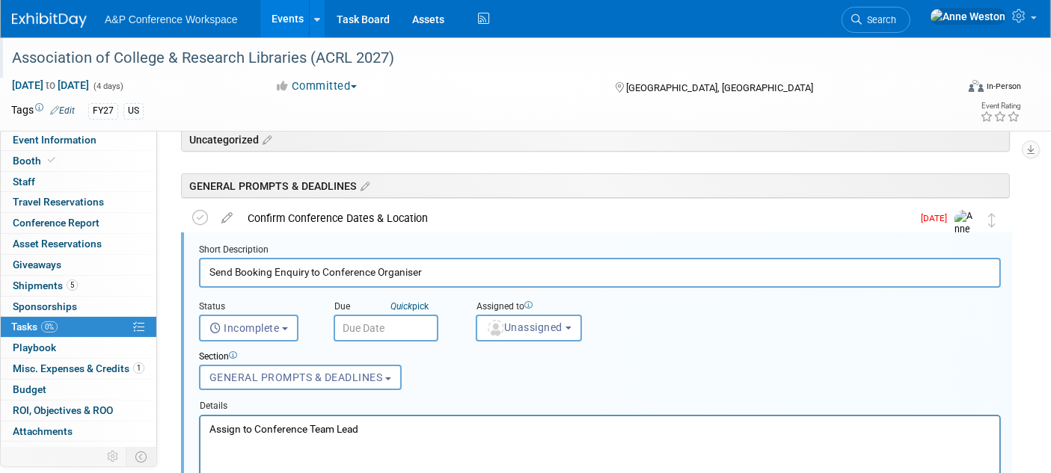
scroll to position [79, 0]
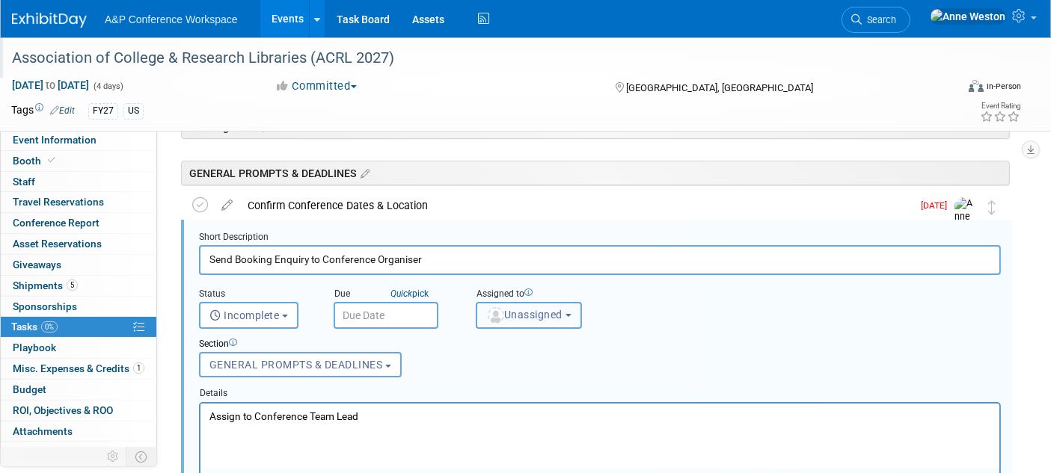
click at [504, 311] on span "Unassigned" at bounding box center [524, 315] width 76 height 12
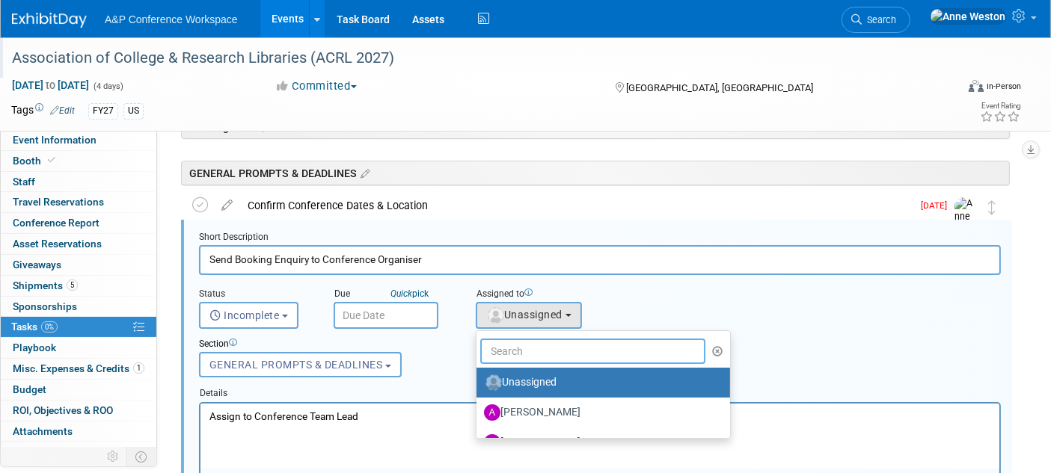
click at [521, 353] on input "text" at bounding box center [592, 351] width 225 height 25
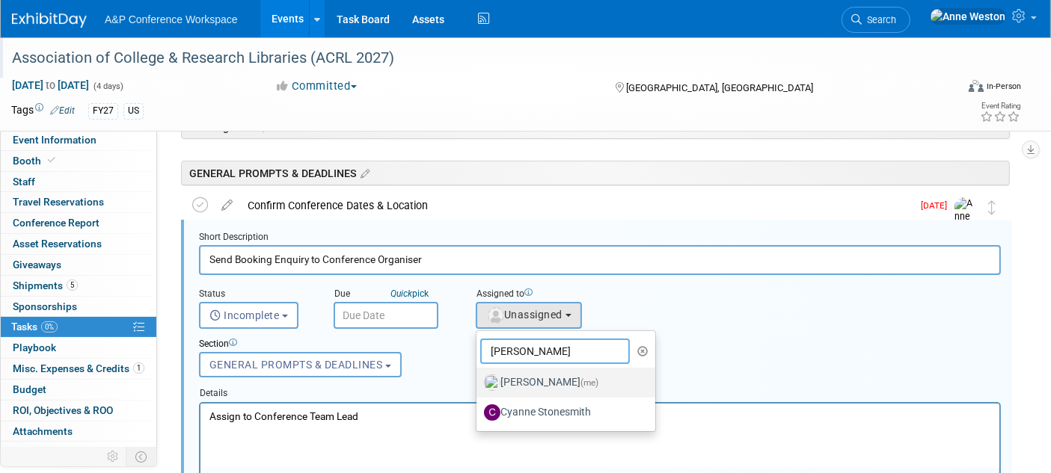
type input "Anne"
click at [523, 381] on label "Anne Weston (me)" at bounding box center [562, 383] width 156 height 24
click at [479, 381] on input "Anne Weston (me)" at bounding box center [474, 381] width 10 height 10
select select "c29719a7-47ff-44fe-b37a-21211f595519"
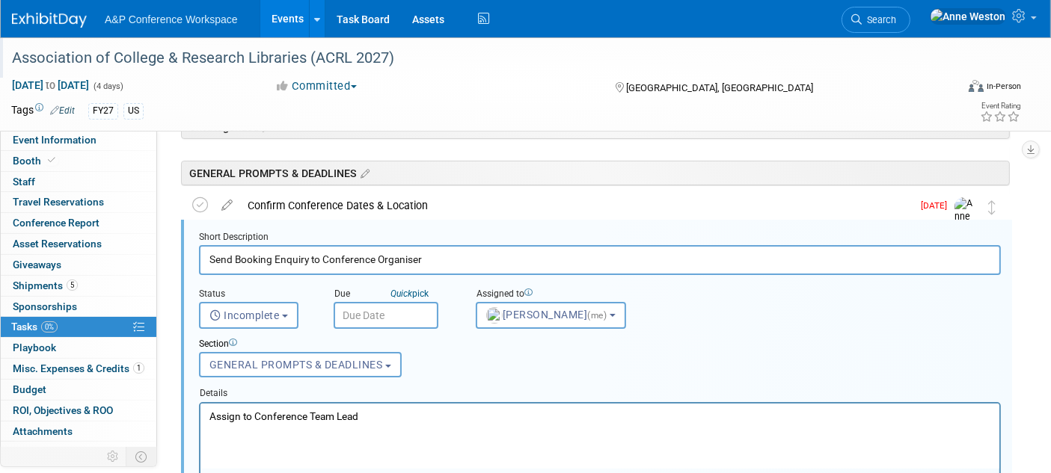
click at [359, 314] on input "text" at bounding box center [386, 315] width 105 height 27
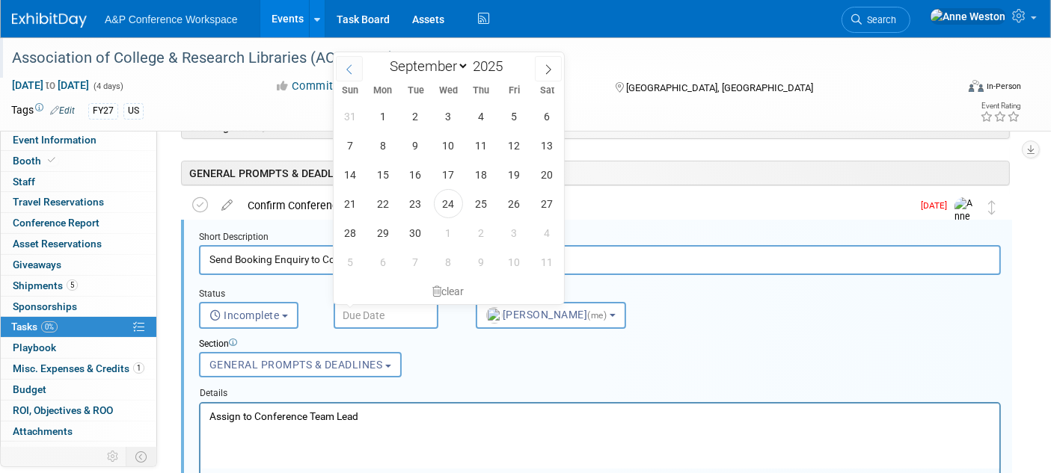
click at [345, 61] on span at bounding box center [349, 68] width 27 height 25
click at [352, 62] on span at bounding box center [349, 68] width 27 height 25
click at [347, 67] on icon at bounding box center [348, 69] width 5 height 10
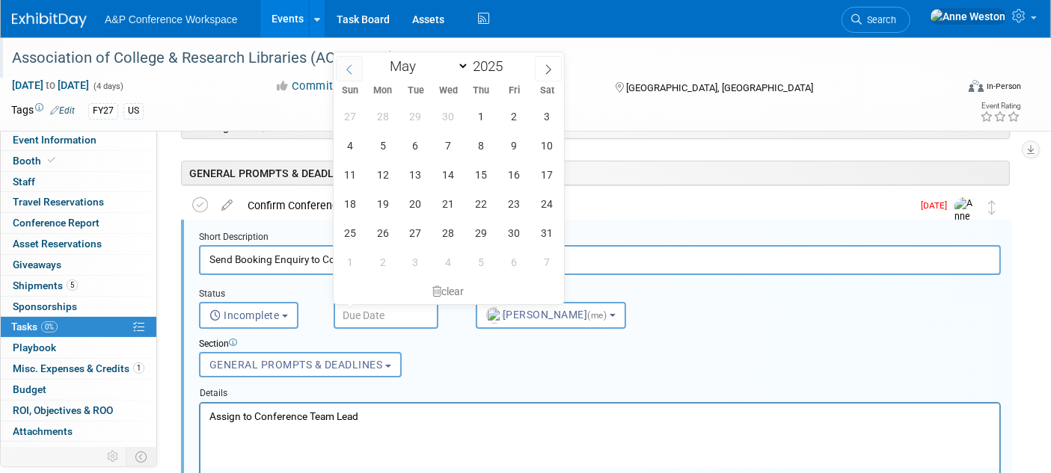
select select "3"
click at [449, 227] on span "30" at bounding box center [448, 232] width 29 height 29
type input "Apr 30, 2025"
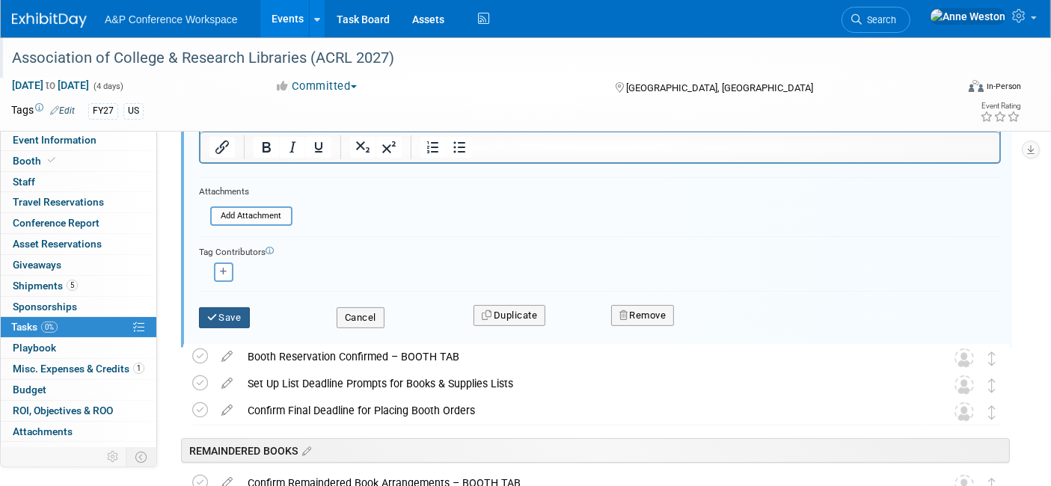
scroll to position [411, 0]
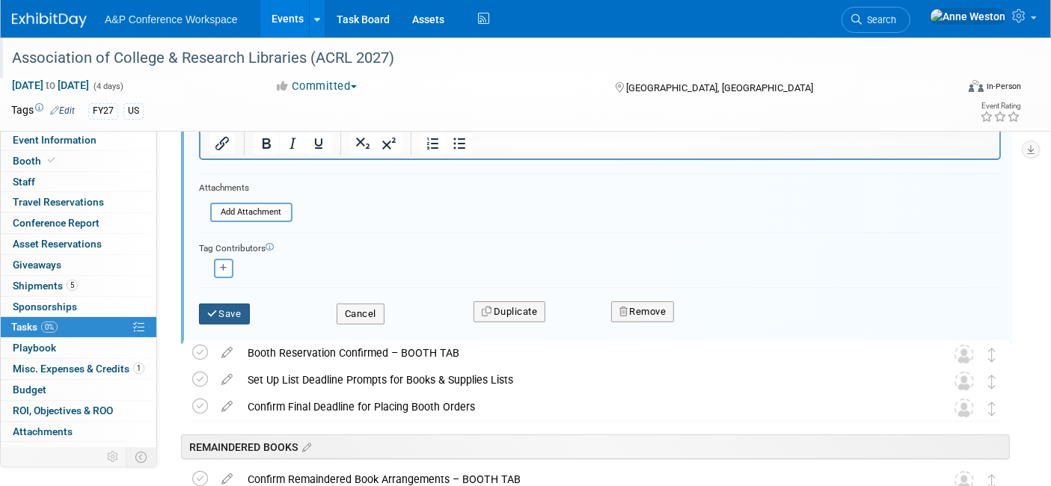
click at [225, 304] on button "Save" at bounding box center [224, 314] width 51 height 21
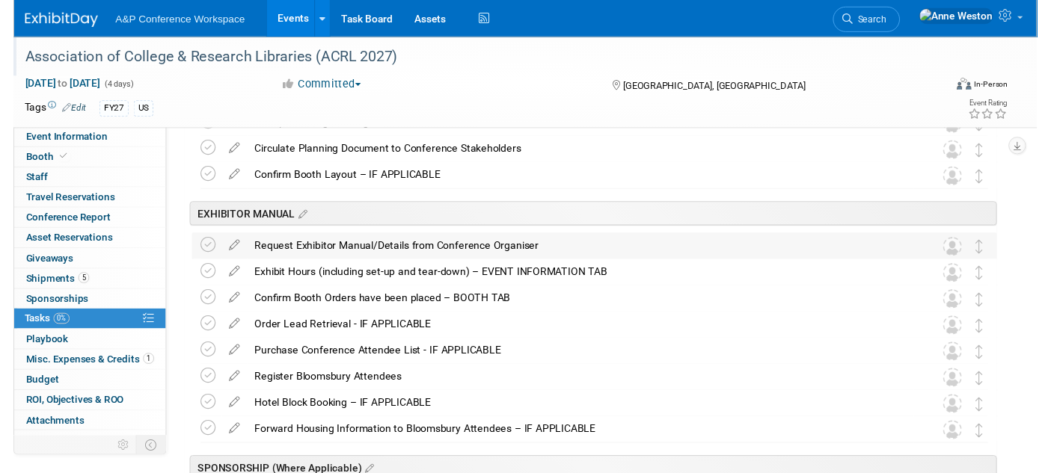
scroll to position [79, 0]
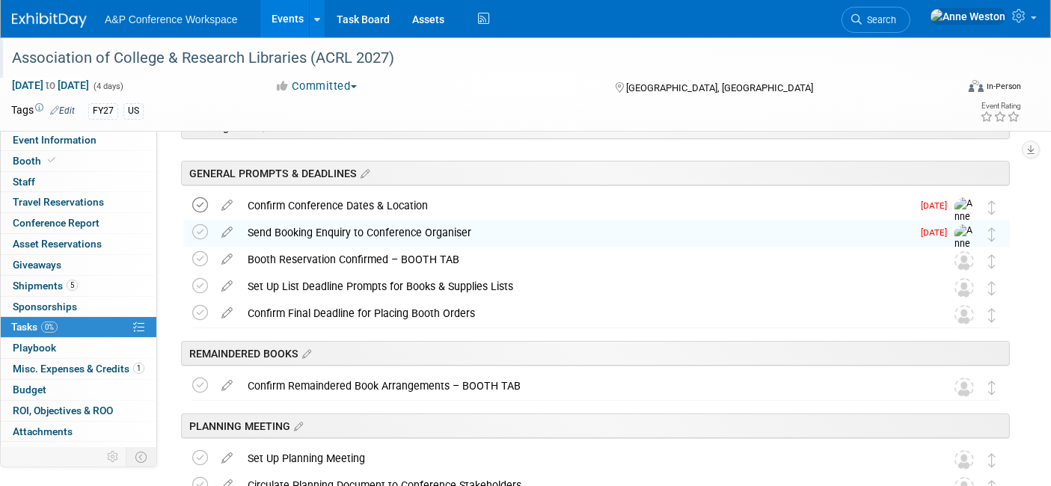
click at [196, 202] on icon at bounding box center [200, 205] width 16 height 16
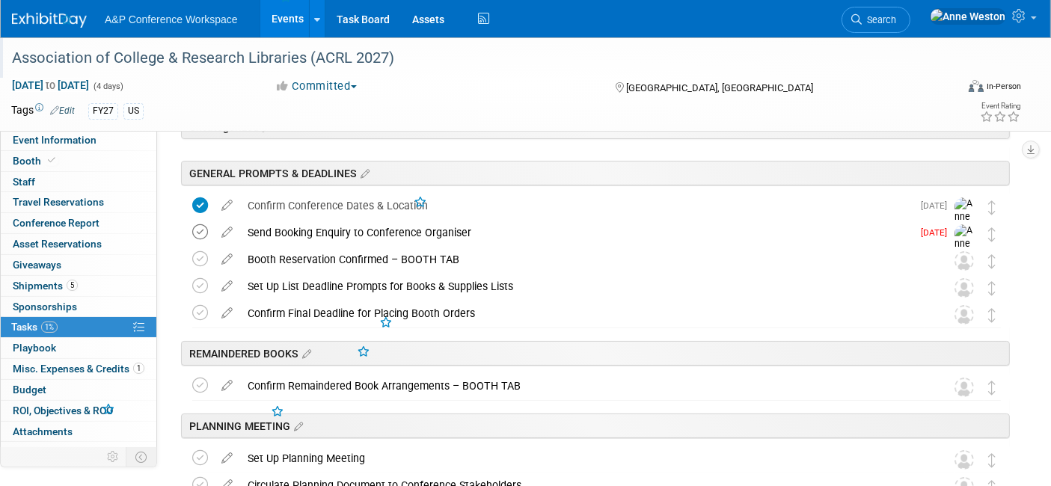
click at [200, 228] on icon at bounding box center [200, 232] width 16 height 16
click at [224, 255] on icon at bounding box center [227, 256] width 26 height 19
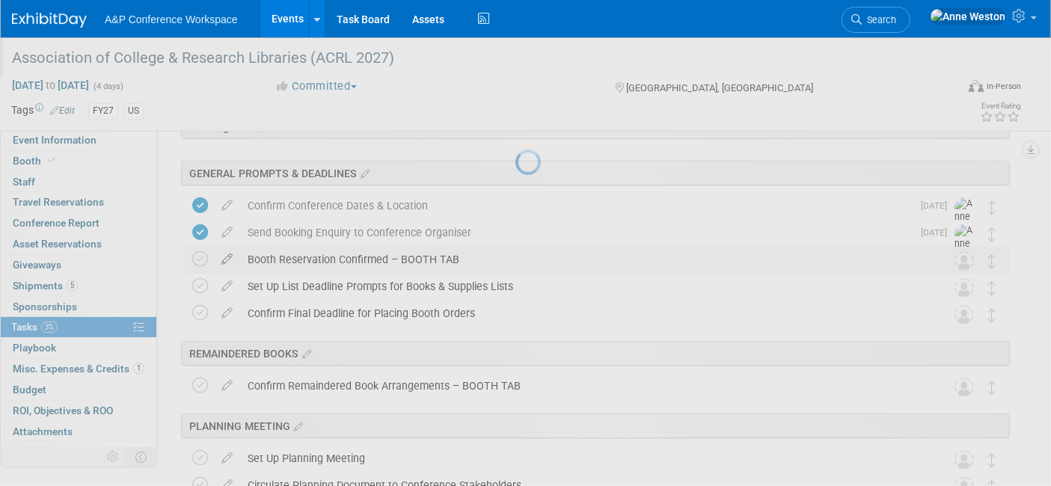
select select "8"
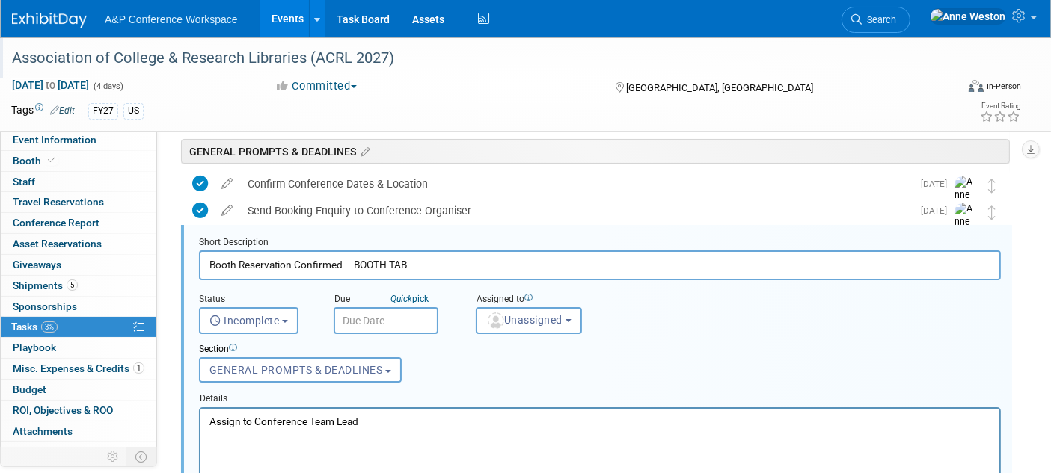
scroll to position [106, 0]
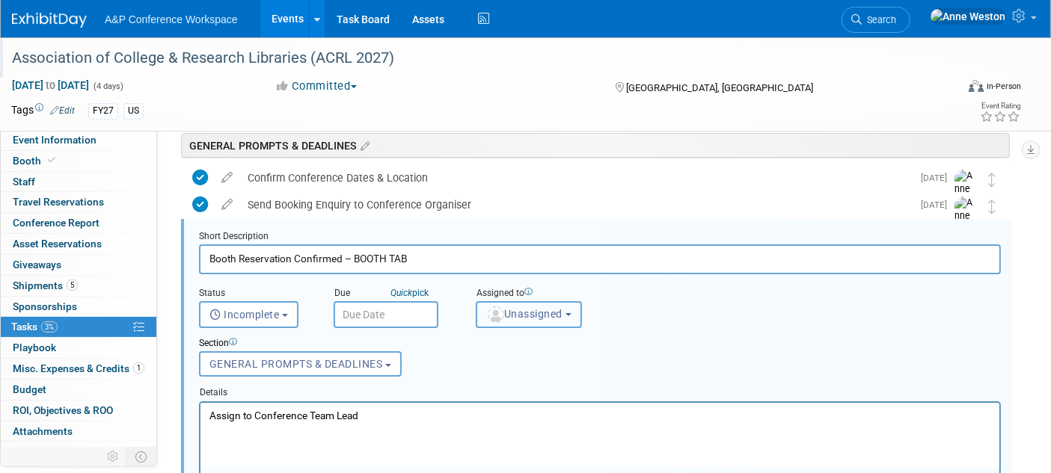
click at [509, 304] on button "Unassigned" at bounding box center [529, 314] width 106 height 27
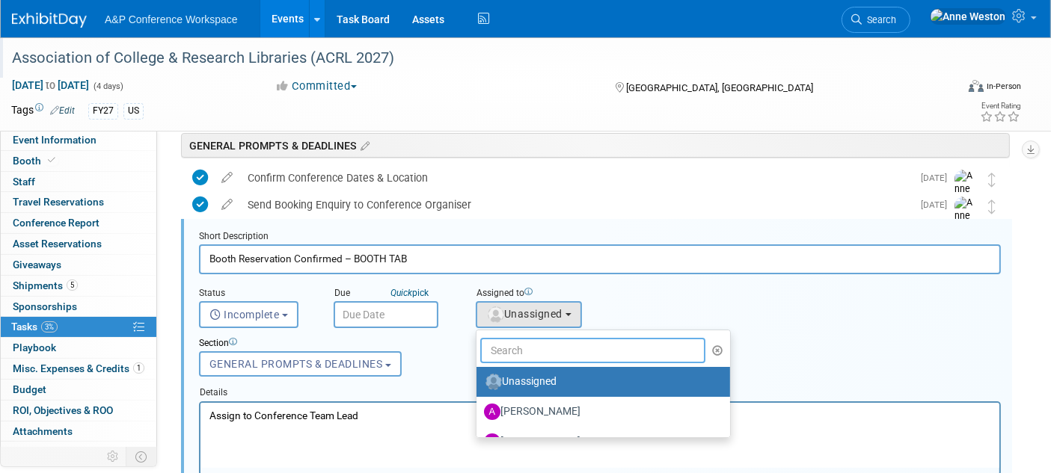
click at [521, 338] on input "text" at bounding box center [592, 350] width 225 height 25
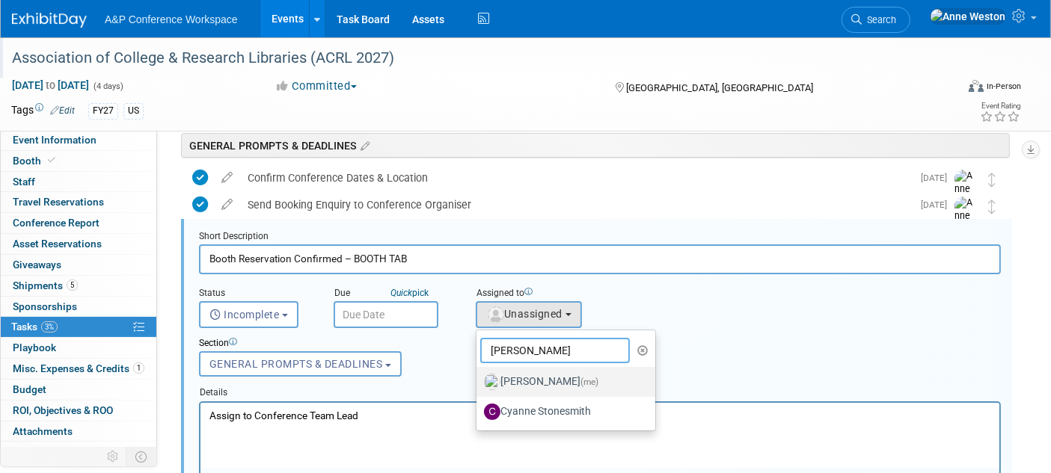
type input "Anne"
click at [530, 379] on label "Anne Weston (me)" at bounding box center [562, 382] width 156 height 24
click at [479, 379] on input "Anne Weston (me)" at bounding box center [474, 380] width 10 height 10
select select "c29719a7-47ff-44fe-b37a-21211f595519"
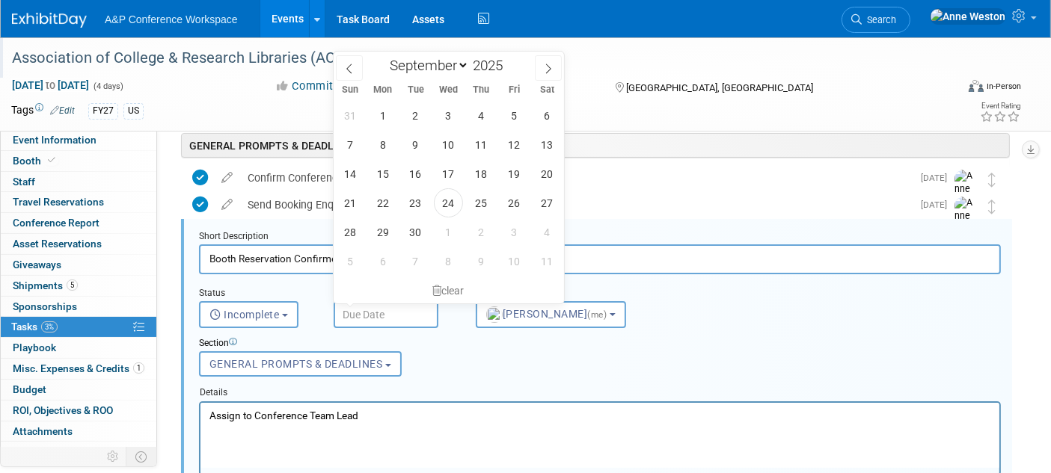
click at [361, 316] on input "text" at bounding box center [386, 314] width 105 height 27
click at [344, 61] on span at bounding box center [349, 67] width 27 height 25
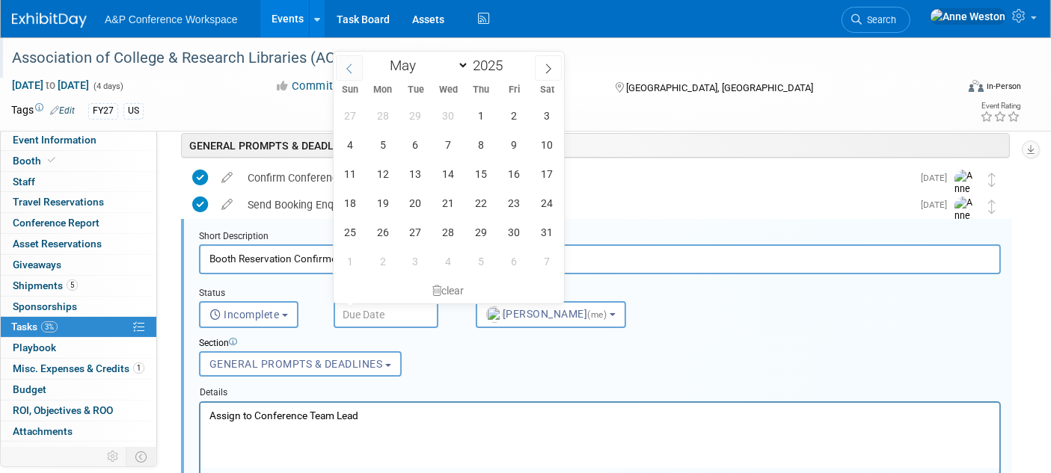
click at [344, 61] on span at bounding box center [349, 67] width 27 height 25
select select "3"
click at [450, 230] on span "30" at bounding box center [448, 232] width 29 height 29
type input "Apr 30, 2025"
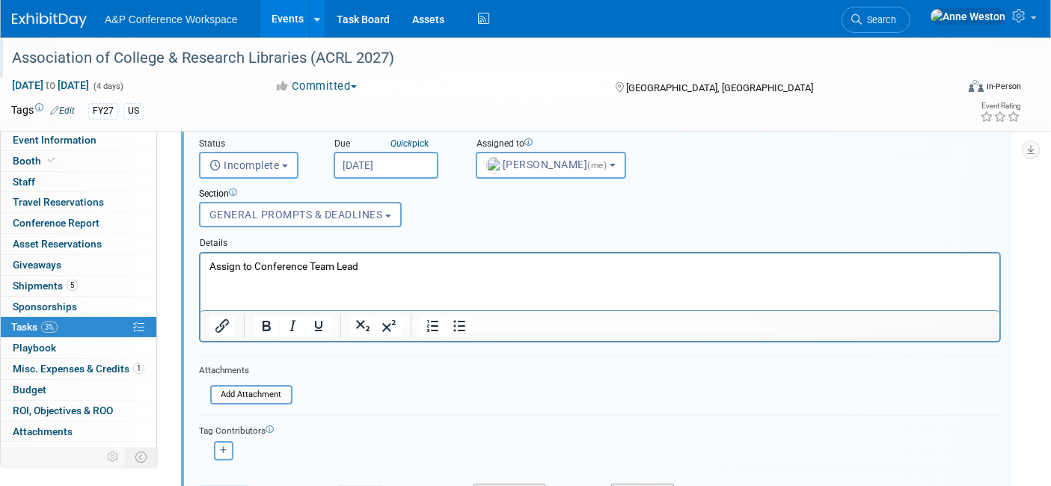
scroll to position [272, 0]
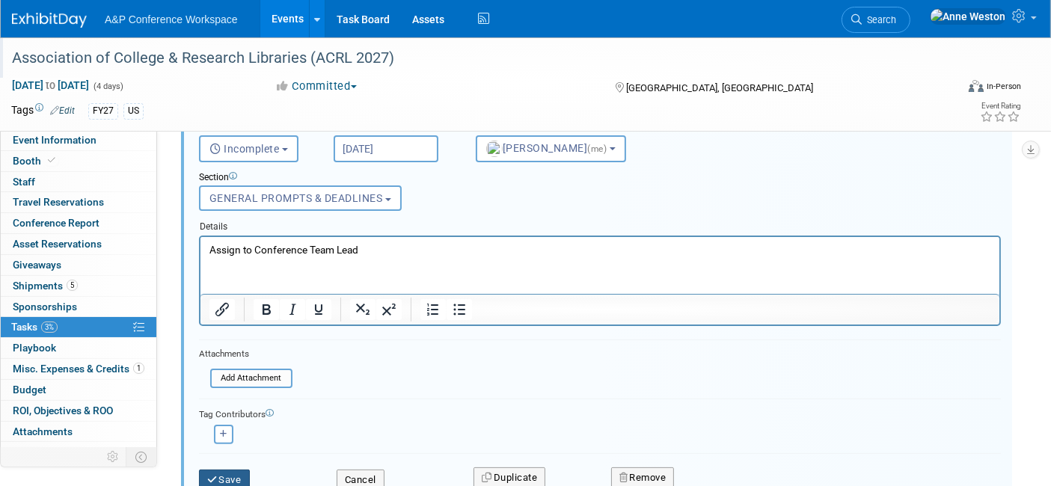
click at [233, 473] on button "Save" at bounding box center [224, 480] width 51 height 21
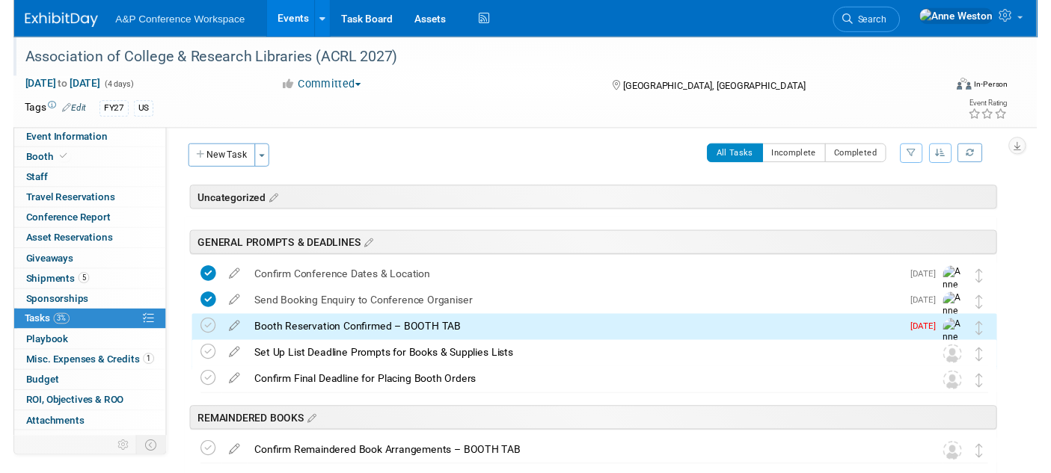
scroll to position [0, 0]
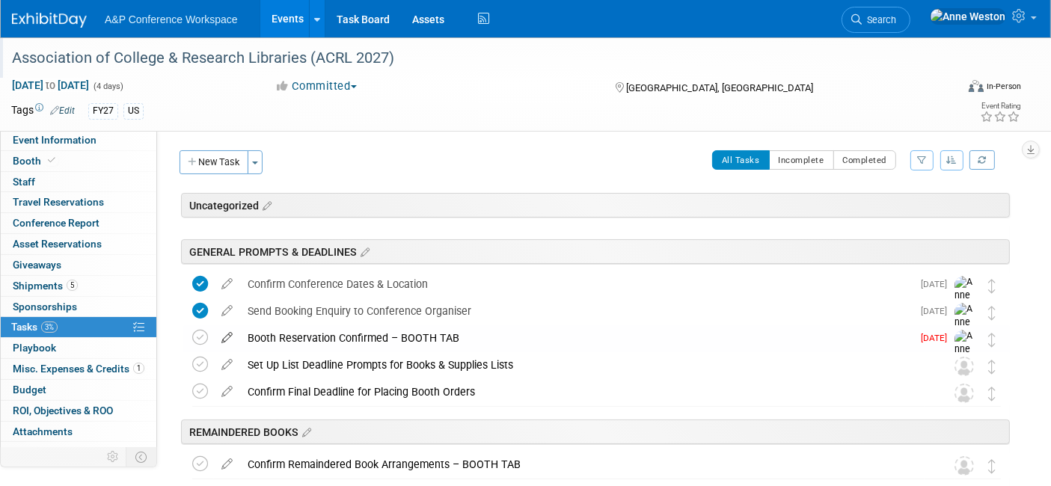
click at [214, 332] on icon at bounding box center [227, 334] width 26 height 19
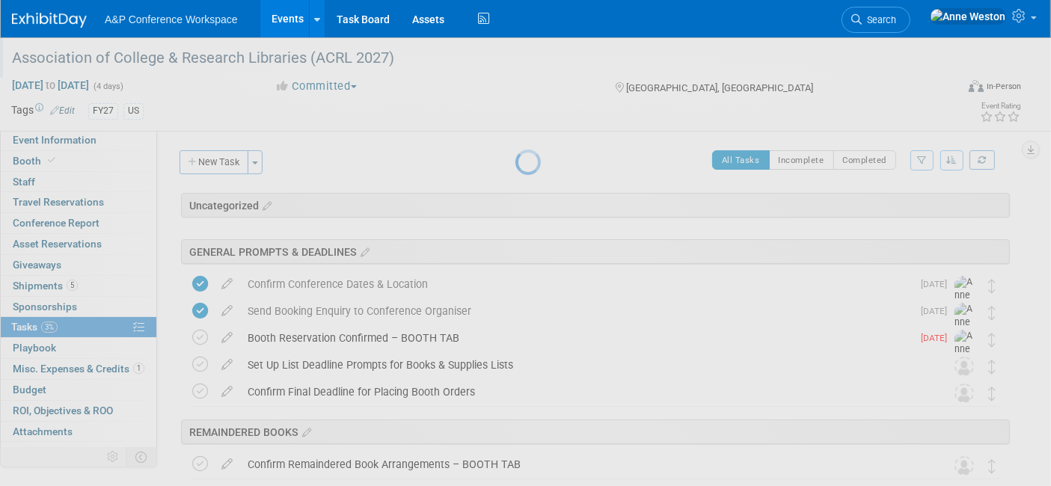
click at [515, 335] on div at bounding box center [525, 243] width 21 height 486
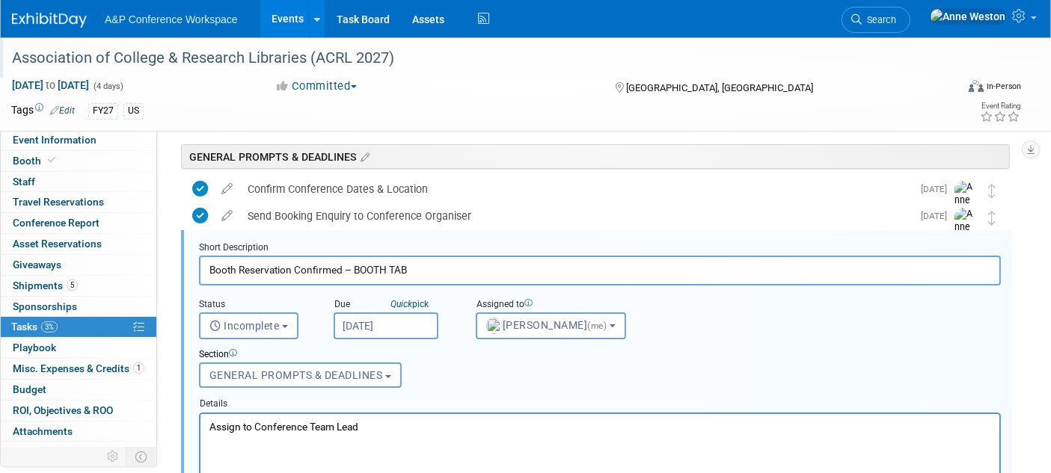
scroll to position [106, 0]
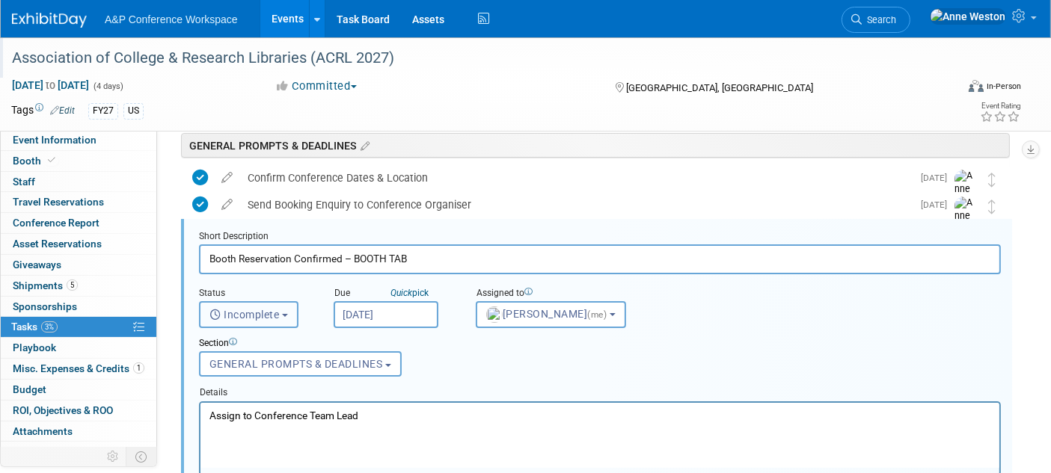
click at [267, 313] on span "Incomplete" at bounding box center [244, 315] width 70 height 12
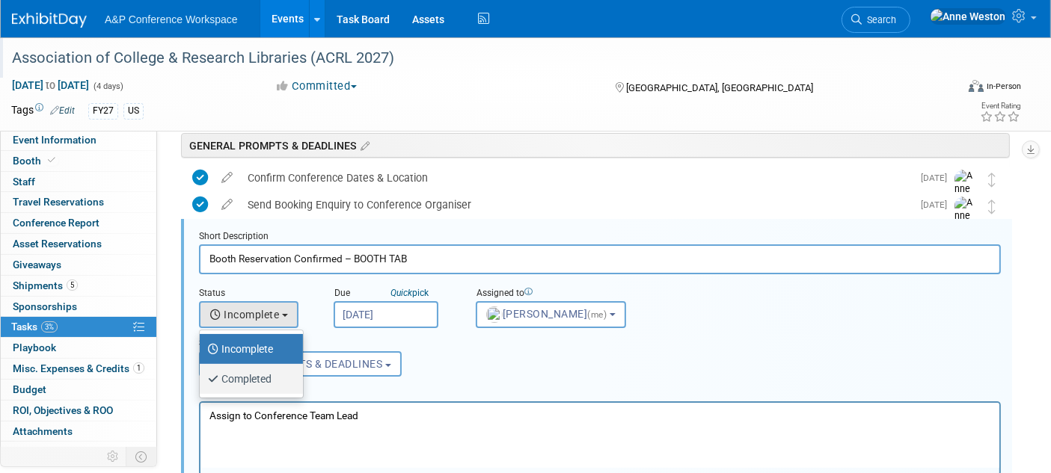
click at [246, 377] on label "Completed" at bounding box center [247, 379] width 81 height 24
click at [202, 377] on input "Completed" at bounding box center [197, 377] width 10 height 10
select select "3"
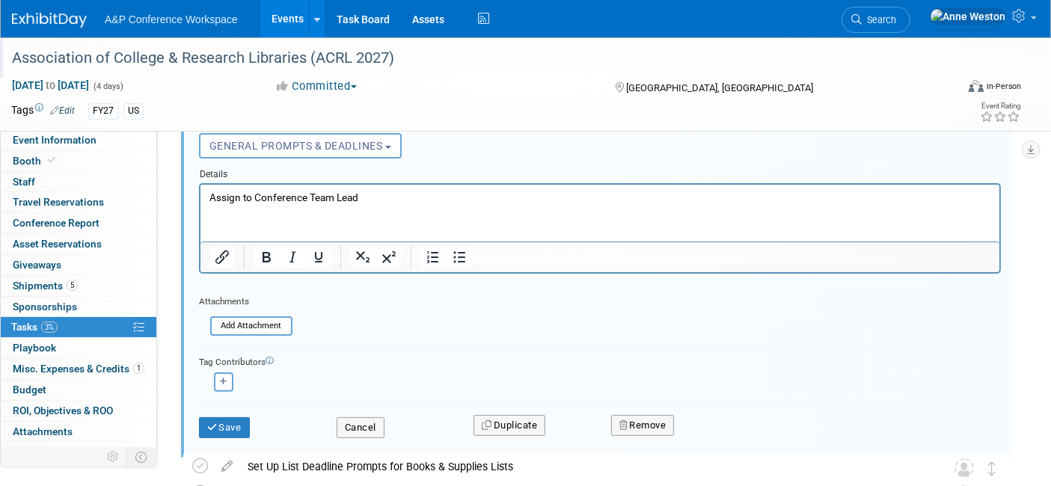
scroll to position [355, 0]
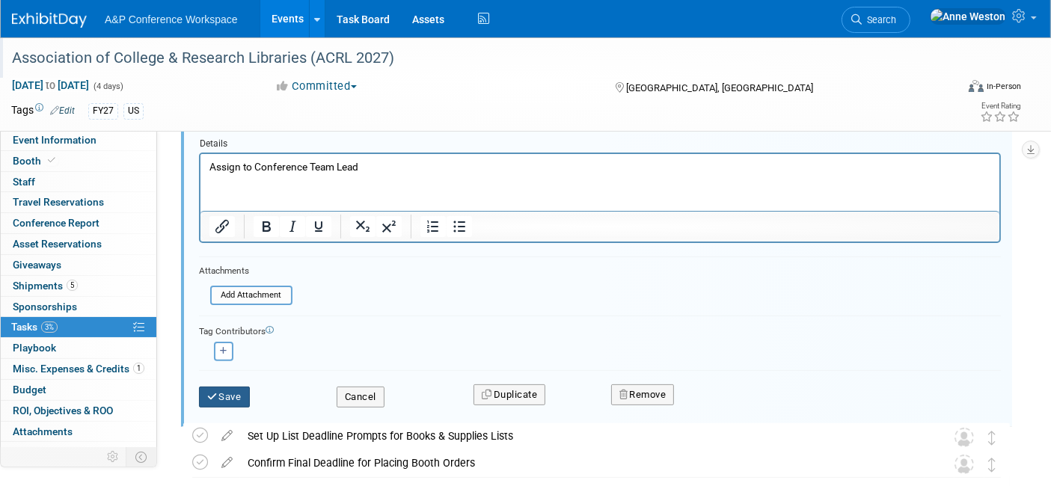
click at [218, 398] on button "Save" at bounding box center [224, 397] width 51 height 21
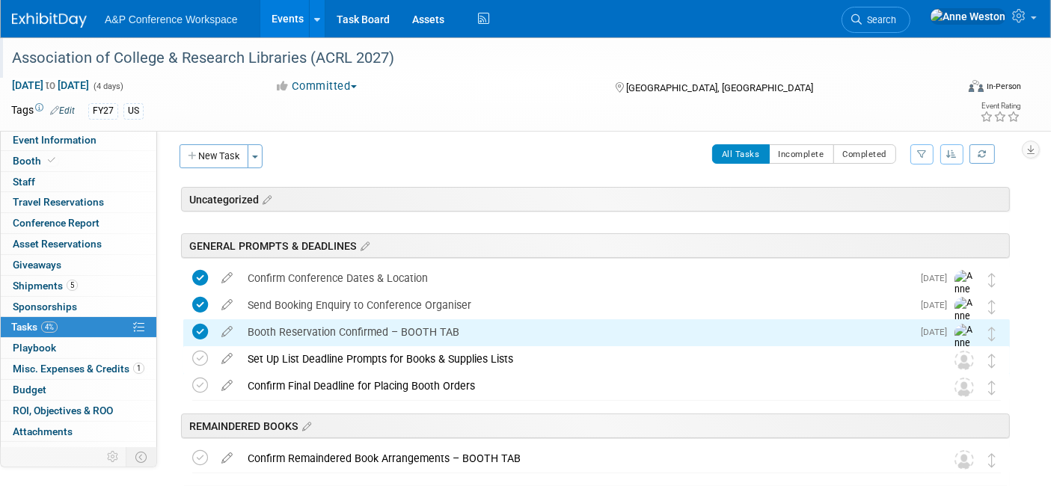
scroll to position [0, 0]
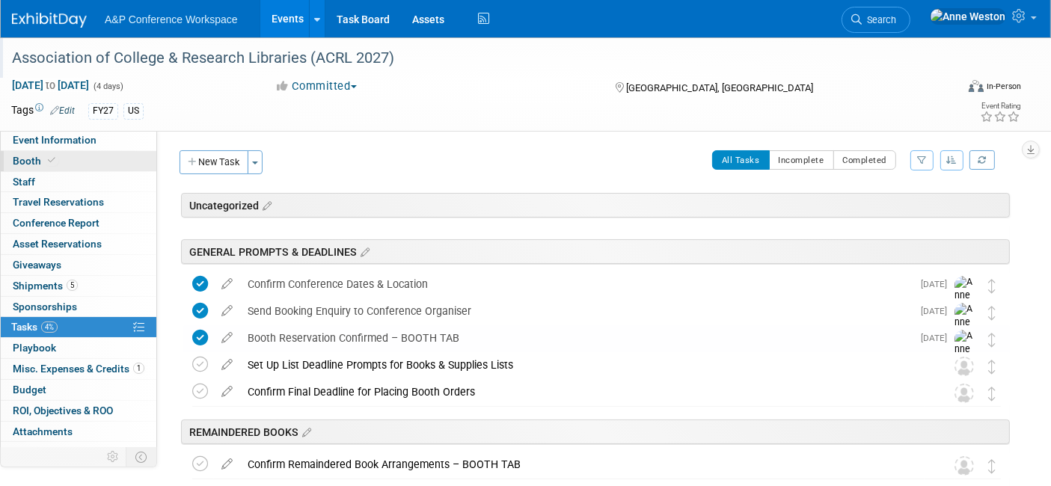
click at [49, 156] on icon at bounding box center [51, 160] width 7 height 8
select select "DIGI"
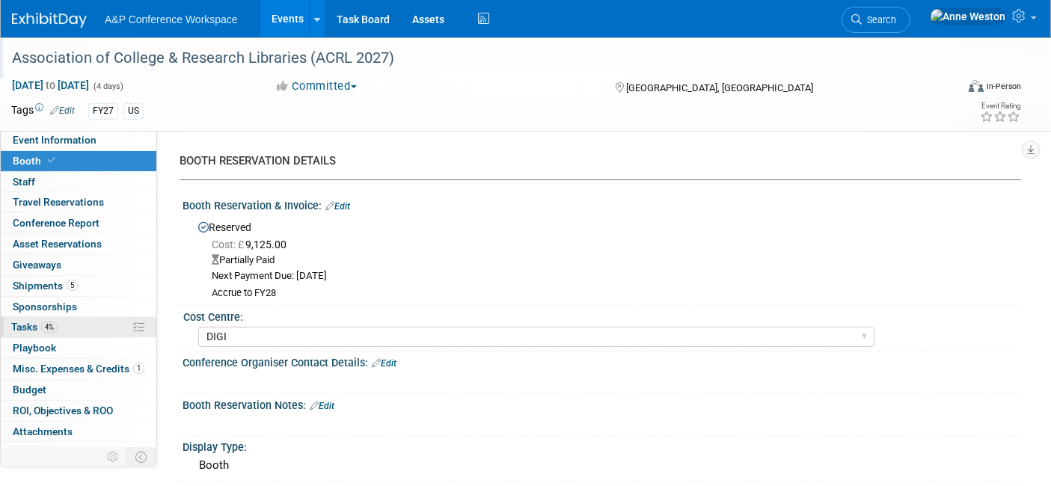
click at [54, 325] on span "4%" at bounding box center [49, 327] width 16 height 11
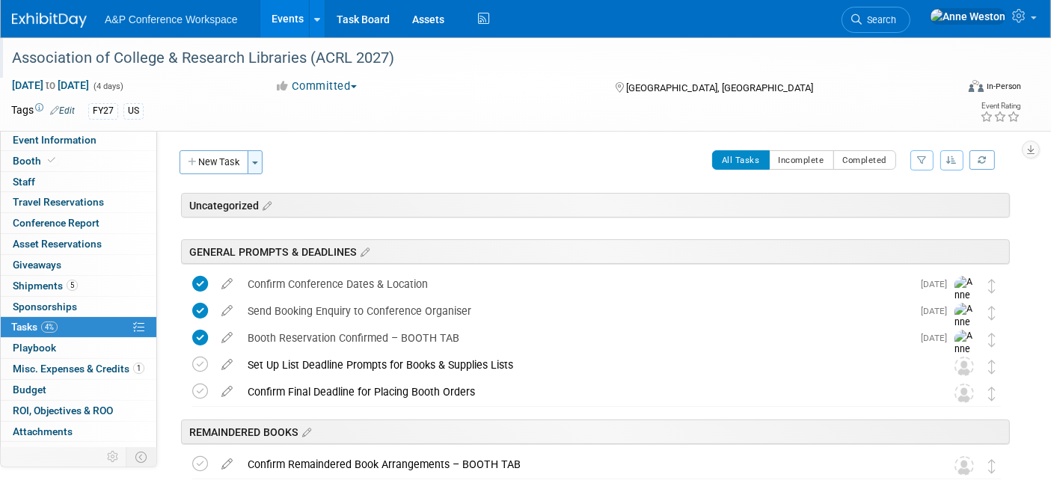
click at [257, 159] on button "Toggle Dropdown" at bounding box center [255, 162] width 15 height 24
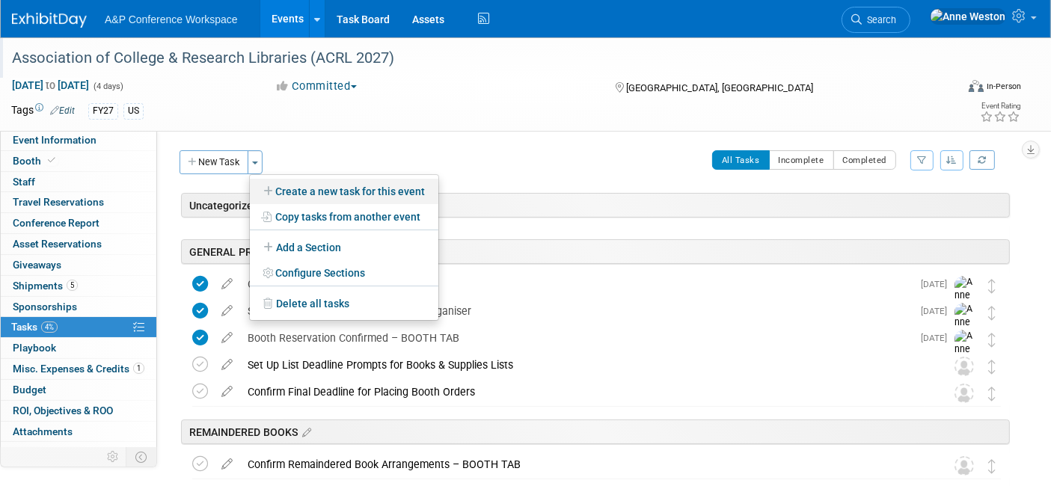
click at [309, 188] on link "Create a new task for this event" at bounding box center [344, 191] width 188 height 25
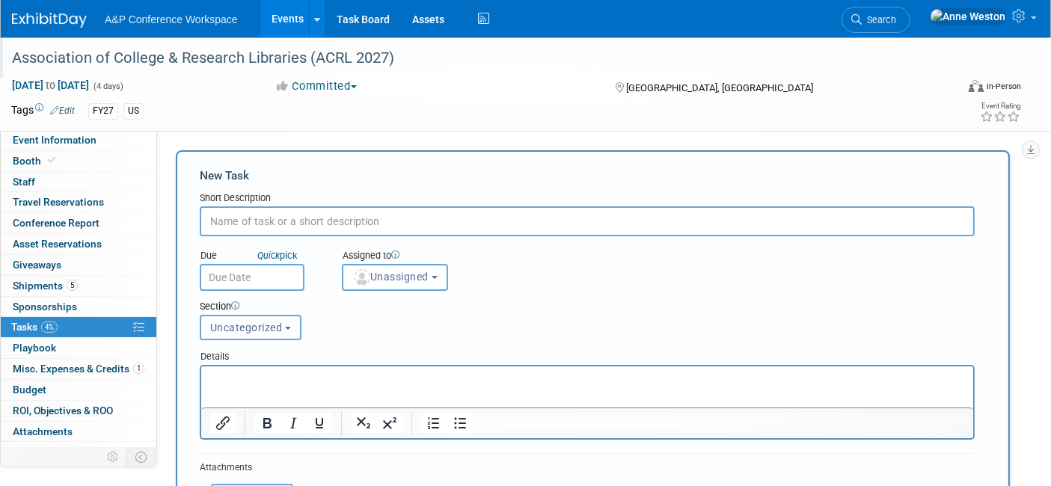
click at [242, 324] on span "Uncategorized" at bounding box center [246, 328] width 73 height 12
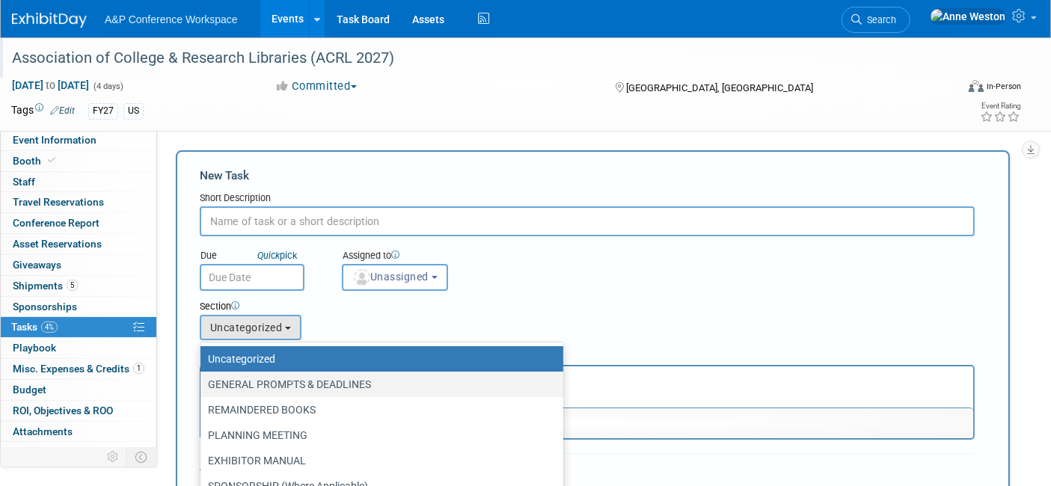
click at [258, 377] on label "GENERAL PROMPTS & DEADLINES" at bounding box center [378, 384] width 340 height 19
click at [203, 380] on input "GENERAL PROMPTS & DEADLINES" at bounding box center [198, 385] width 10 height 10
select select "11275438"
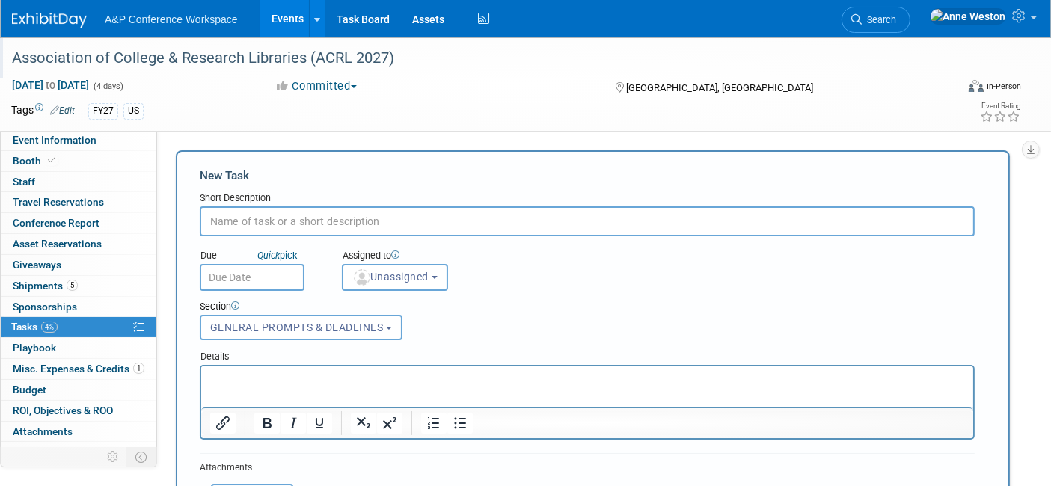
click at [252, 221] on input "text" at bounding box center [587, 221] width 775 height 30
type input "B"
type input "A"
click at [278, 225] on input "Pay Remaining Booth Fee" at bounding box center [587, 221] width 775 height 30
click at [328, 218] on input "Pay Remaining Balance: Booth Fee" at bounding box center [587, 221] width 775 height 30
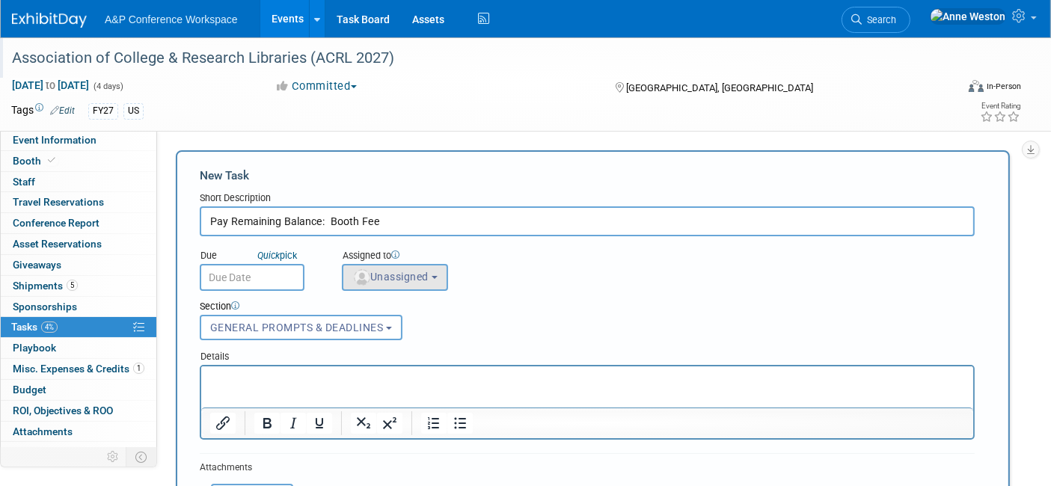
type input "Pay Remaining Balance: Booth Fee"
click at [381, 281] on button "Unassigned" at bounding box center [395, 277] width 106 height 27
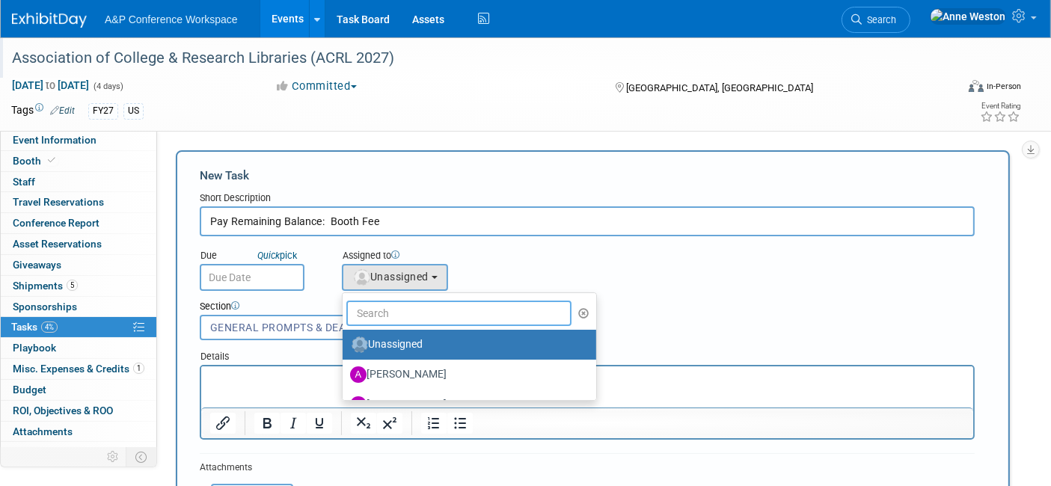
click at [393, 313] on input "text" at bounding box center [458, 313] width 225 height 25
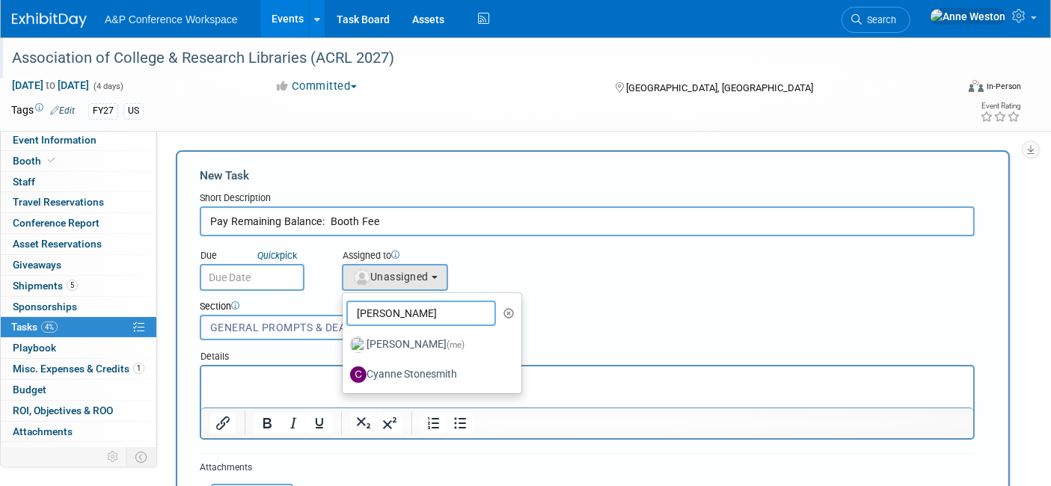
type input "Anne"
click at [382, 334] on label "Anne Weston (me)" at bounding box center [428, 345] width 156 height 24
click at [345, 338] on input "Anne Weston (me)" at bounding box center [340, 343] width 10 height 10
select select "c29719a7-47ff-44fe-b37a-21211f595519"
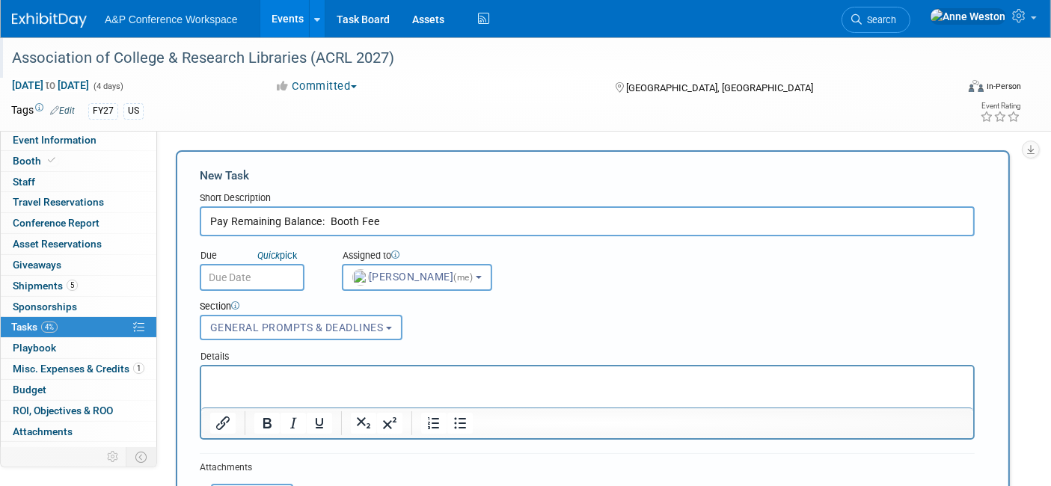
click at [240, 270] on input "text" at bounding box center [252, 277] width 105 height 27
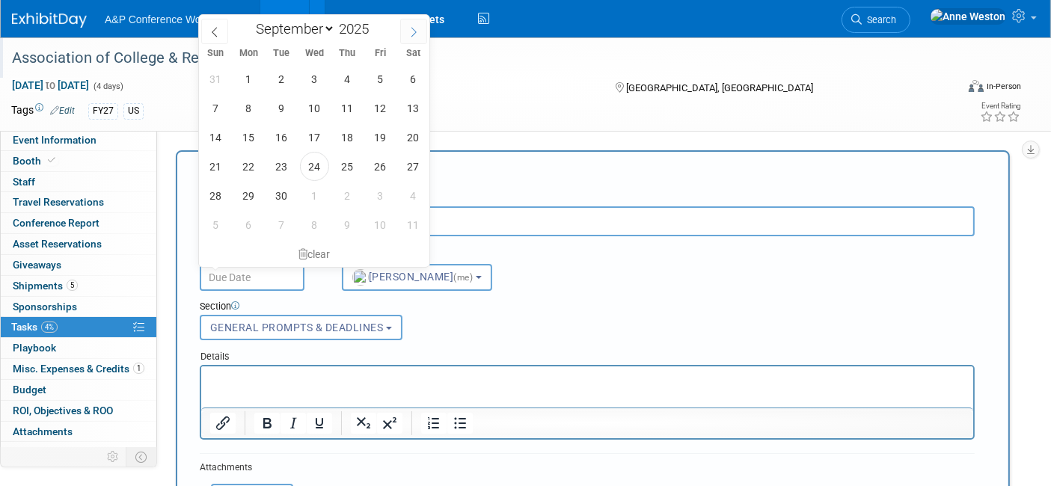
click at [408, 25] on span at bounding box center [413, 31] width 27 height 25
select select "10"
click at [250, 107] on span "3" at bounding box center [248, 107] width 29 height 29
type input "Nov 3, 2025"
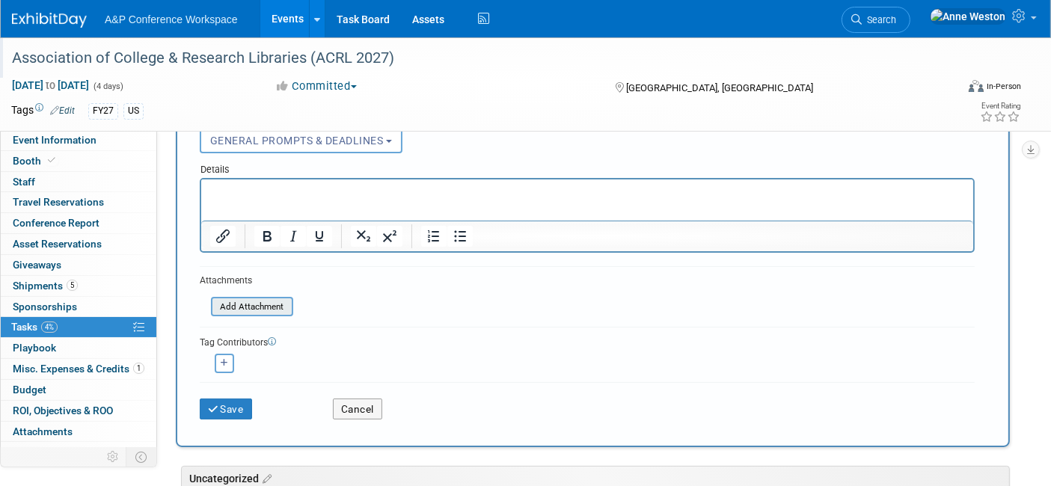
scroll to position [249, 0]
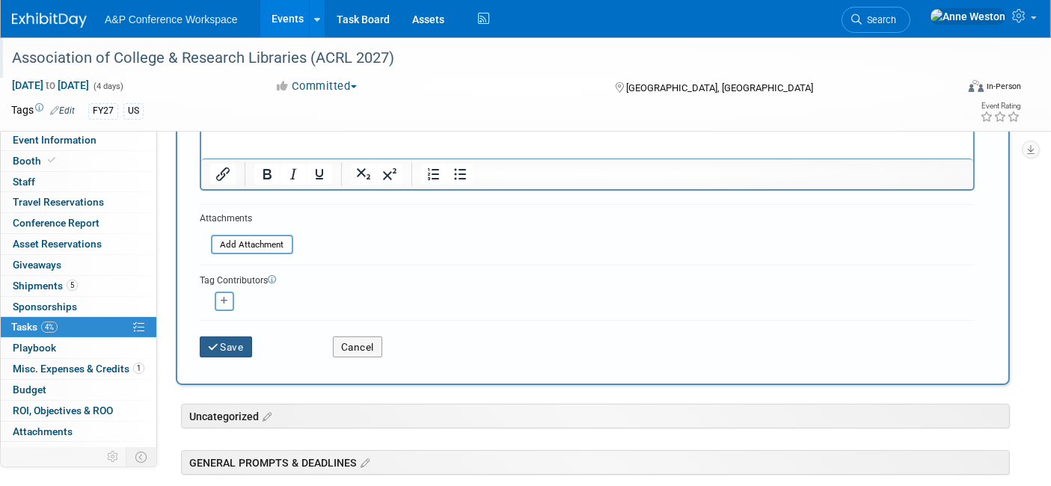
click at [232, 346] on button "Save" at bounding box center [226, 347] width 52 height 21
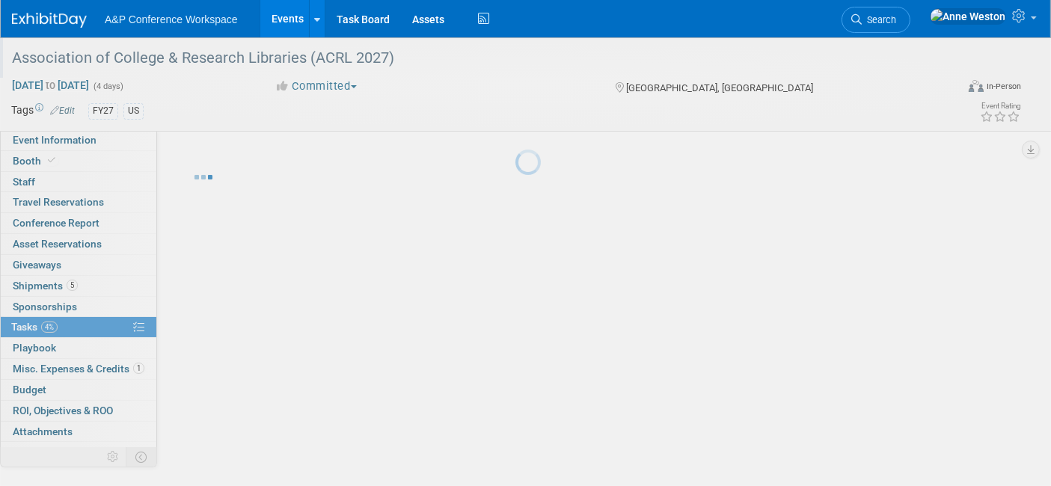
scroll to position [3, 0]
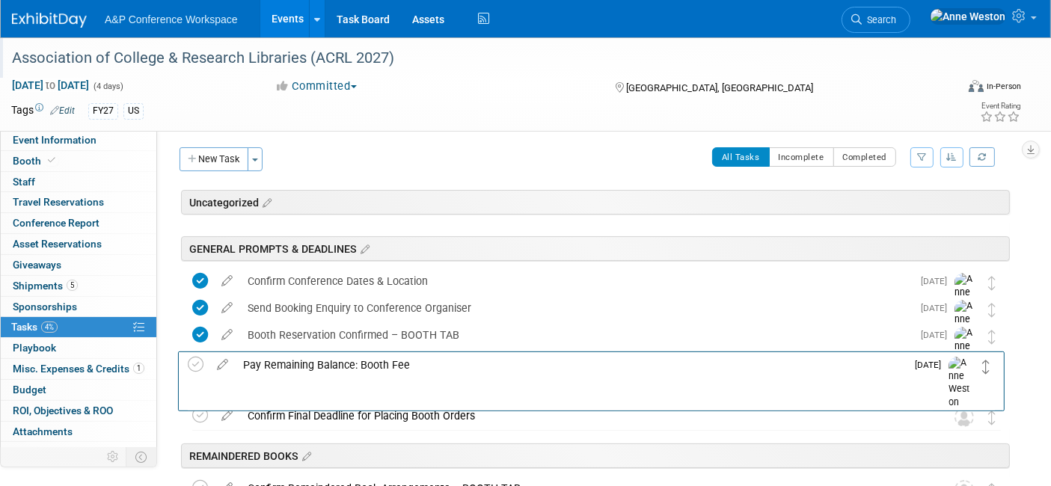
drag, startPoint x: 989, startPoint y: 286, endPoint x: 983, endPoint y: 370, distance: 84.7
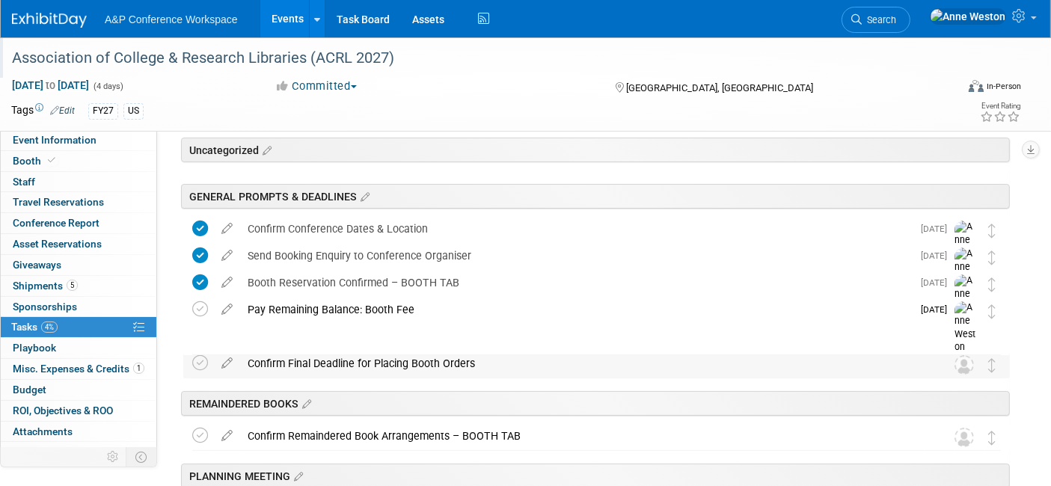
scroll to position [0, 0]
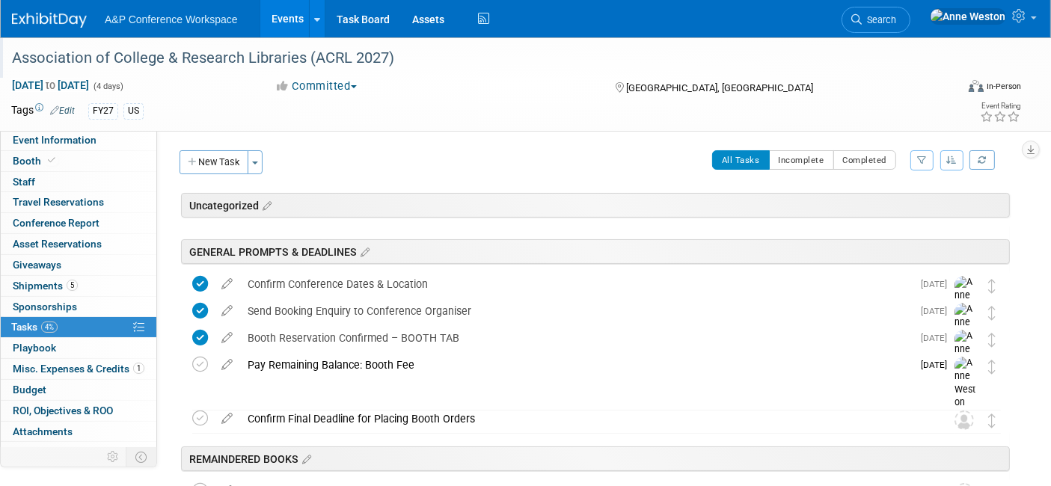
click at [58, 106] on icon at bounding box center [54, 110] width 9 height 10
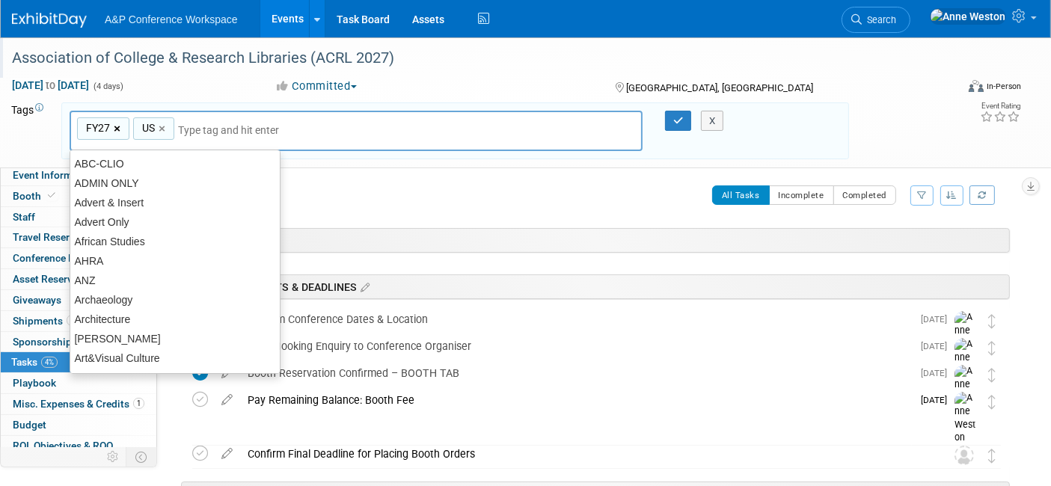
click at [121, 127] on link "×" at bounding box center [119, 128] width 10 height 17
type input "US"
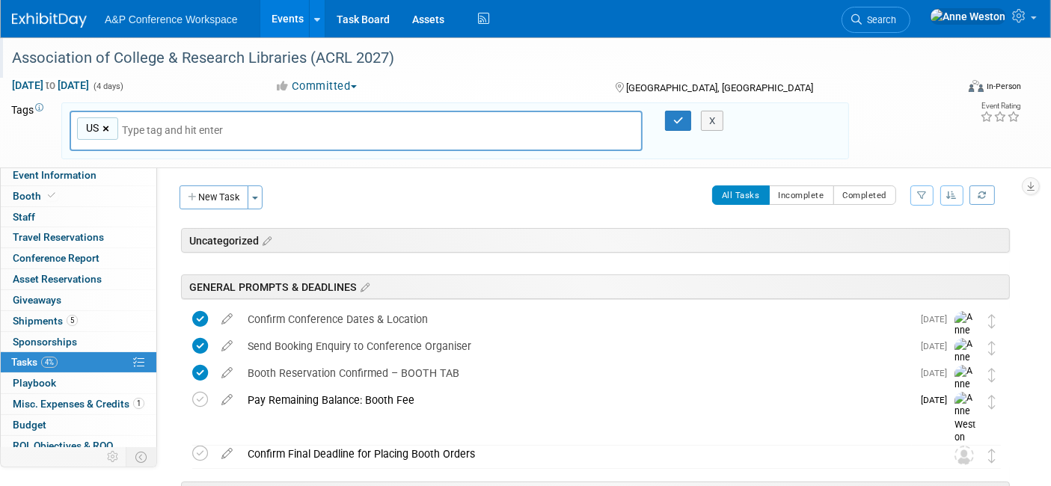
click at [105, 127] on link "×" at bounding box center [107, 128] width 10 height 17
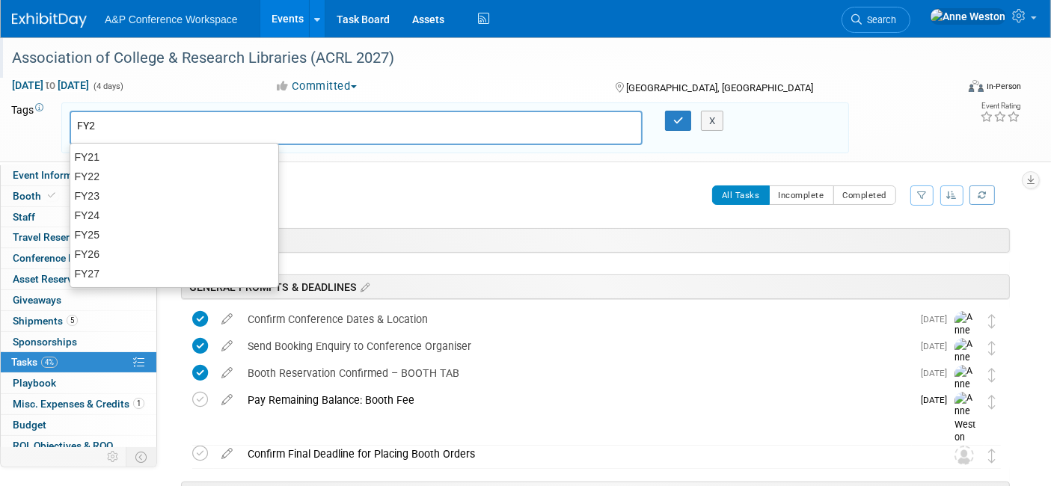
type input "FY28"
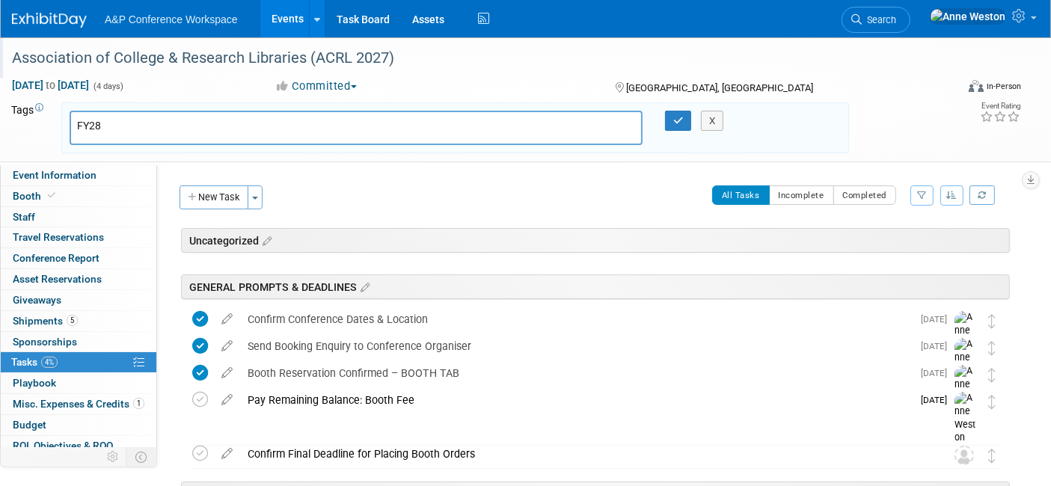
type input "FY28"
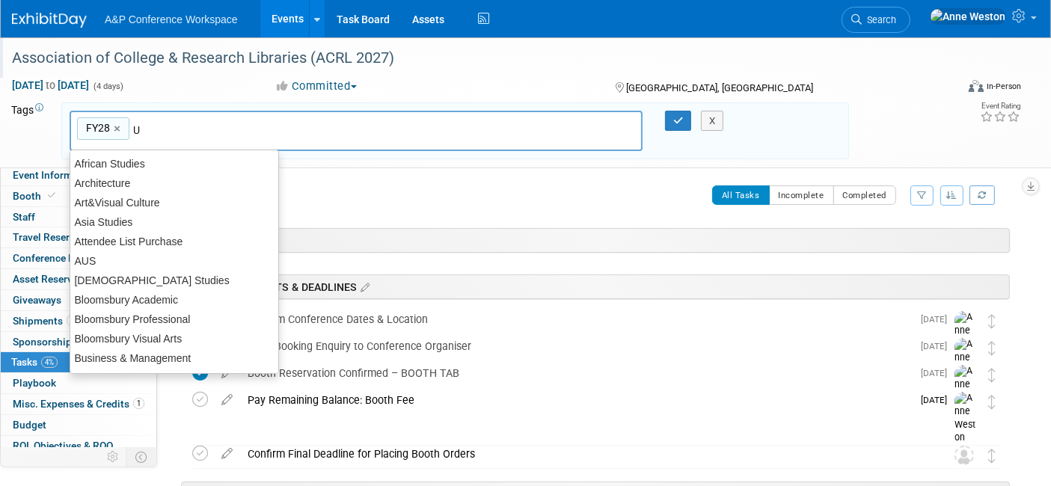
type input "US"
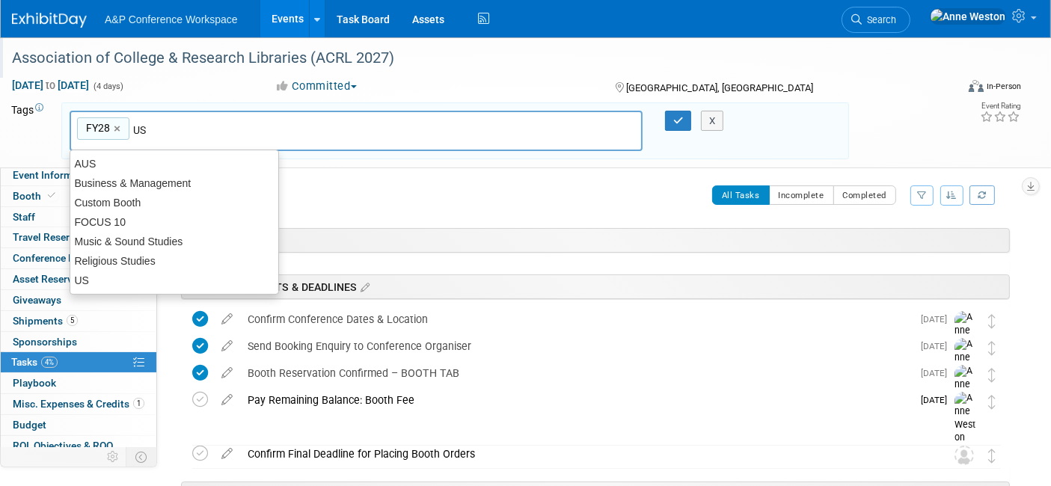
type input "FY28, US"
click at [671, 118] on button "button" at bounding box center [678, 121] width 27 height 21
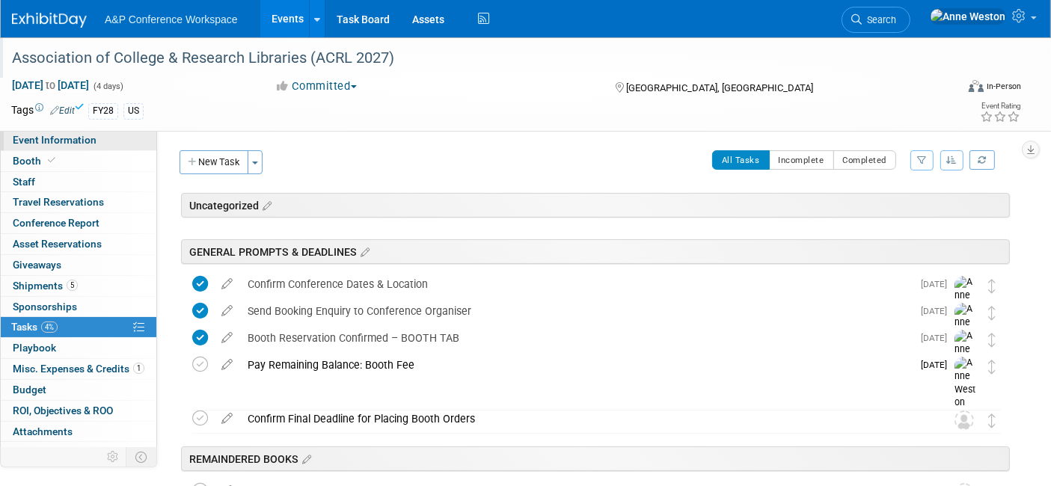
click at [32, 142] on span "Event Information" at bounding box center [55, 140] width 84 height 12
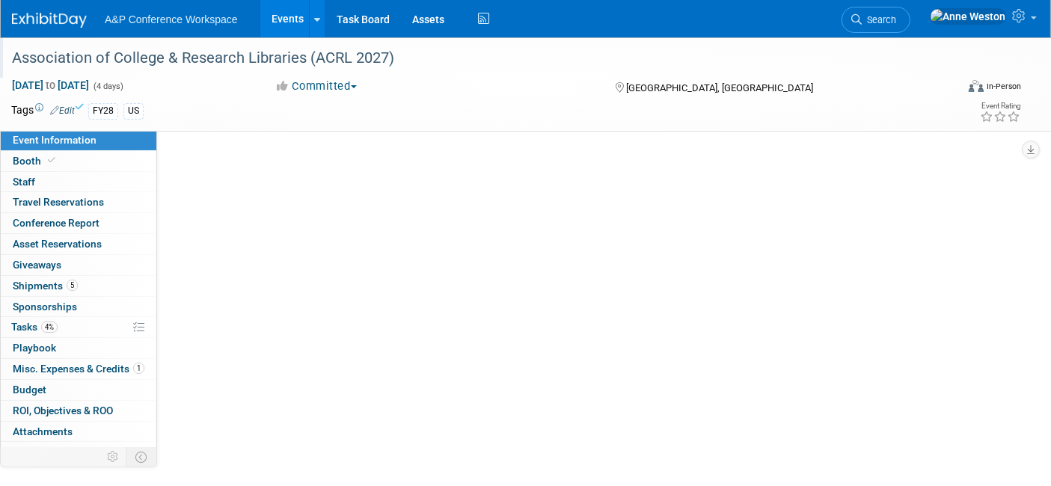
select select "Biennial"
select select "Level 1"
select select "In-Person Booth"
select select "Libraries"
select select "Bloomsbury Digital Resources"
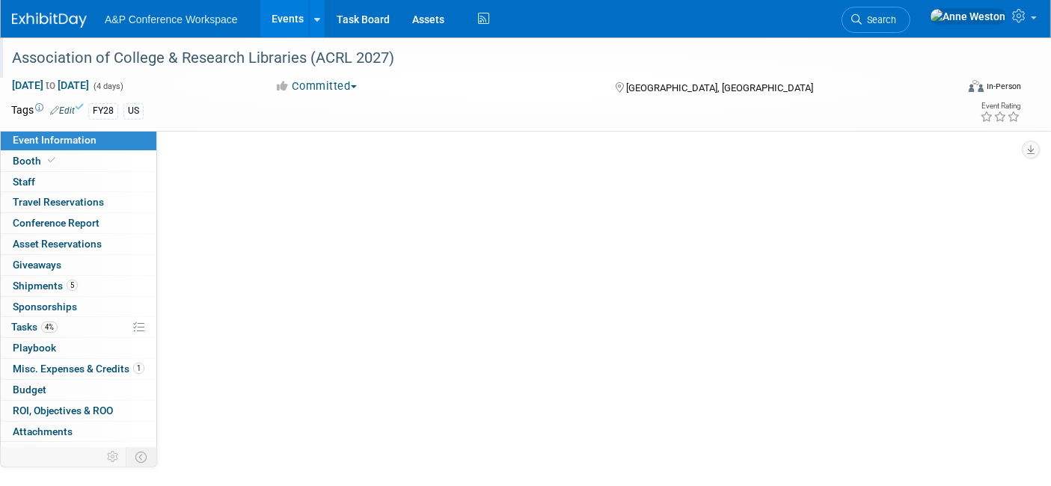
select select "[PERSON_NAME]"
select select "BDR Product Awareness and Trial Generation​"
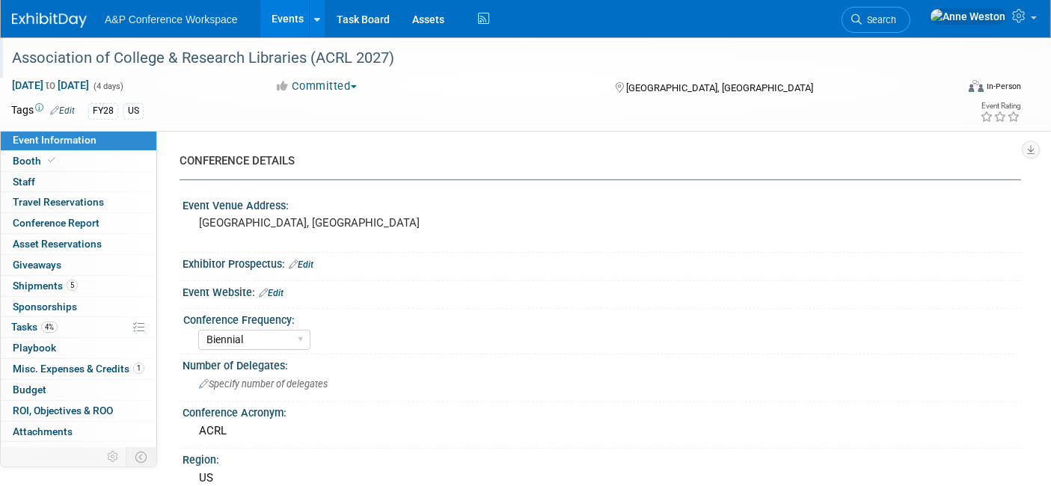
click at [443, 141] on div "CONFERENCE DETAILS Event Venue Address: Portland, OR Exhibitor Prospectus: Edit…" at bounding box center [589, 295] width 864 height 330
click at [282, 291] on link "Edit" at bounding box center [271, 293] width 25 height 10
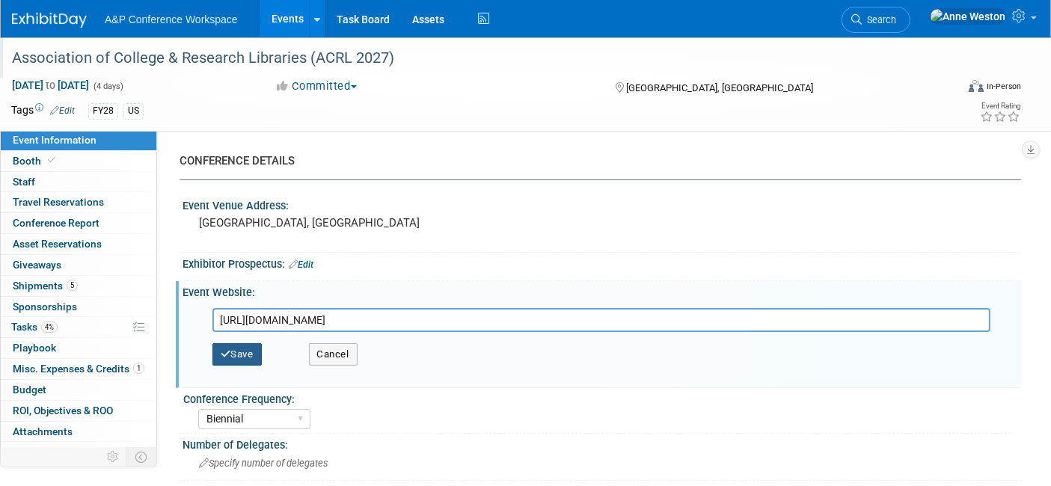
type input "https://www.ala.org/acrl/conferences-and-learning"
click at [249, 350] on button "Save" at bounding box center [236, 354] width 49 height 22
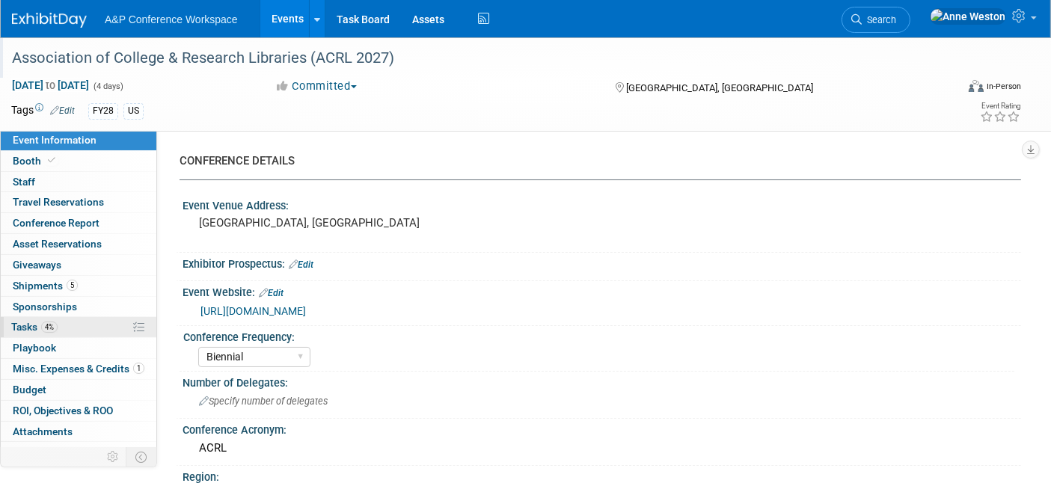
click at [57, 325] on span "4%" at bounding box center [49, 327] width 16 height 11
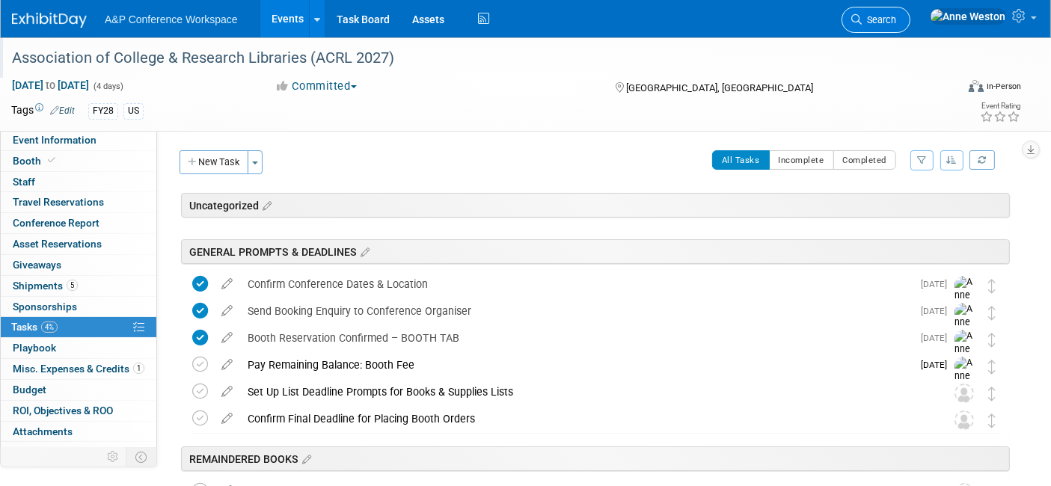
click at [896, 18] on span "Search" at bounding box center [879, 19] width 34 height 11
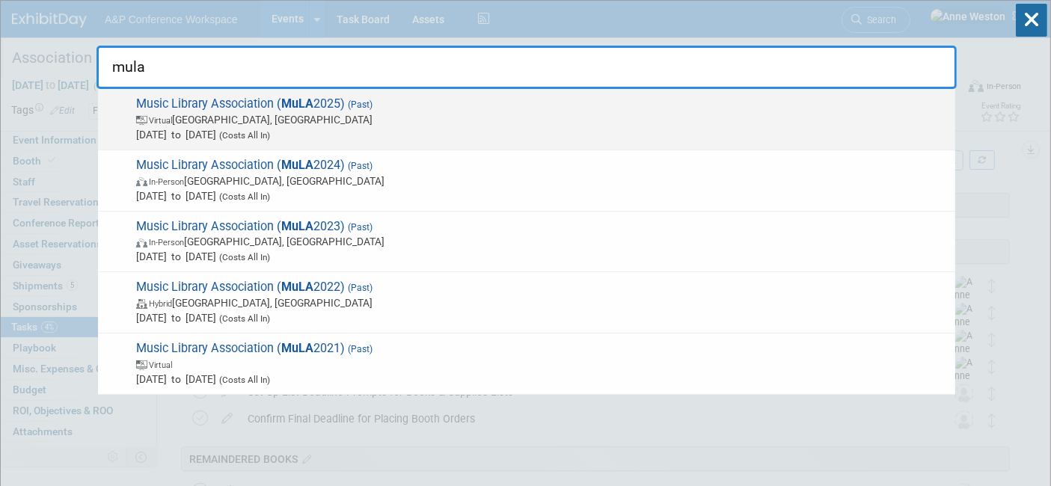
type input "mula"
click at [186, 129] on span "Mar 17, 2025 to Mar 21, 2025 (Costs All In)" at bounding box center [541, 134] width 811 height 15
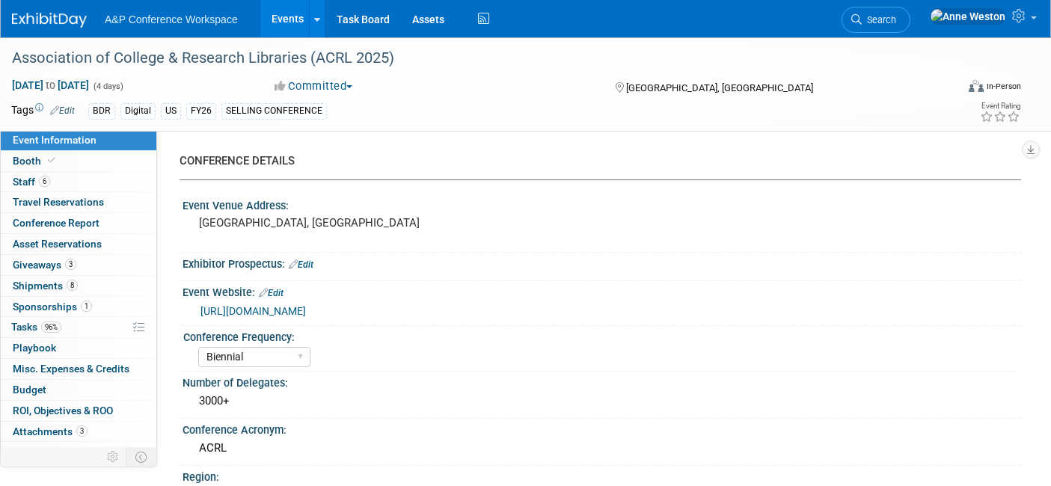
select select "Biennial"
select select "Level 1"
select select "In-Person Booth"
select select "Libraries"
select select "Bloomsbury Digital Resources"
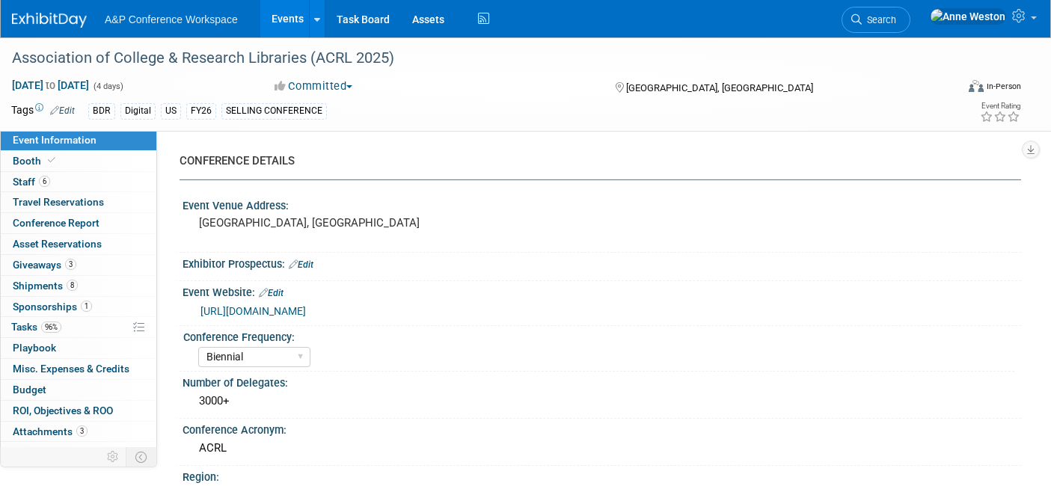
select select "[PERSON_NAME]"
select select "BDR Product Awareness and Trial Generation​"
click at [413, 63] on div "Association of College & Research Libraries (ACRL 2025)" at bounding box center [471, 58] width 928 height 27
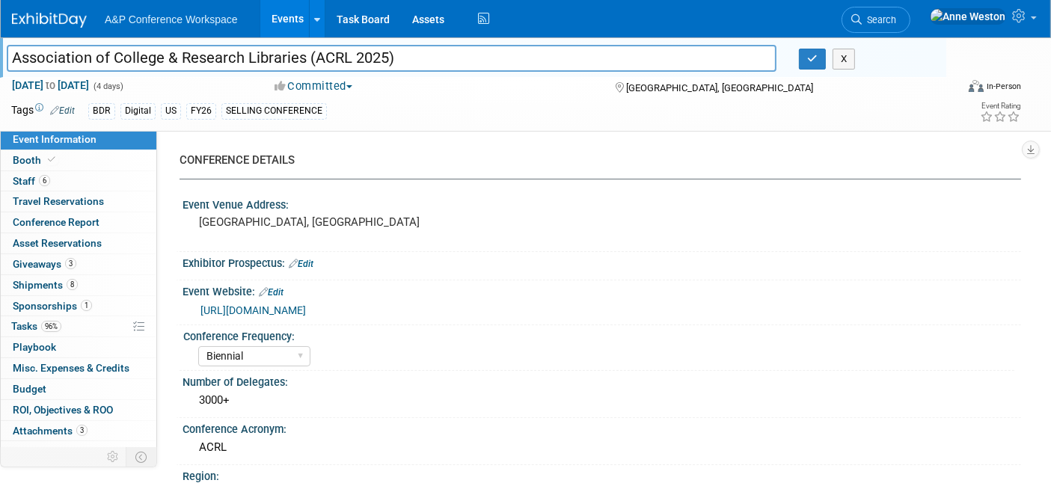
drag, startPoint x: 401, startPoint y: 58, endPoint x: 4, endPoint y: 64, distance: 397.2
click at [4, 64] on div "Association of College & Research Libraries (ACRL 2025)" at bounding box center [392, 60] width 792 height 22
click at [815, 58] on icon "button" at bounding box center [812, 59] width 10 height 10
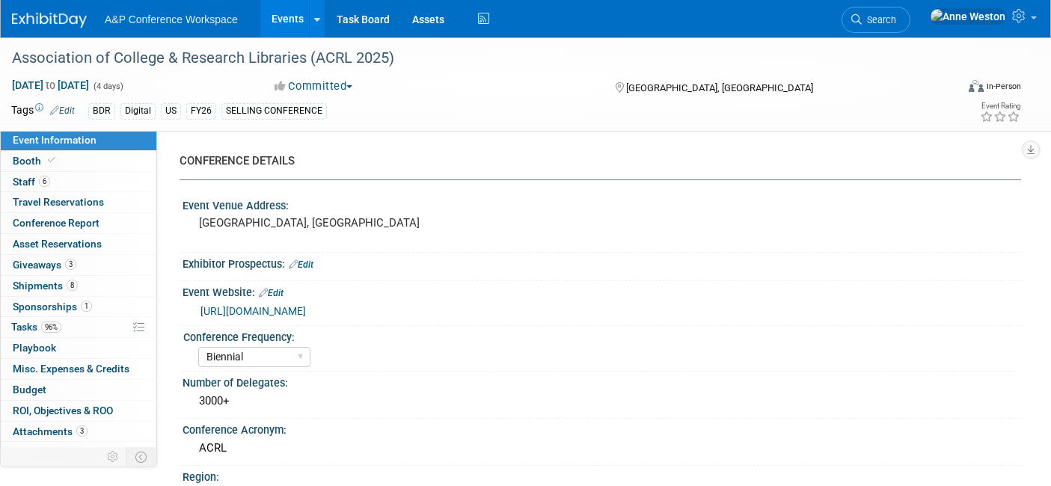
select select "Biennial"
select select "Level 1"
select select "In-Person Booth"
select select "Libraries"
select select "Bloomsbury Digital Resources"
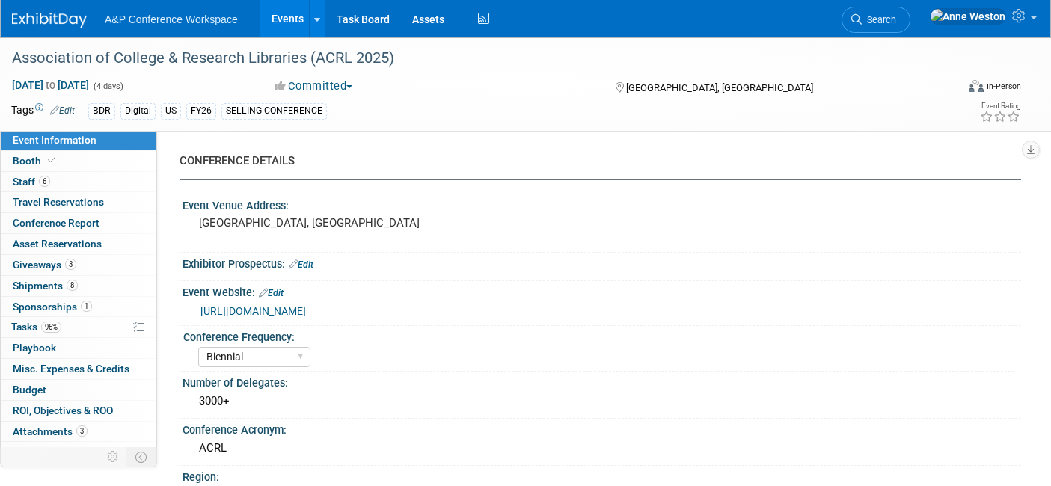
select select "[PERSON_NAME]"
select select "BDR Product Awareness and Trial Generation​"
click at [896, 20] on span "Search" at bounding box center [879, 19] width 34 height 11
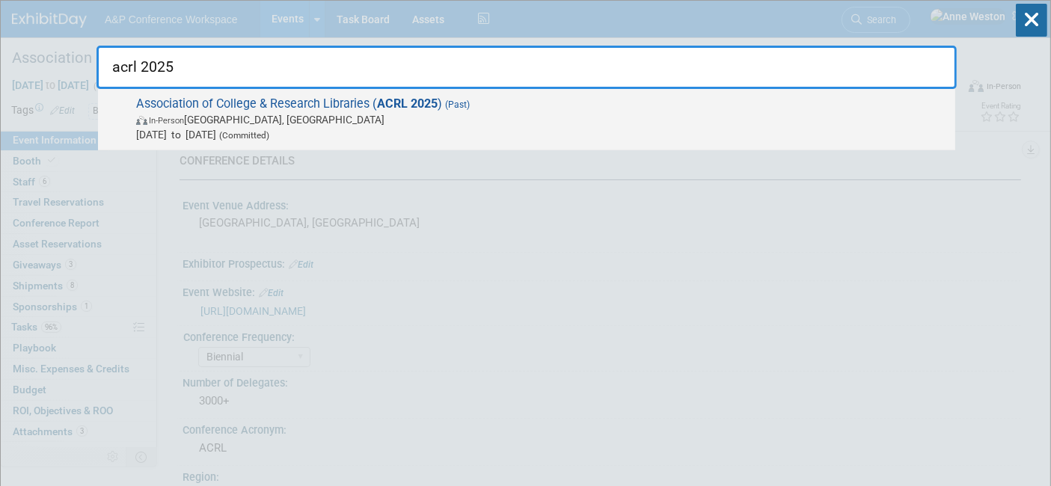
type input "acrl 2025"
click at [207, 111] on span "Association of College & Research Libraries ( ACRL 2025 ) (Past) In-Person [GEO…" at bounding box center [540, 119] width 816 height 46
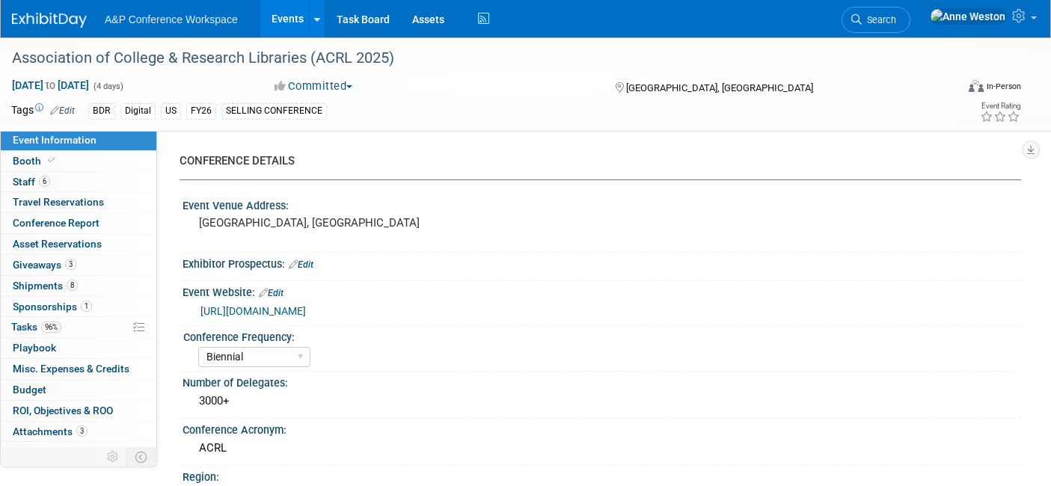
select select "Biennial"
select select "Level 1"
select select "In-Person Booth"
select select "Libraries"
select select "Bloomsbury Digital Resources"
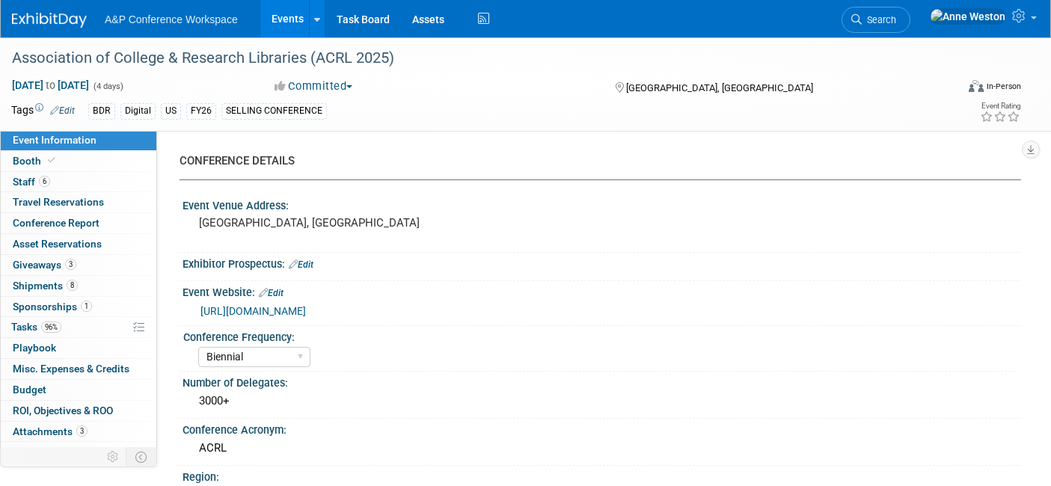
select select "[PERSON_NAME]"
select select "BDR Product Awareness and Trial Generation​"
click at [56, 159] on link "Booth" at bounding box center [79, 161] width 156 height 20
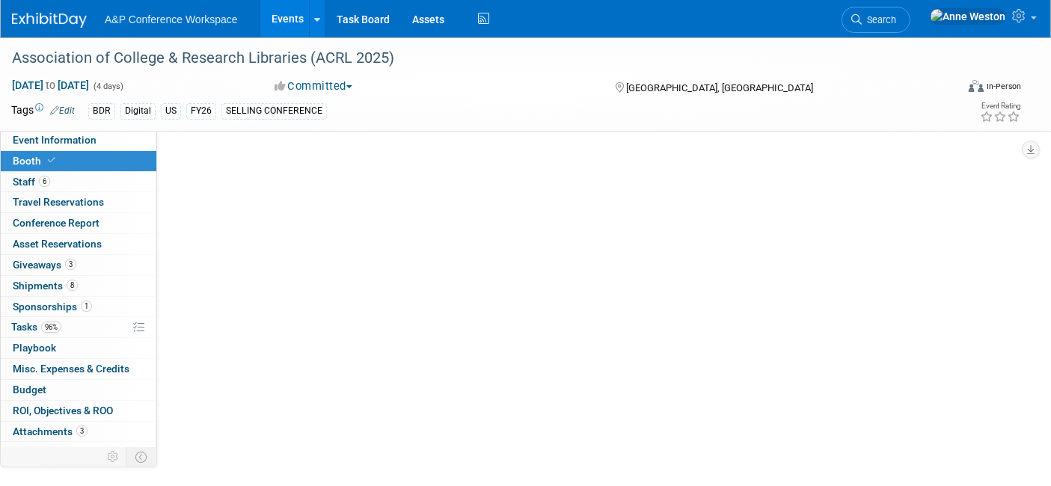
select select "DIGI"
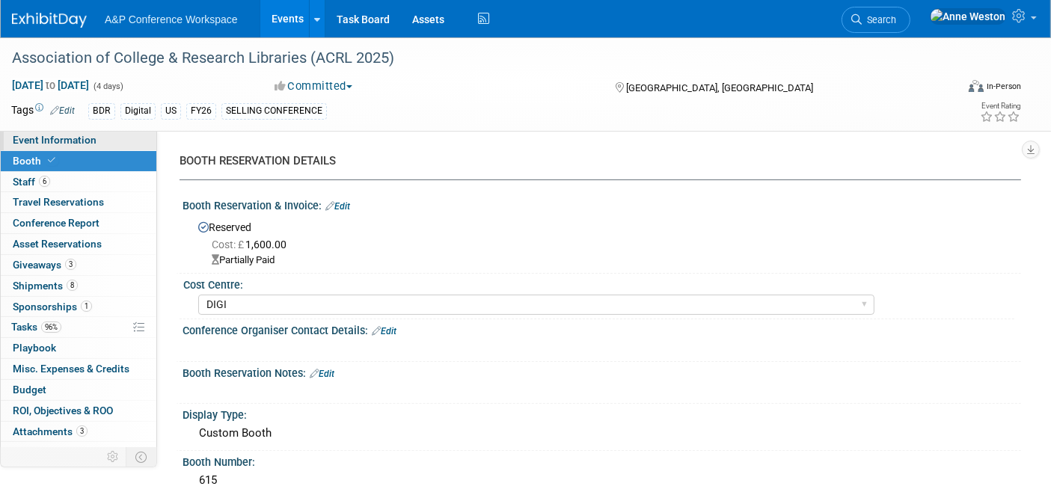
click at [76, 142] on span "Event Information" at bounding box center [55, 140] width 84 height 12
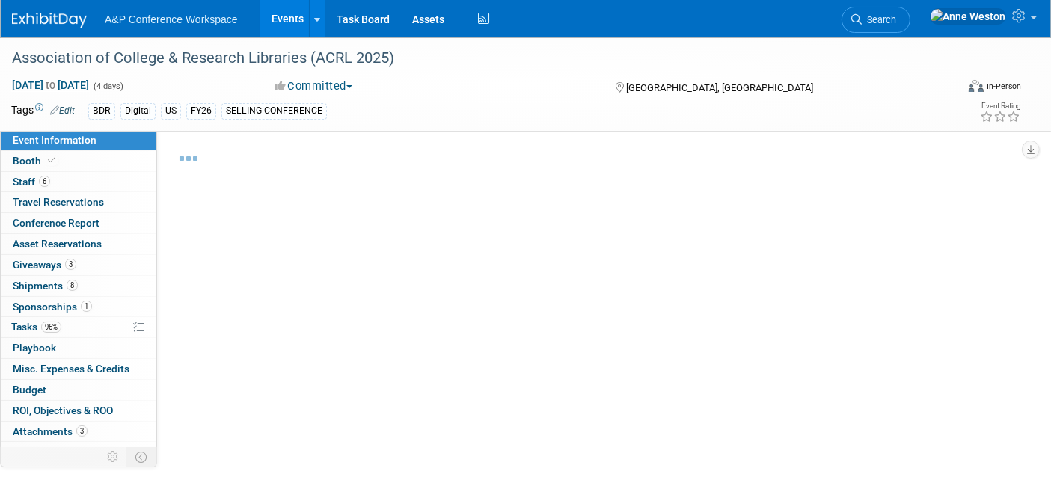
select select "Biennial"
select select "Level 1"
select select "In-Person Booth"
select select "Libraries"
select select "Bloomsbury Digital Resources"
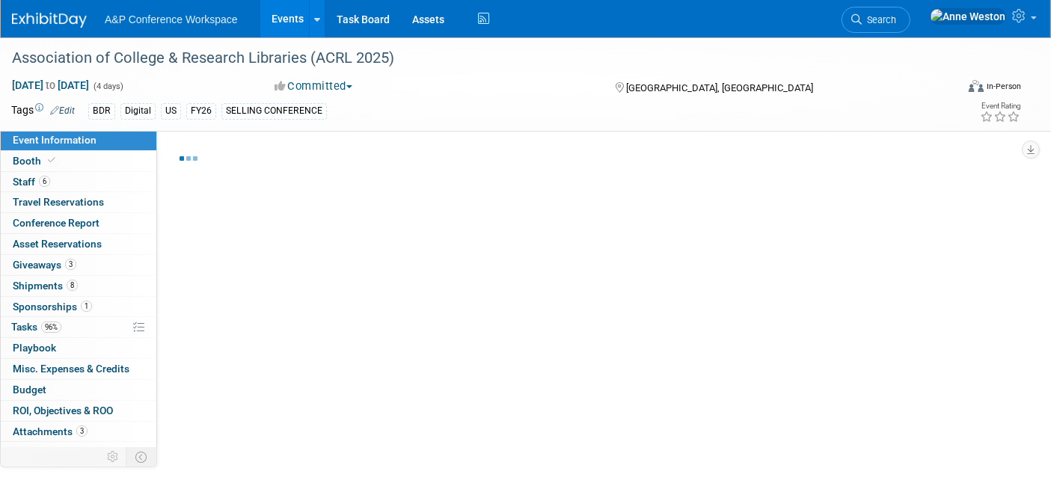
select select "[PERSON_NAME]"
select select "BDR Product Awareness and Trial Generation​"
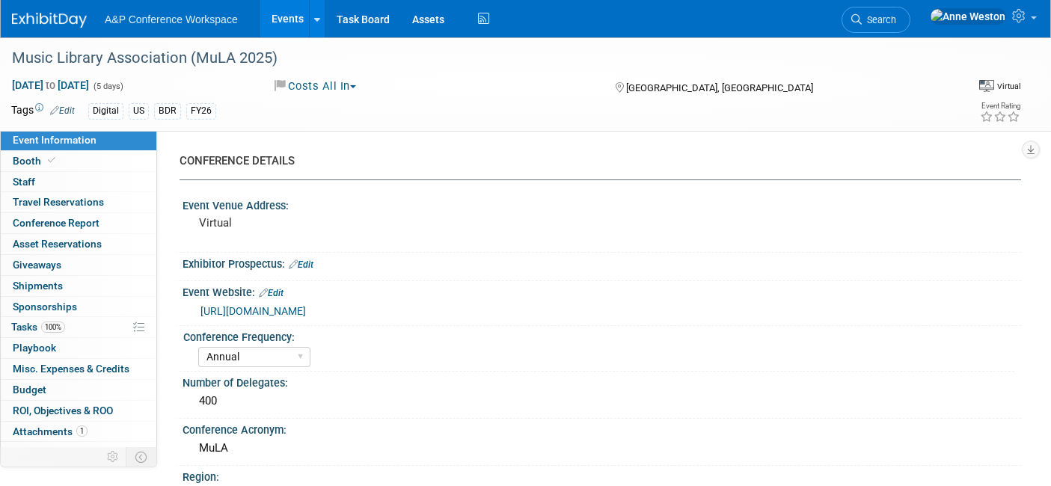
select select "Annual"
select select "Level 2"
select select "Virtual Booth"
select select "Libraries"
select select "Bloomsbury Digital Resources"
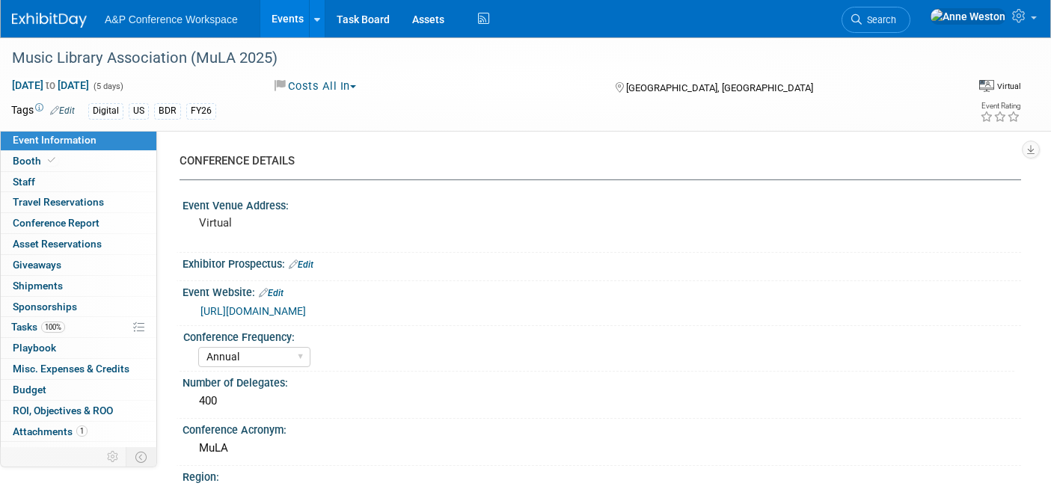
select select "[PERSON_NAME]"
select select "BDR Product Awareness and Trial Generation​"
click at [306, 305] on link "[URL][DOMAIN_NAME]" at bounding box center [252, 311] width 105 height 12
